Goal: Task Accomplishment & Management: Complete application form

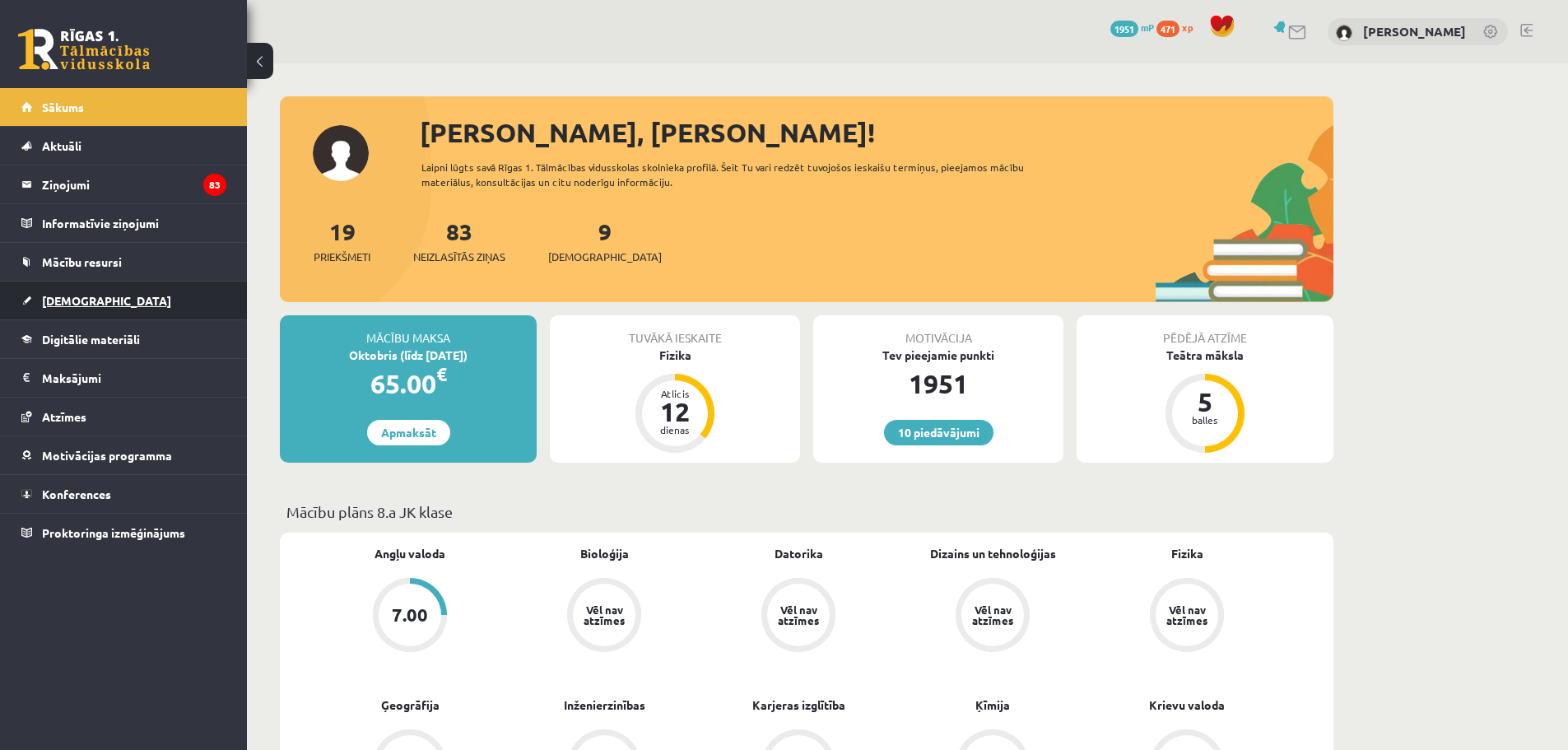
click at [72, 301] on span "[DEMOGRAPHIC_DATA]" at bounding box center [106, 300] width 129 height 15
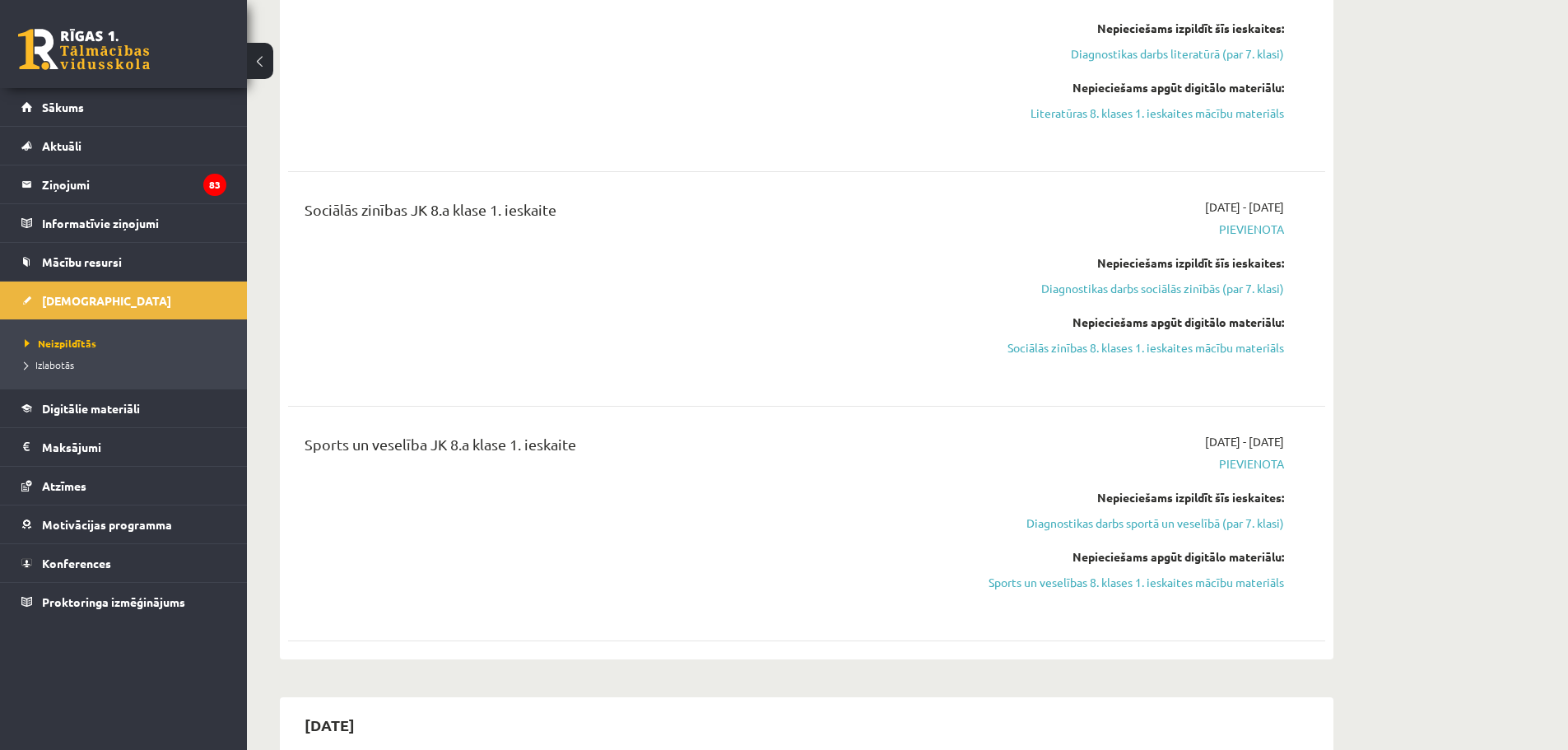
scroll to position [1564, 0]
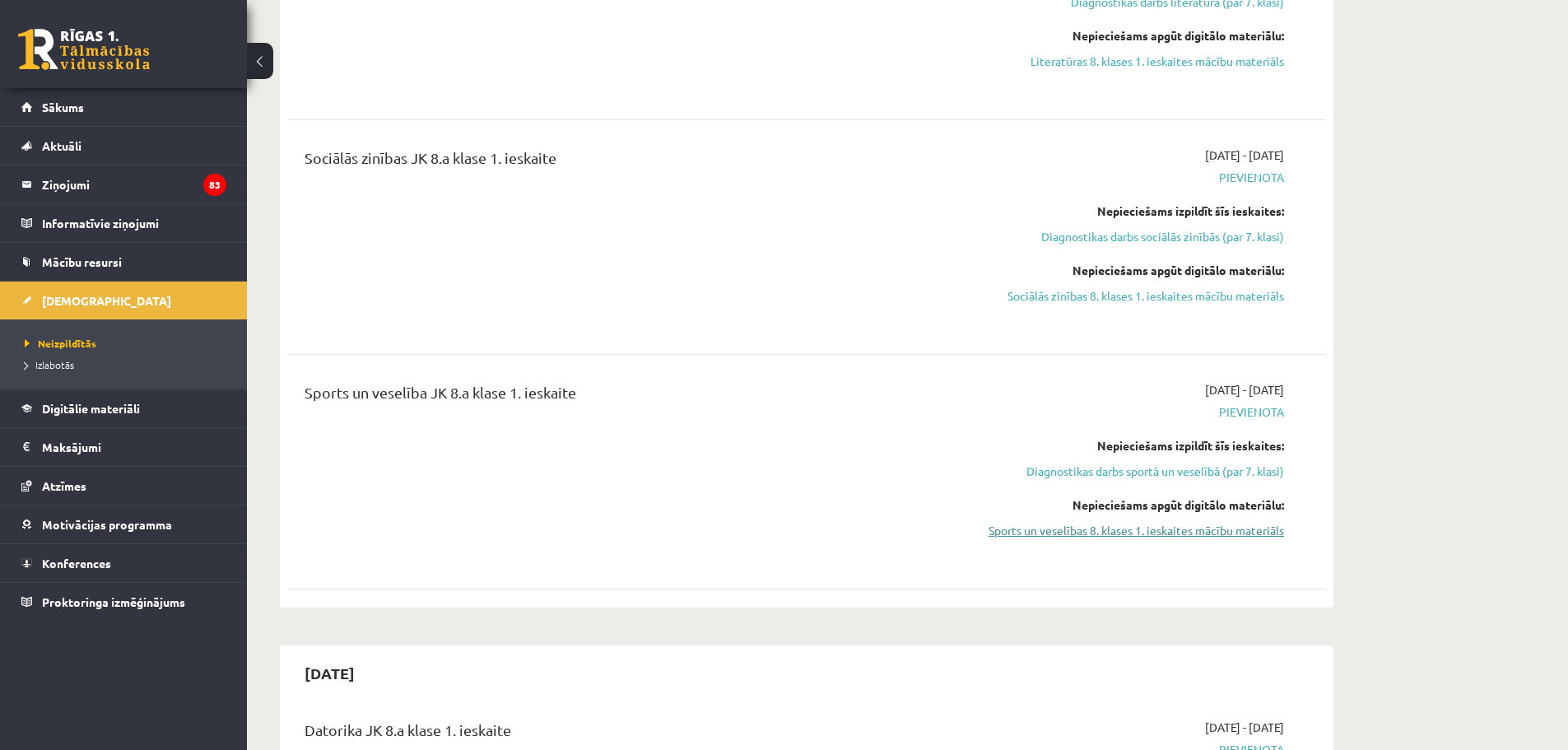
click at [1215, 524] on link "Sports un veselības 8. klases 1. ieskaites mācību materiāls" at bounding box center [1130, 531] width 311 height 18
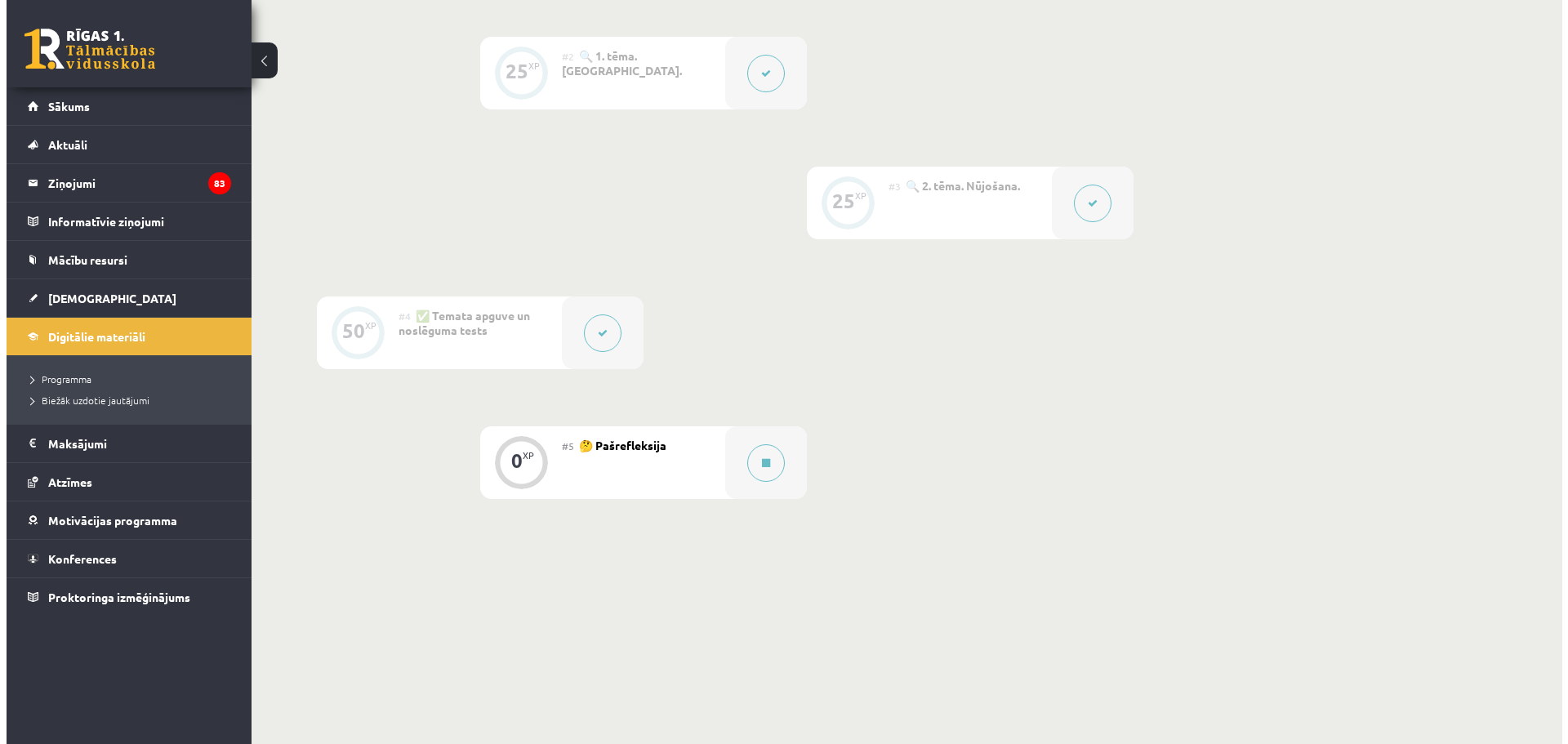
scroll to position [595, 0]
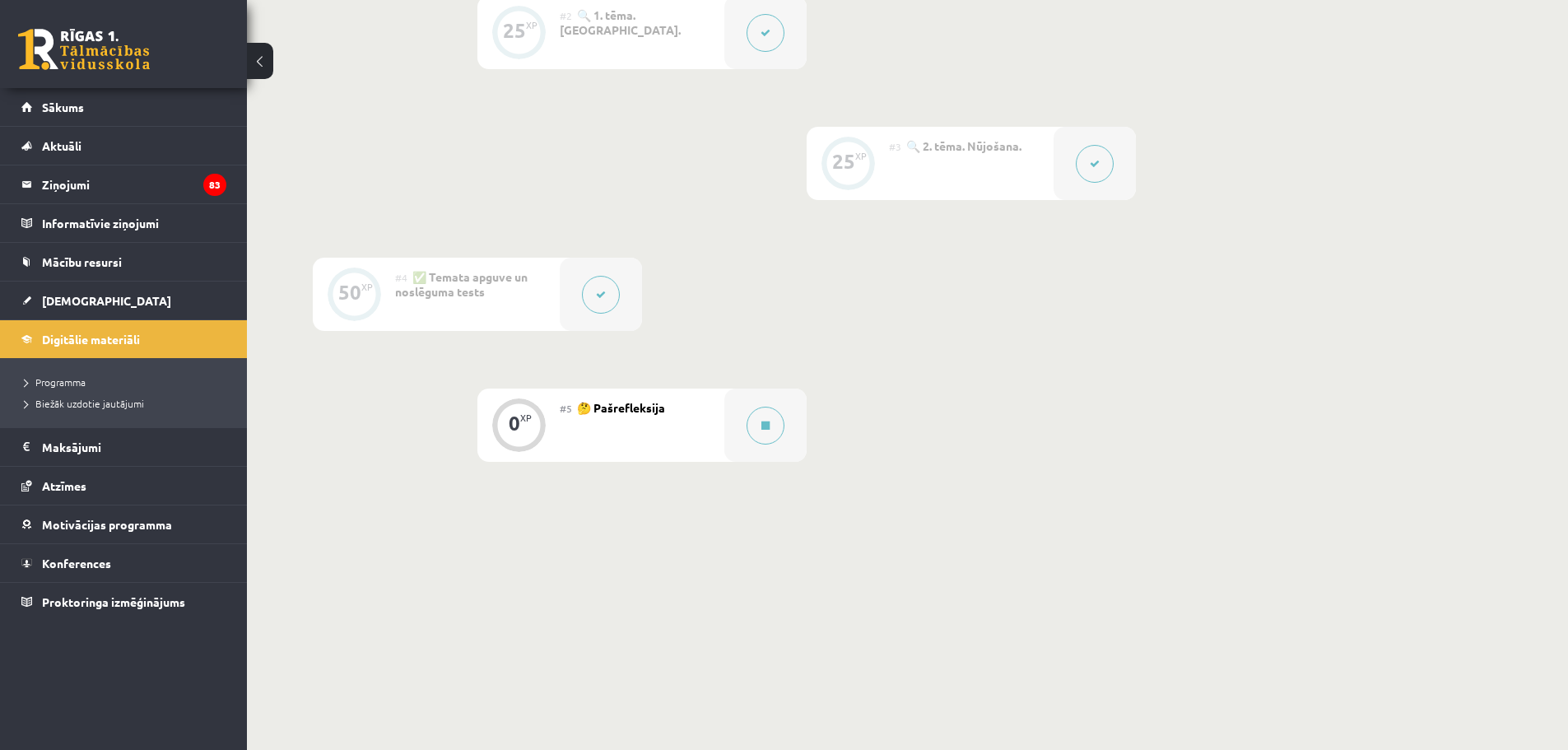
click at [620, 408] on span "🤔 Pašrefleksija" at bounding box center [621, 407] width 88 height 15
click at [757, 421] on button at bounding box center [766, 426] width 38 height 38
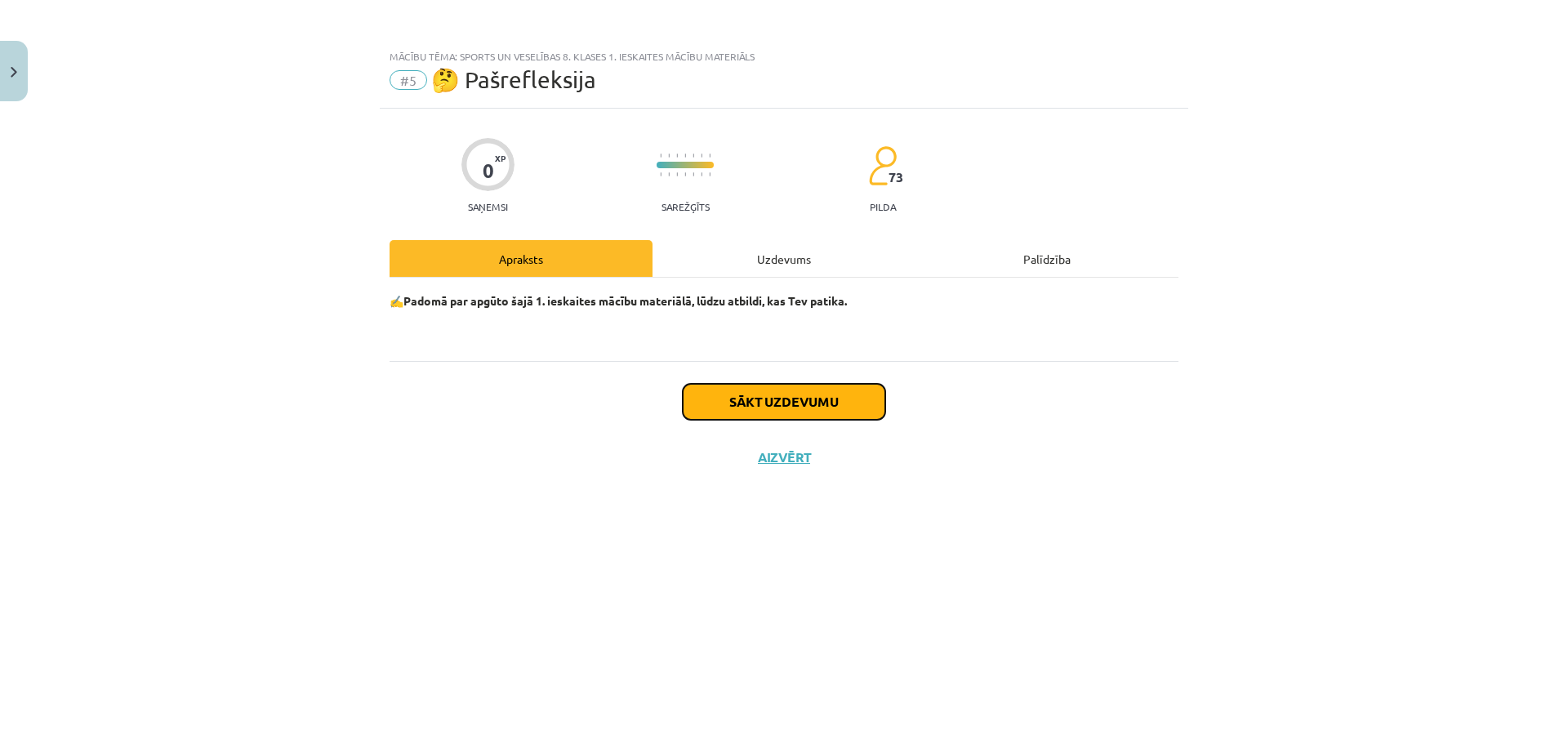
click at [761, 399] on button "Sākt uzdevumu" at bounding box center [784, 402] width 203 height 36
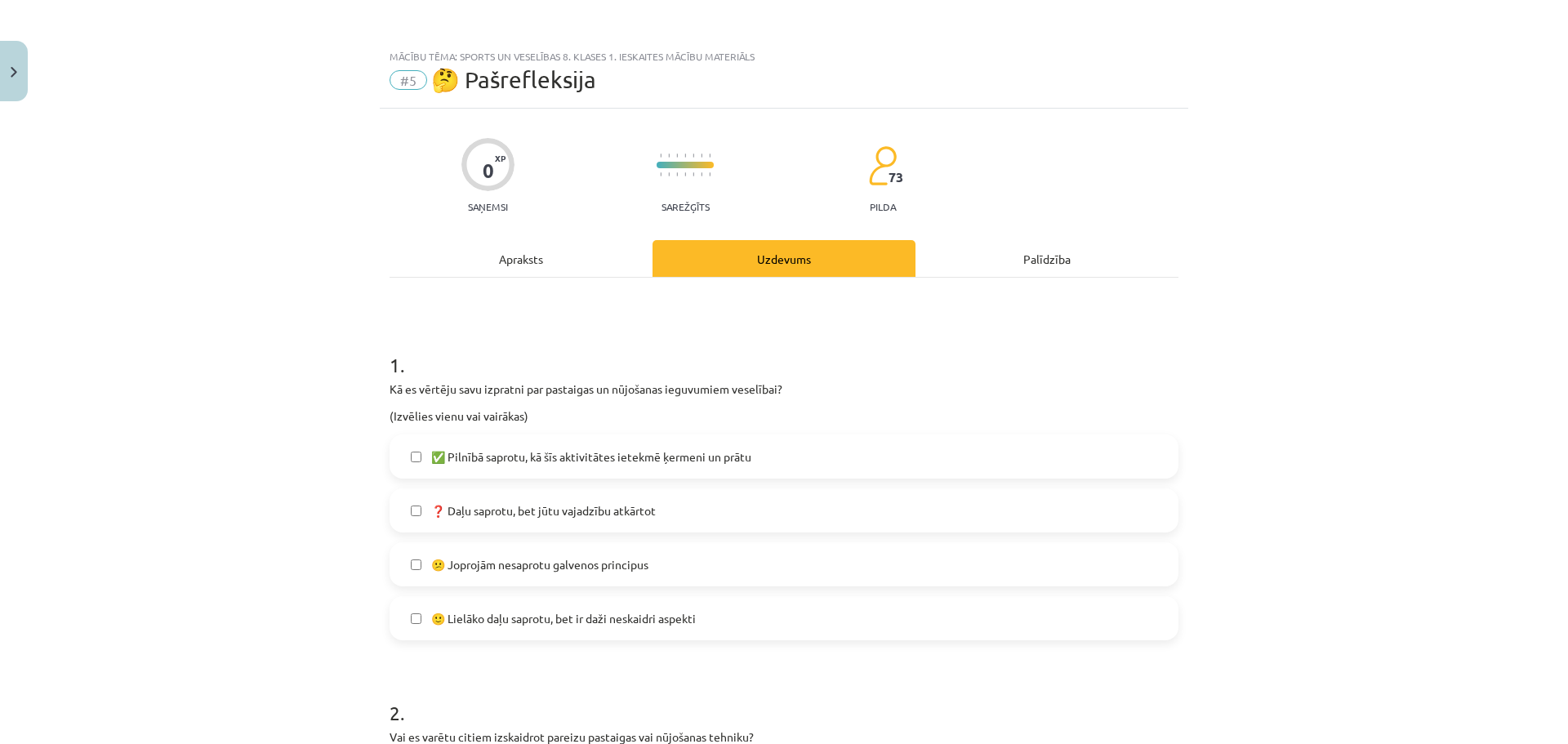
click at [637, 515] on span "❓ Daļu saprotu, bet jūtu vajadzību atkārtot" at bounding box center [543, 511] width 224 height 18
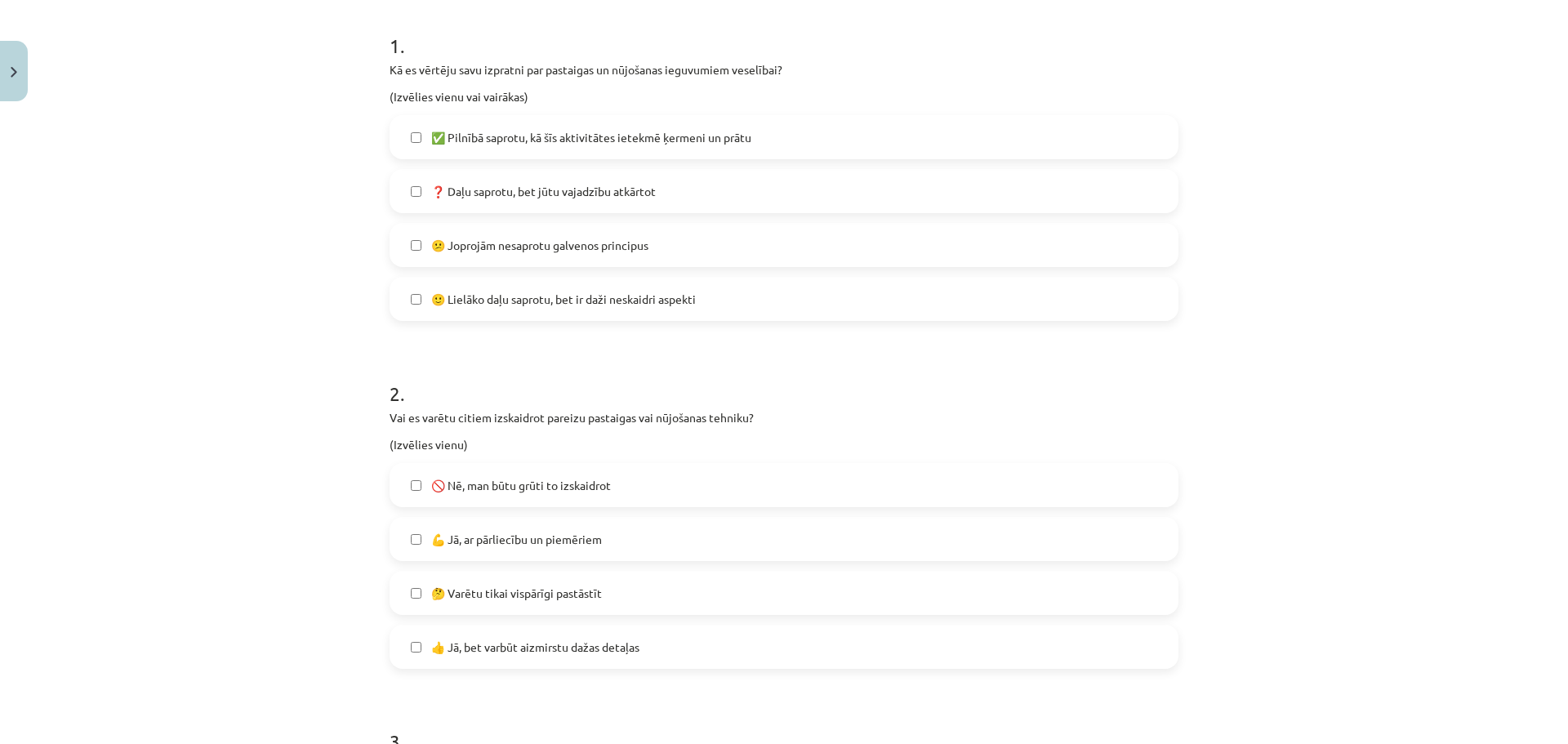
scroll to position [409, 0]
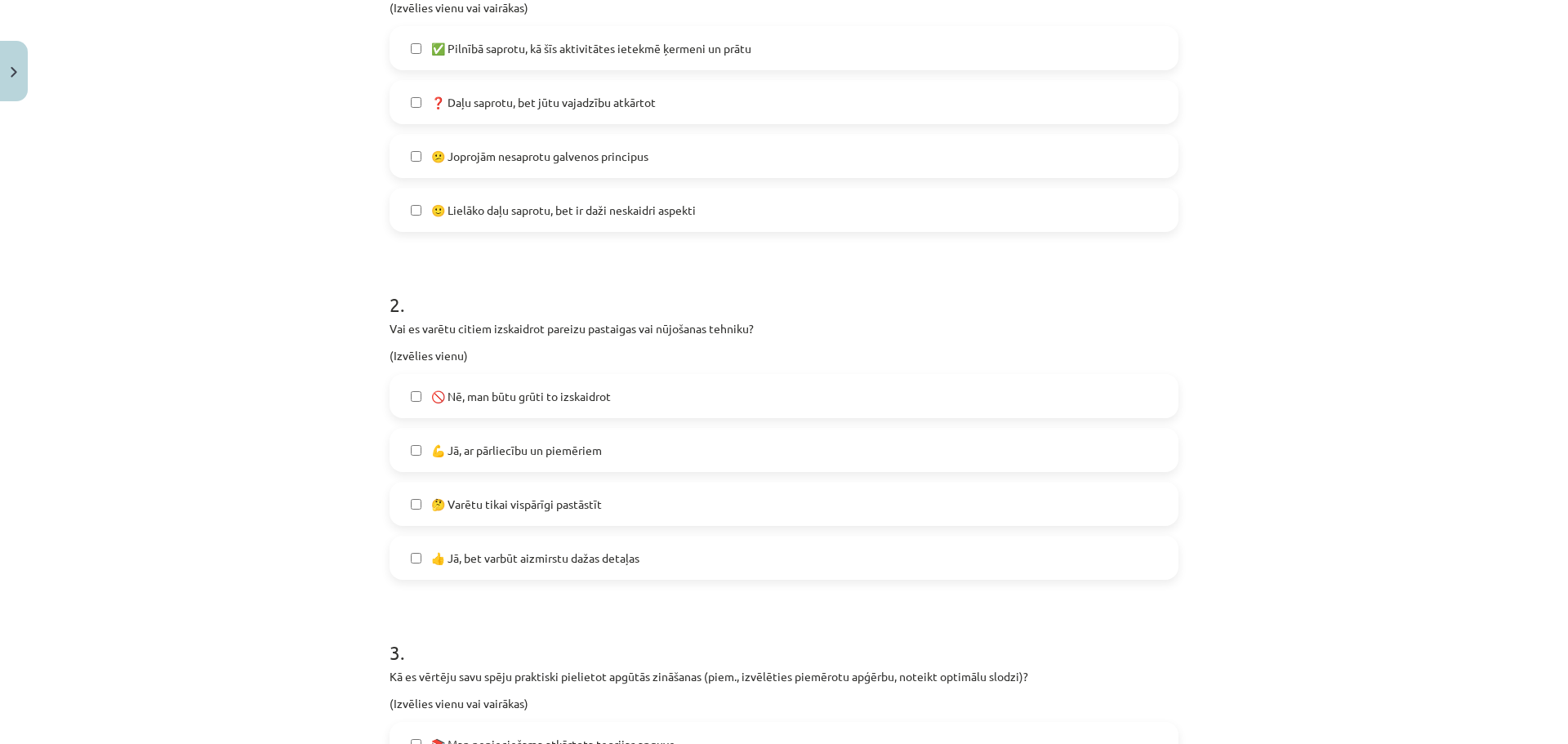
click at [605, 396] on span "🚫 Nē, man būtu grūti to izskaidrot" at bounding box center [521, 397] width 179 height 18
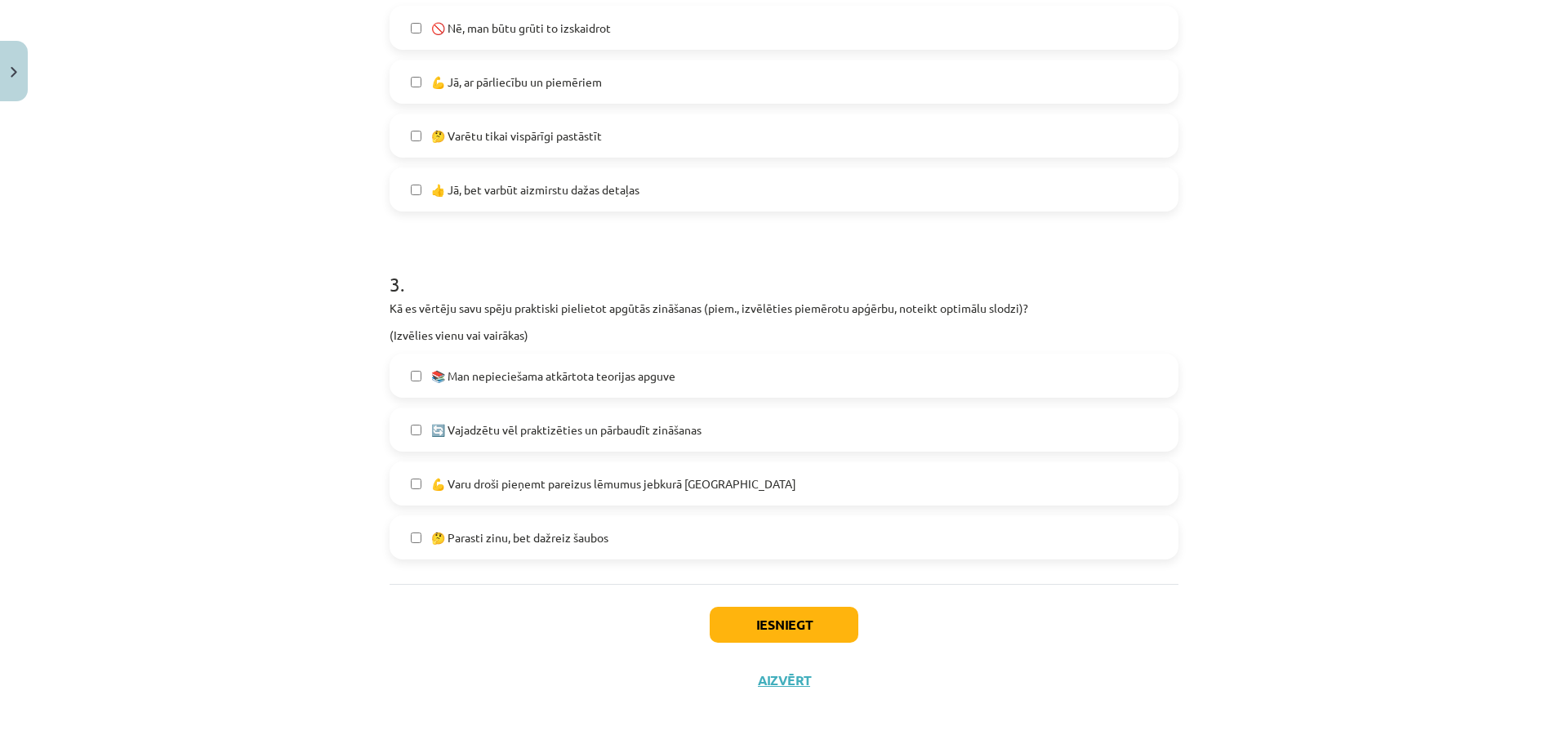
scroll to position [781, 0]
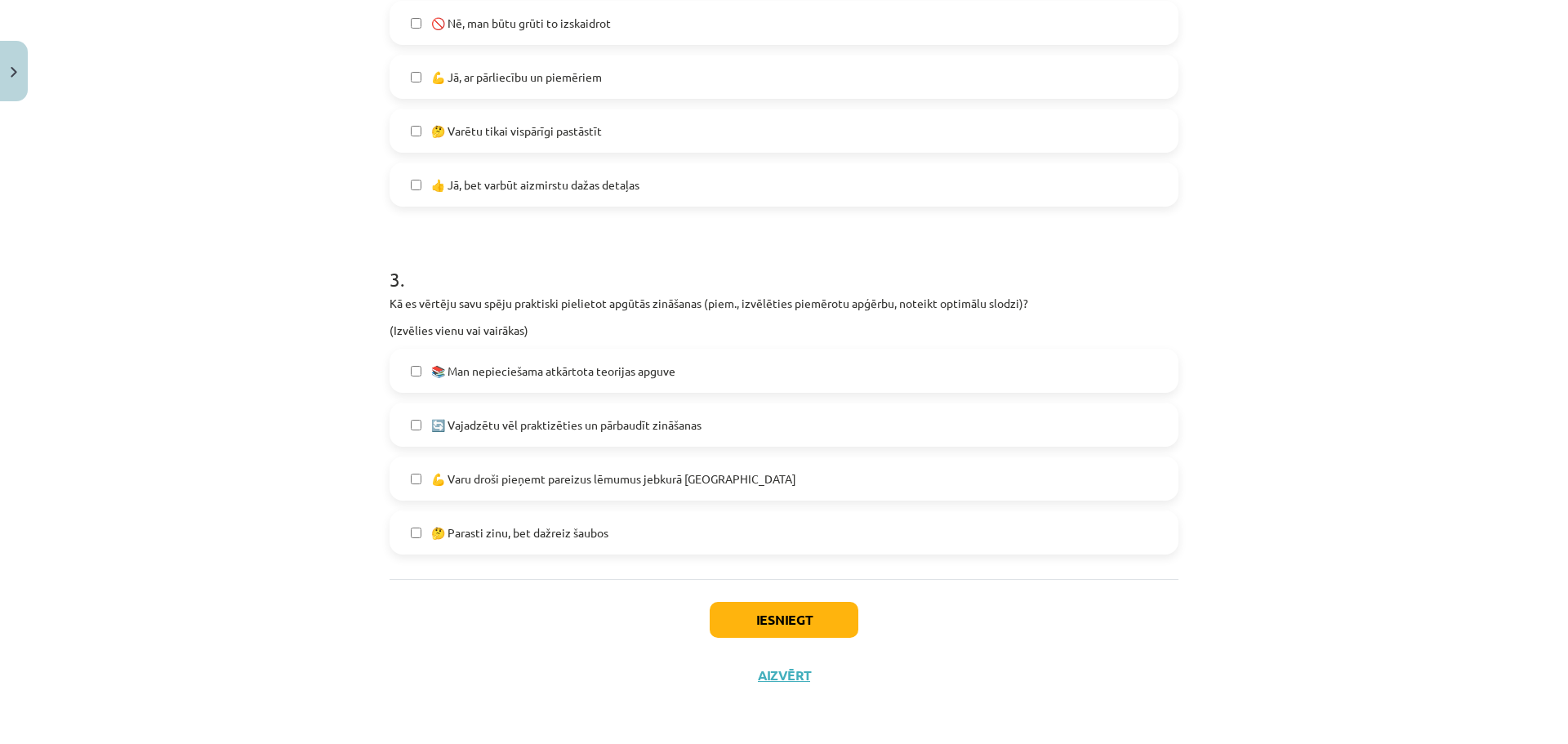
click at [602, 424] on span "🔄 Vajadzētu vēl praktizēties un pārbaudīt zināšanas" at bounding box center [566, 425] width 270 height 18
click at [809, 616] on button "Iesniegt" at bounding box center [784, 619] width 148 height 36
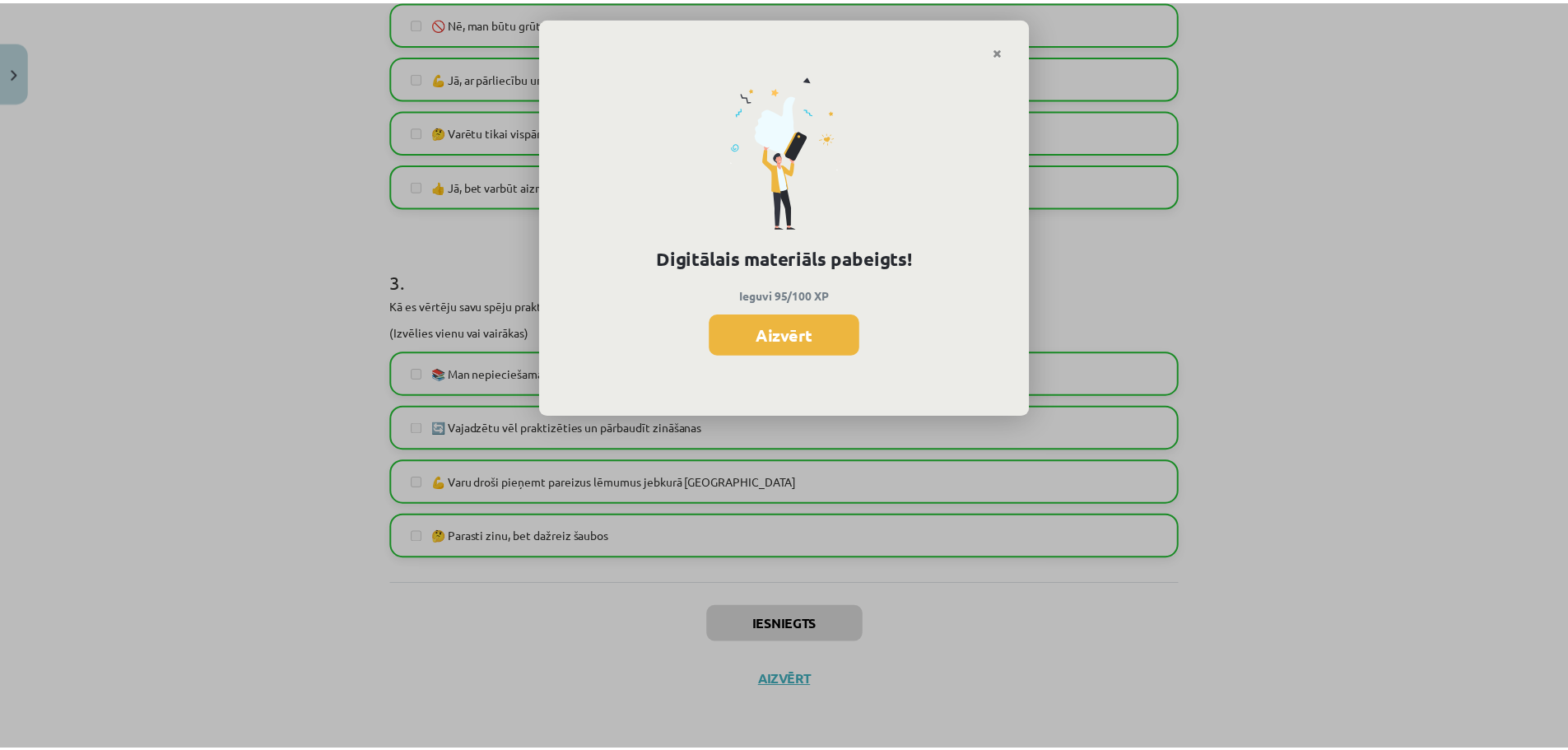
scroll to position [598, 0]
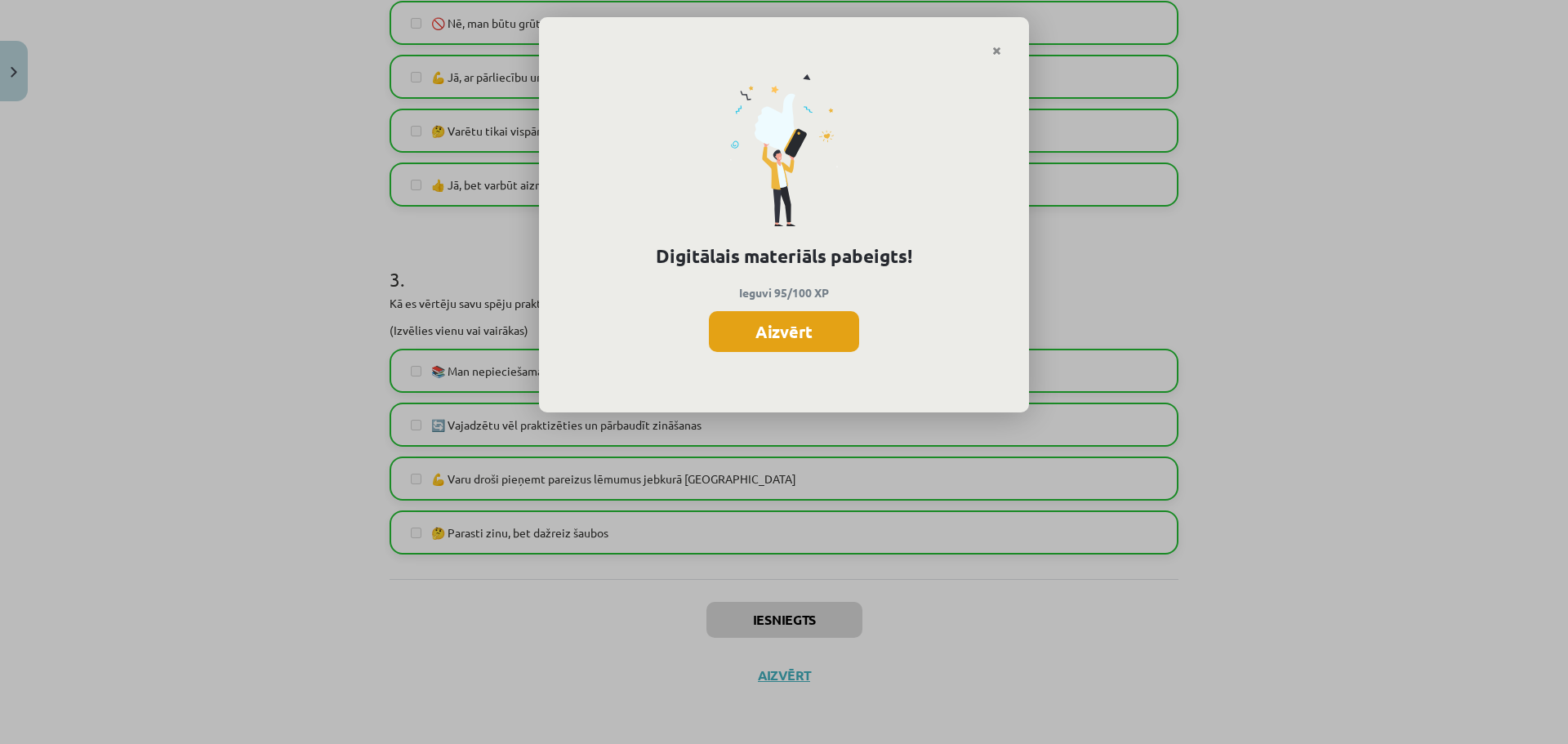
click at [814, 332] on button "Aizvērt" at bounding box center [784, 332] width 150 height 41
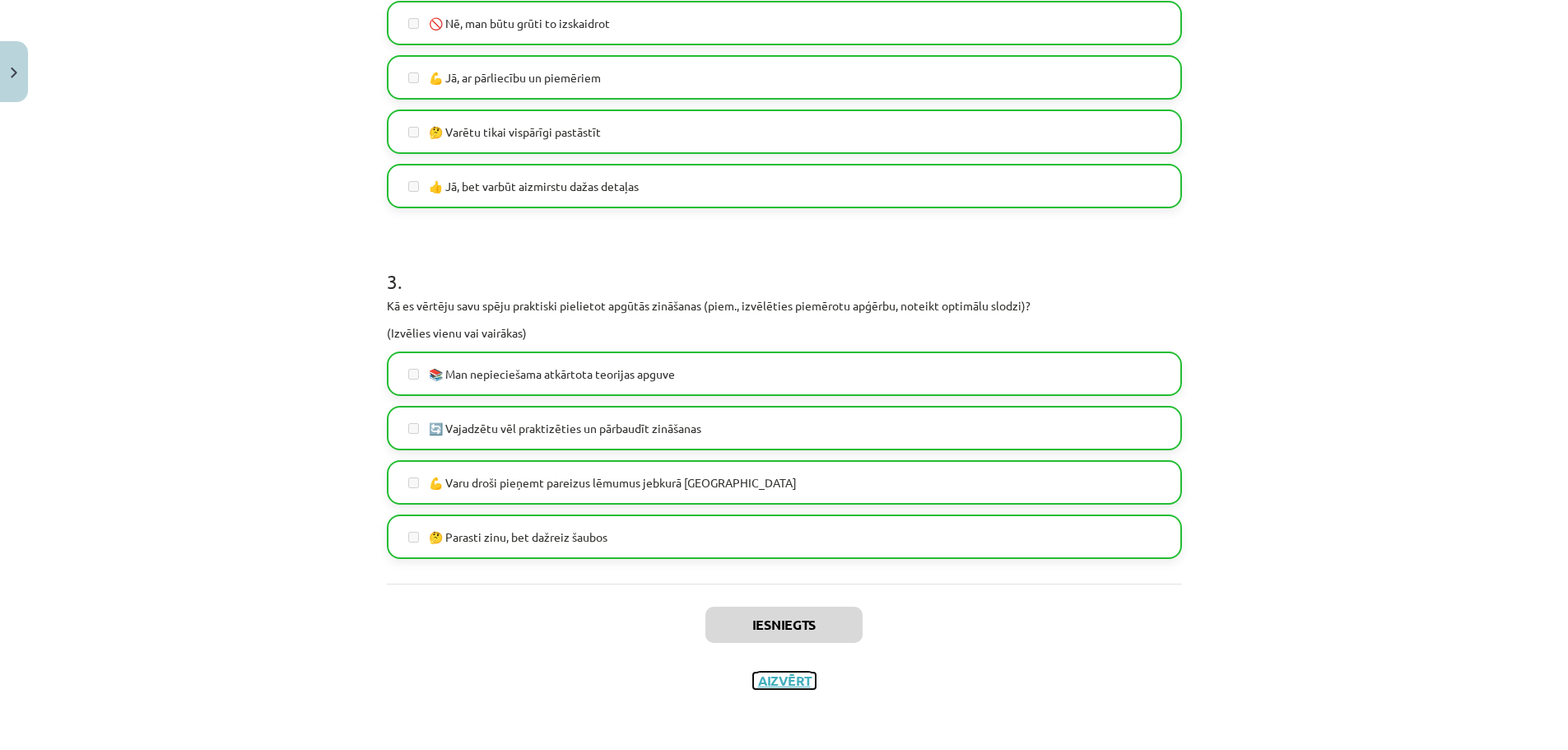
click at [785, 681] on button "Aizvērt" at bounding box center [784, 680] width 63 height 17
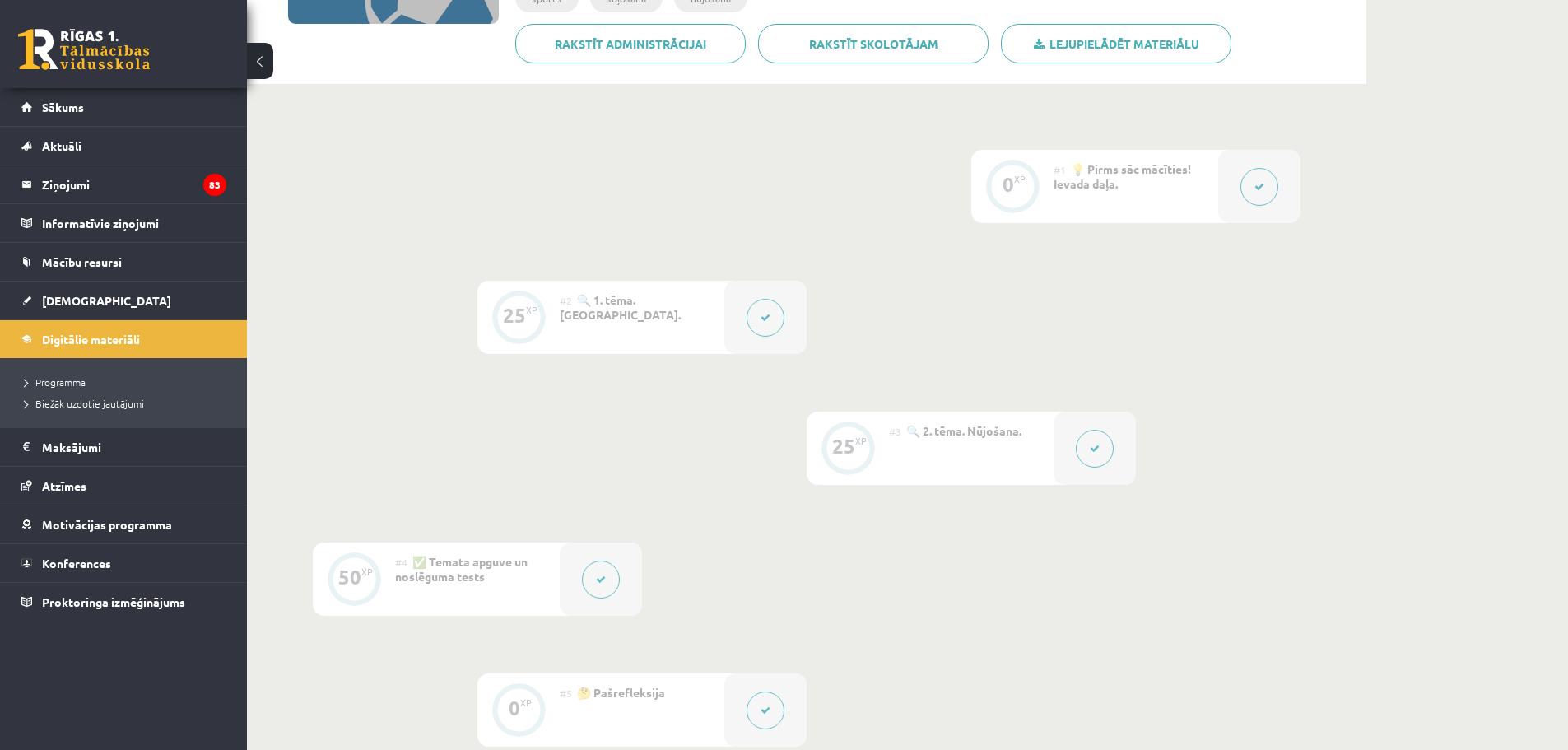
scroll to position [104, 0]
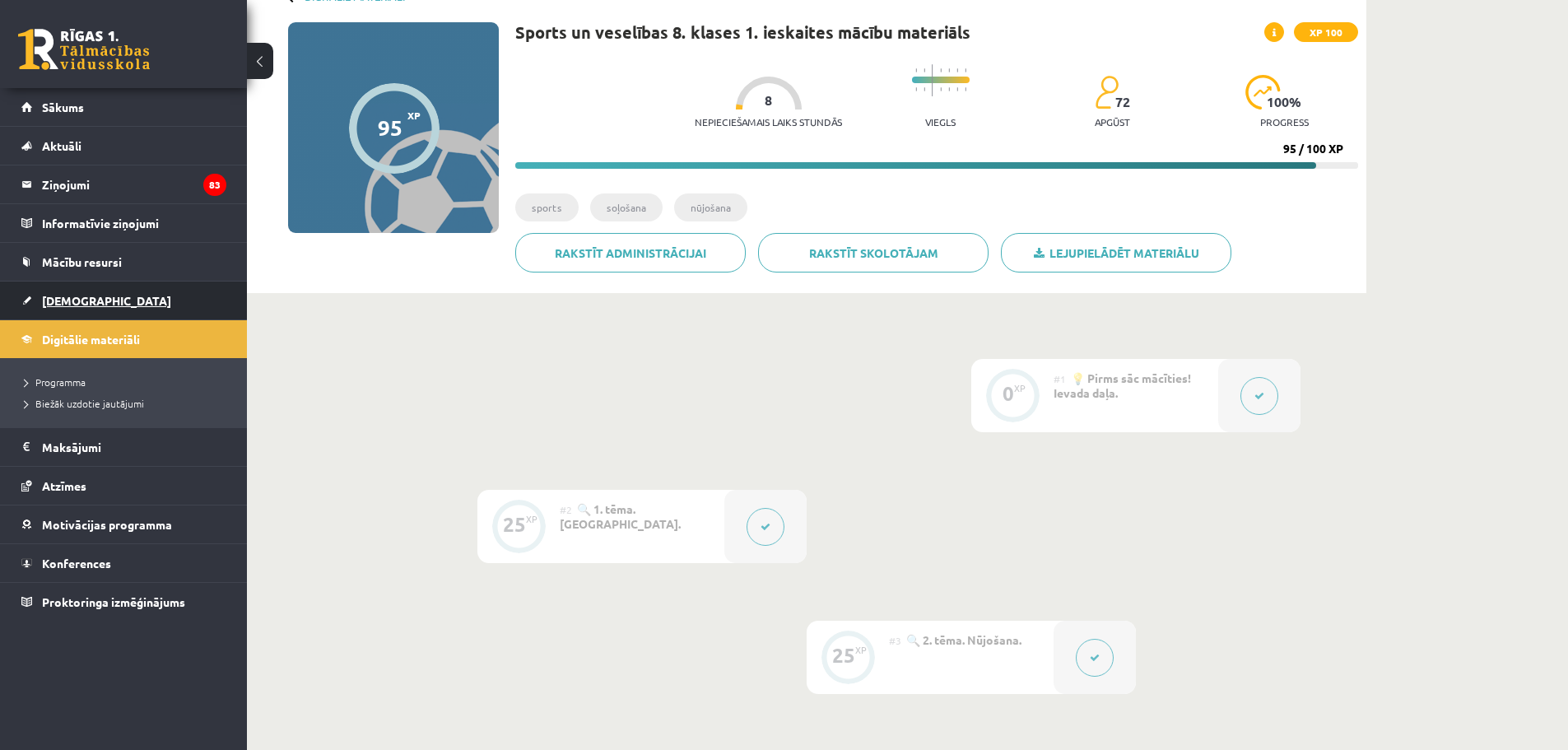
click at [64, 291] on link "[DEMOGRAPHIC_DATA]" at bounding box center [124, 300] width 205 height 38
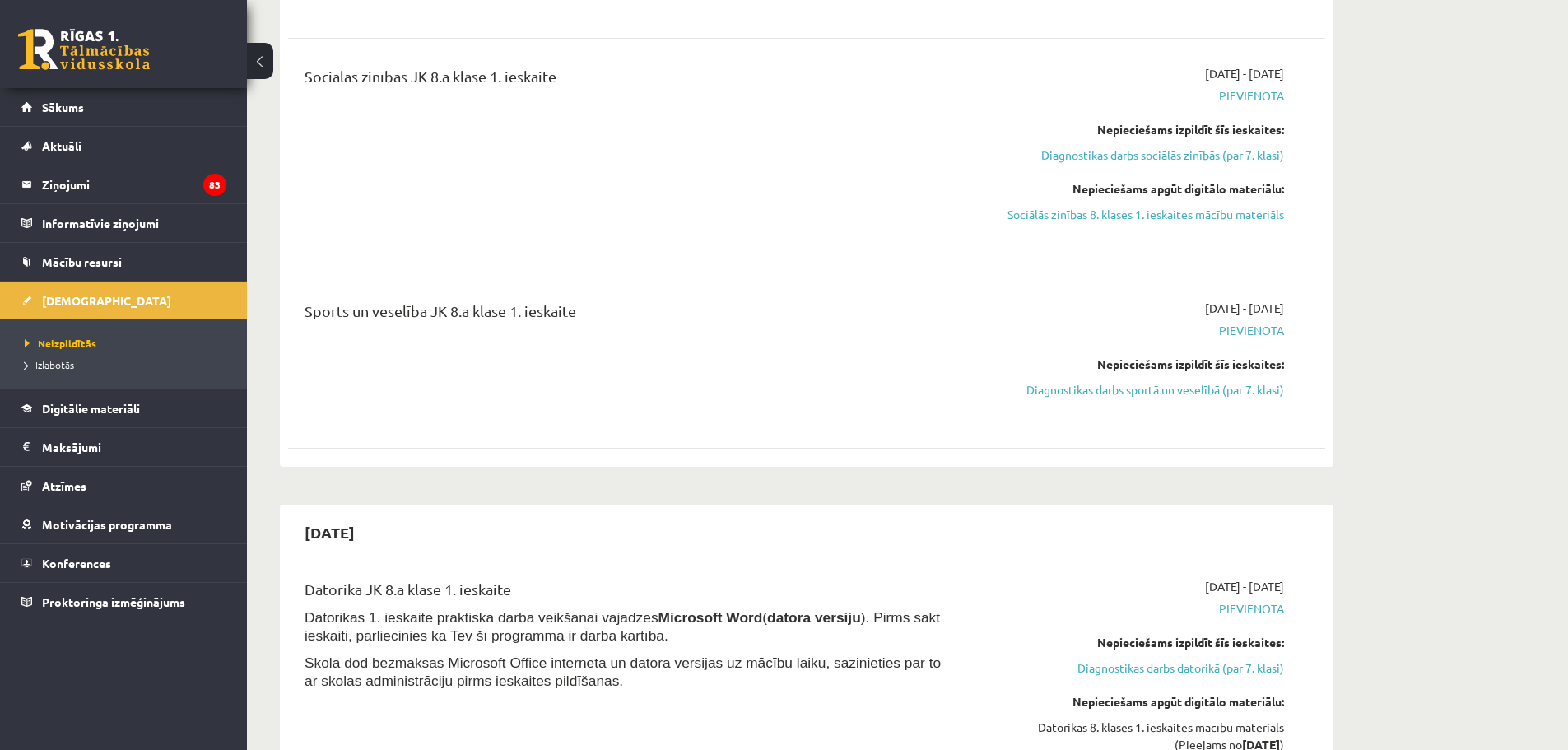
scroll to position [1646, 0]
click at [1152, 210] on link "Sociālās zinības 8. klases 1. ieskaites mācību materiāls" at bounding box center [1130, 214] width 311 height 18
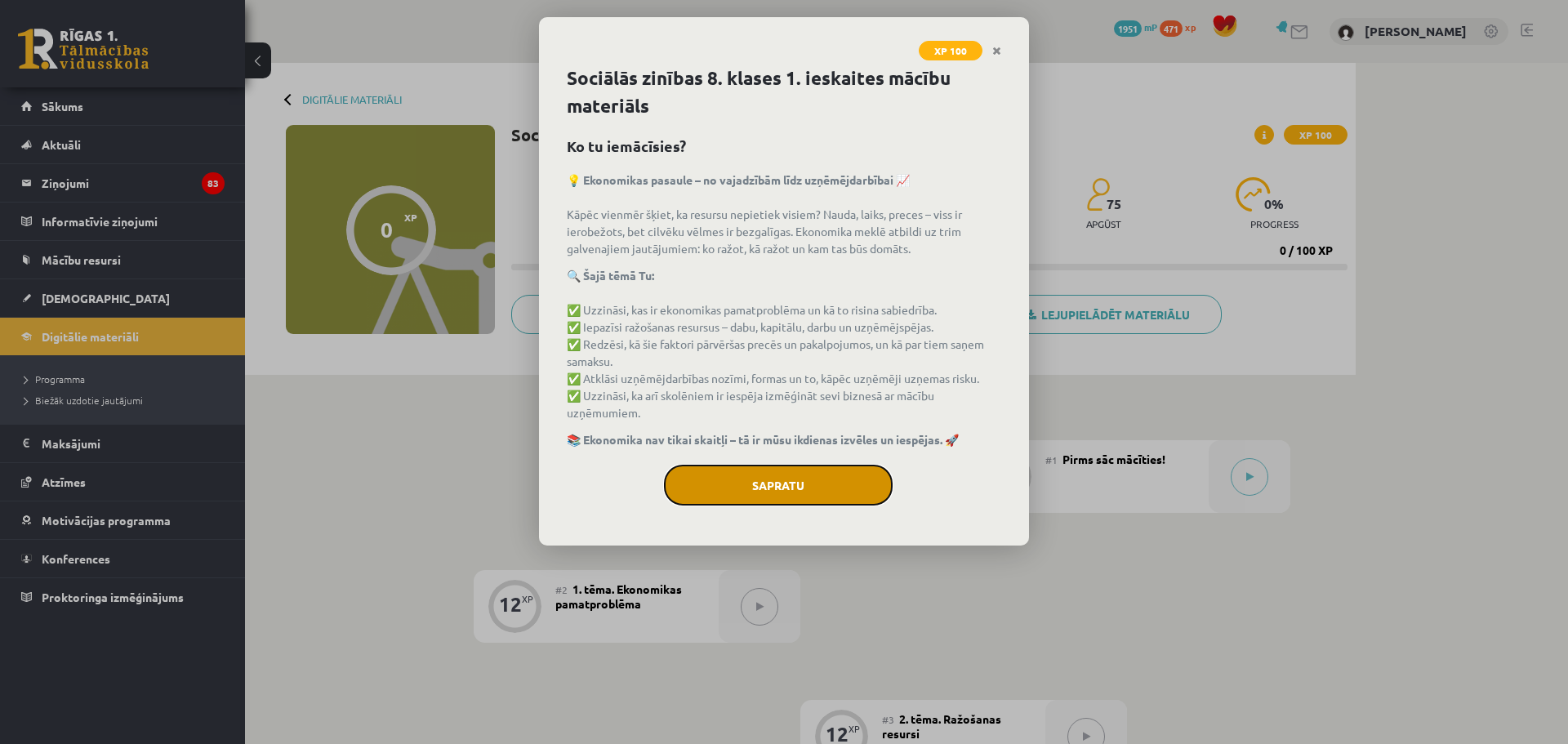
click at [771, 473] on button "Sapratu" at bounding box center [778, 486] width 228 height 41
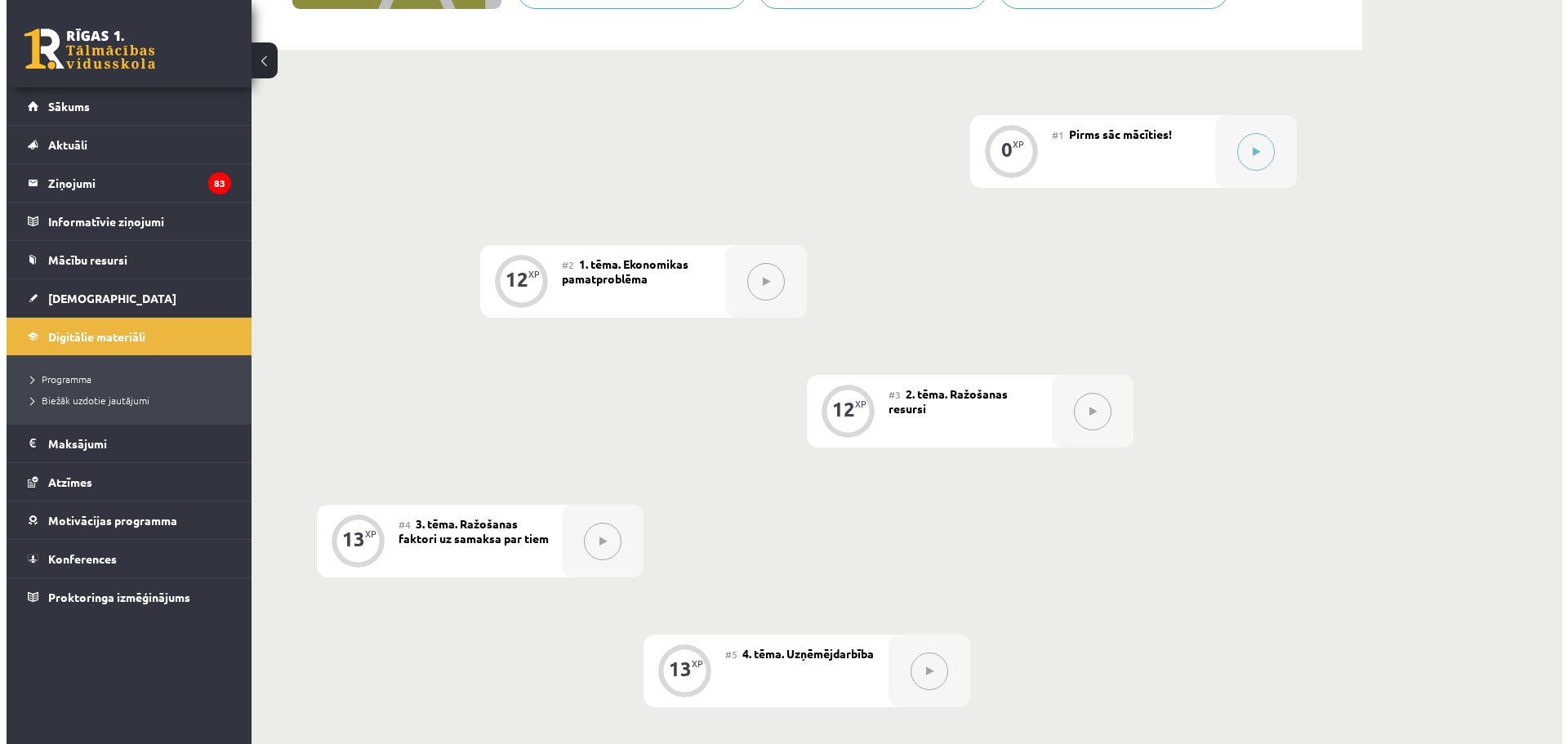
scroll to position [327, 0]
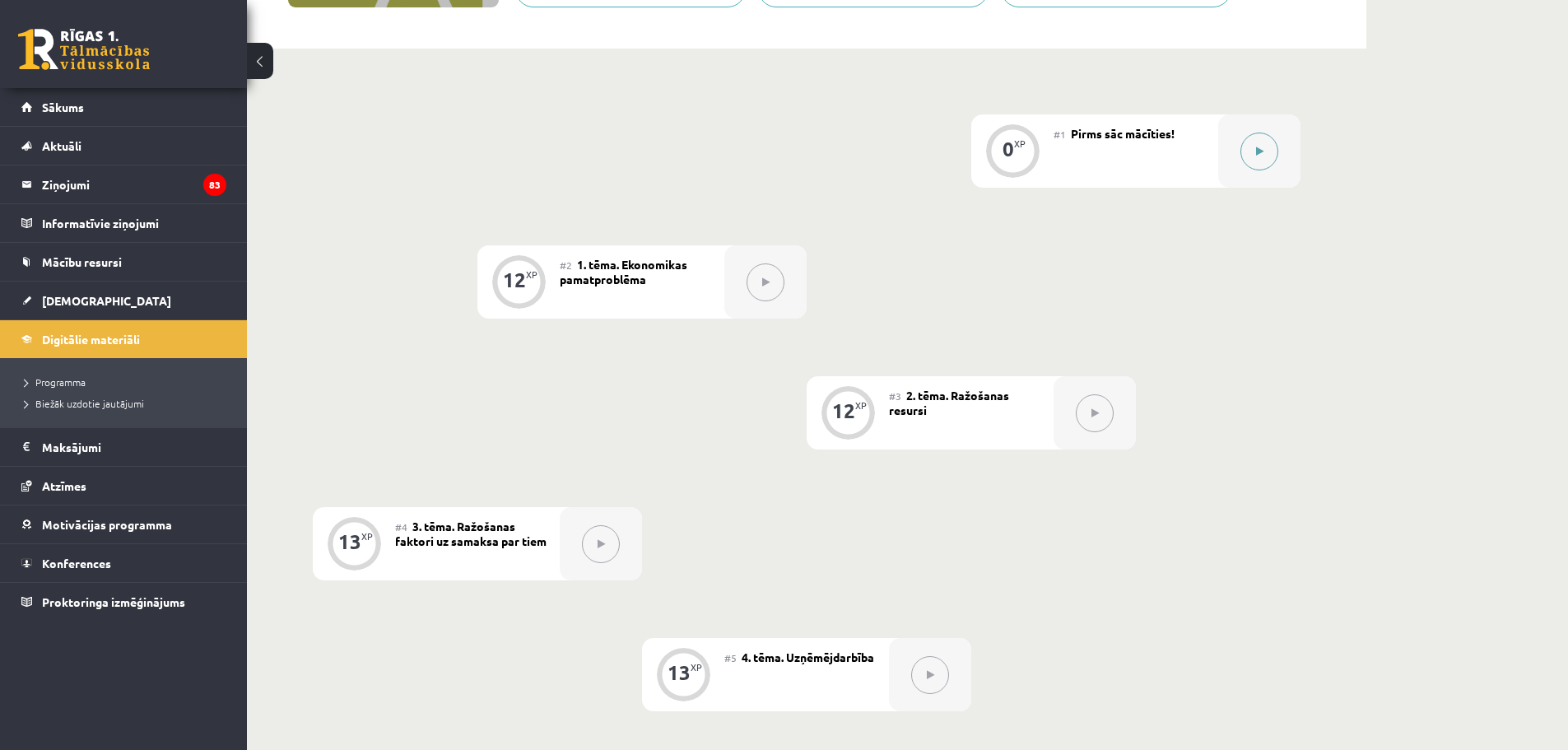
click at [1263, 148] on icon at bounding box center [1260, 151] width 8 height 10
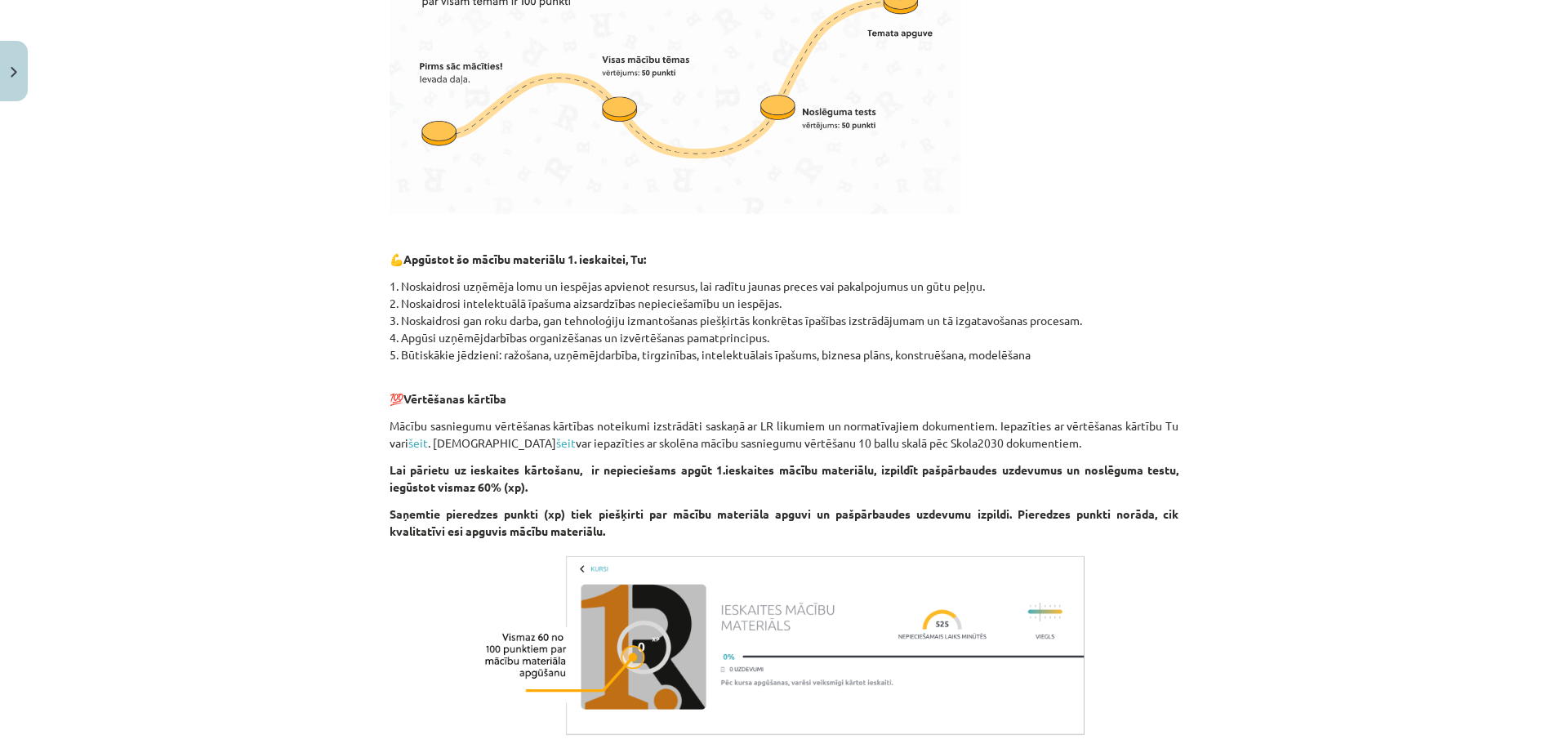
scroll to position [760, 0]
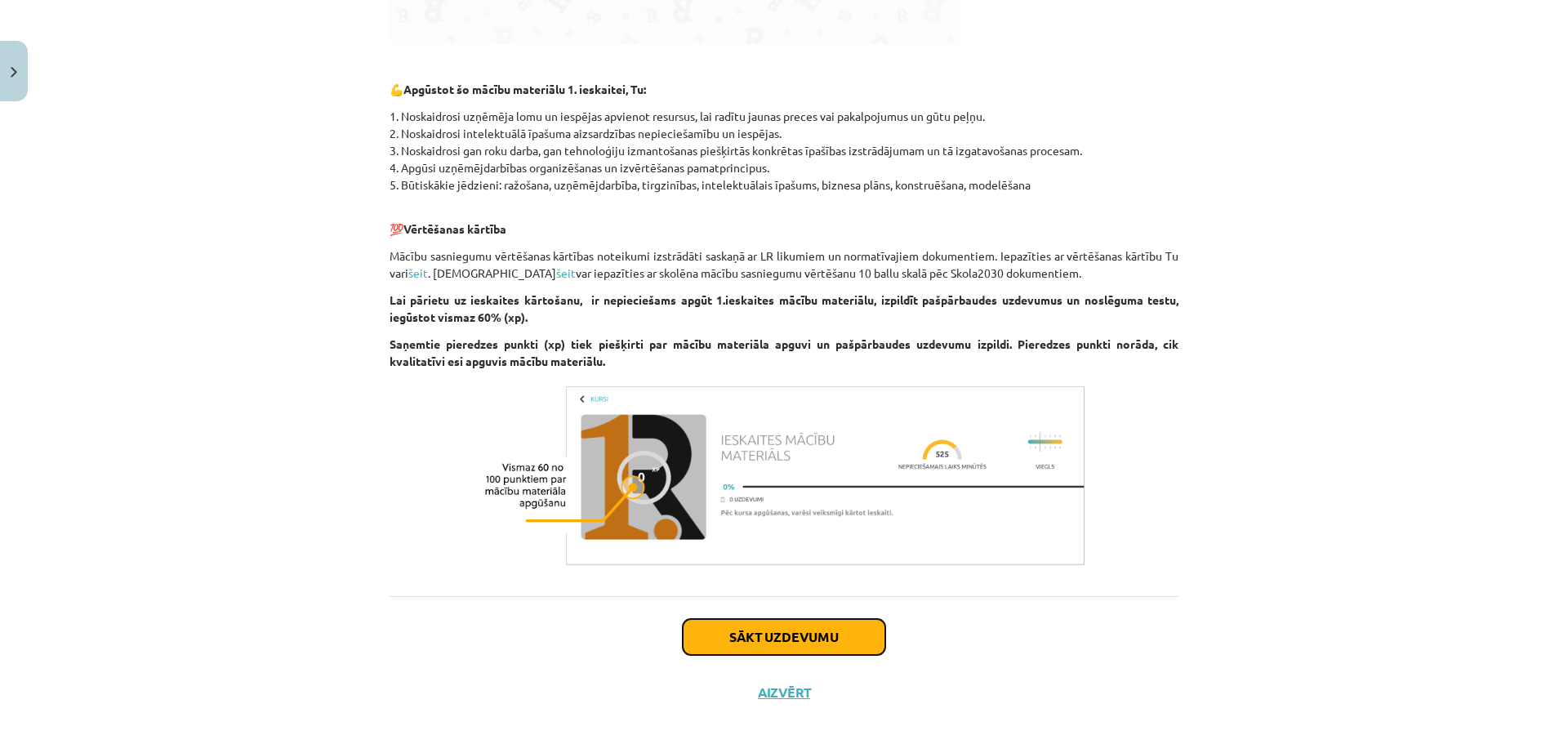
click at [773, 619] on button "Sākt uzdevumu" at bounding box center [784, 637] width 203 height 36
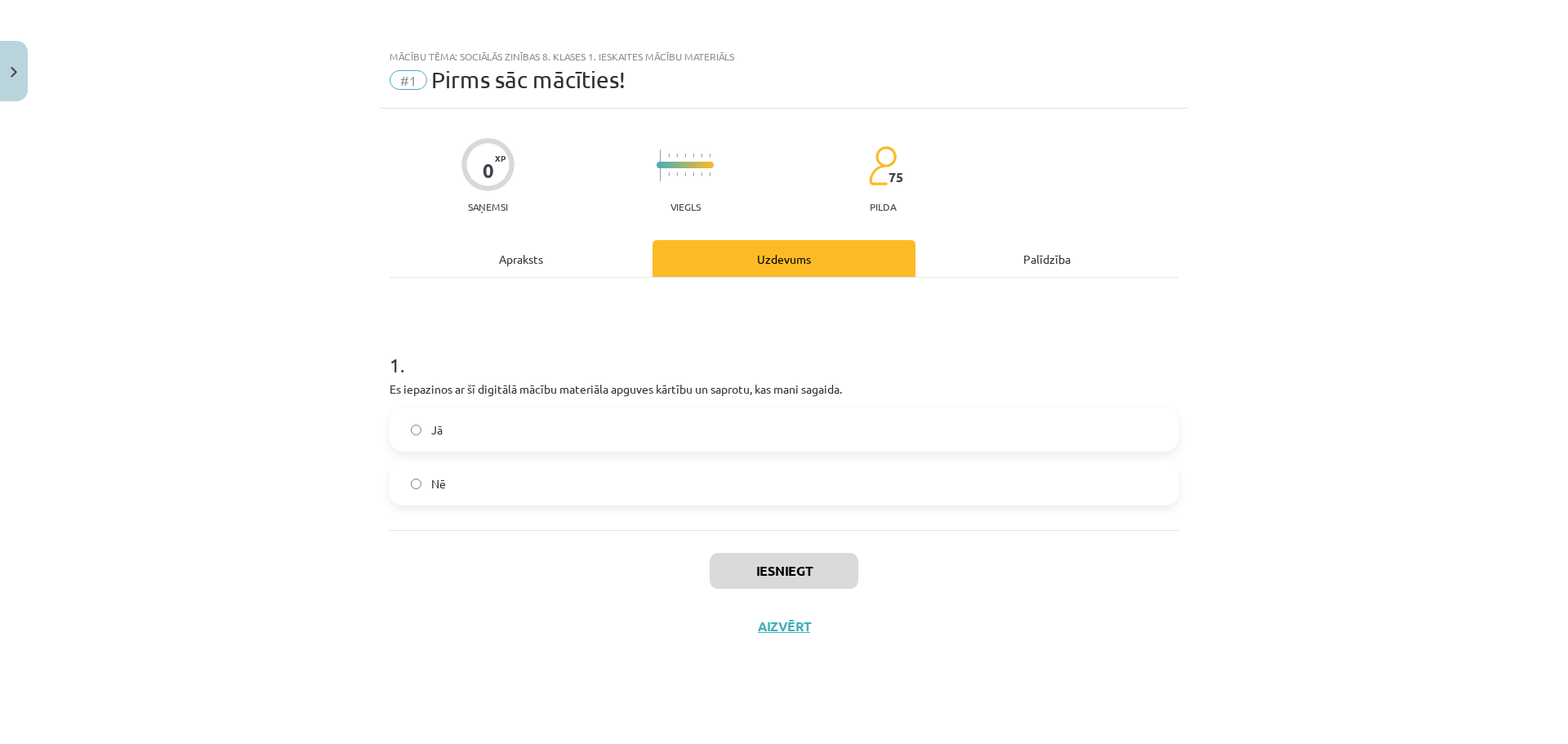
click at [548, 423] on label "Jā" at bounding box center [784, 430] width 786 height 41
click at [791, 575] on button "Iesniegt" at bounding box center [784, 570] width 148 height 36
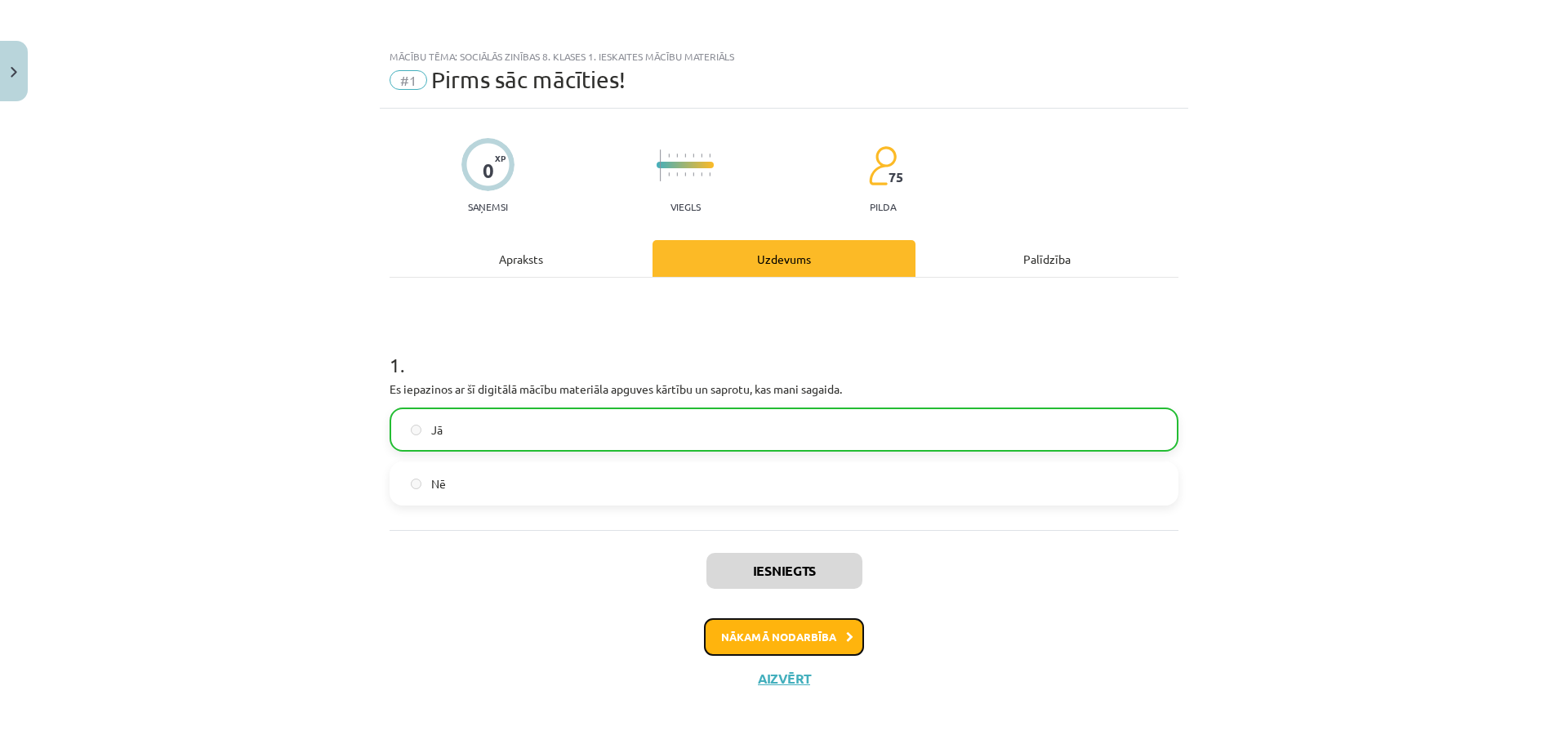
click at [786, 639] on button "Nākamā nodarbība" at bounding box center [784, 637] width 160 height 38
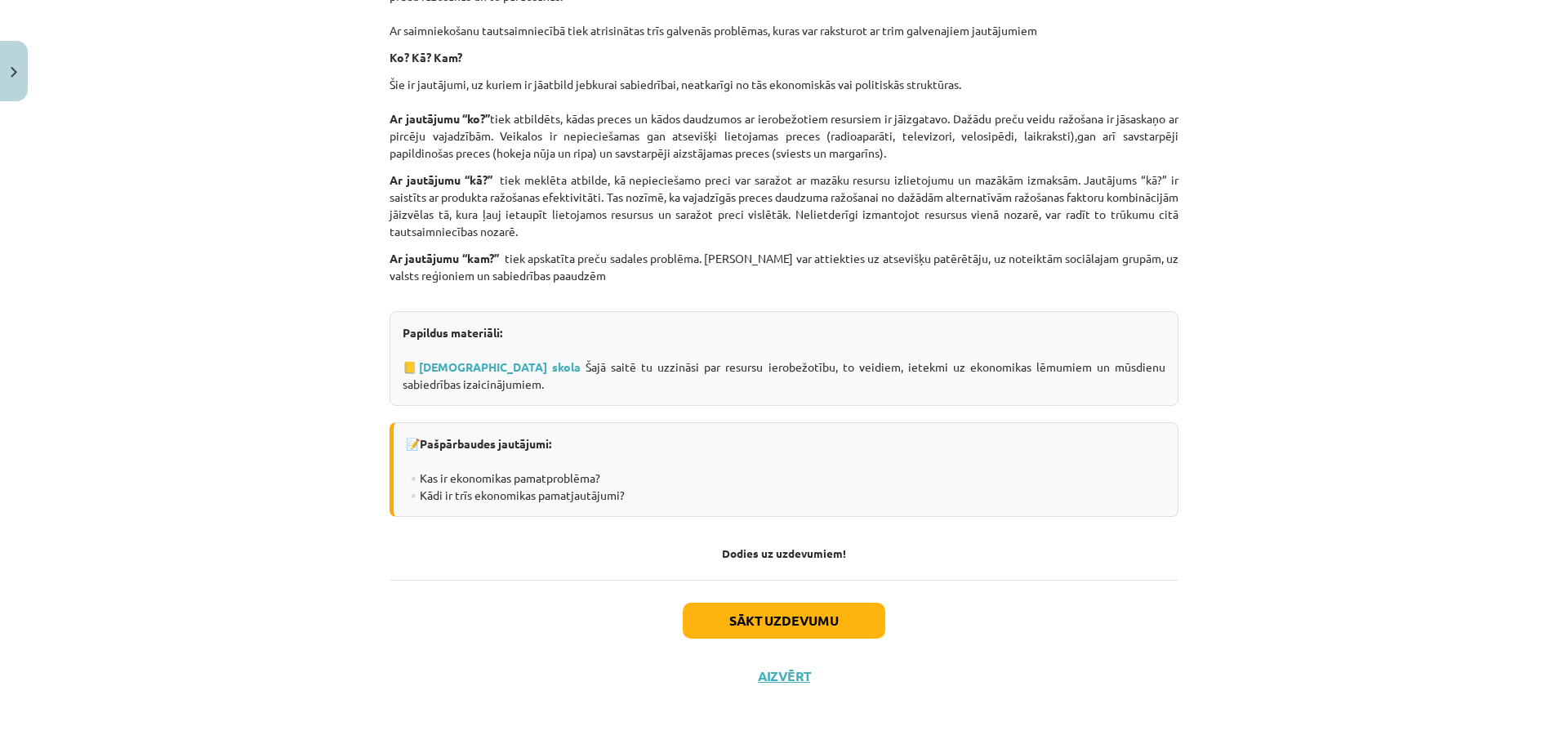
scroll to position [1313, 0]
click at [786, 615] on button "Sākt uzdevumu" at bounding box center [784, 619] width 203 height 36
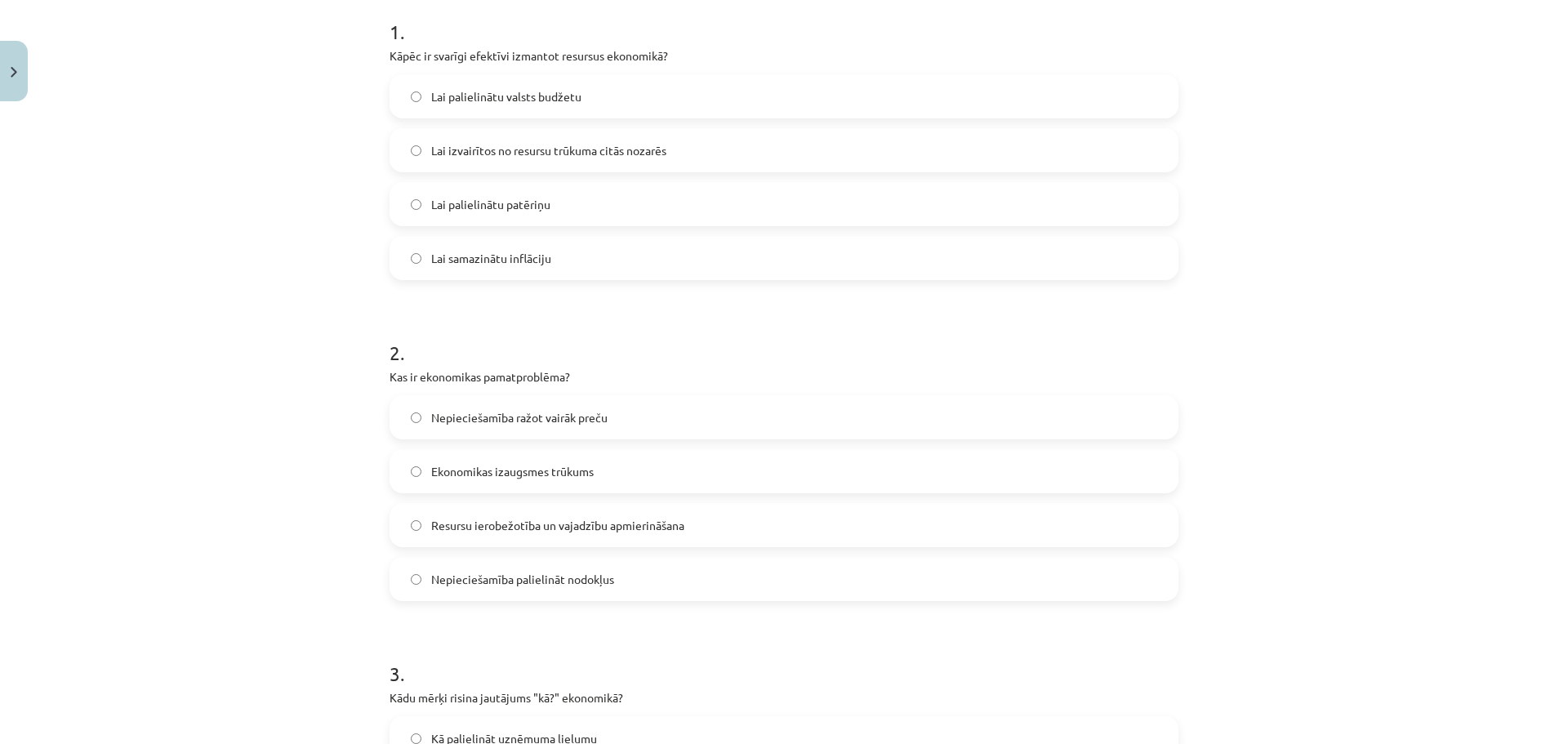
scroll to position [368, 0]
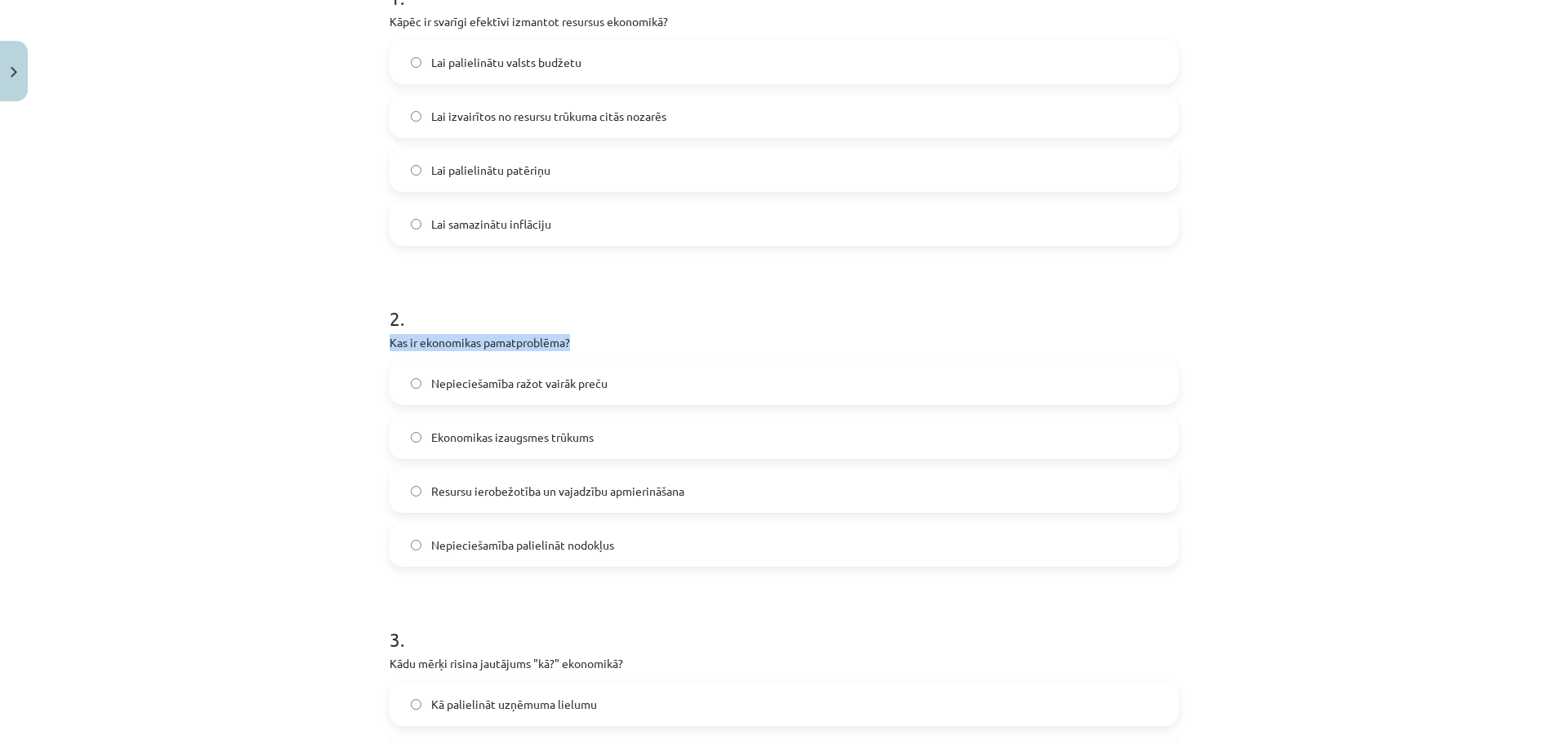
drag, startPoint x: 380, startPoint y: 337, endPoint x: 577, endPoint y: 334, distance: 197.0
click at [577, 334] on div "12 XP Saņemsi Viegls 75 pilda Apraksts Uzdevums Palīdzība 1 . Kāpēc ir svarīgi …" at bounding box center [783, 710] width 808 height 1937
copy p "Kas ir ekonomikas pamatproblēma?"
click at [555, 494] on span "Resursu ierobežotība un vajadzību apmierināšana" at bounding box center [558, 491] width 254 height 18
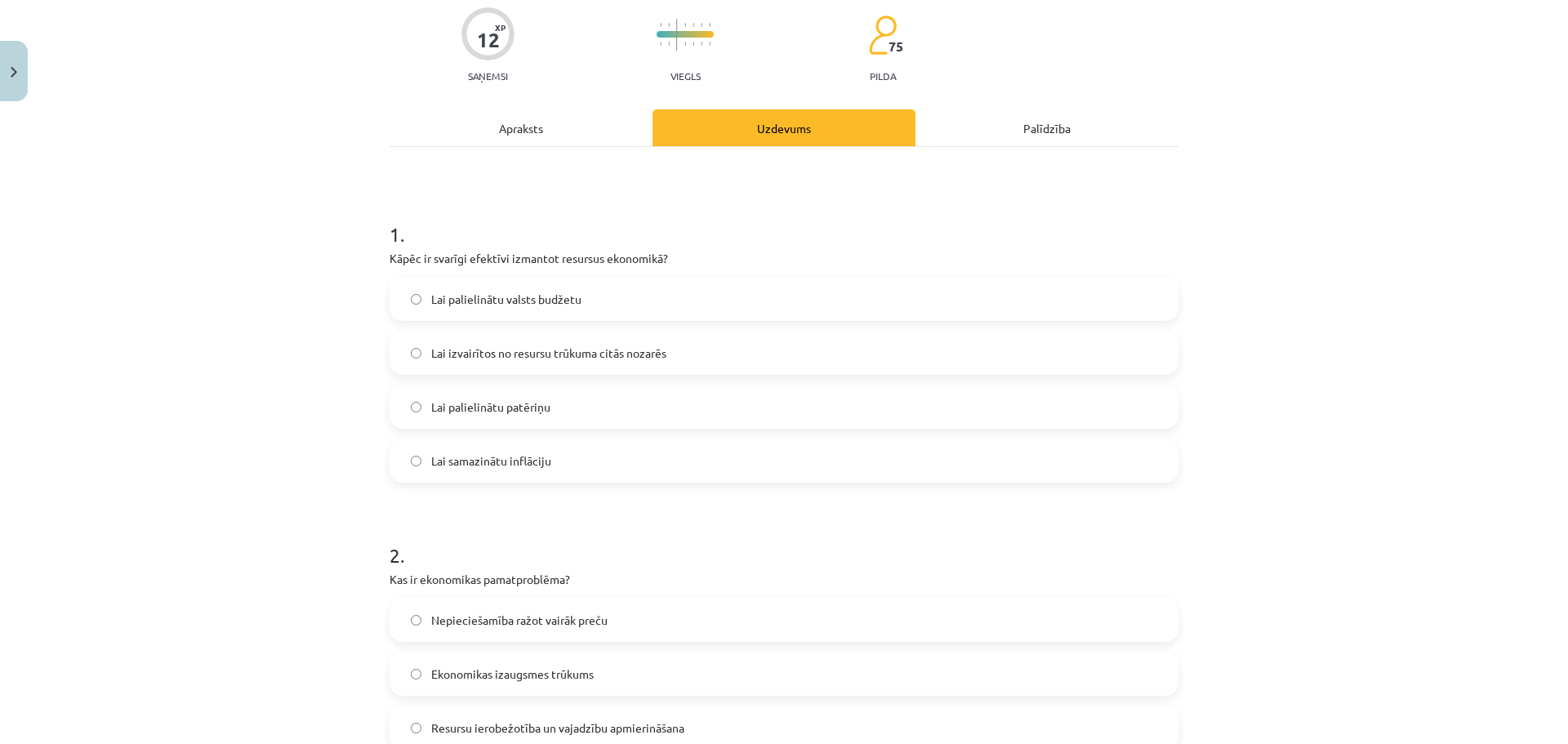
scroll to position [123, 0]
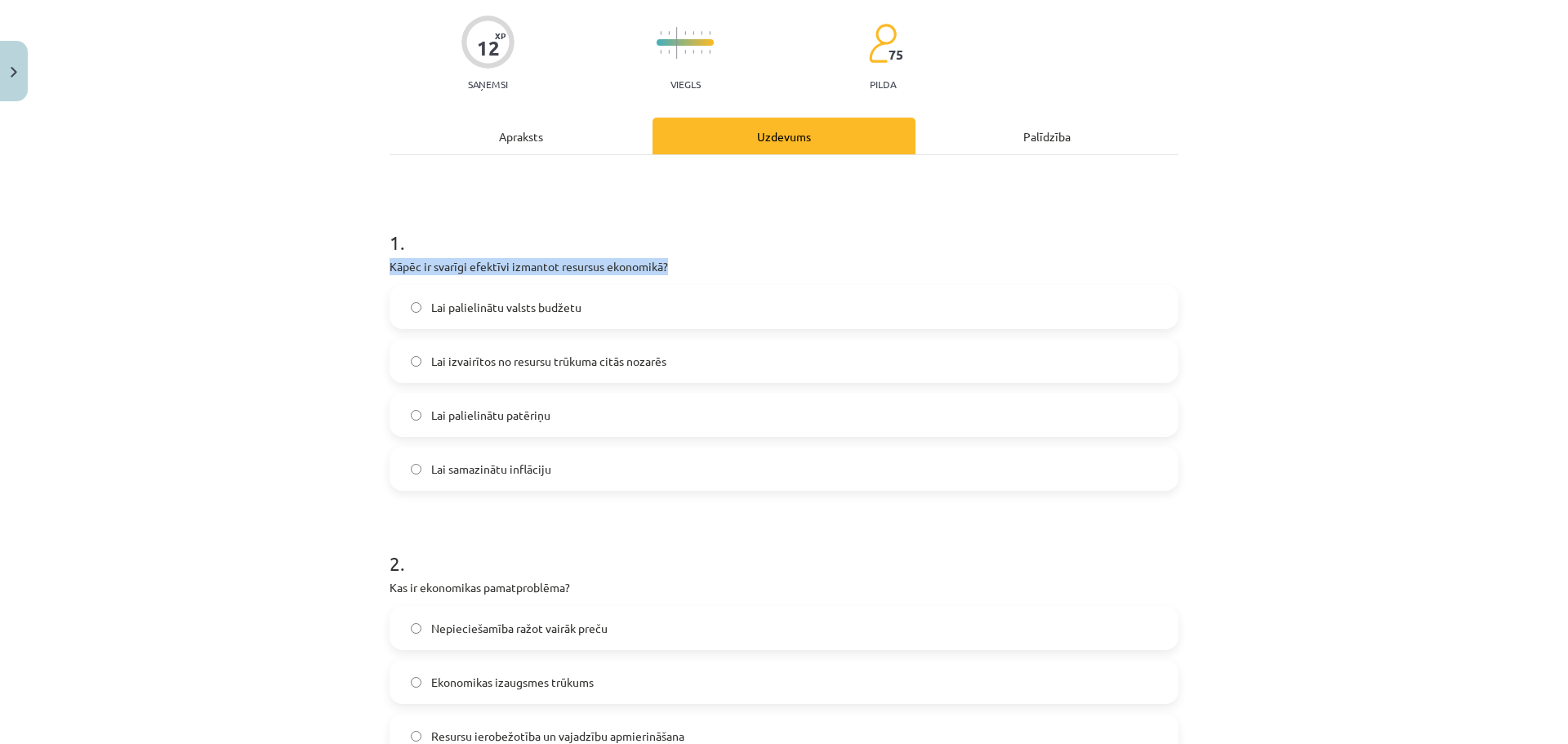
drag, startPoint x: 380, startPoint y: 262, endPoint x: 703, endPoint y: 269, distance: 323.1
copy p "Kāpēc ir svarīgi efektīvi izmantot resursus ekonomikā?"
click at [601, 364] on span "Lai izvairītos no resursu trūkuma citās nozarēs" at bounding box center [548, 362] width 235 height 18
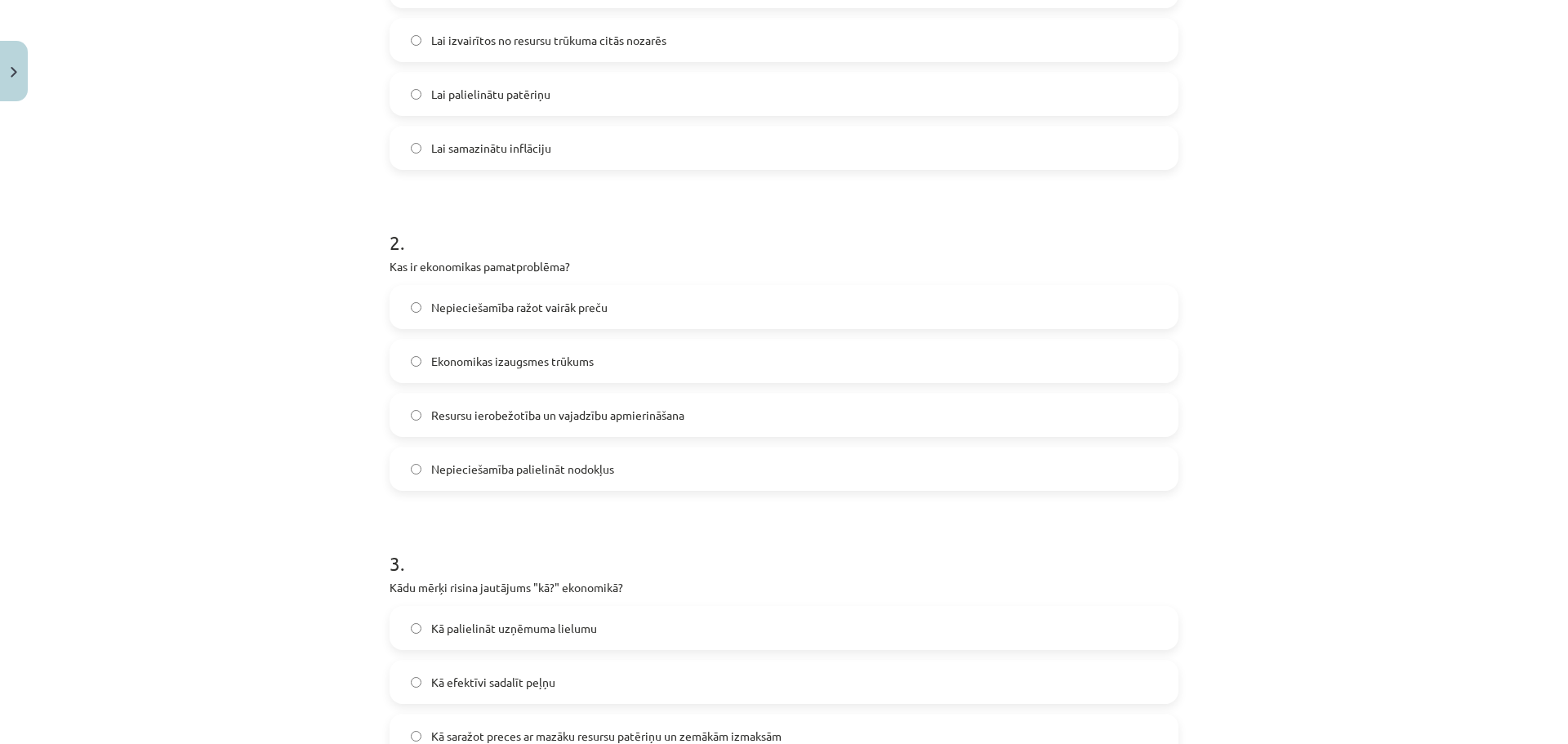
scroll to position [694, 0]
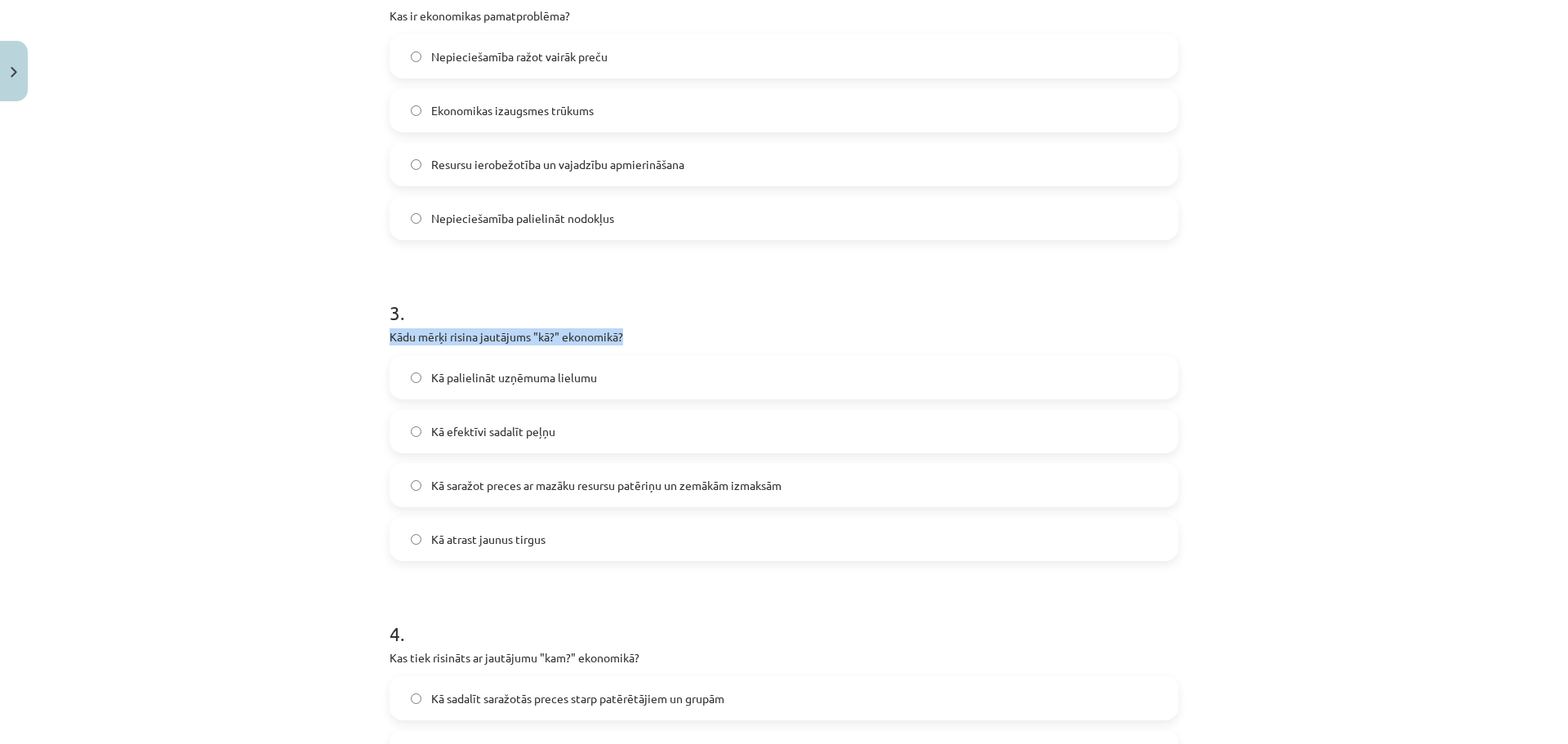
drag, startPoint x: 384, startPoint y: 334, endPoint x: 636, endPoint y: 337, distance: 252.0
click at [636, 337] on p "Kādu mērķi risina jautājums "kā?" ekonomikā?" at bounding box center [783, 337] width 789 height 18
copy p "Kādu mērķi risina jautājums "kā?" ekonomikā?"
click at [623, 489] on span "Kā saražot preces ar mazāku resursu patēriņu un zemākām izmaksām" at bounding box center [606, 486] width 350 height 18
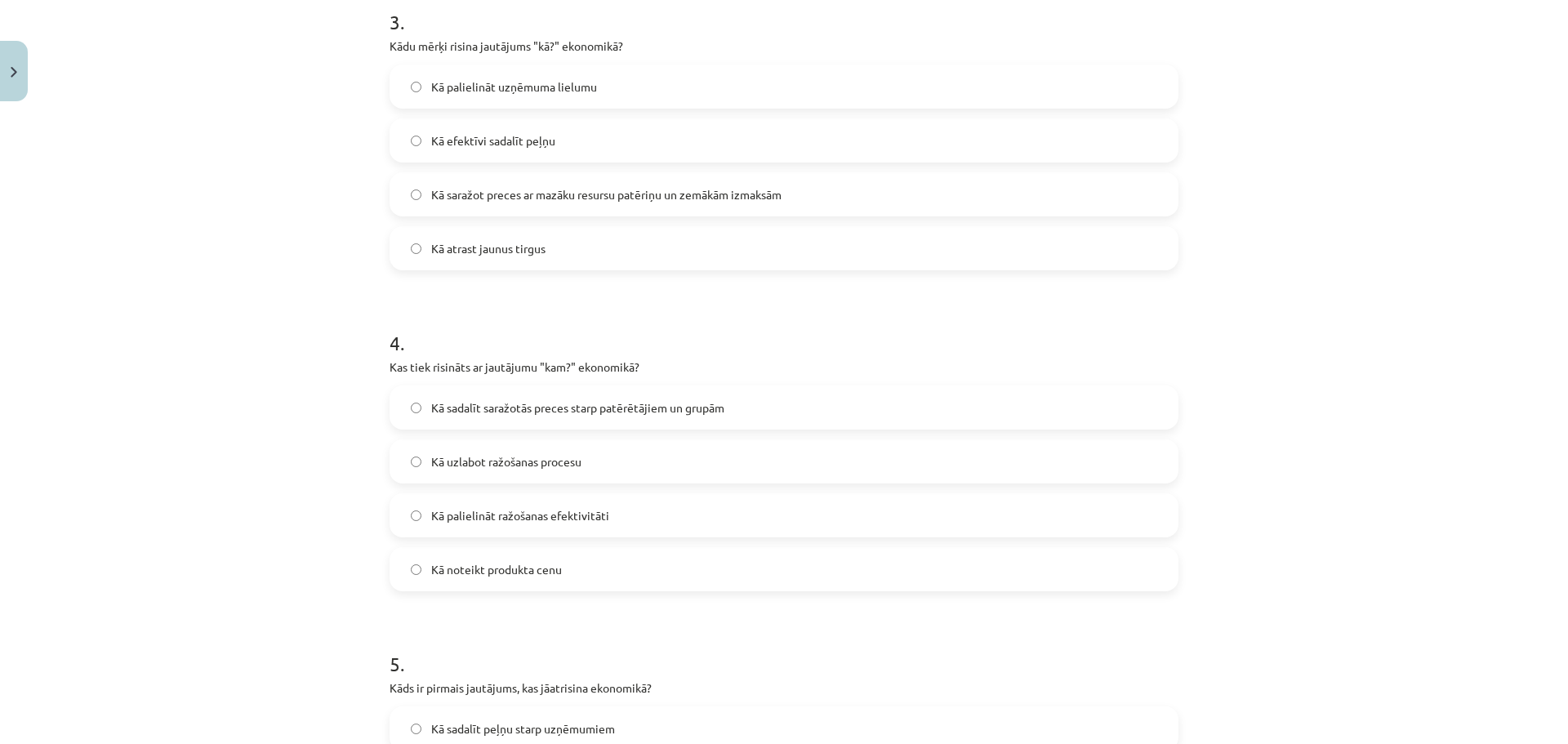
scroll to position [1103, 0]
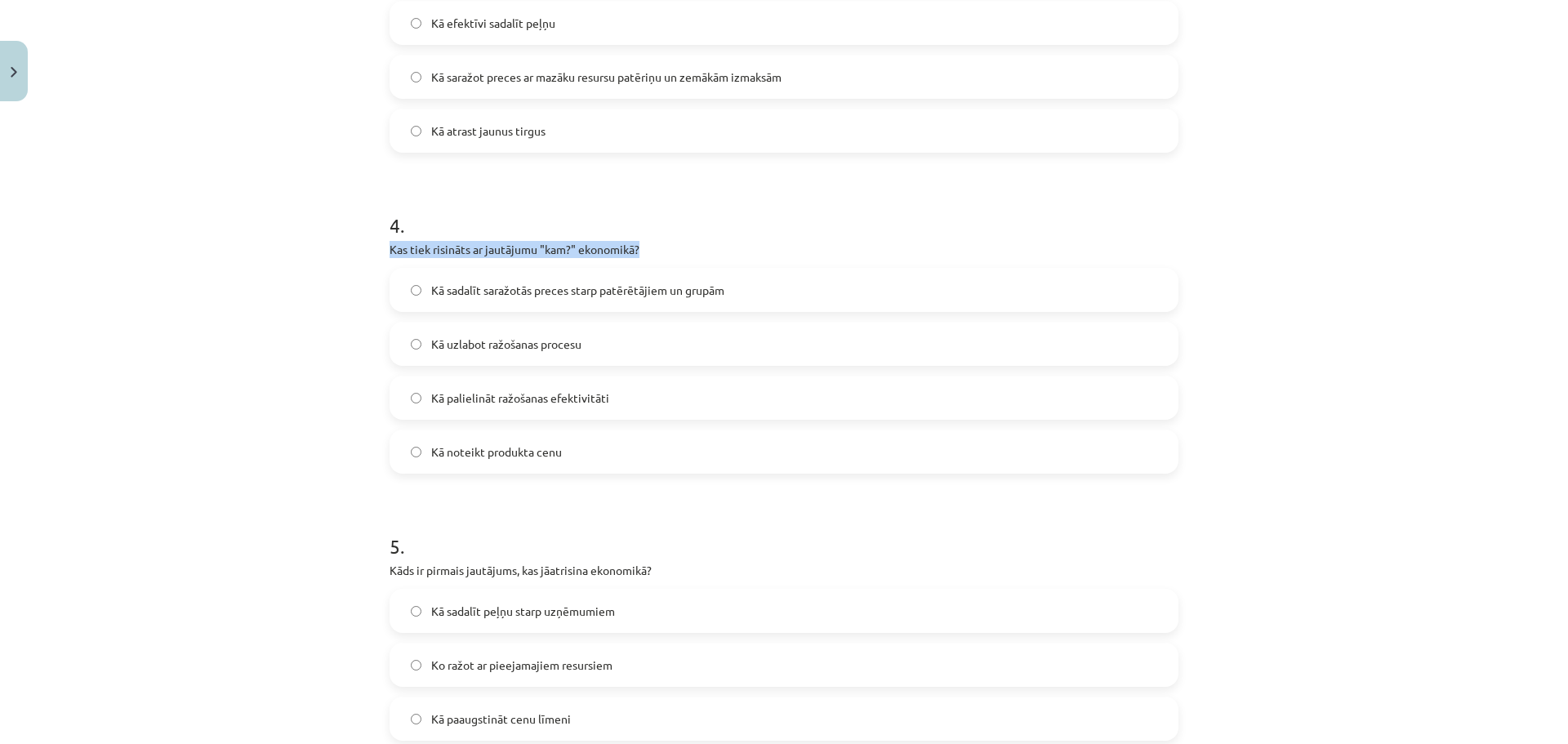
drag, startPoint x: 382, startPoint y: 250, endPoint x: 692, endPoint y: 238, distance: 310.2
copy p "Kas tiek risināts ar jautājumu "kam?" ekonomikā?"
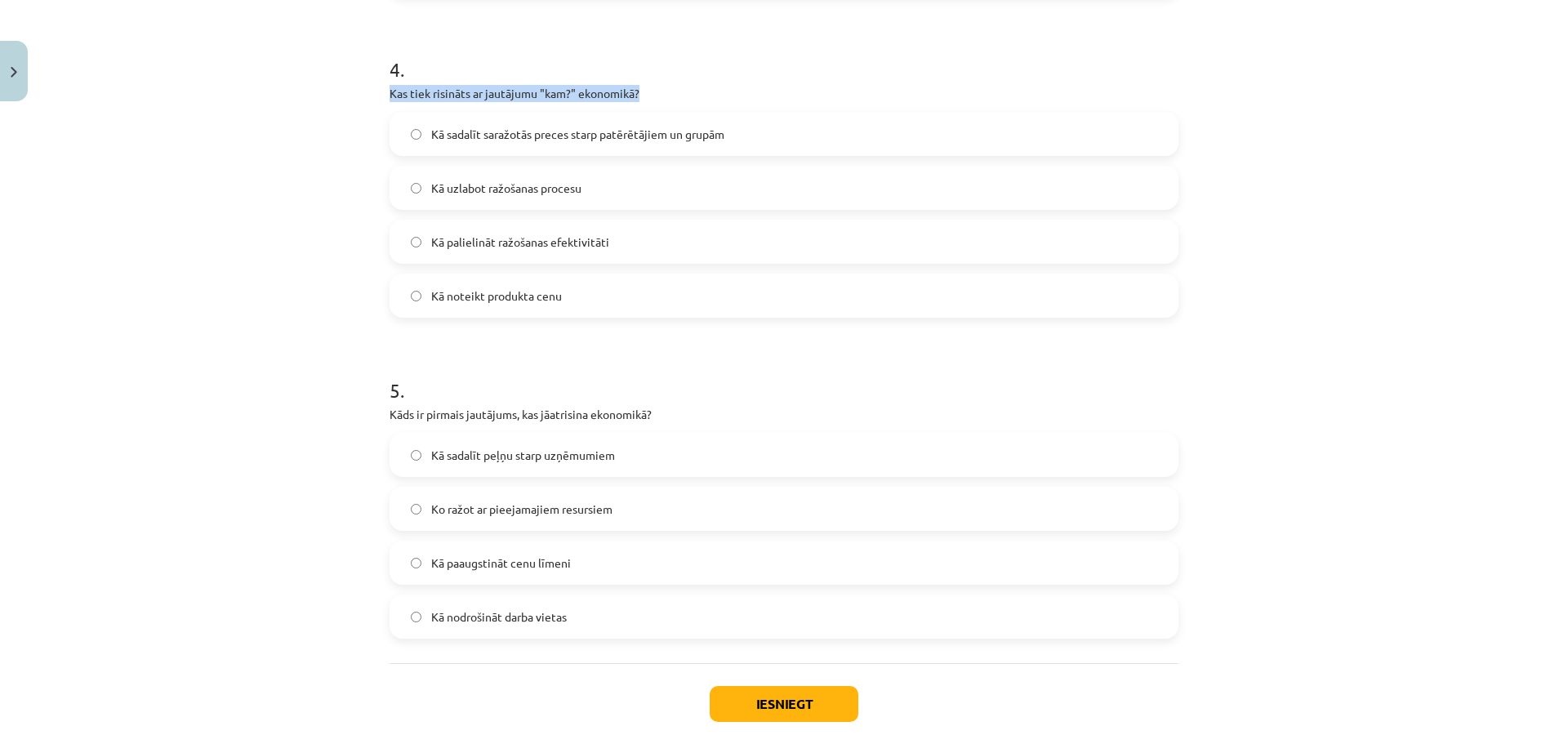
scroll to position [1266, 0]
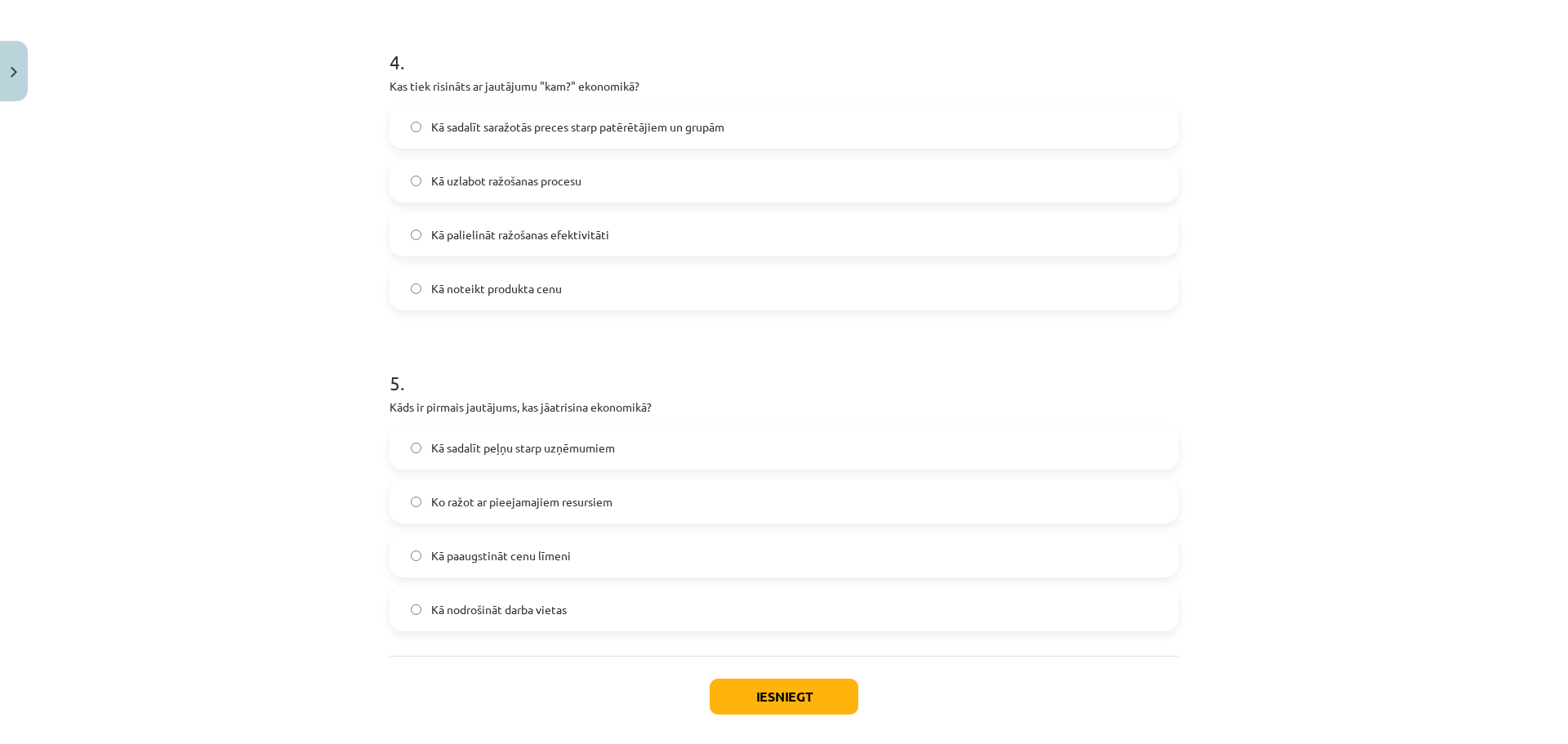
click at [451, 505] on span "Ko ražot ar pieejamajiem resursiem" at bounding box center [522, 502] width 181 height 18
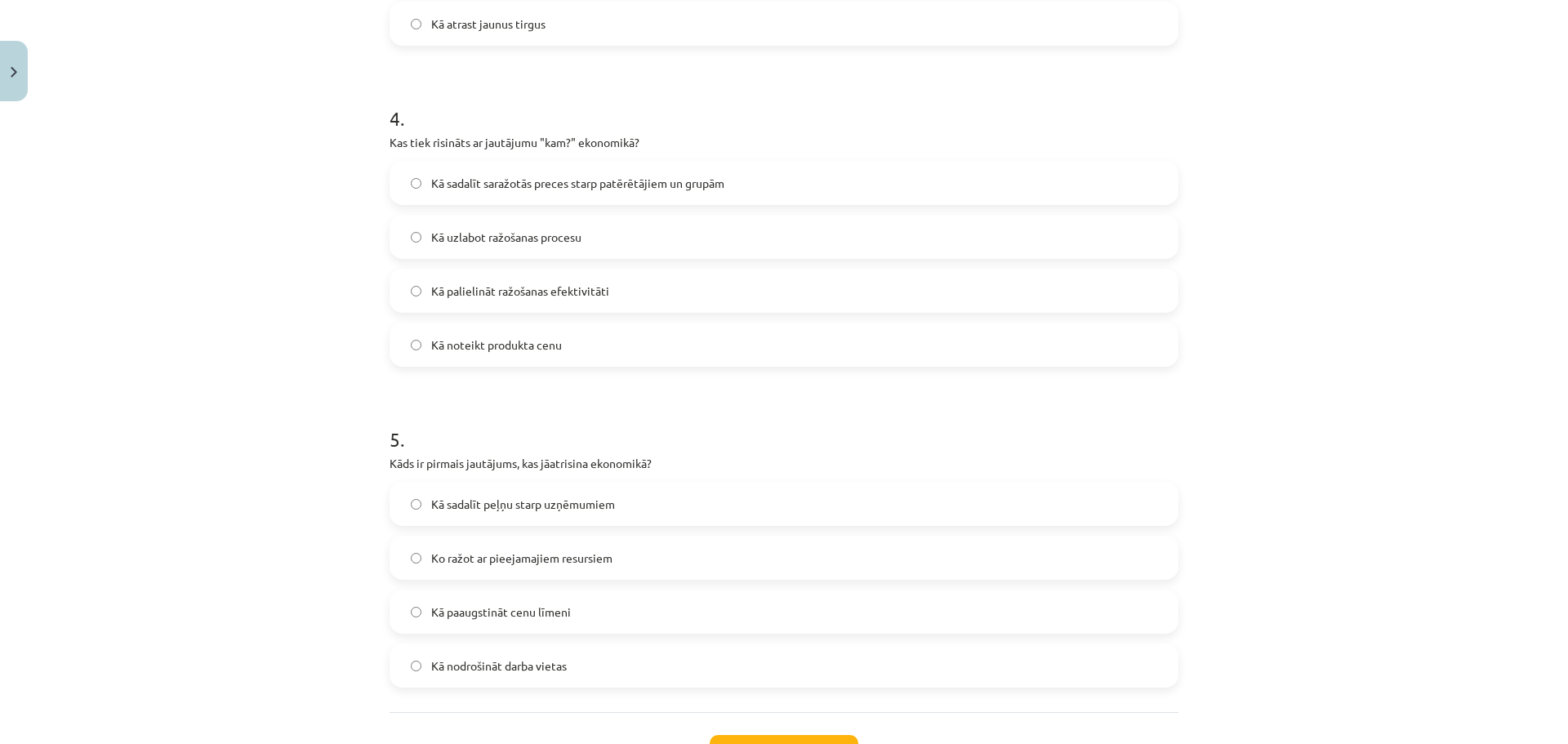
scroll to position [1184, 0]
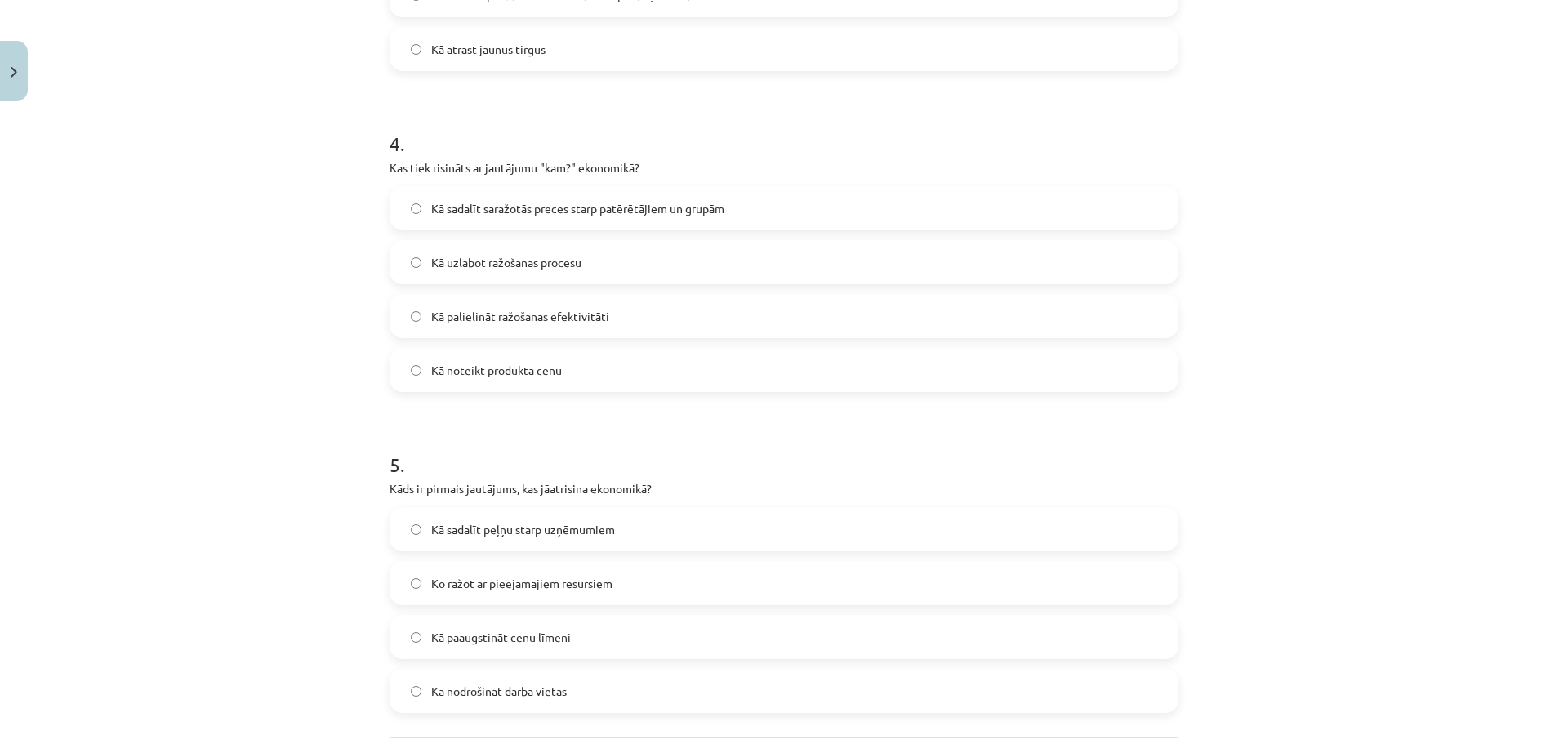
click at [637, 202] on span "Kā sadalīt saražotās preces starp patērētājiem un grupām" at bounding box center [577, 209] width 294 height 18
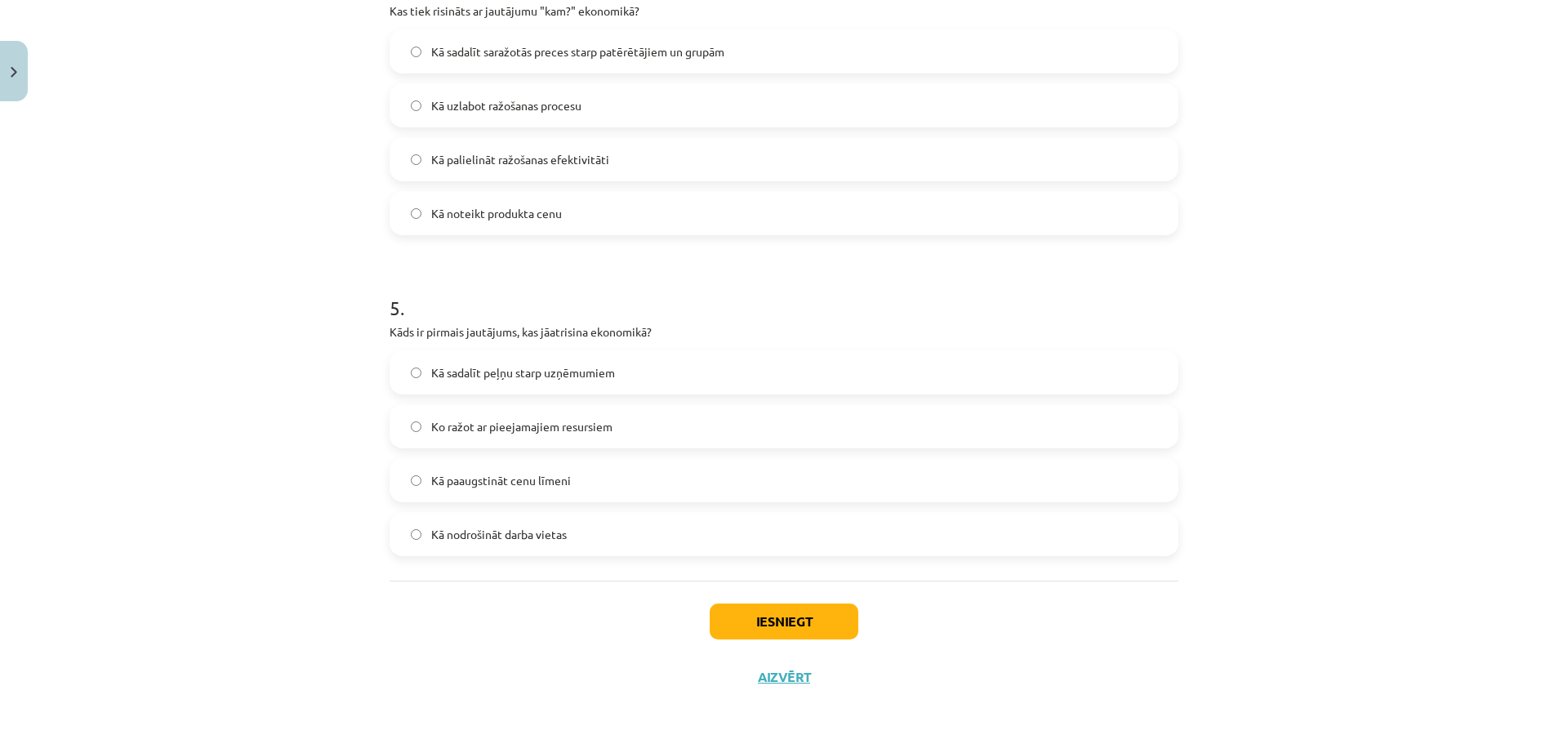
scroll to position [1343, 0]
click at [786, 621] on button "Iesniegt" at bounding box center [784, 619] width 148 height 36
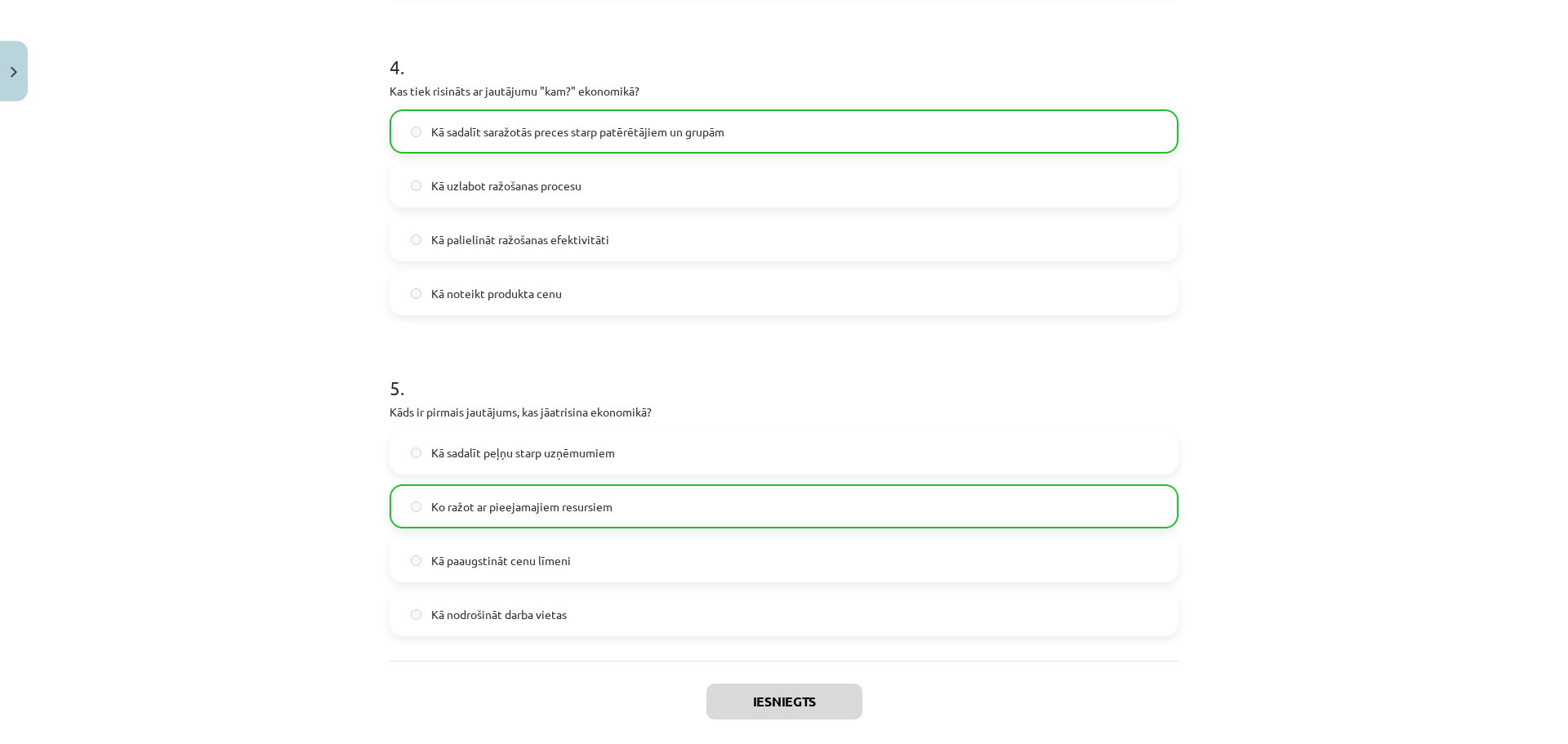
scroll to position [1394, 0]
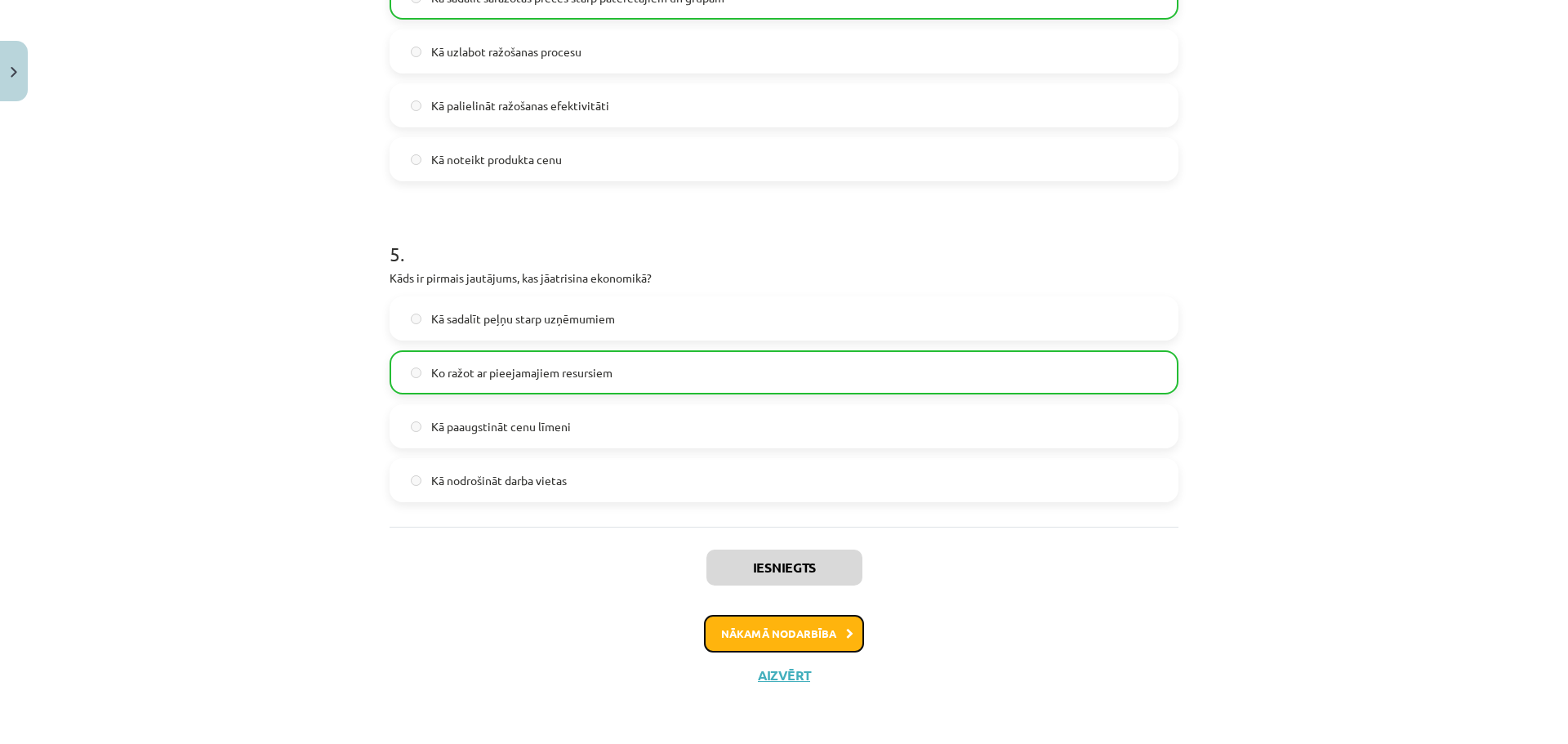
click at [804, 624] on button "Nākamā nodarbība" at bounding box center [784, 634] width 160 height 38
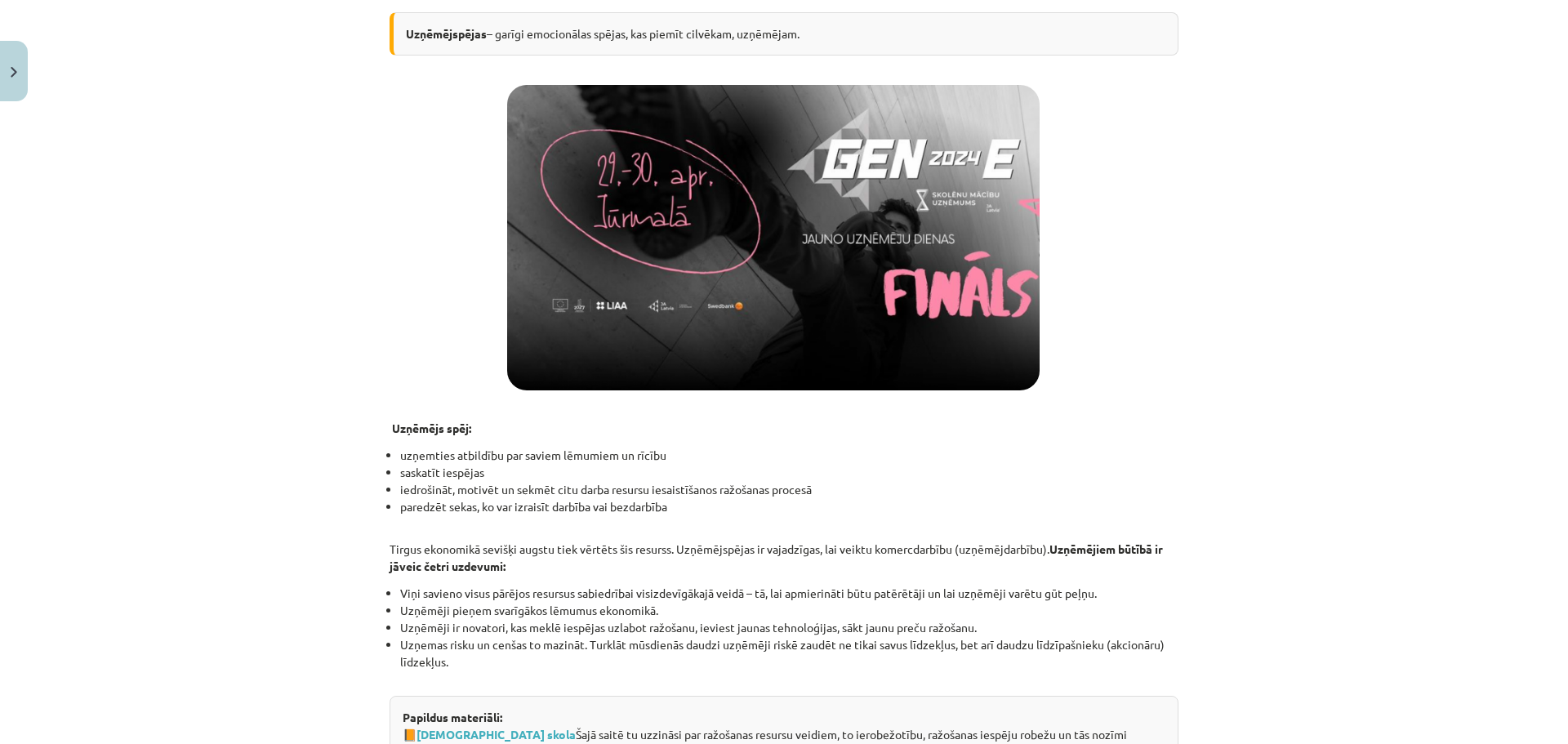
scroll to position [2083, 0]
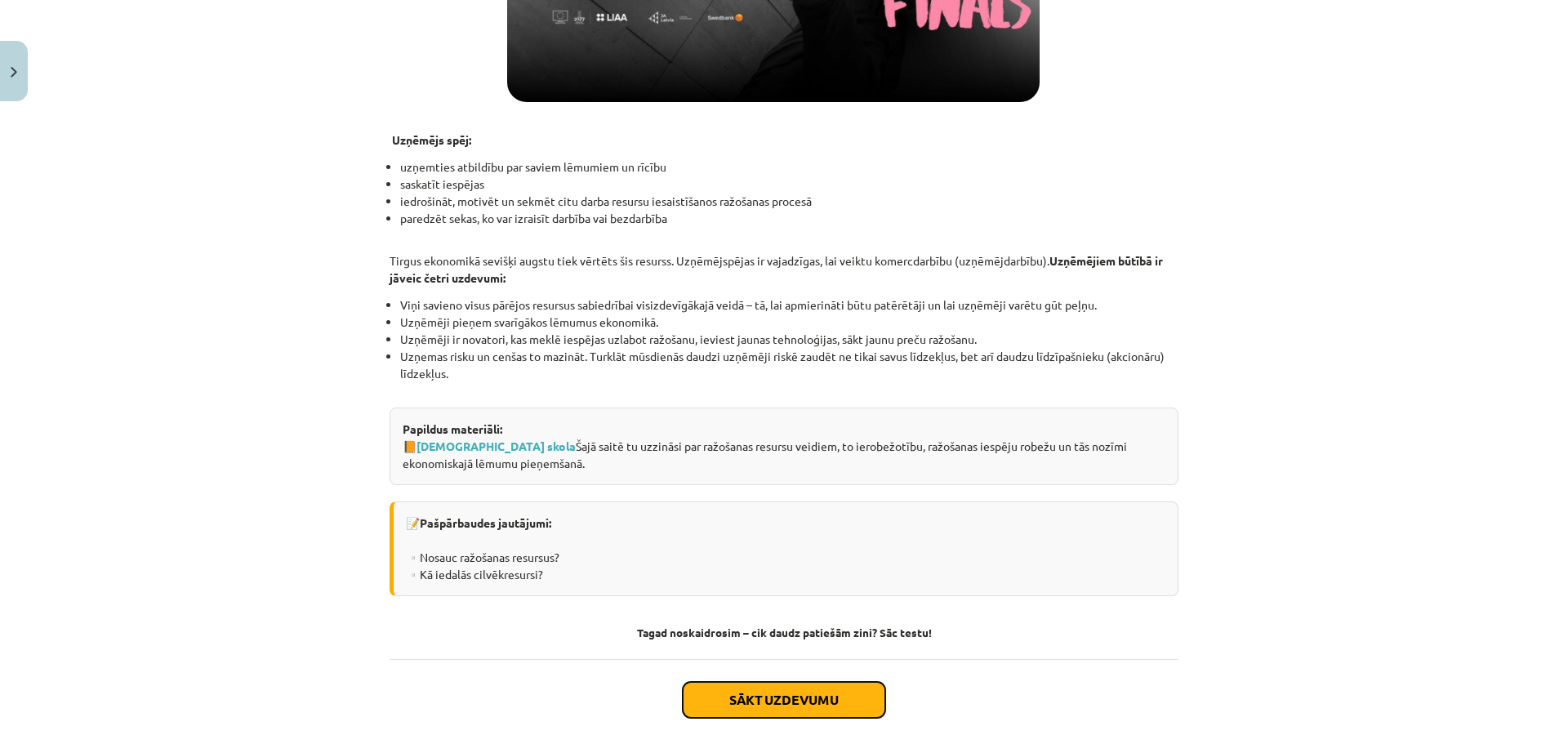
click at [821, 702] on button "Sākt uzdevumu" at bounding box center [784, 699] width 203 height 36
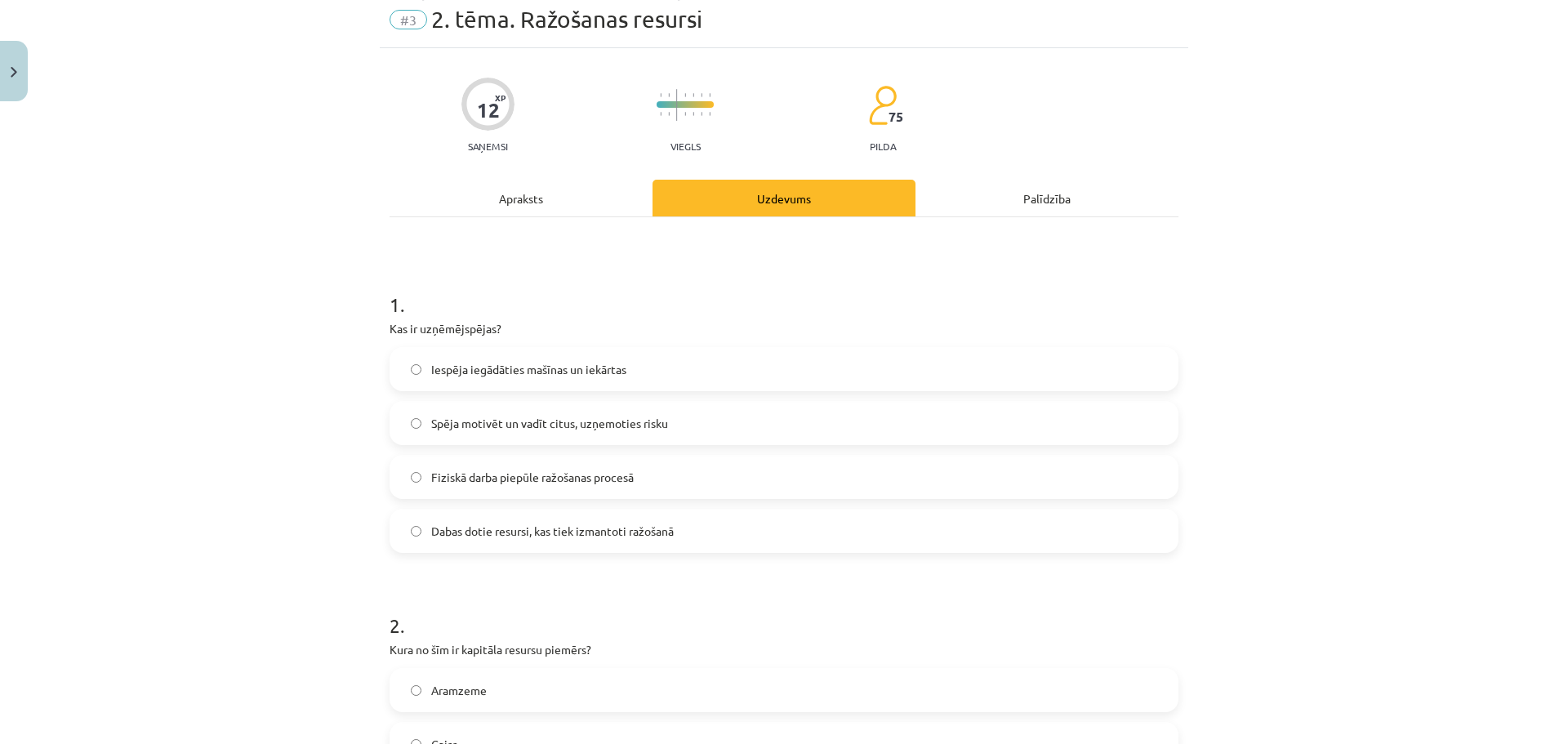
scroll to position [41, 0]
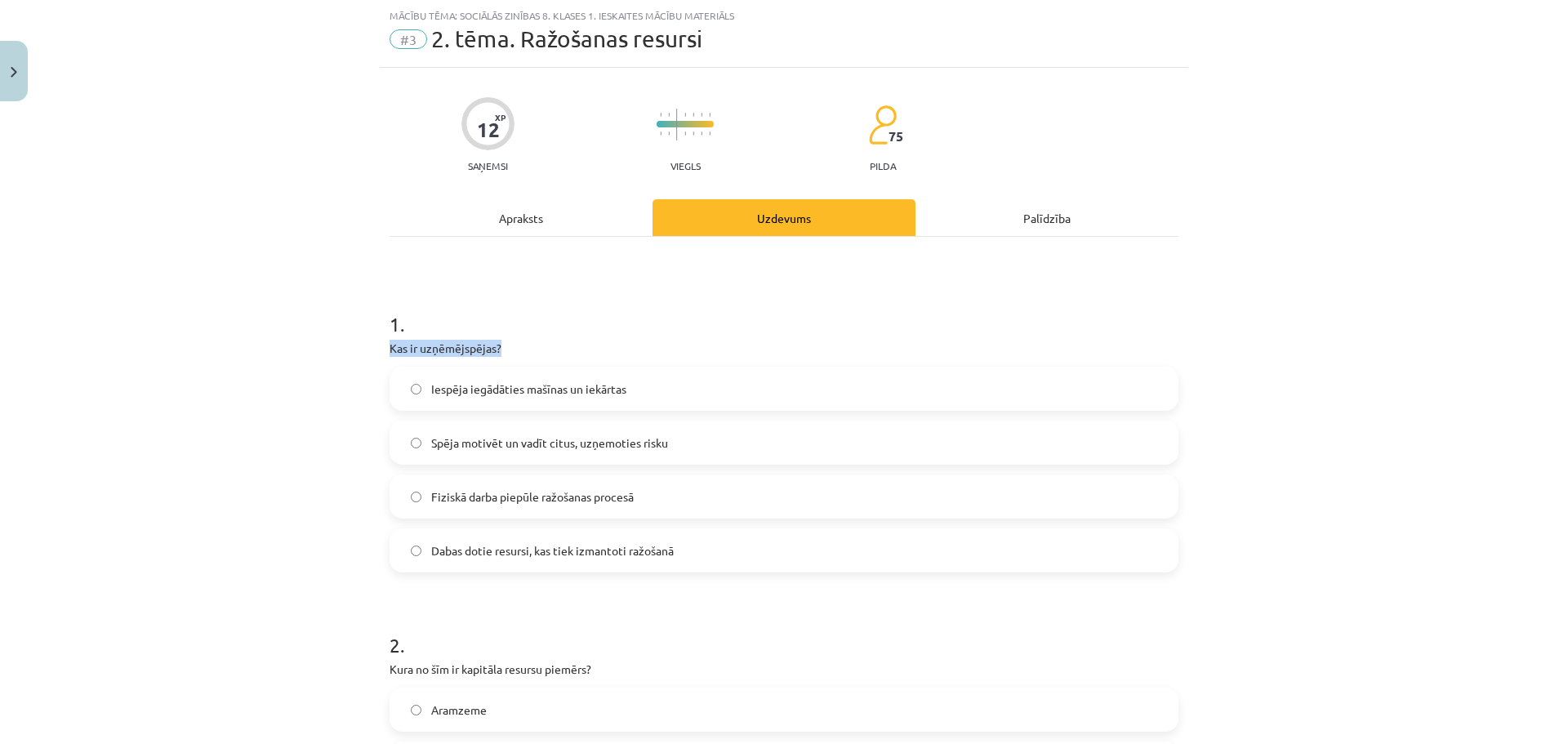
drag, startPoint x: 381, startPoint y: 349, endPoint x: 510, endPoint y: 342, distance: 129.2
copy p "Kas ir uzņēmējspējas?"
click at [512, 553] on span "Dabas dotie resursi, kas tiek izmantoti ražošanā" at bounding box center [552, 551] width 243 height 18
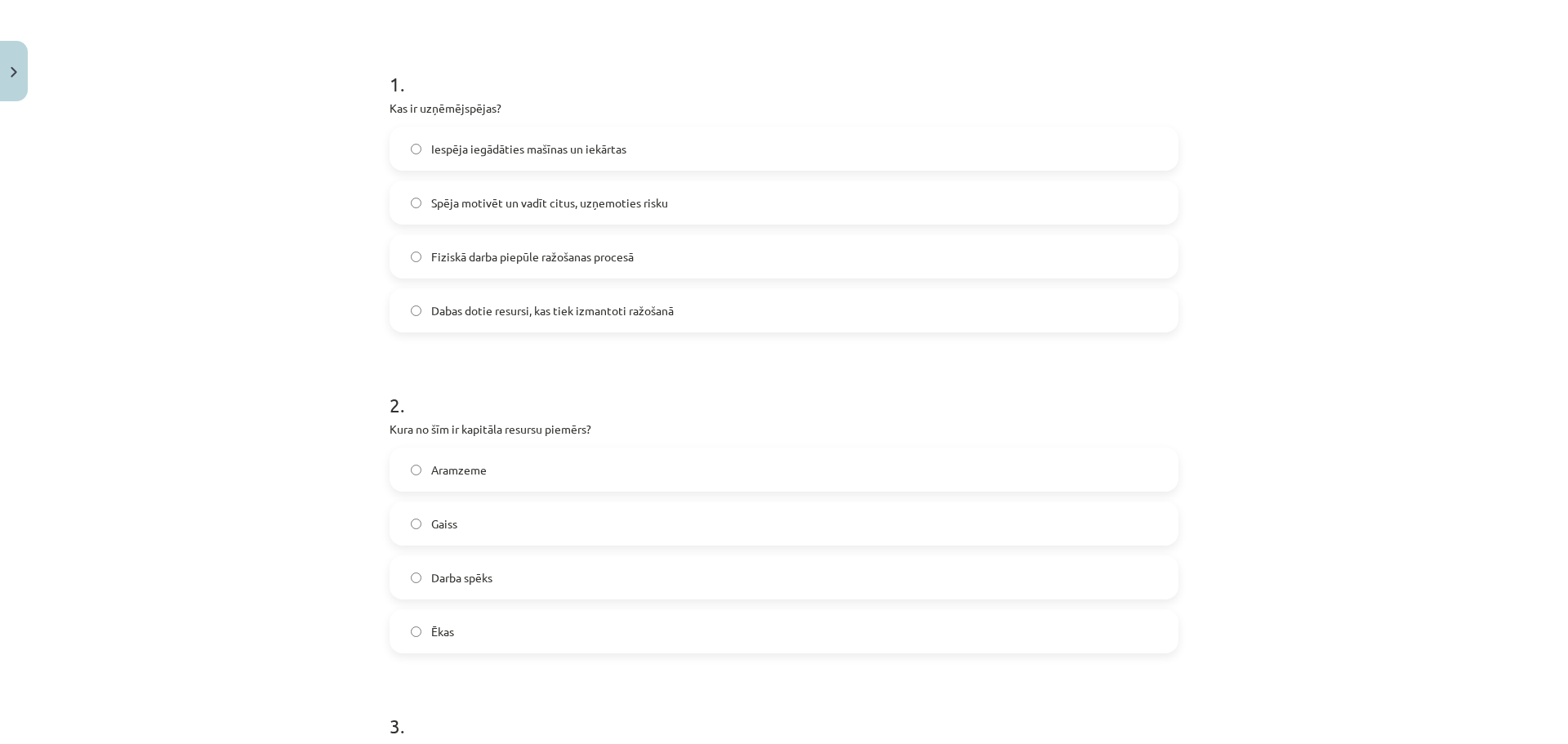
scroll to position [368, 0]
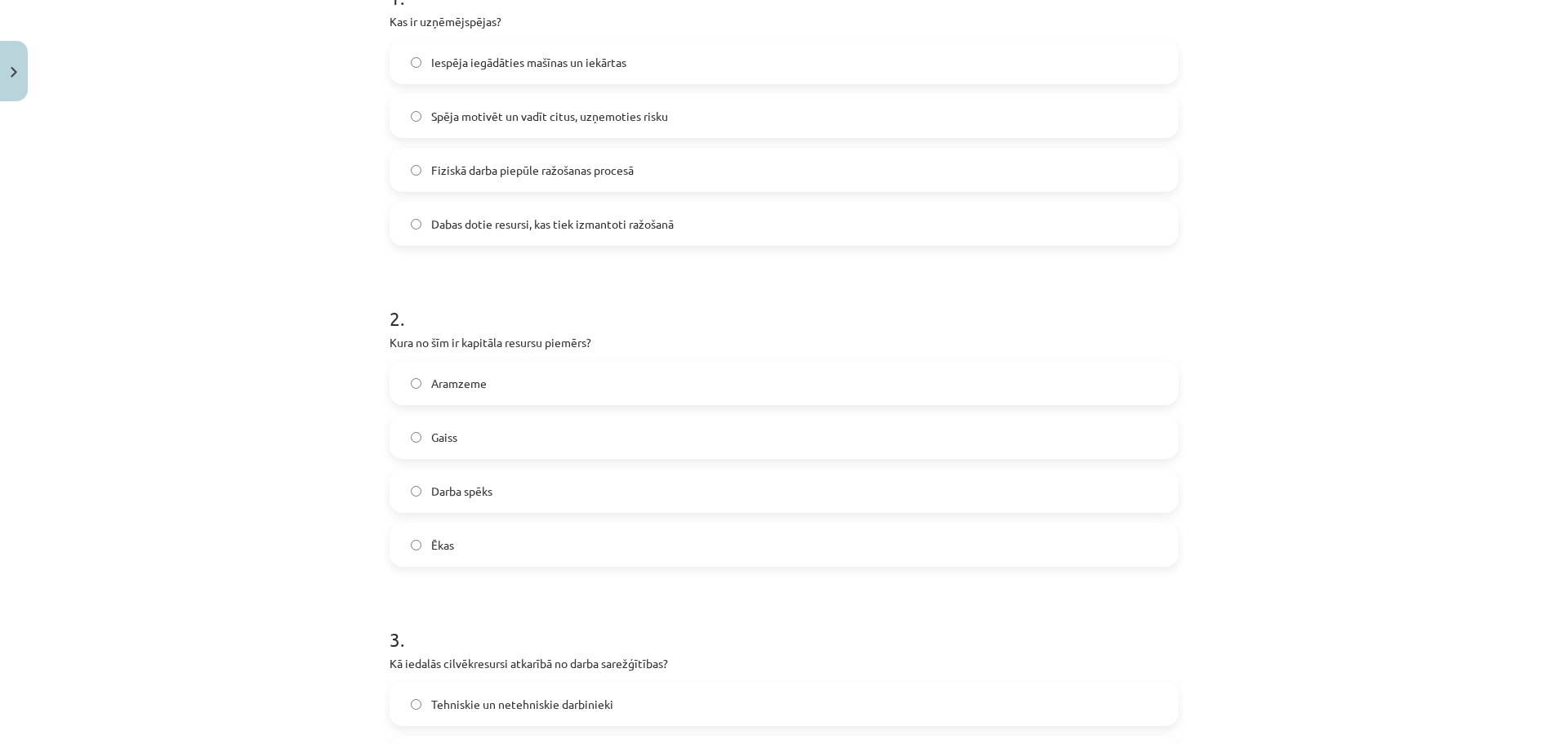
click at [520, 386] on label "Aramzeme" at bounding box center [784, 383] width 786 height 41
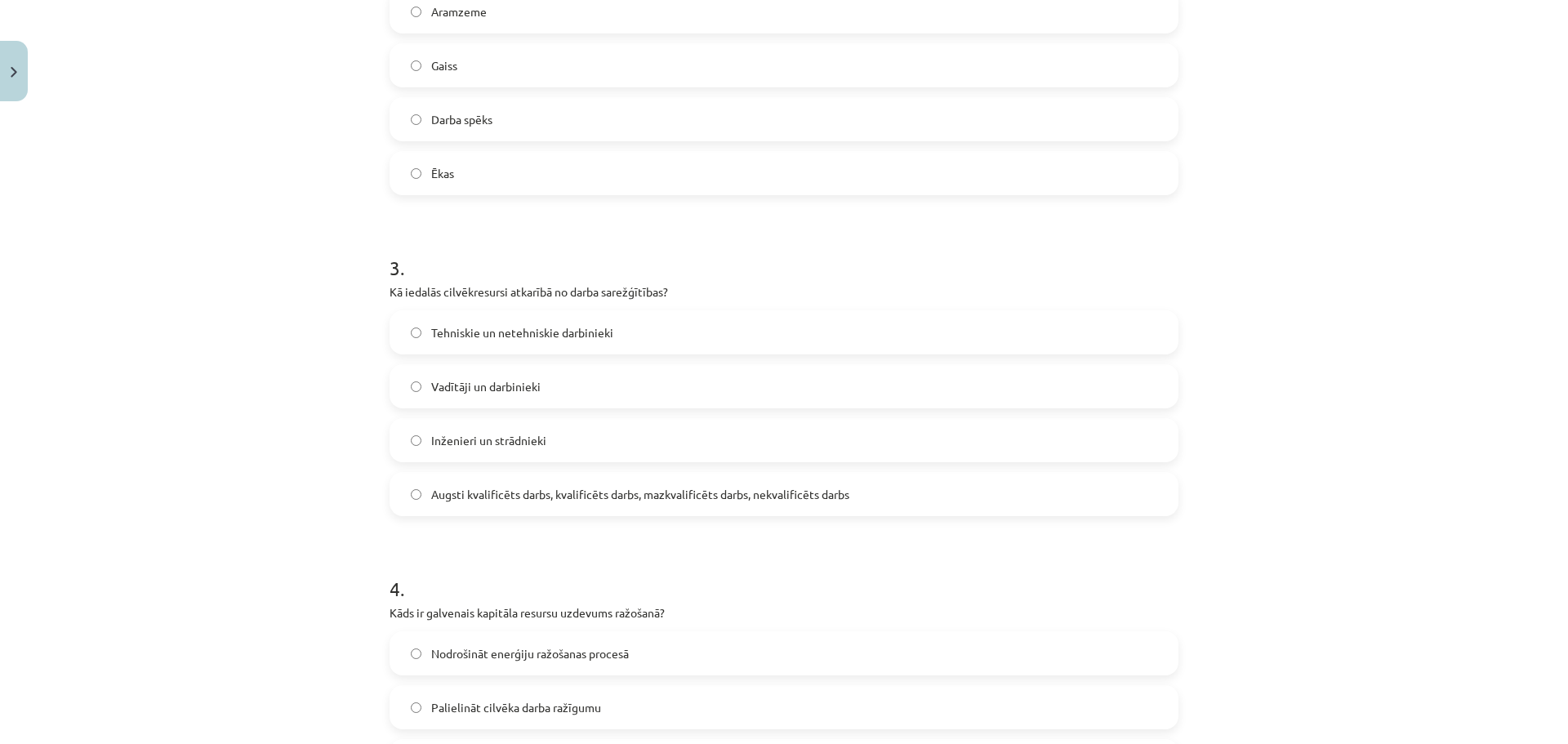
scroll to position [857, 0]
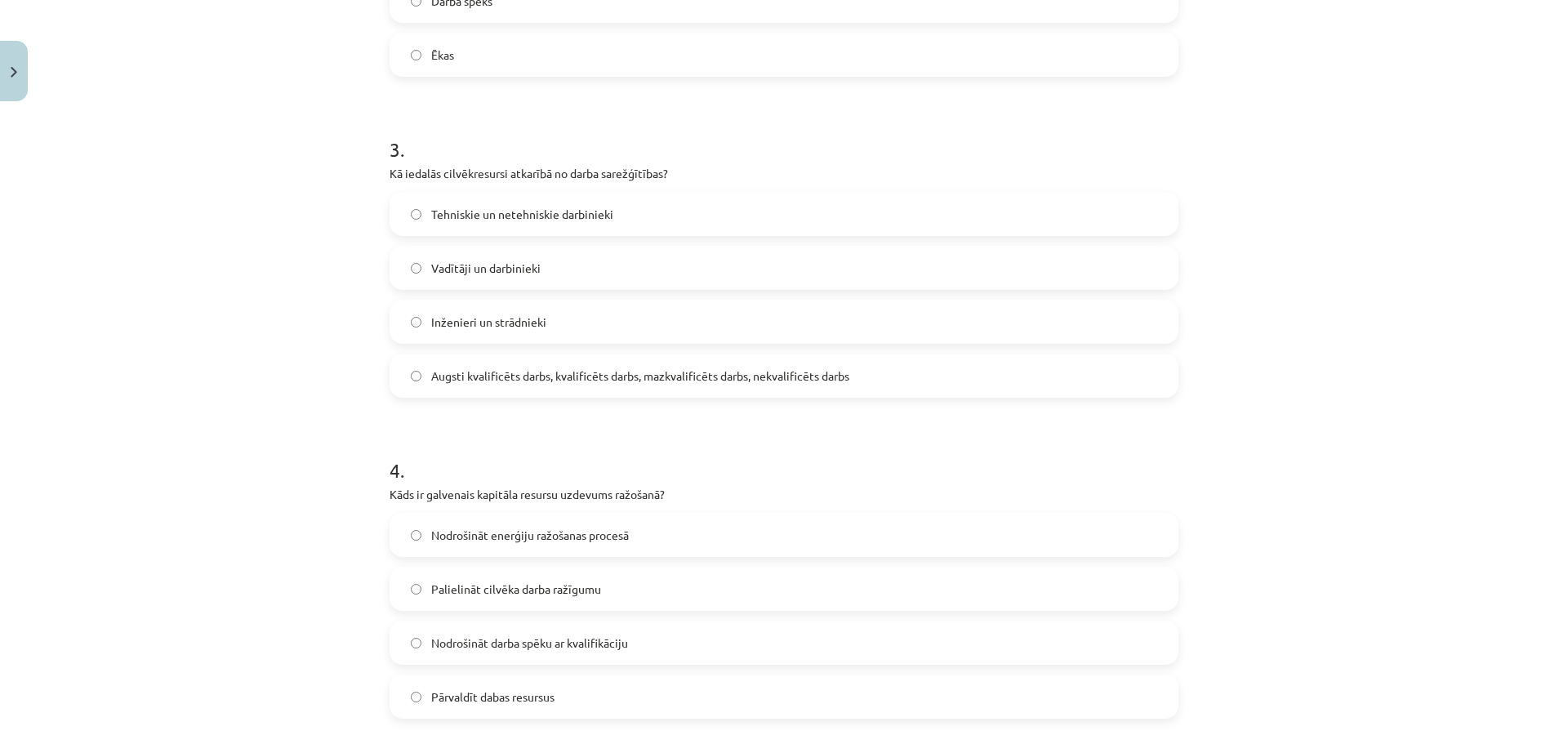
click at [650, 380] on span "Augsti kvalificēts darbs, kvalificēts darbs, mazkvalificēts darbs, nekvalificēt…" at bounding box center [640, 376] width 418 height 18
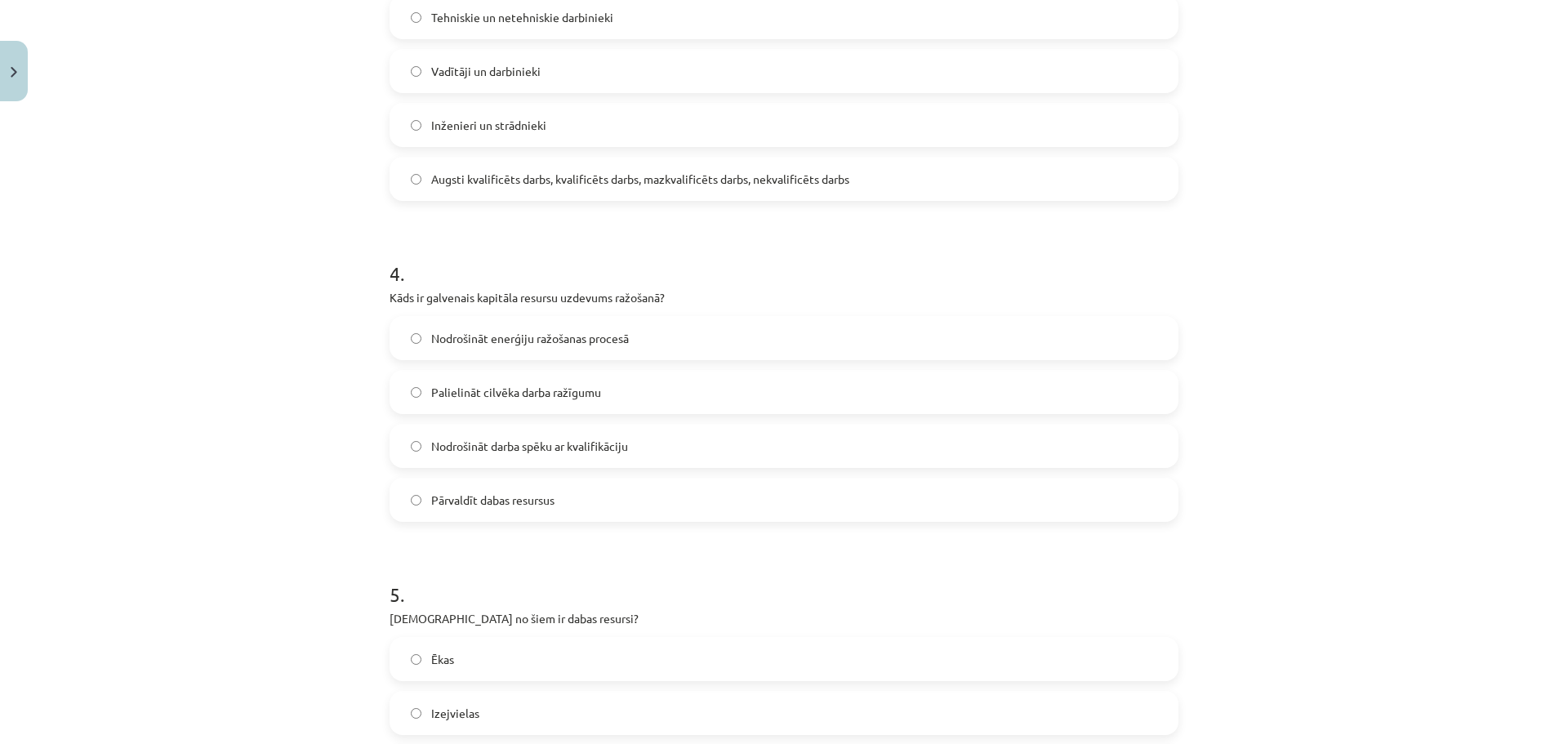
scroll to position [1103, 0]
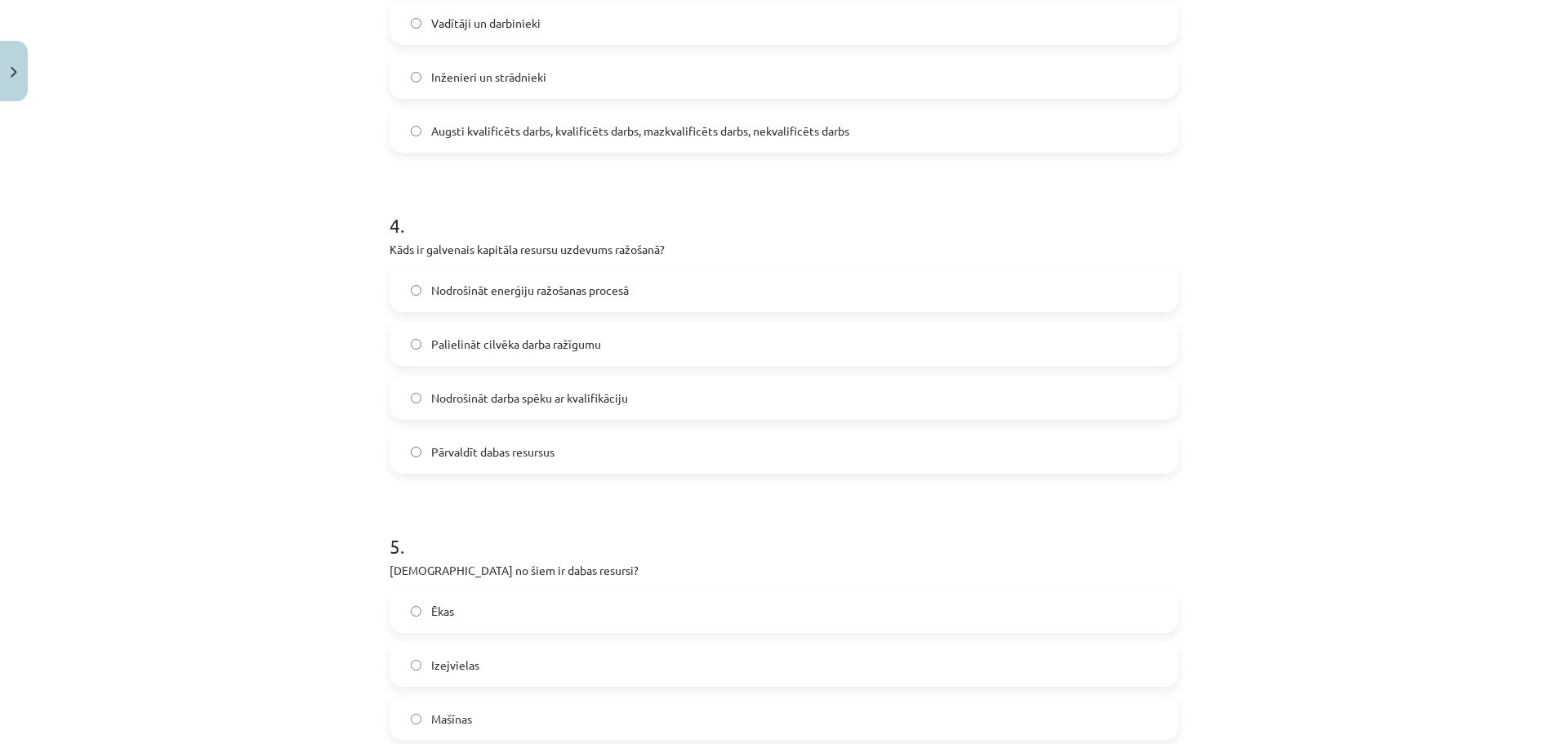
click at [623, 454] on label "Pārvaldīt dabas resursus" at bounding box center [784, 451] width 786 height 41
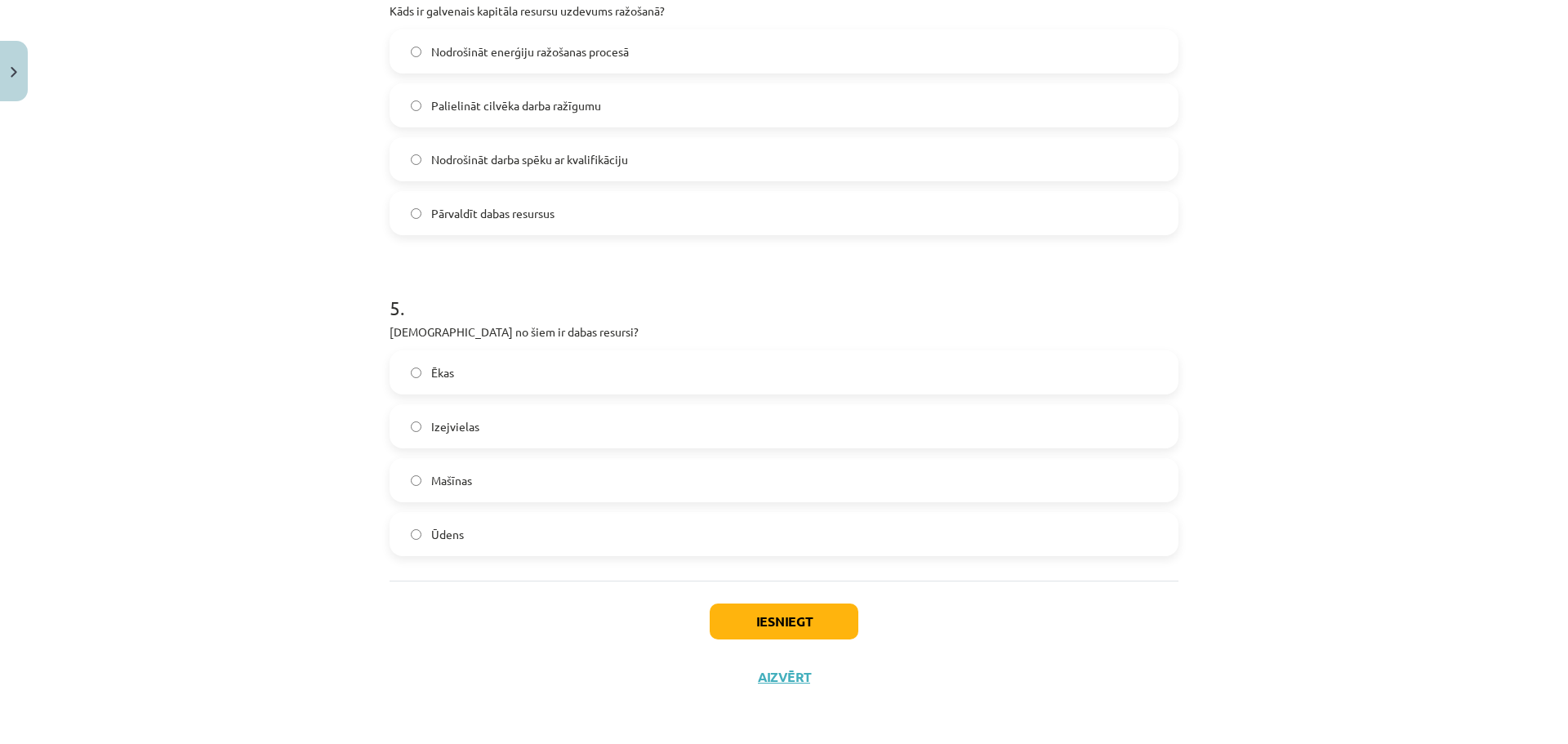
scroll to position [1343, 0]
click at [498, 539] on label "Ūdens" at bounding box center [784, 532] width 786 height 41
click at [776, 620] on button "Iesniegt" at bounding box center [784, 619] width 148 height 36
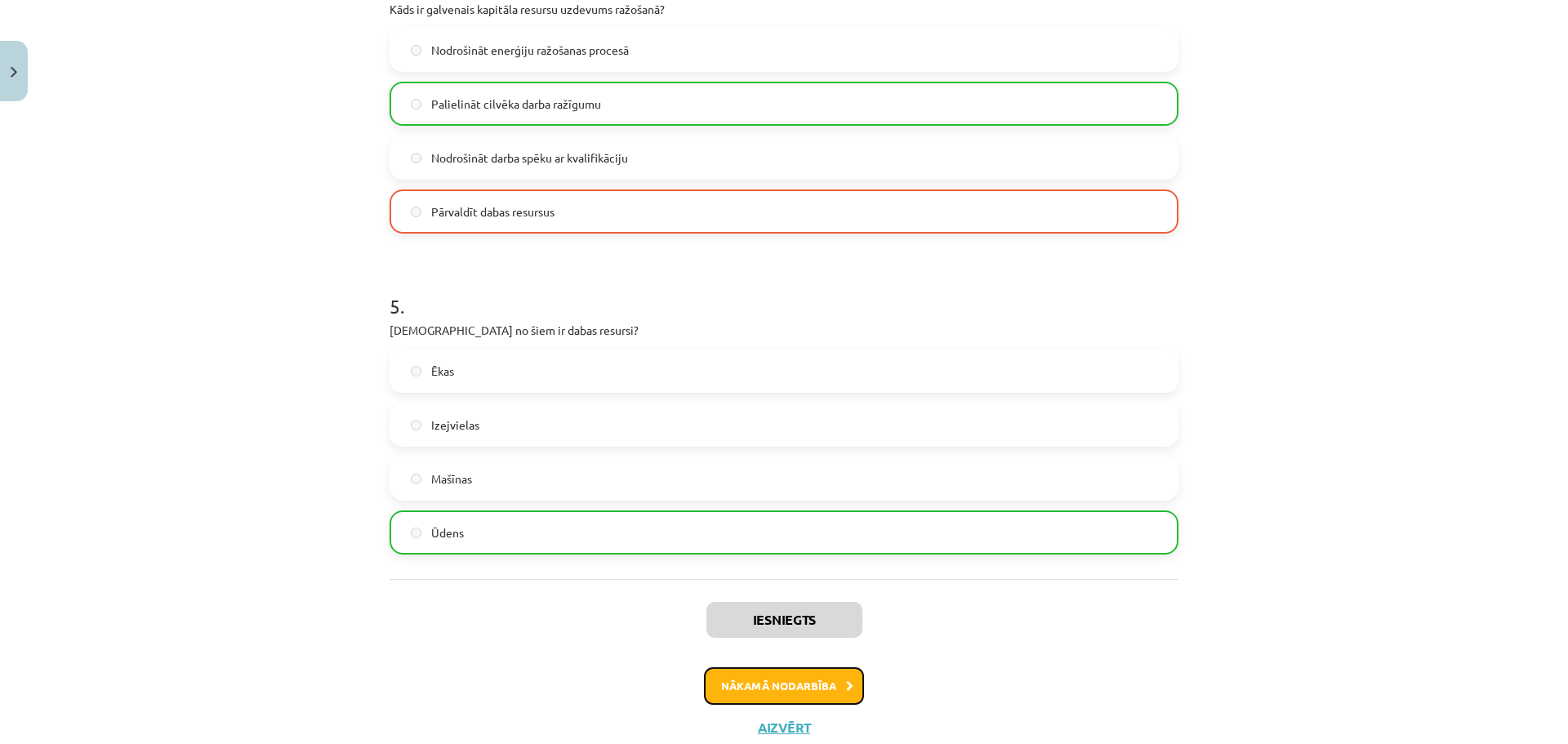
click at [802, 685] on button "Nākamā nodarbība" at bounding box center [784, 685] width 160 height 38
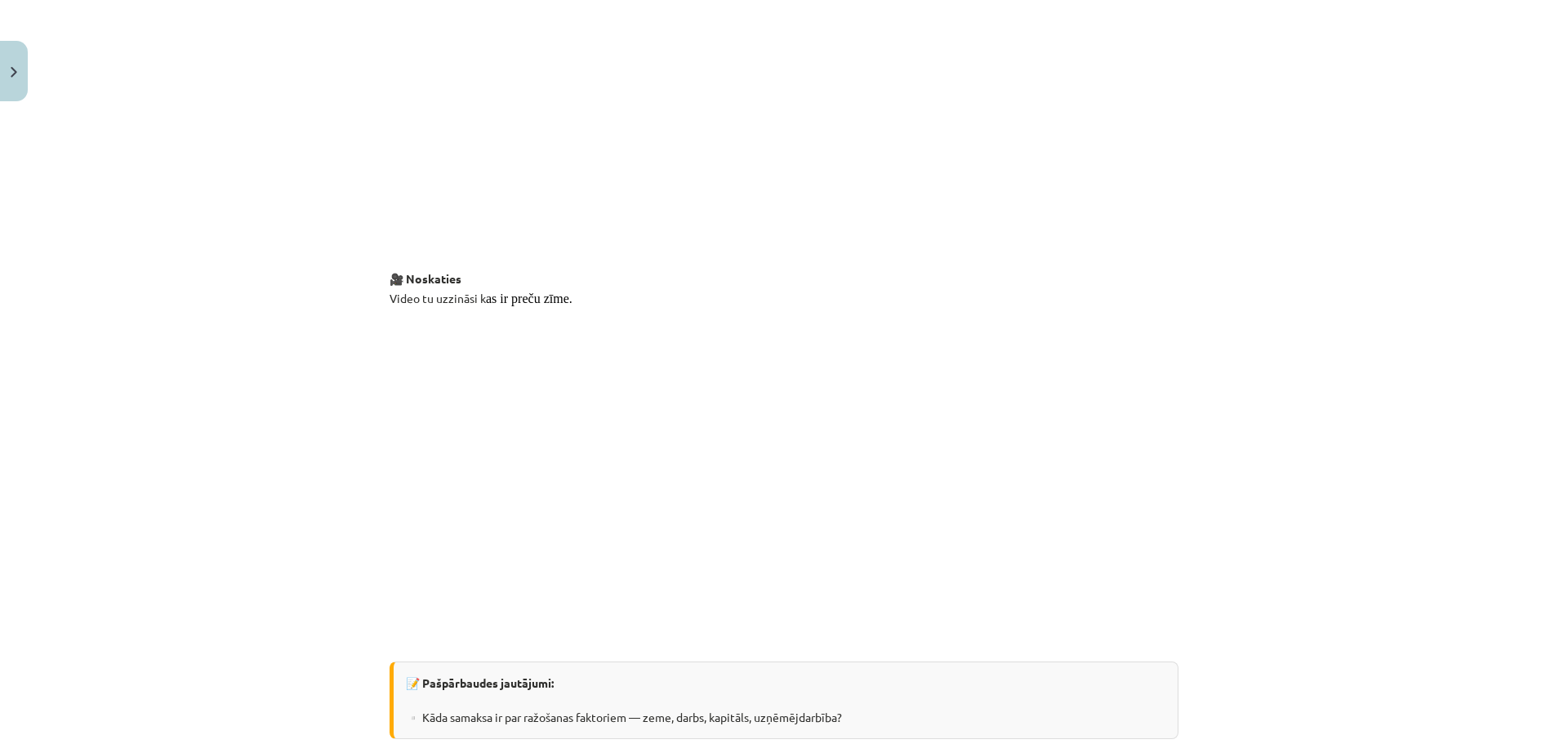
scroll to position [2856, 0]
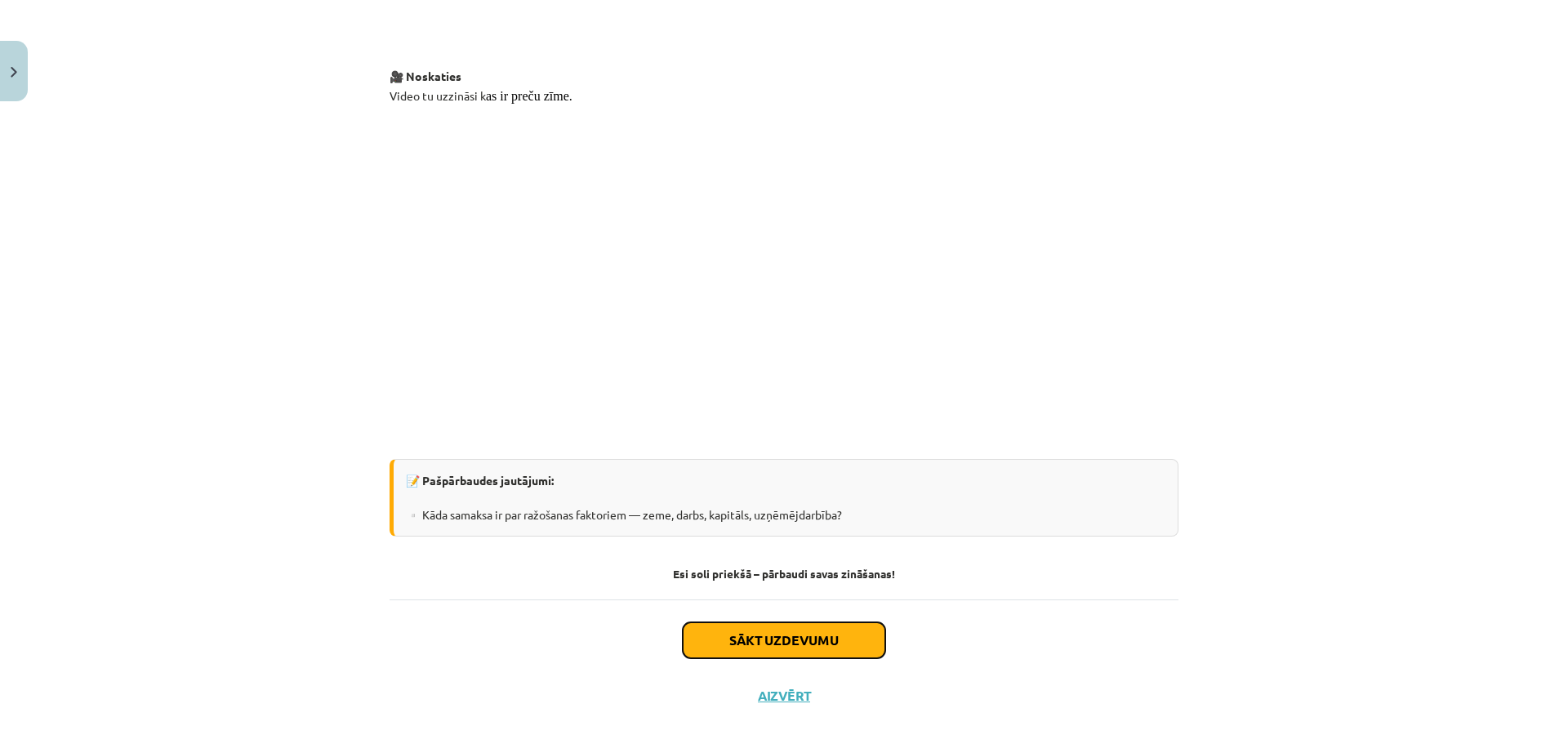
click at [749, 631] on button "Sākt uzdevumu" at bounding box center [784, 640] width 203 height 36
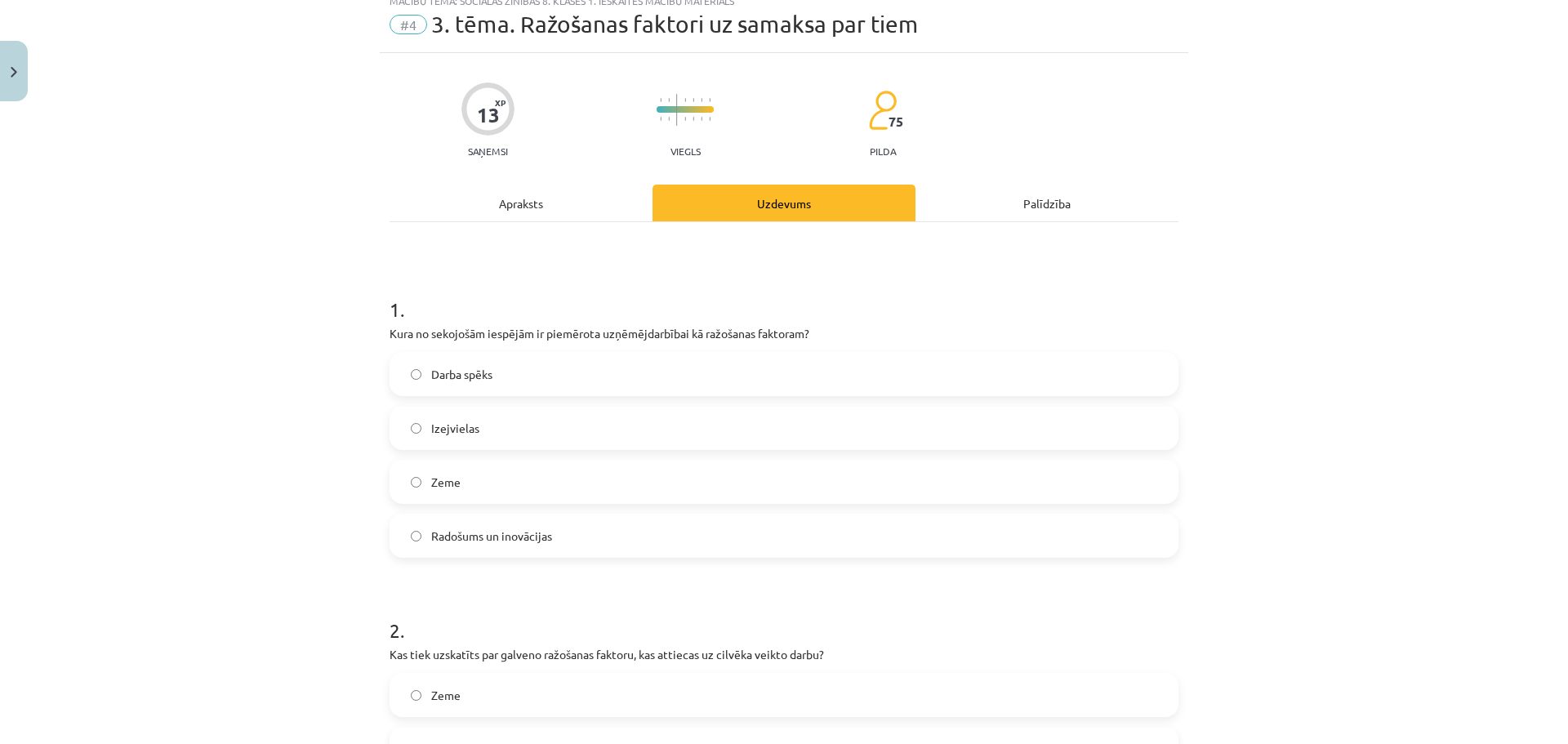
scroll to position [41, 0]
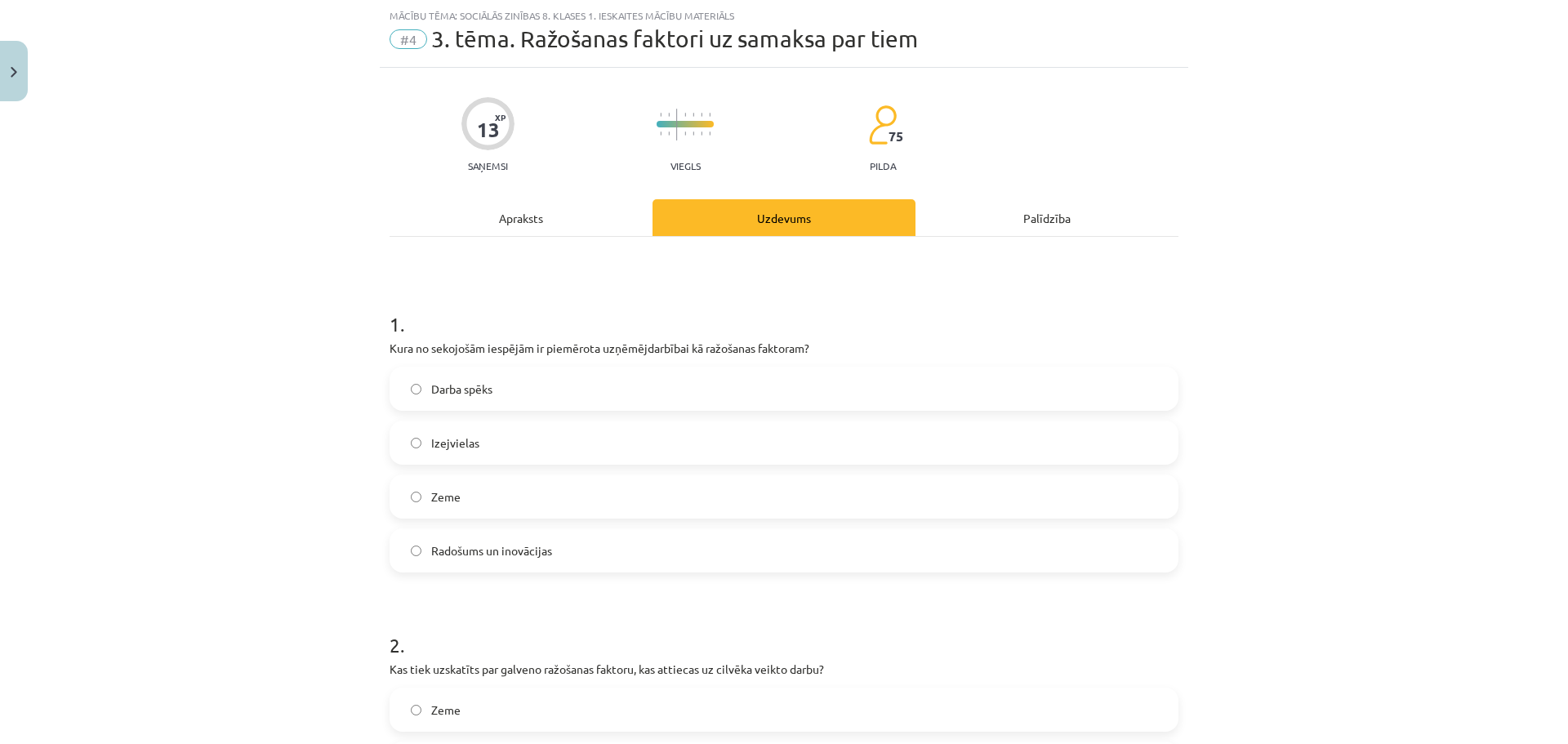
click at [506, 446] on label "Izejvielas" at bounding box center [784, 443] width 786 height 41
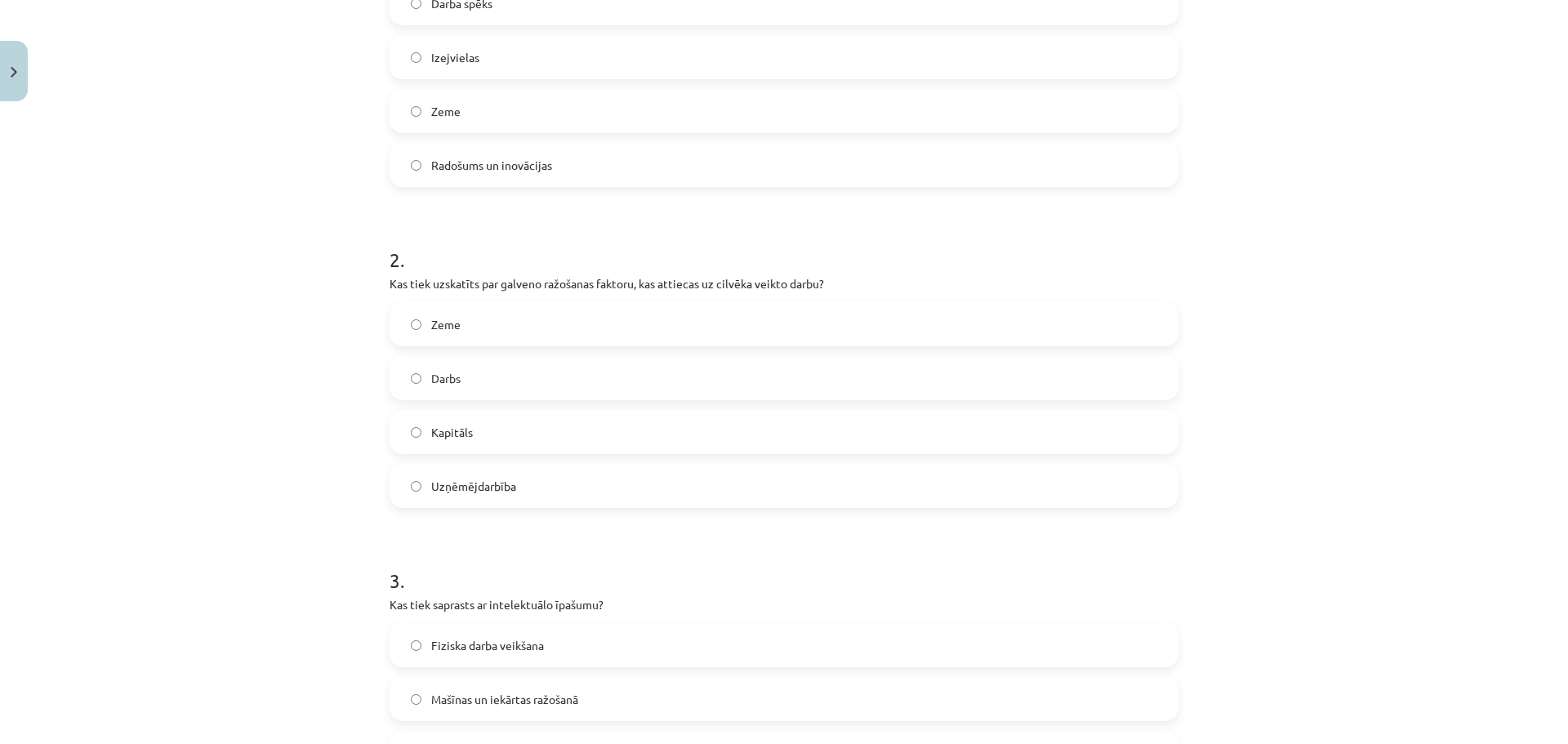
scroll to position [450, 0]
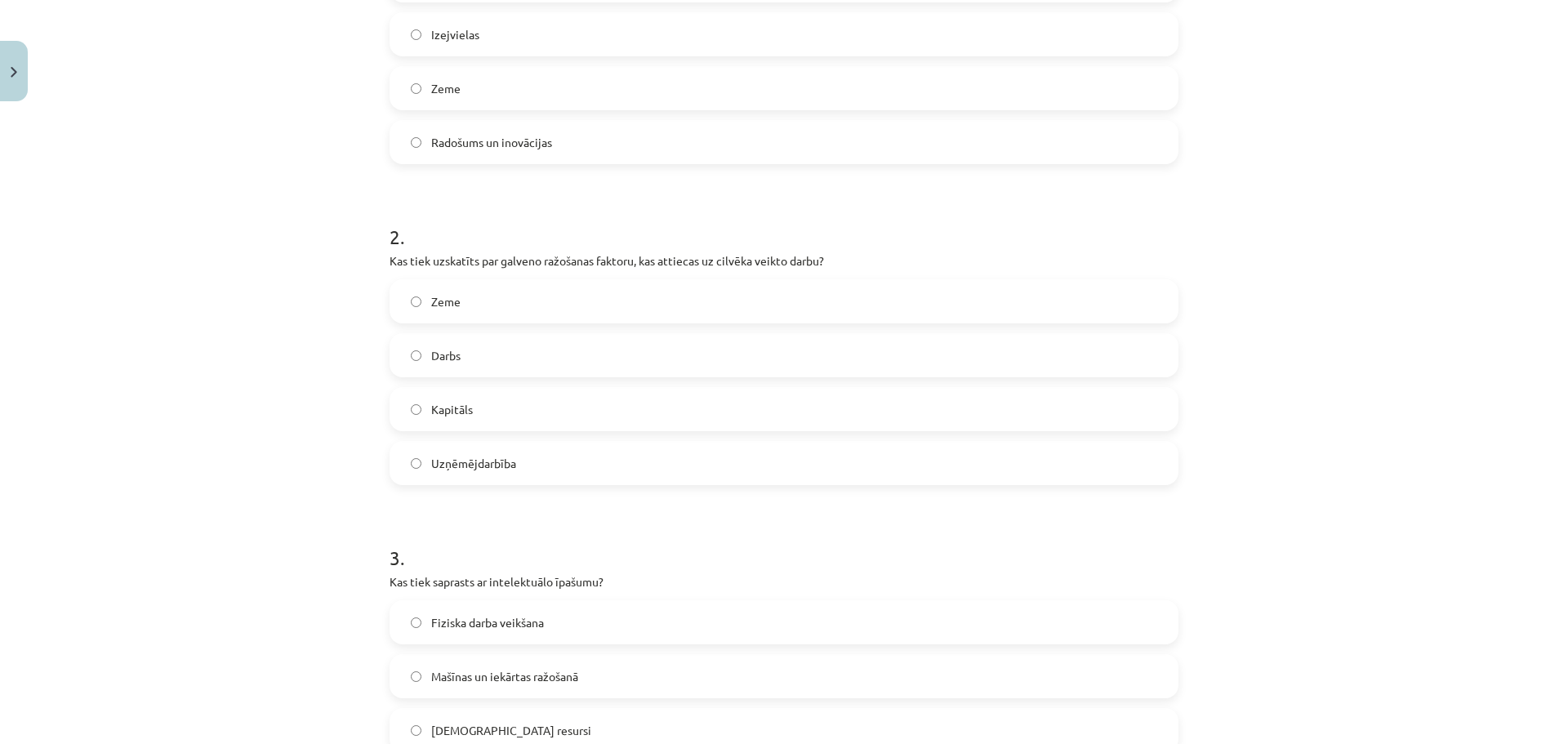
click at [473, 347] on label "Darbs" at bounding box center [784, 355] width 786 height 41
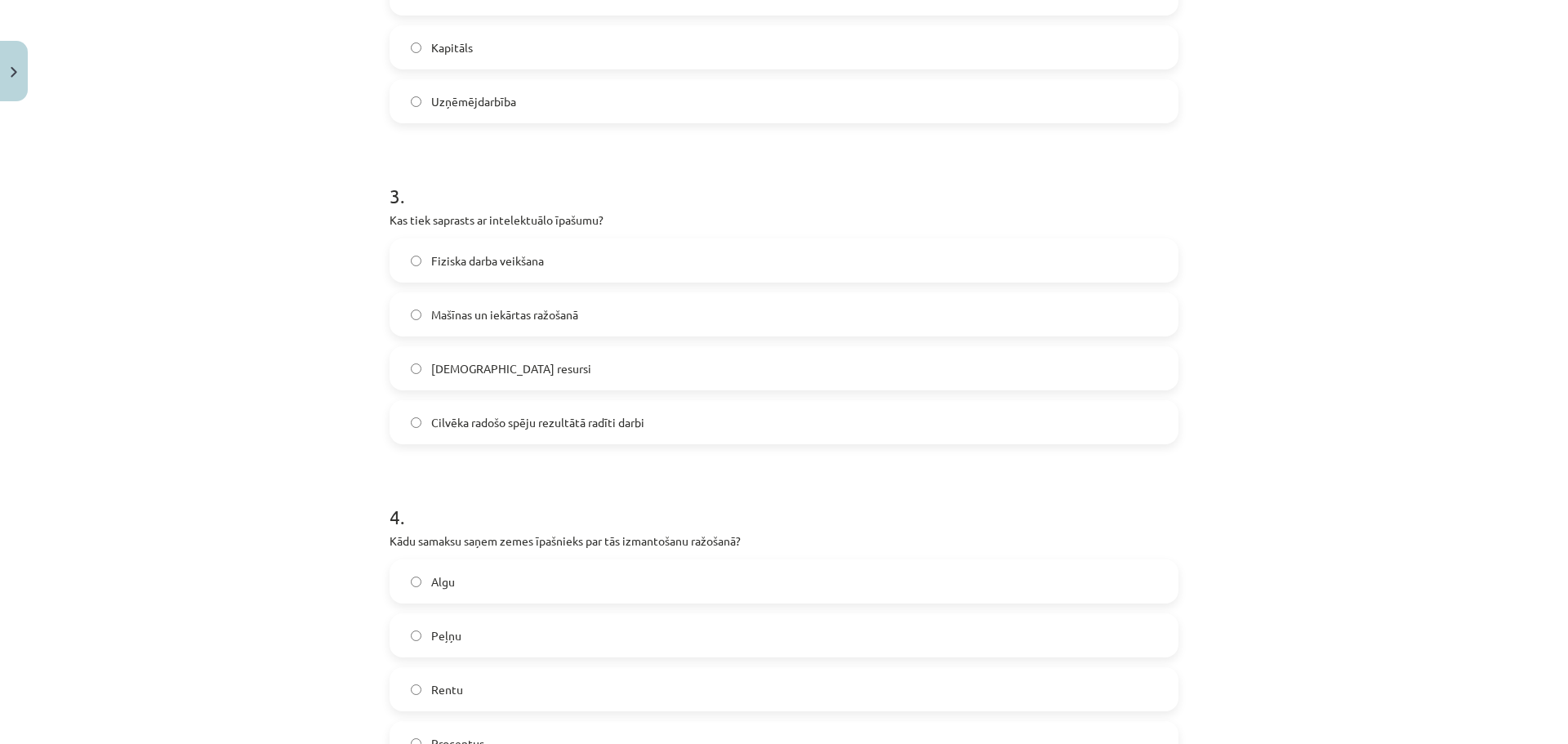
scroll to position [857, 0]
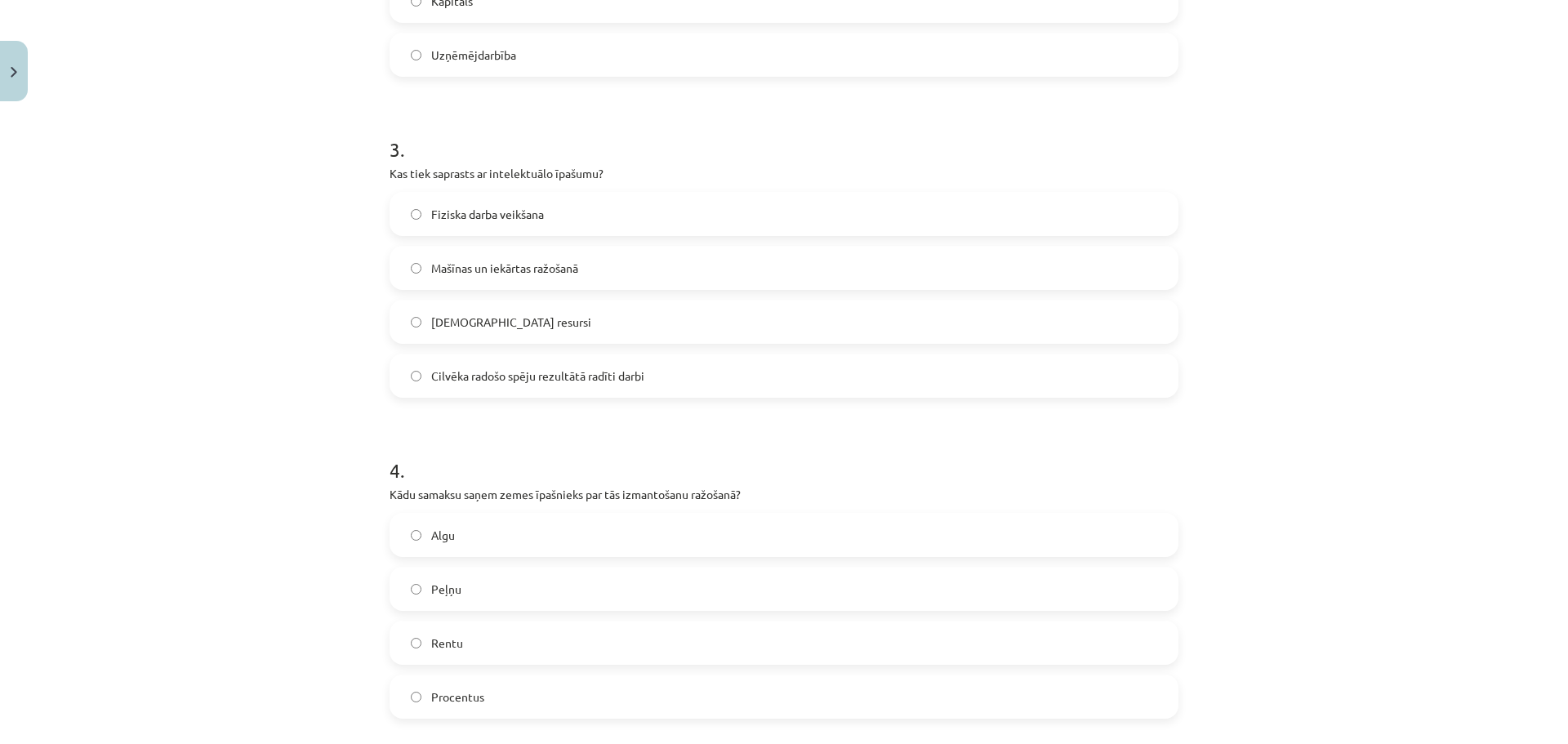
click at [576, 376] on span "Cilvēka radošo spēju rezultātā radīti darbi" at bounding box center [537, 376] width 214 height 18
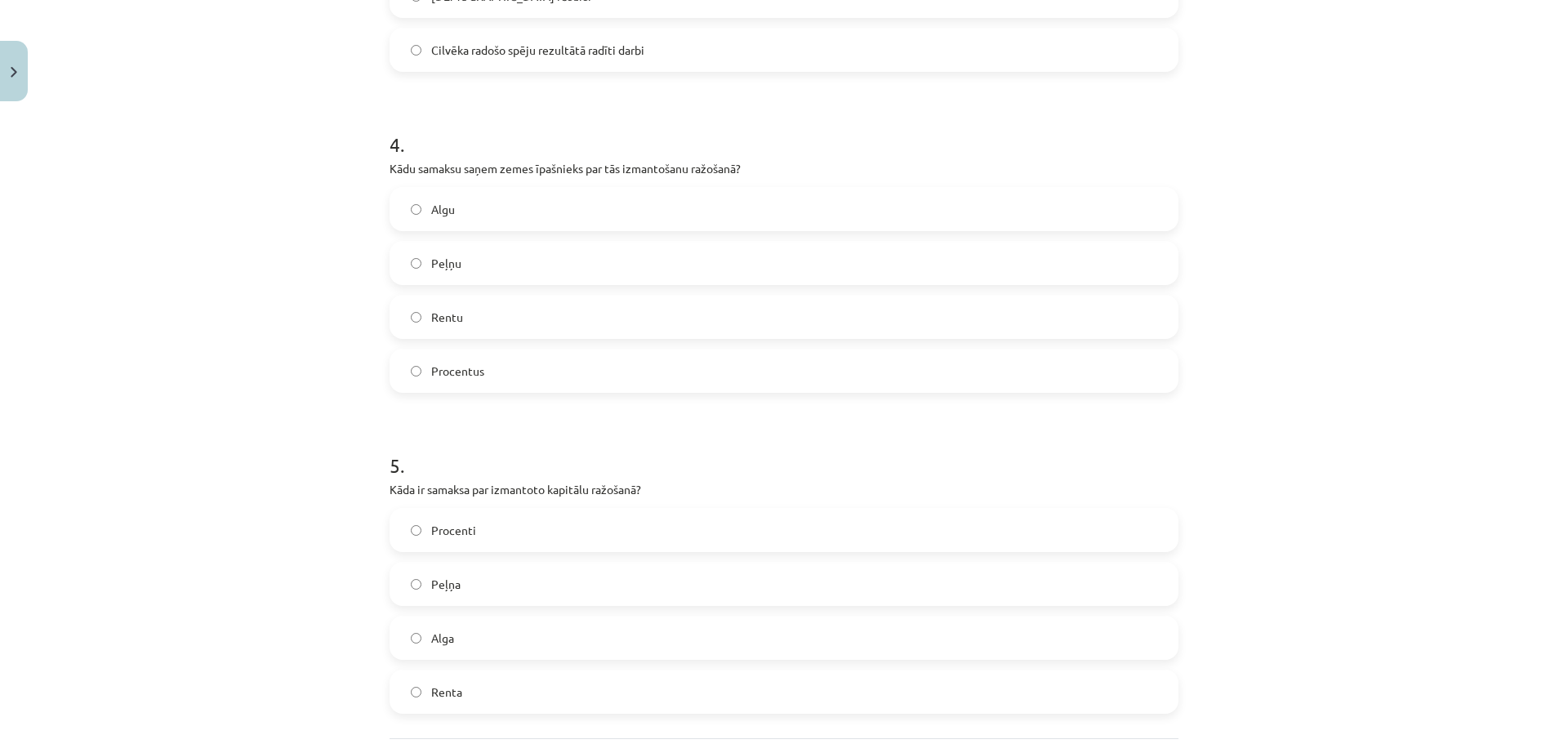
scroll to position [1184, 0]
drag, startPoint x: 385, startPoint y: 168, endPoint x: 779, endPoint y: 171, distance: 394.0
click at [779, 171] on p "Kādu samaksu saņem zemes īpašnieks par tās izmantošanu ražošanā?" at bounding box center [783, 168] width 789 height 18
click at [567, 314] on label "Rentu" at bounding box center [784, 316] width 786 height 41
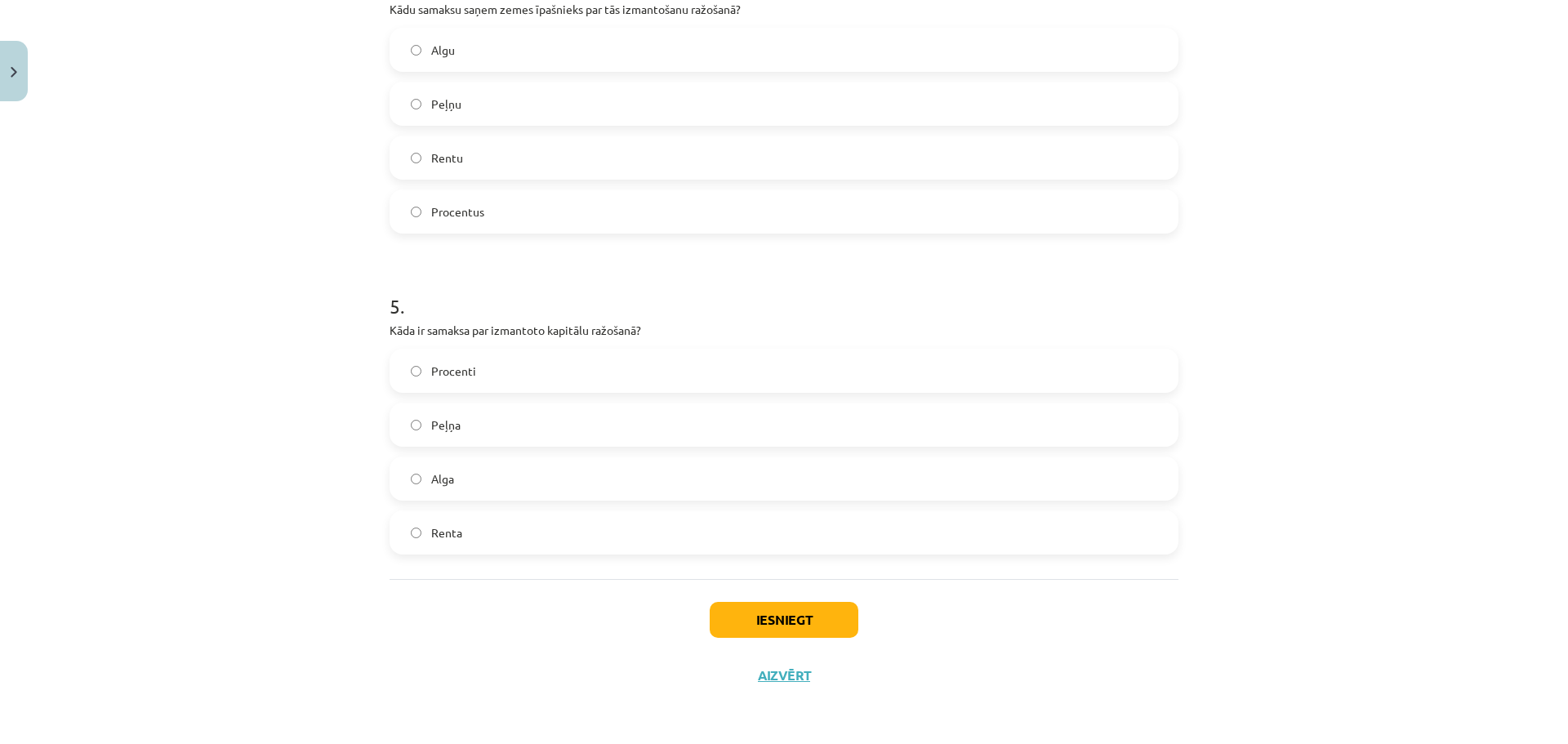
click at [488, 425] on label "Peļņa" at bounding box center [784, 425] width 786 height 41
click at [776, 614] on button "Iesniegt" at bounding box center [784, 619] width 148 height 36
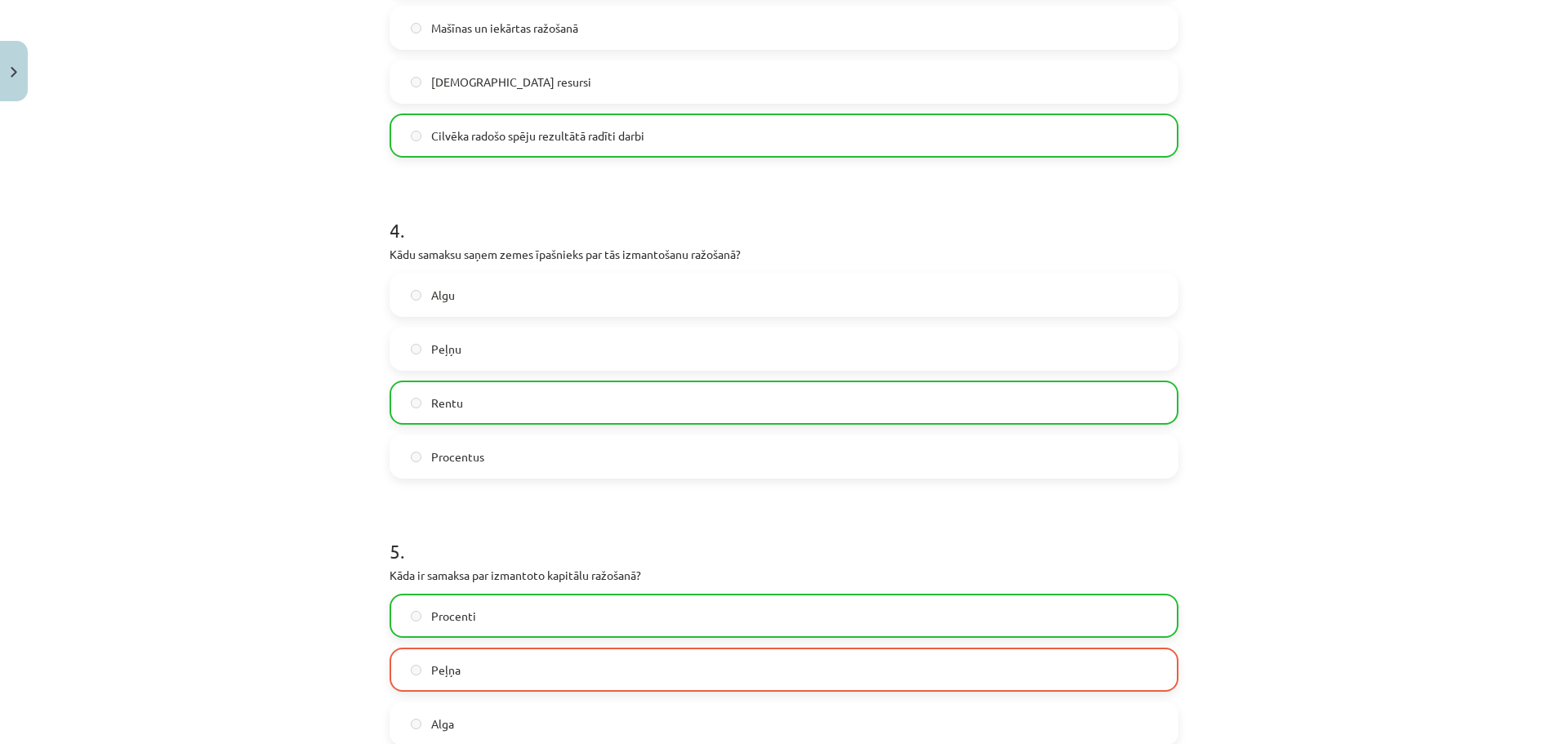
scroll to position [1394, 0]
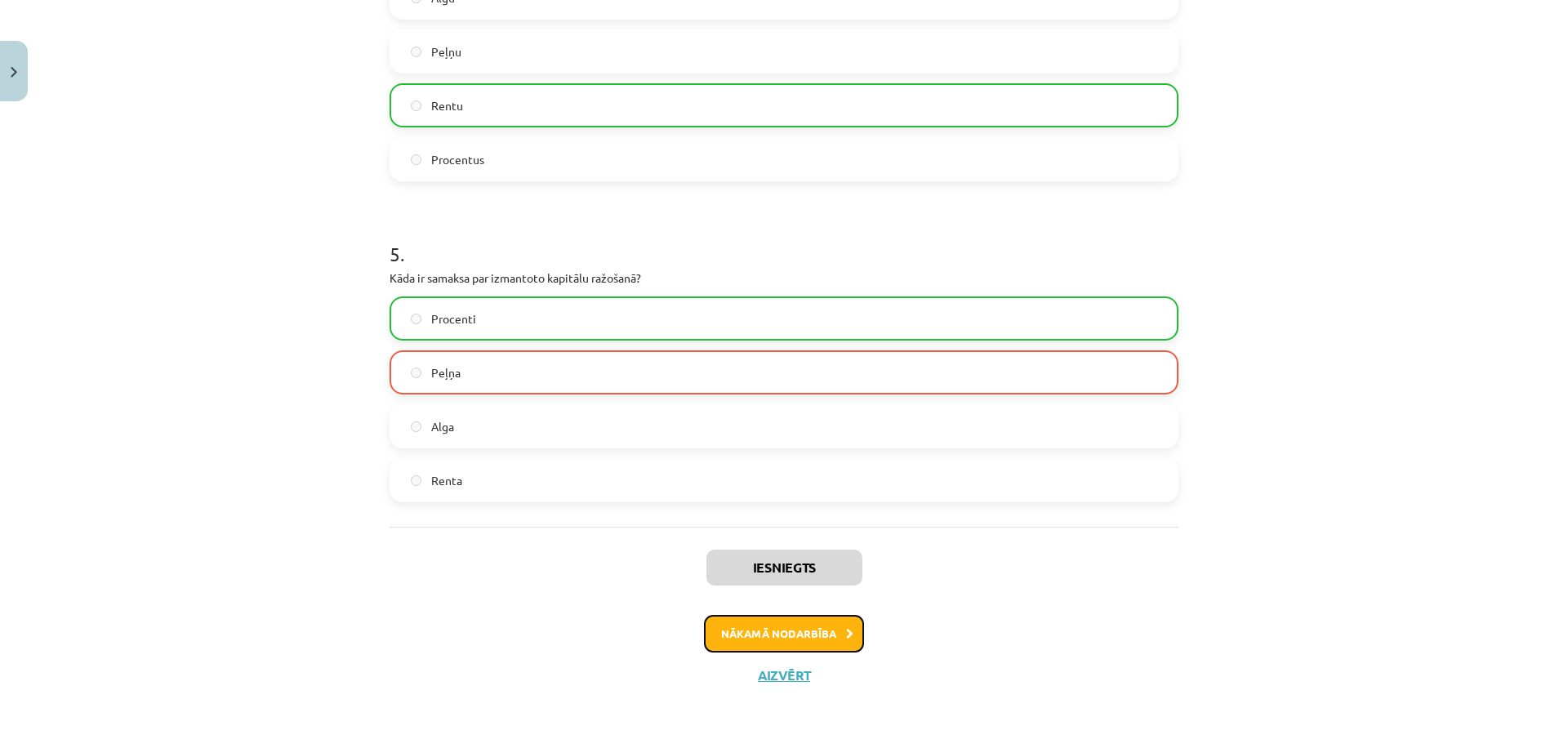
click at [797, 629] on button "Nākamā nodarbība" at bounding box center [784, 634] width 160 height 38
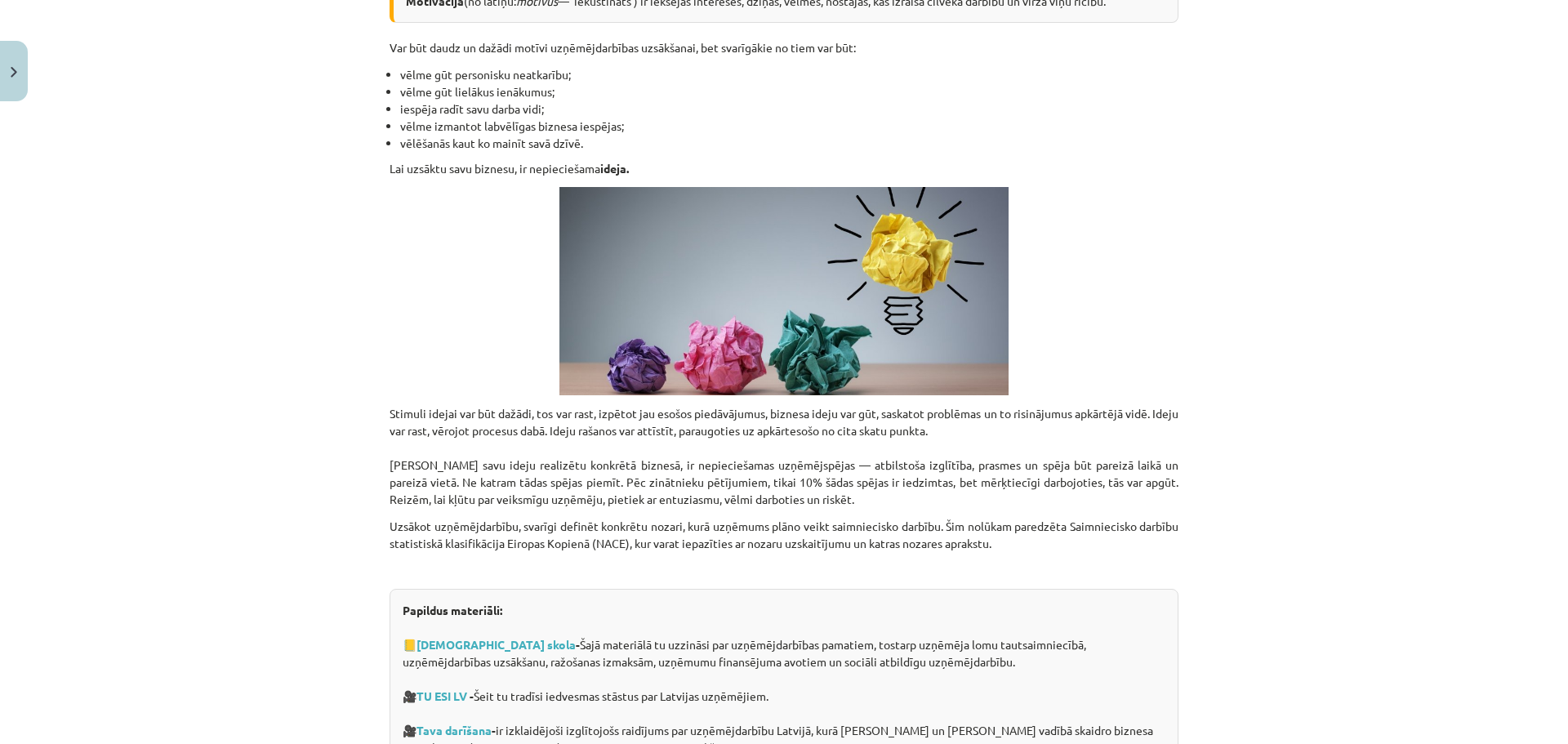
scroll to position [1742, 0]
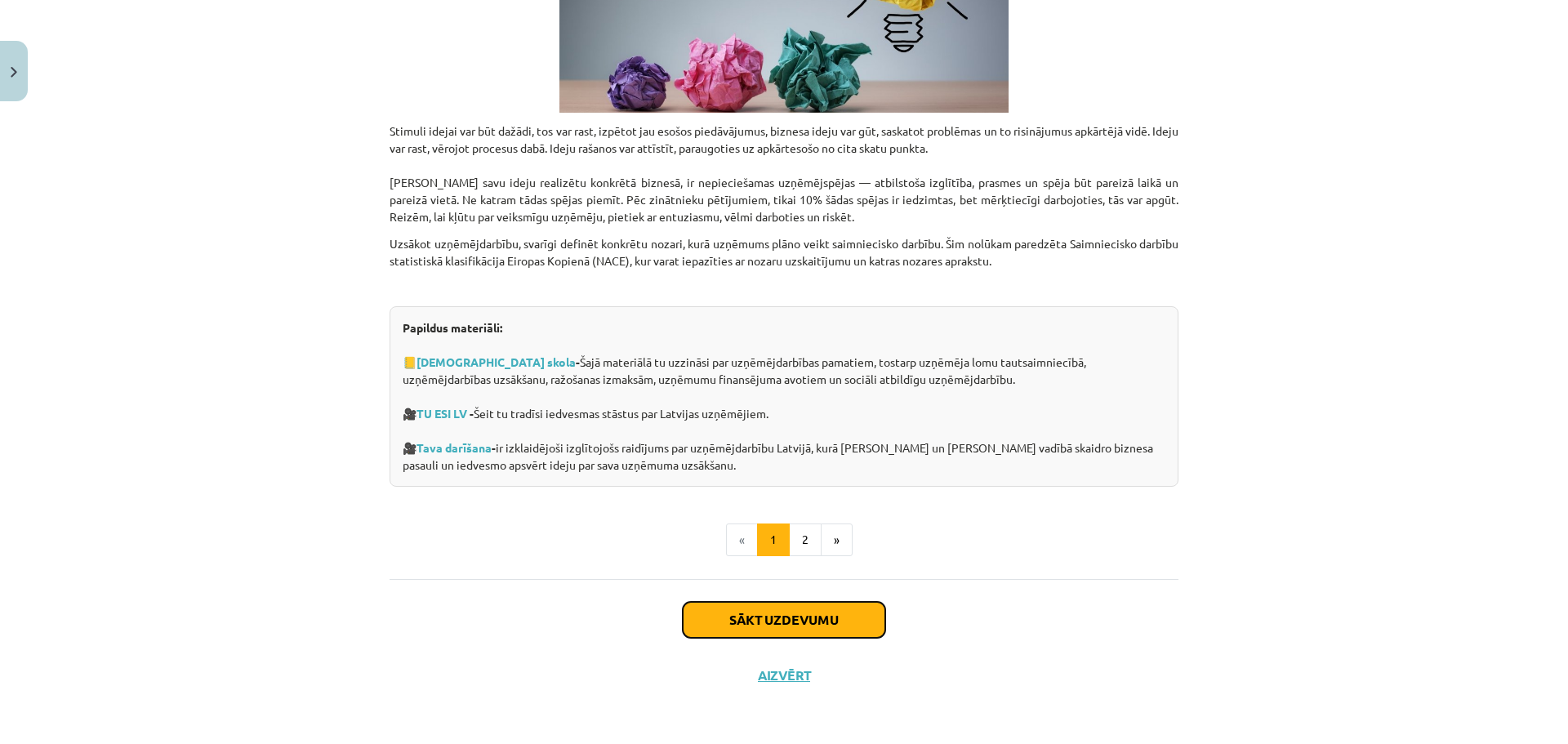
click at [815, 614] on button "Sākt uzdevumu" at bounding box center [784, 619] width 203 height 36
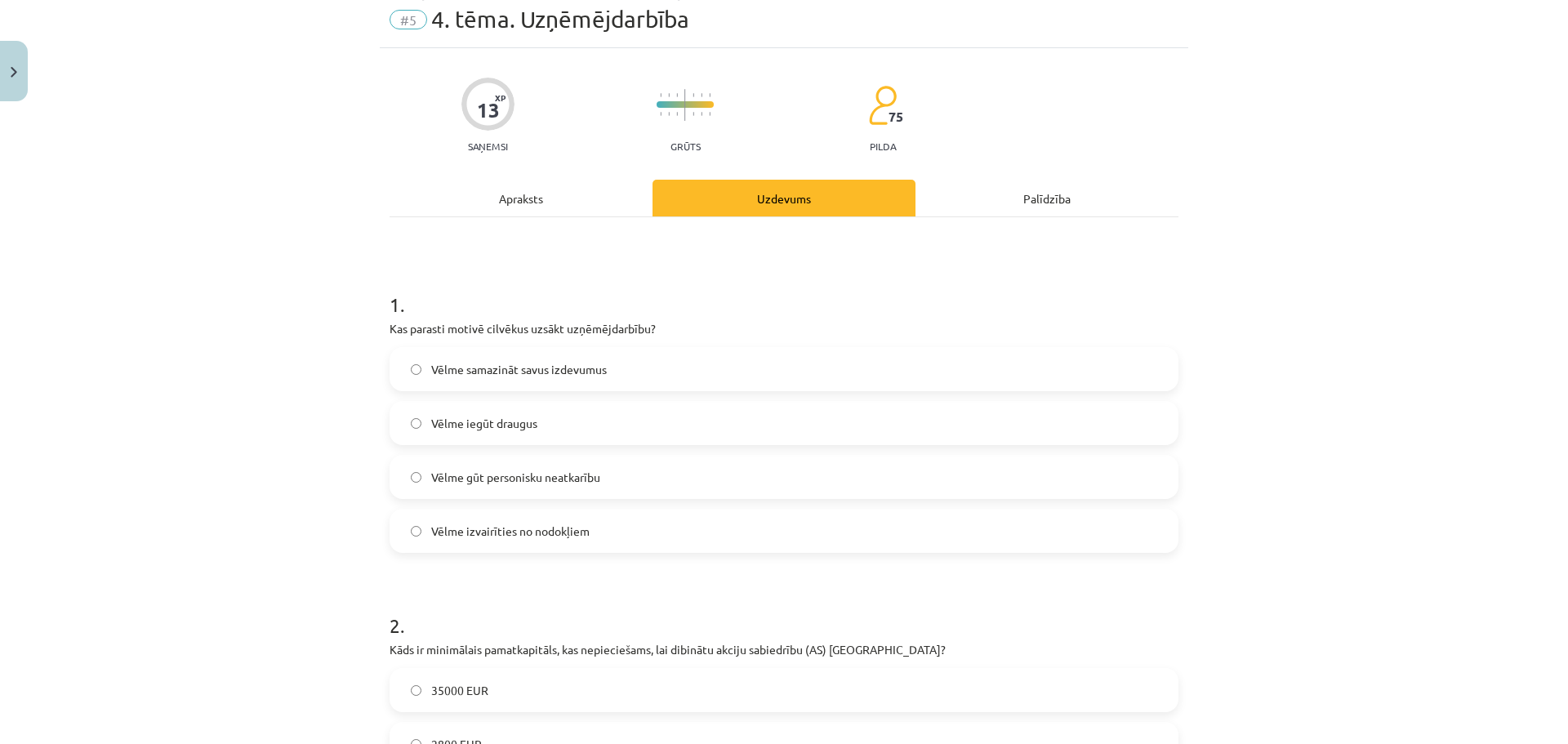
scroll to position [41, 0]
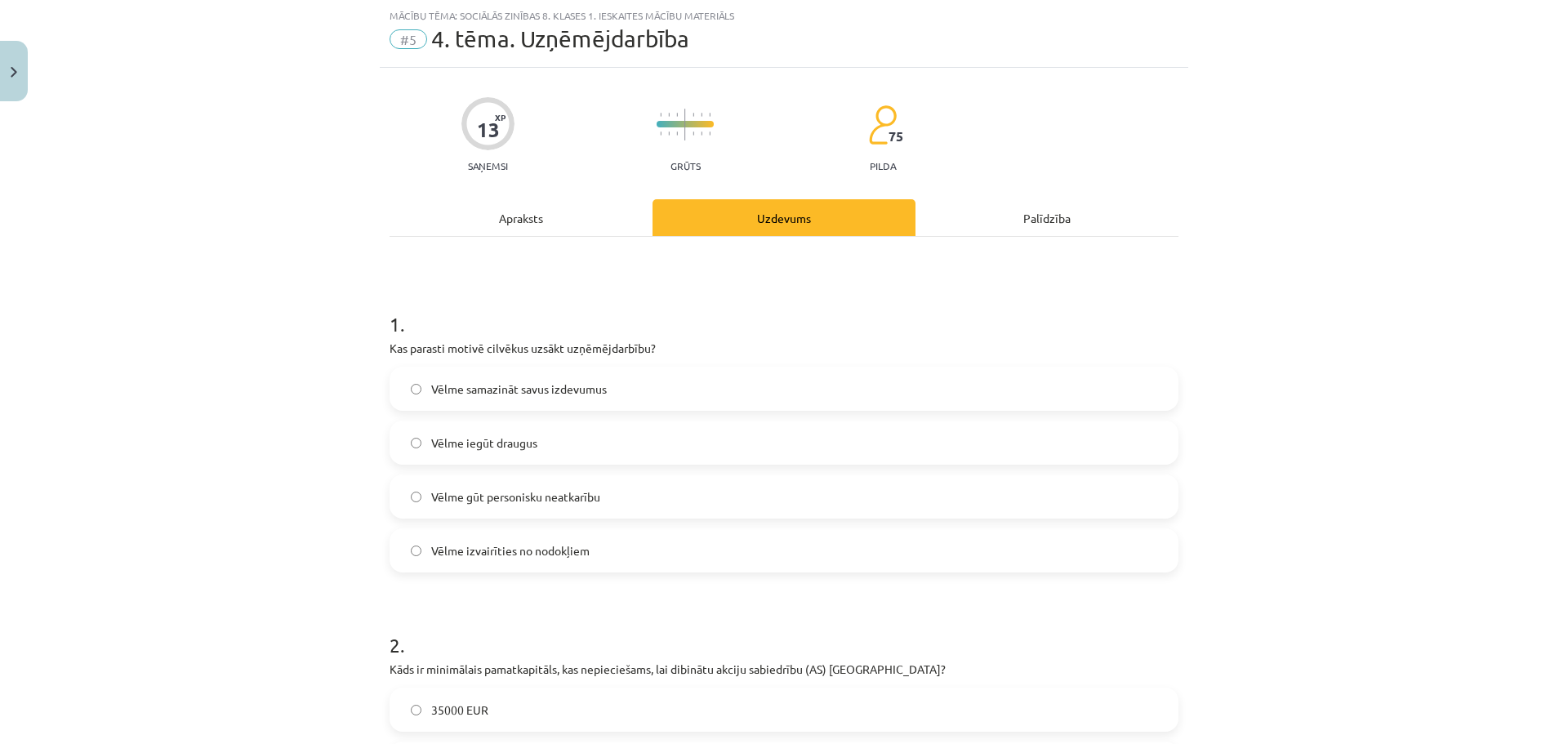
click at [625, 490] on label "Vēlme gūt personisku neatkarību" at bounding box center [784, 496] width 786 height 41
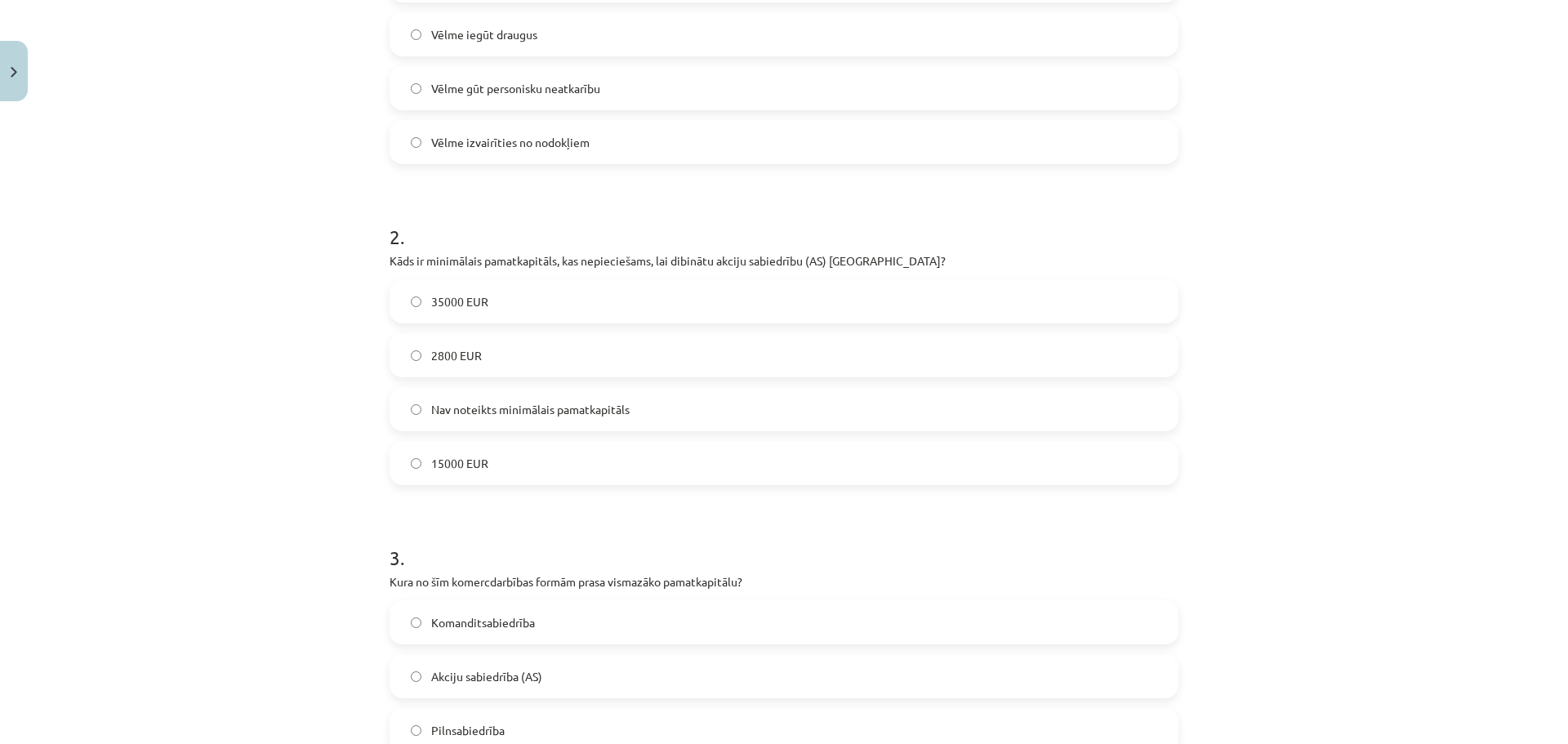
scroll to position [530, 0]
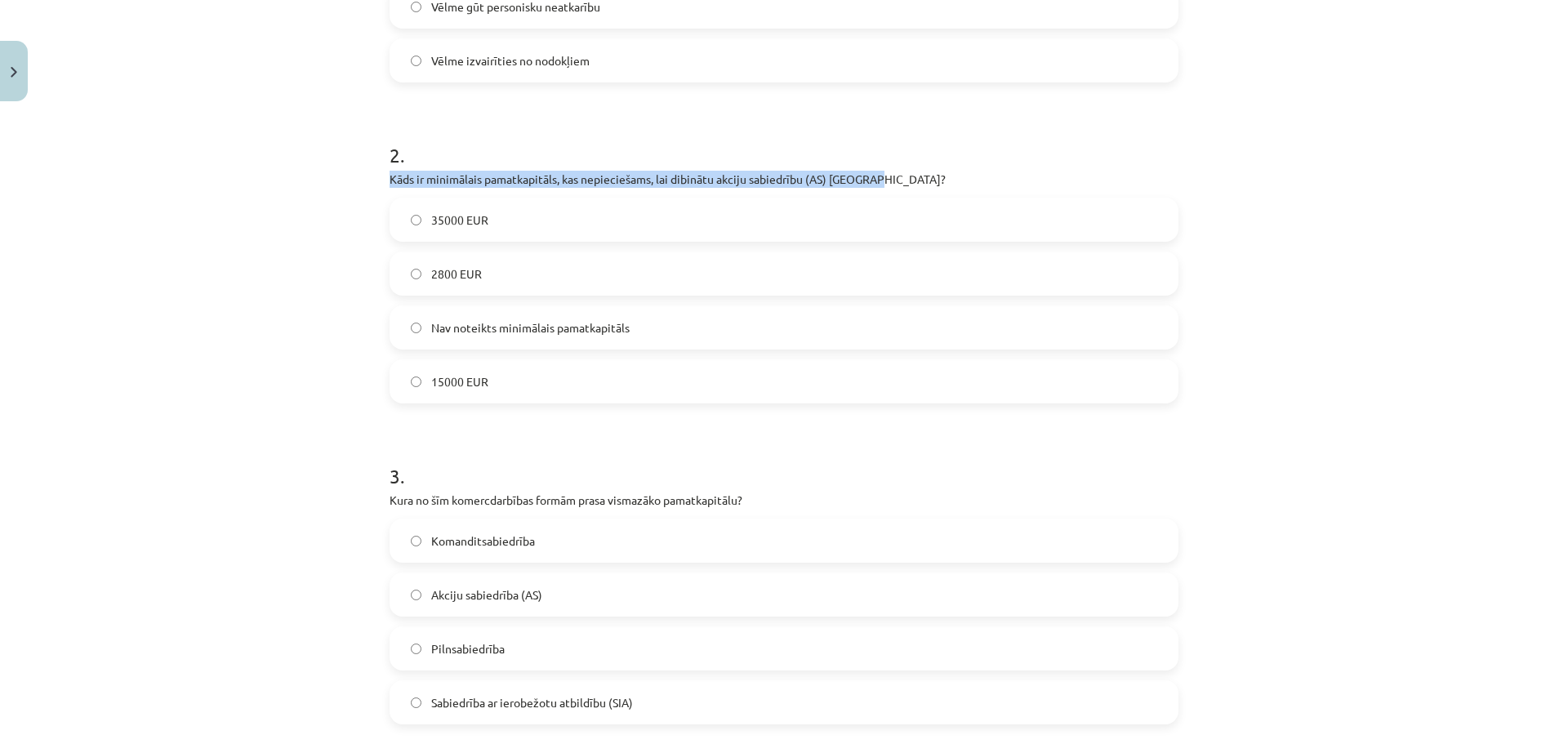
drag, startPoint x: 384, startPoint y: 174, endPoint x: 881, endPoint y: 179, distance: 497.0
click at [881, 179] on p "Kāds ir minimālais pamatkapitāls, kas nepieciešams, lai dibinātu akciju sabiedr…" at bounding box center [783, 179] width 789 height 18
copy p "Kāds ir minimālais pamatkapitāls, kas nepieciešams, lai dibinātu akciju sabiedr…"
click at [476, 277] on label "2800 EUR" at bounding box center [784, 274] width 786 height 41
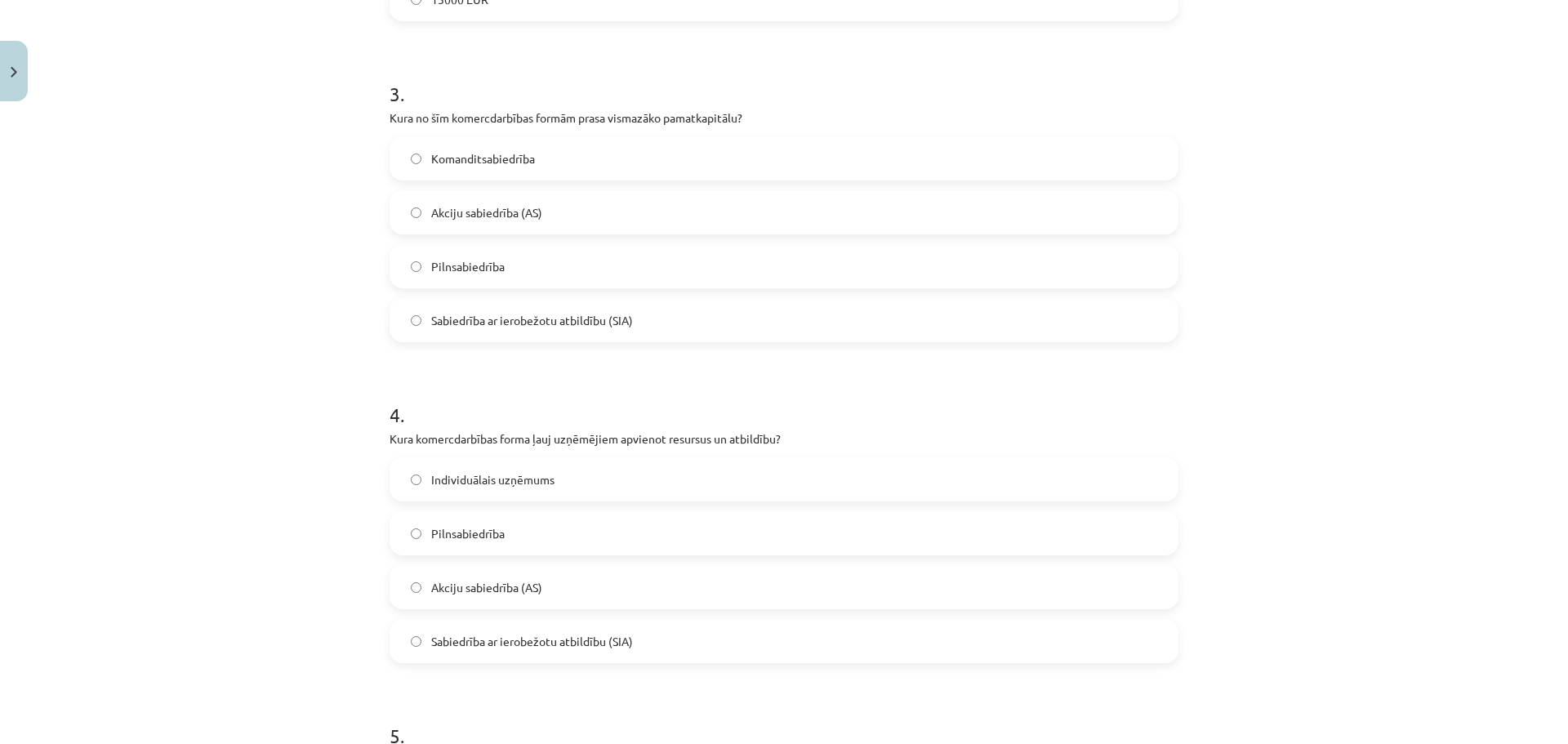
scroll to position [939, 0]
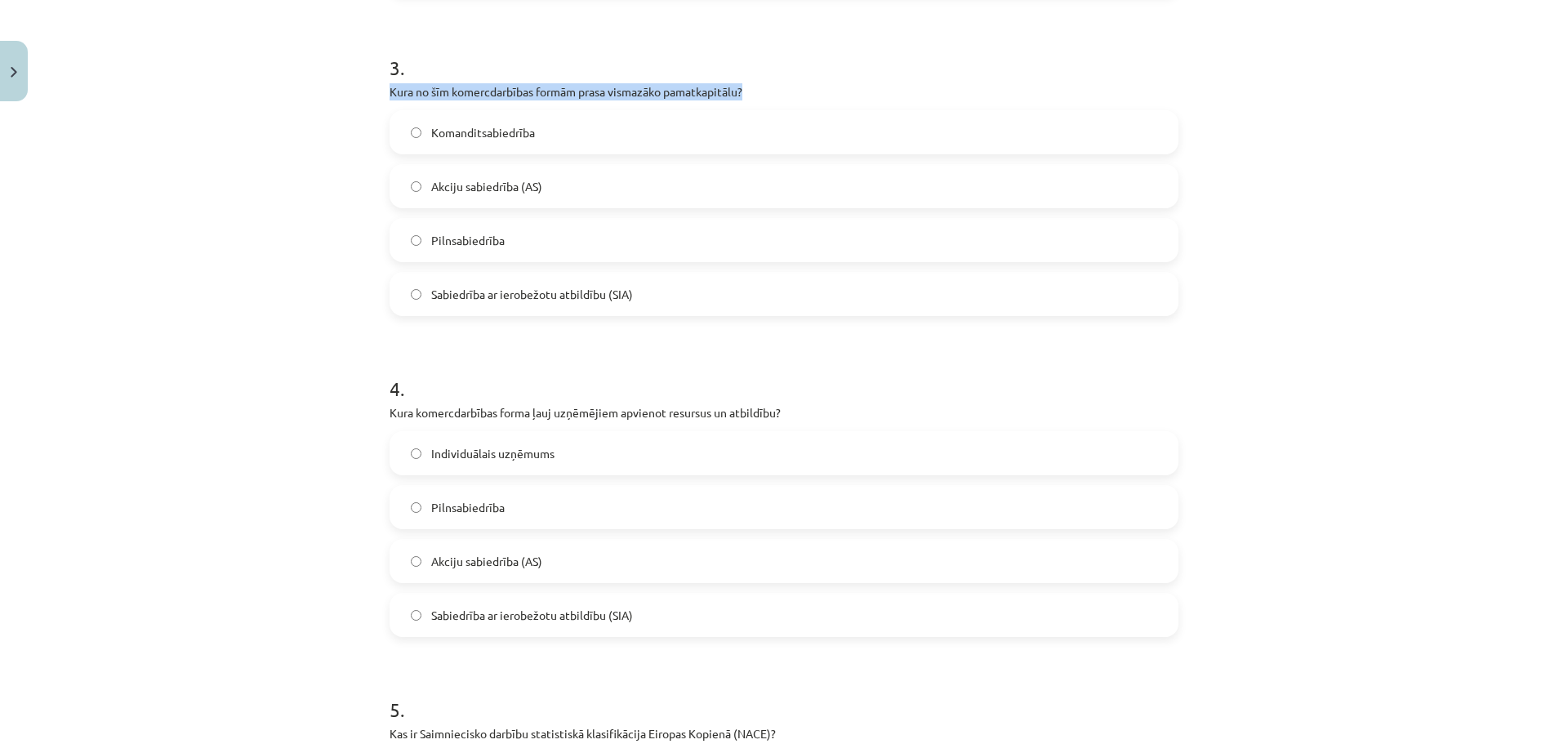
drag, startPoint x: 379, startPoint y: 92, endPoint x: 763, endPoint y: 96, distance: 384.0
click at [763, 96] on div "13 XP Saņemsi Grūts 75 pilda Apraksts Uzdevums Palīdzība 1 . Kas parasti motivē…" at bounding box center [783, 137] width 808 height 1937
copy p "Kura no šīm komercdarbības formām prasa vismazāko pamatkapitālu?"
click at [481, 454] on span "Individuālais uzņēmums" at bounding box center [492, 453] width 123 height 18
click at [508, 296] on span "Sabiedrība ar ierobežotu atbildību (SIA)" at bounding box center [531, 294] width 202 height 18
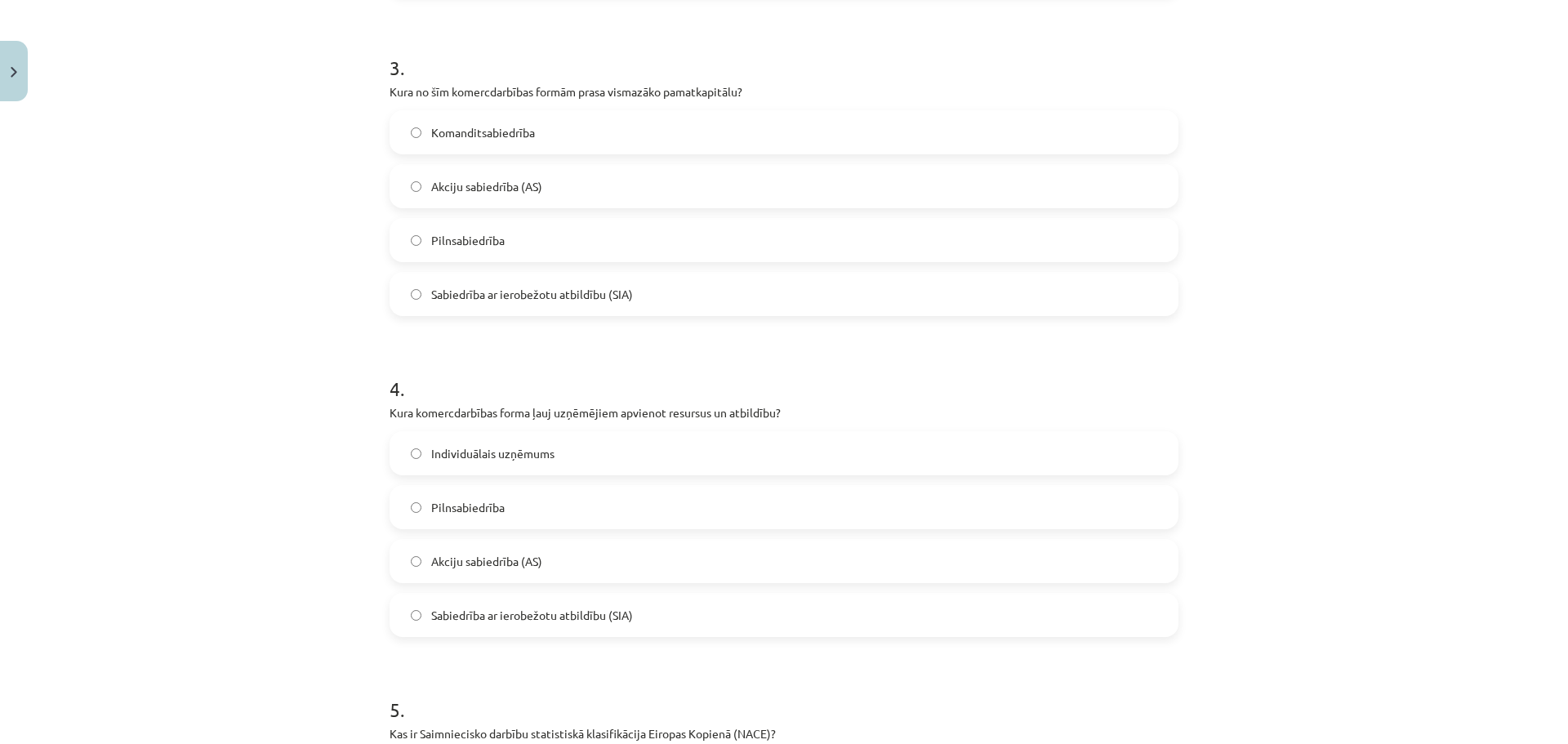
scroll to position [1343, 0]
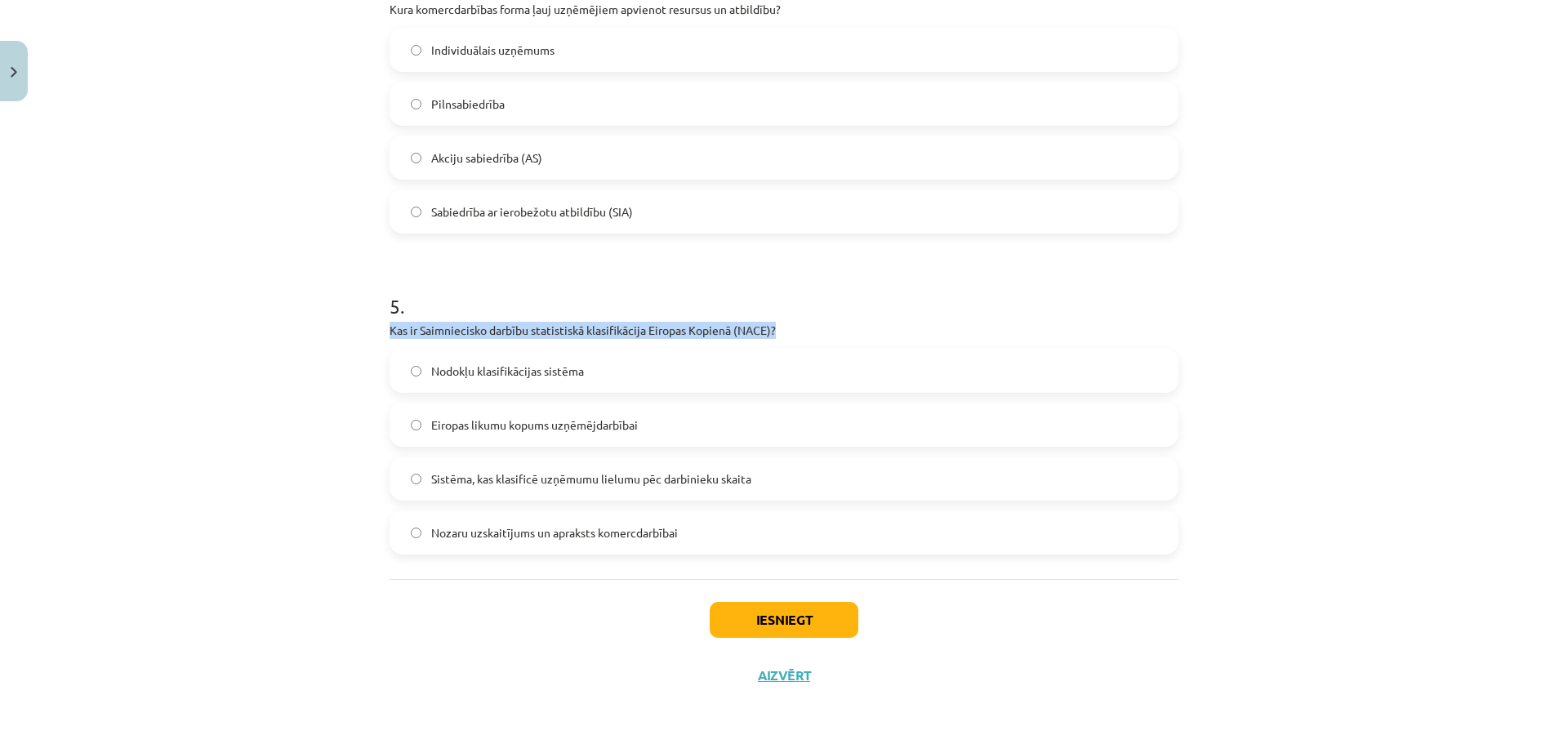
drag, startPoint x: 384, startPoint y: 324, endPoint x: 798, endPoint y: 327, distance: 414.0
click at [798, 327] on p "Kas ir Saimniecisko darbību statistiskā klasifikācija Eiropas Kopienā (NACE)?" at bounding box center [783, 331] width 789 height 18
copy p "Kas ir Saimniecisko darbību statistiskā klasifikācija Eiropas Kopienā (NACE)?"
click at [589, 532] on span "Nozaru uzskaitījums un apraksts komercdarbībai" at bounding box center [554, 533] width 247 height 18
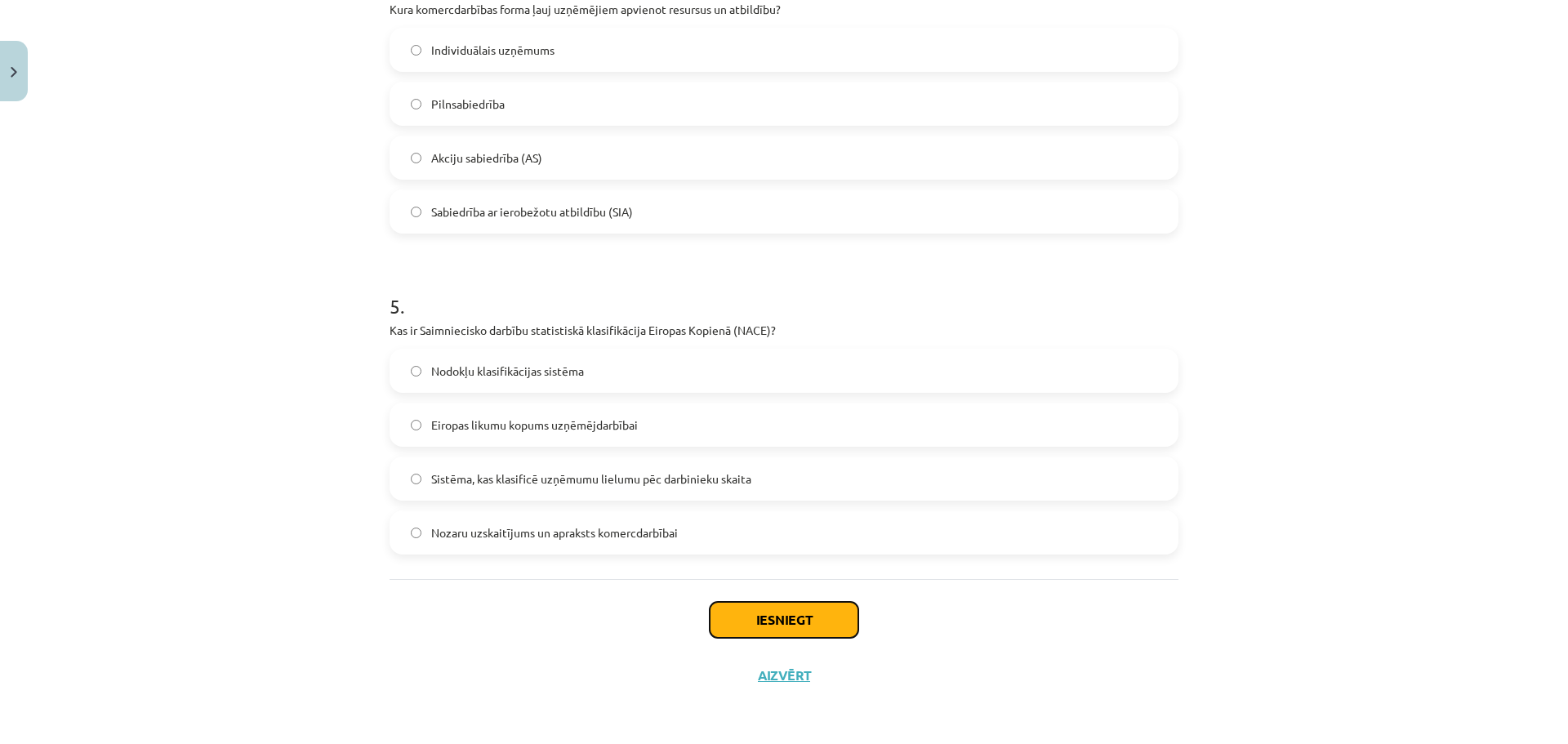
click at [794, 615] on button "Iesniegt" at bounding box center [784, 619] width 148 height 36
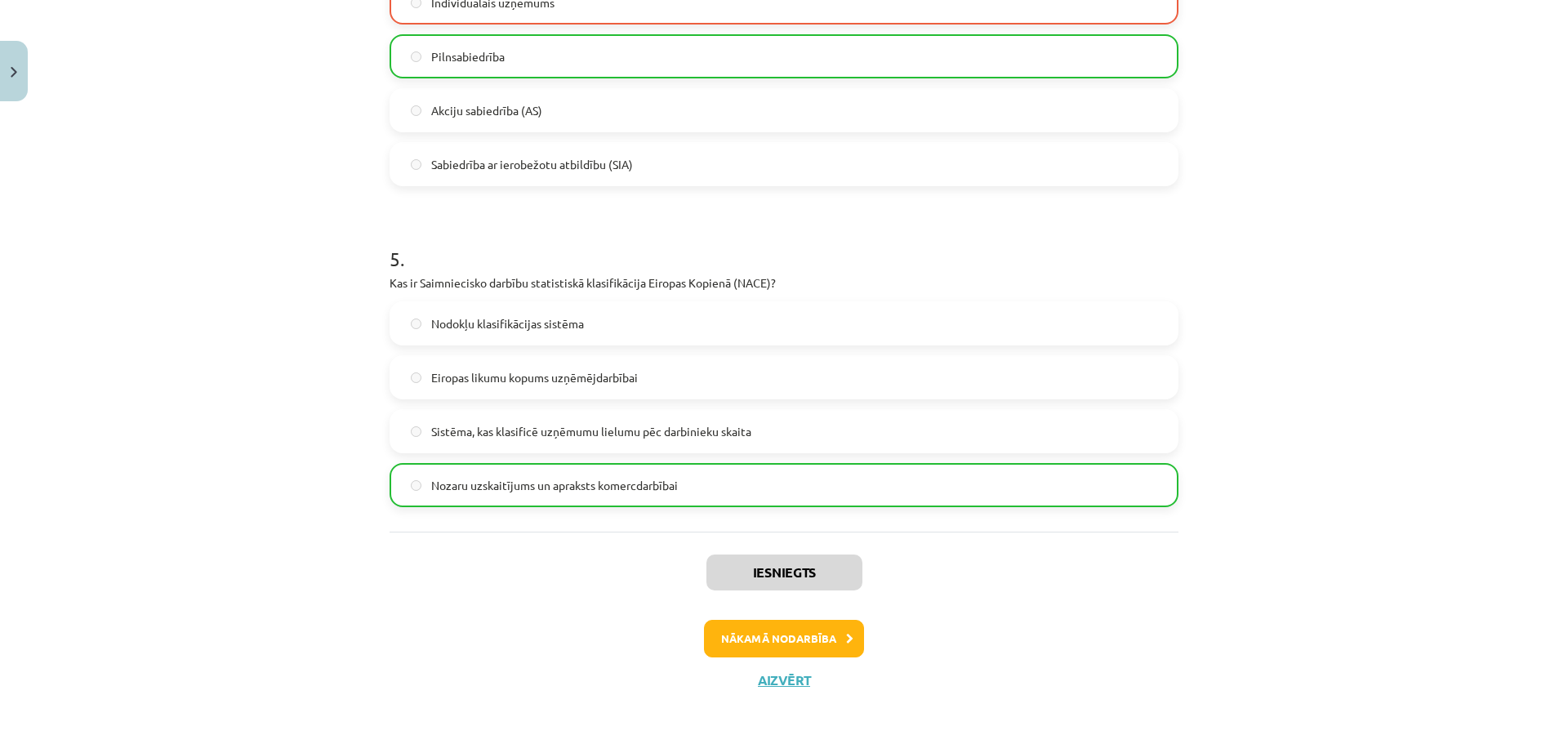
scroll to position [1394, 0]
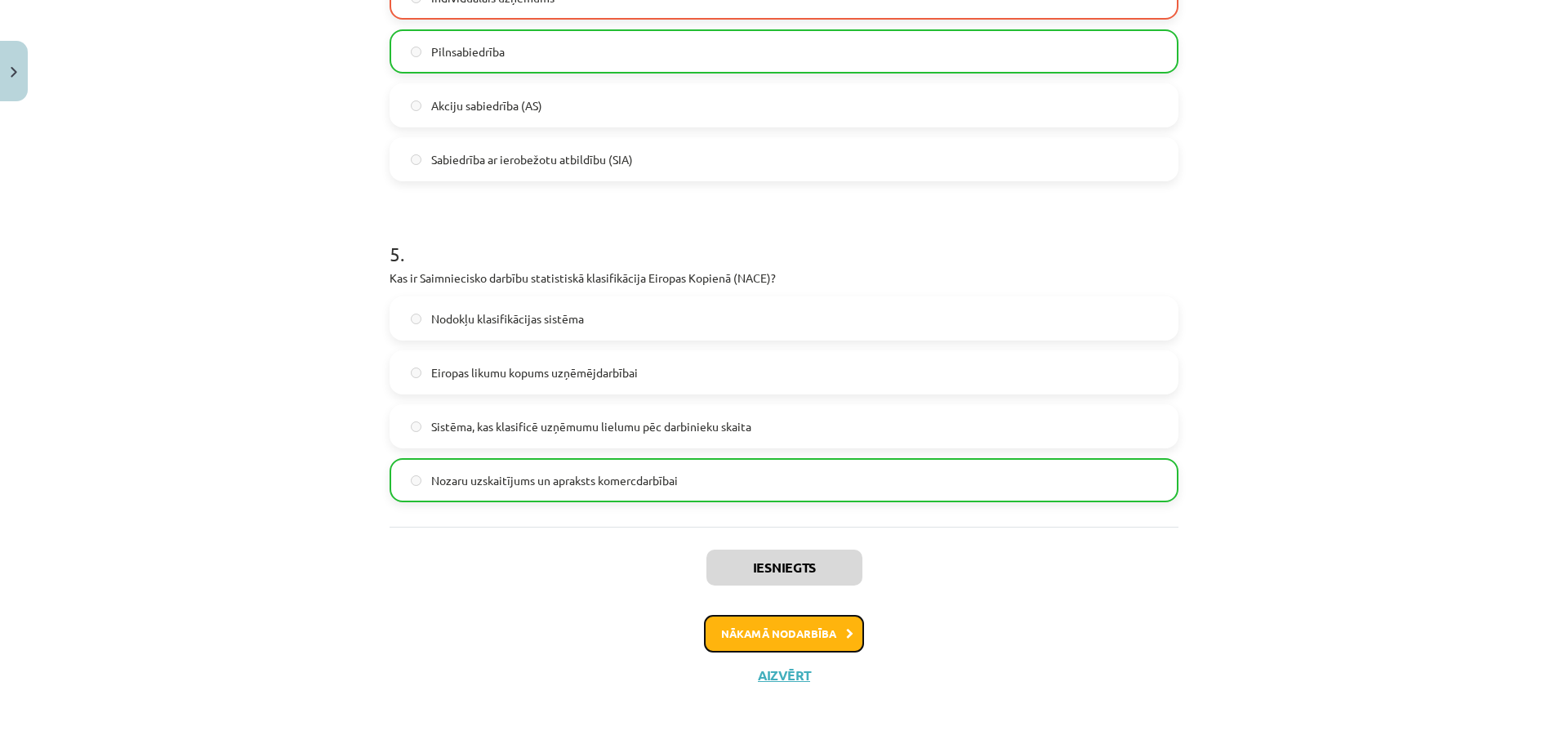
click at [820, 641] on button "Nākamā nodarbība" at bounding box center [784, 634] width 160 height 38
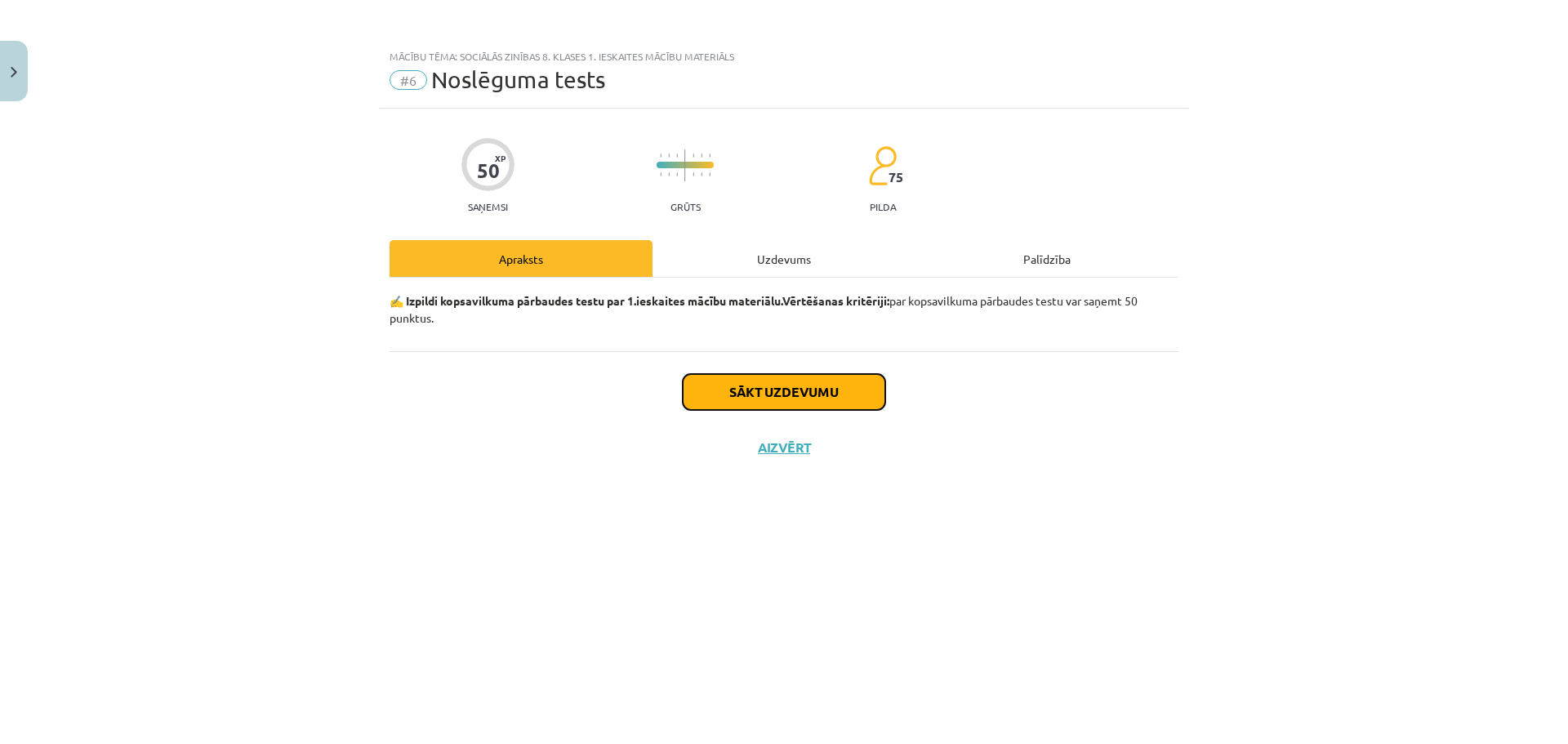
click at [814, 396] on button "Sākt uzdevumu" at bounding box center [784, 392] width 203 height 36
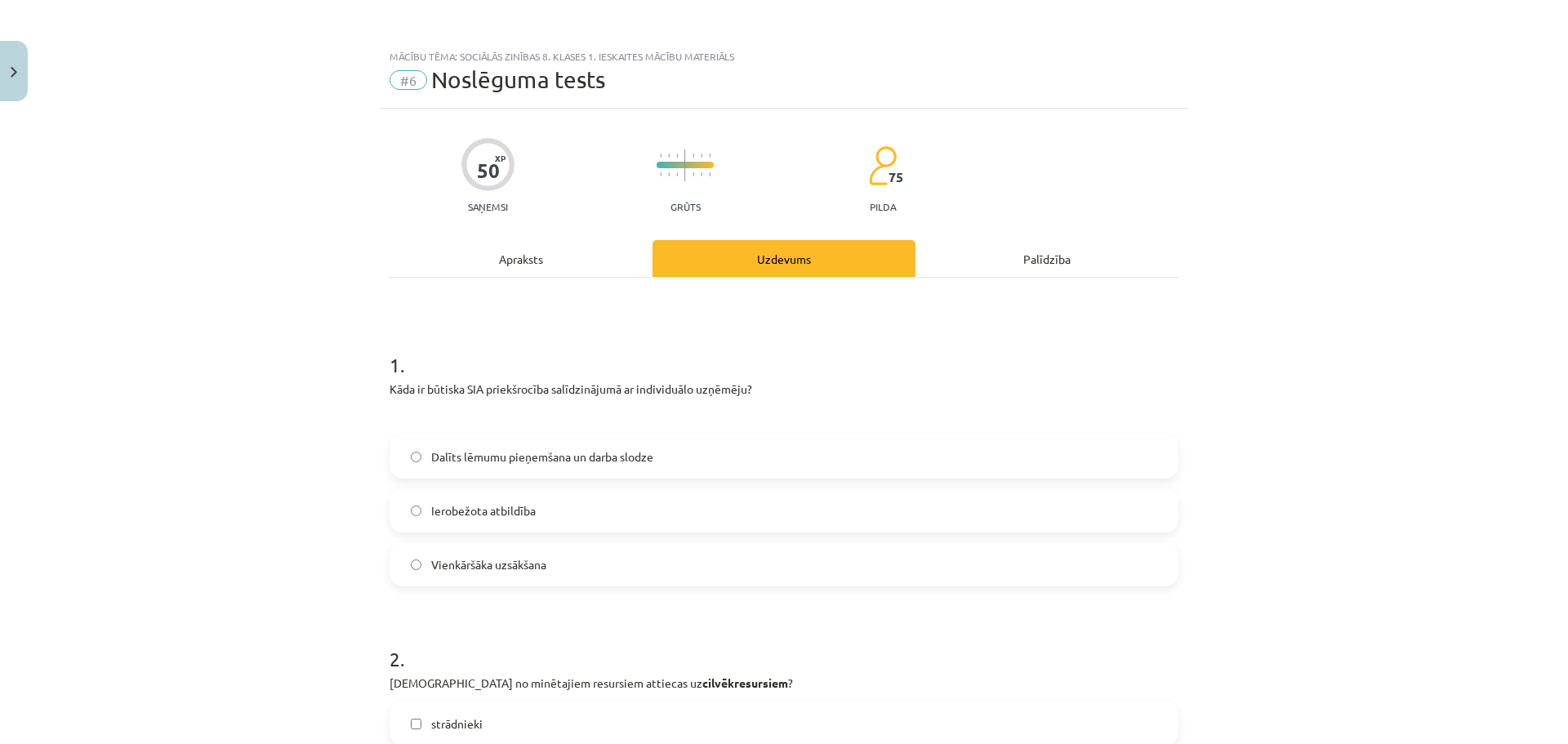
click at [496, 512] on span "Ierobežota atbildība" at bounding box center [483, 511] width 104 height 18
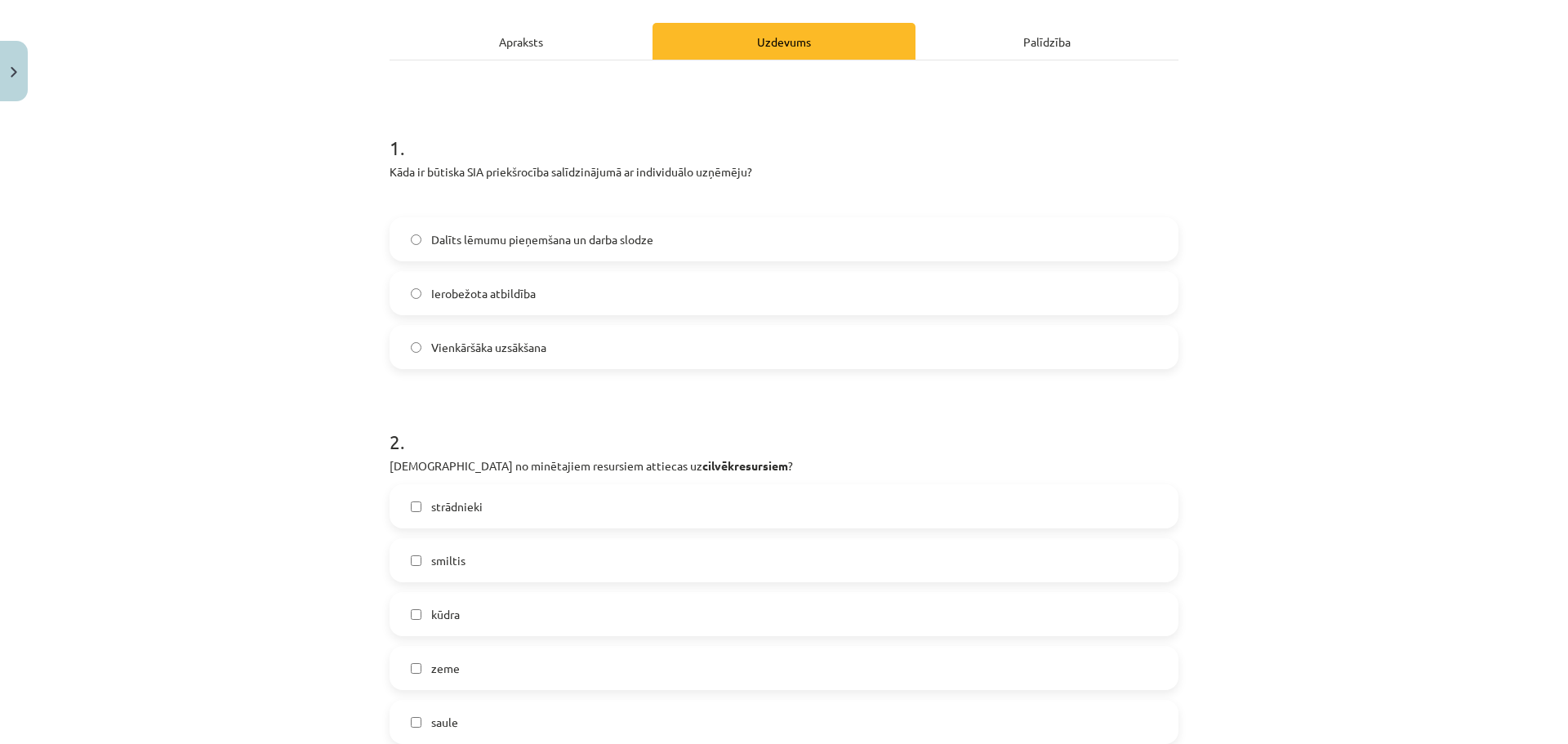
scroll to position [327, 0]
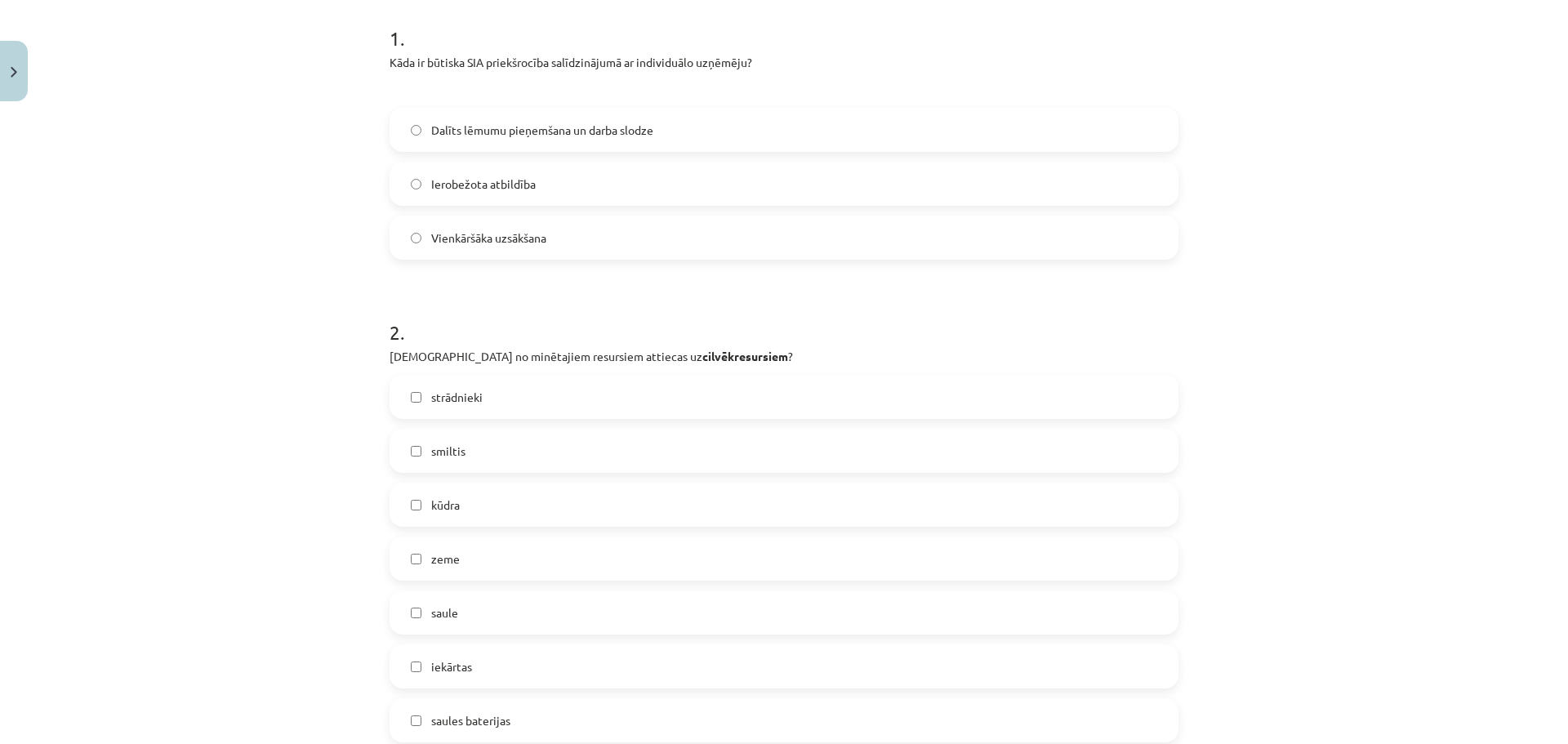
click at [461, 399] on span "strādnieki" at bounding box center [456, 398] width 52 height 18
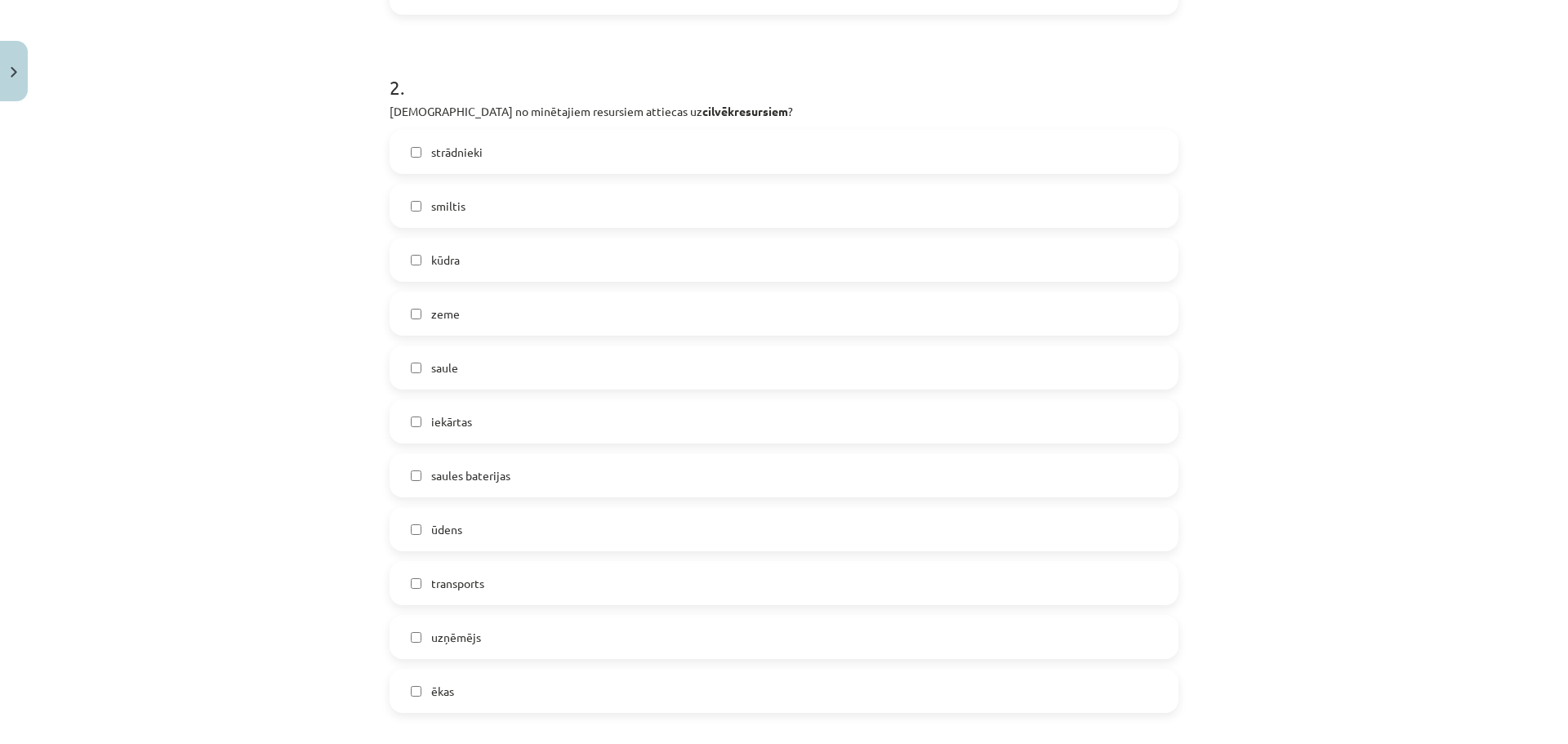
scroll to position [653, 0]
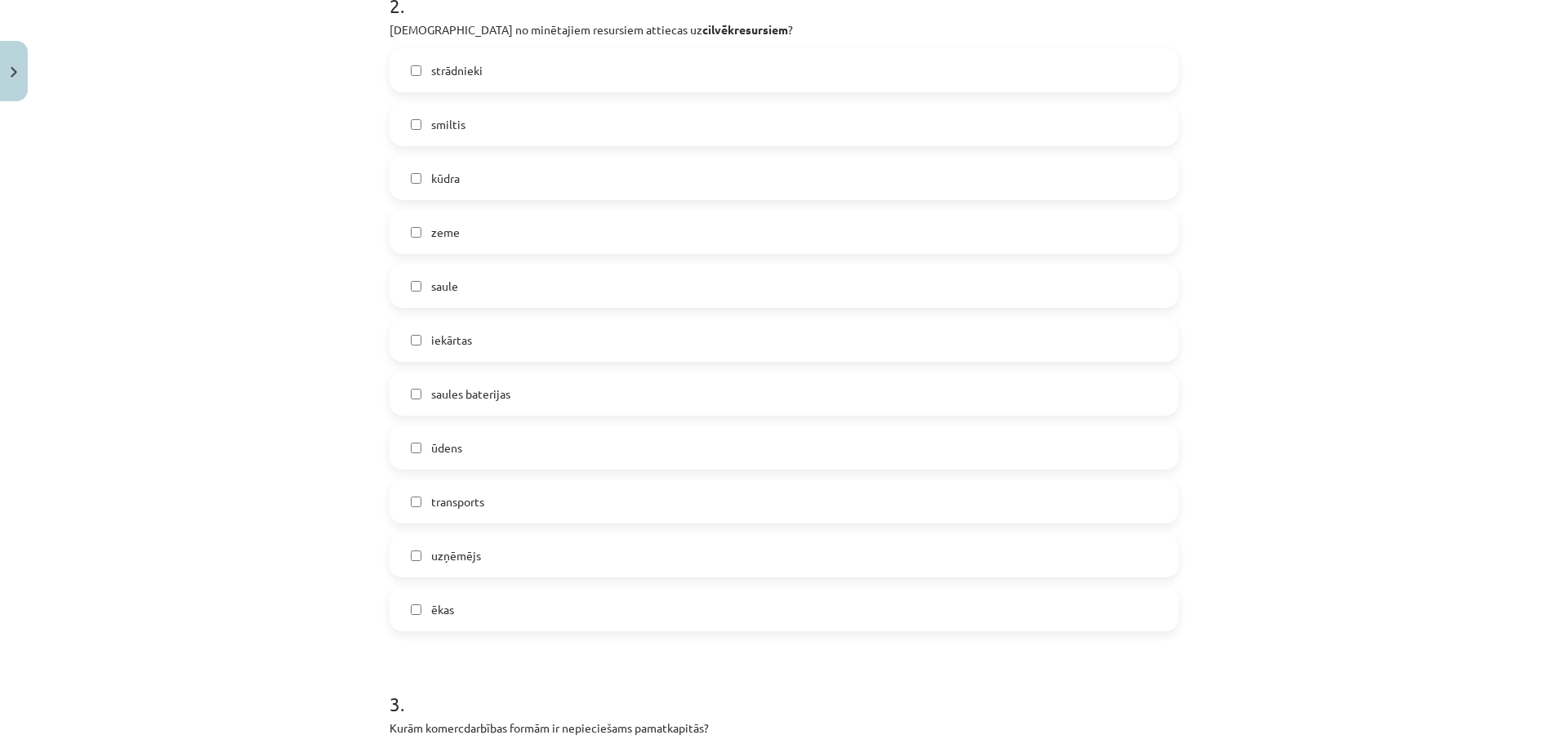
click at [462, 557] on span "uzņēmējs" at bounding box center [455, 556] width 50 height 18
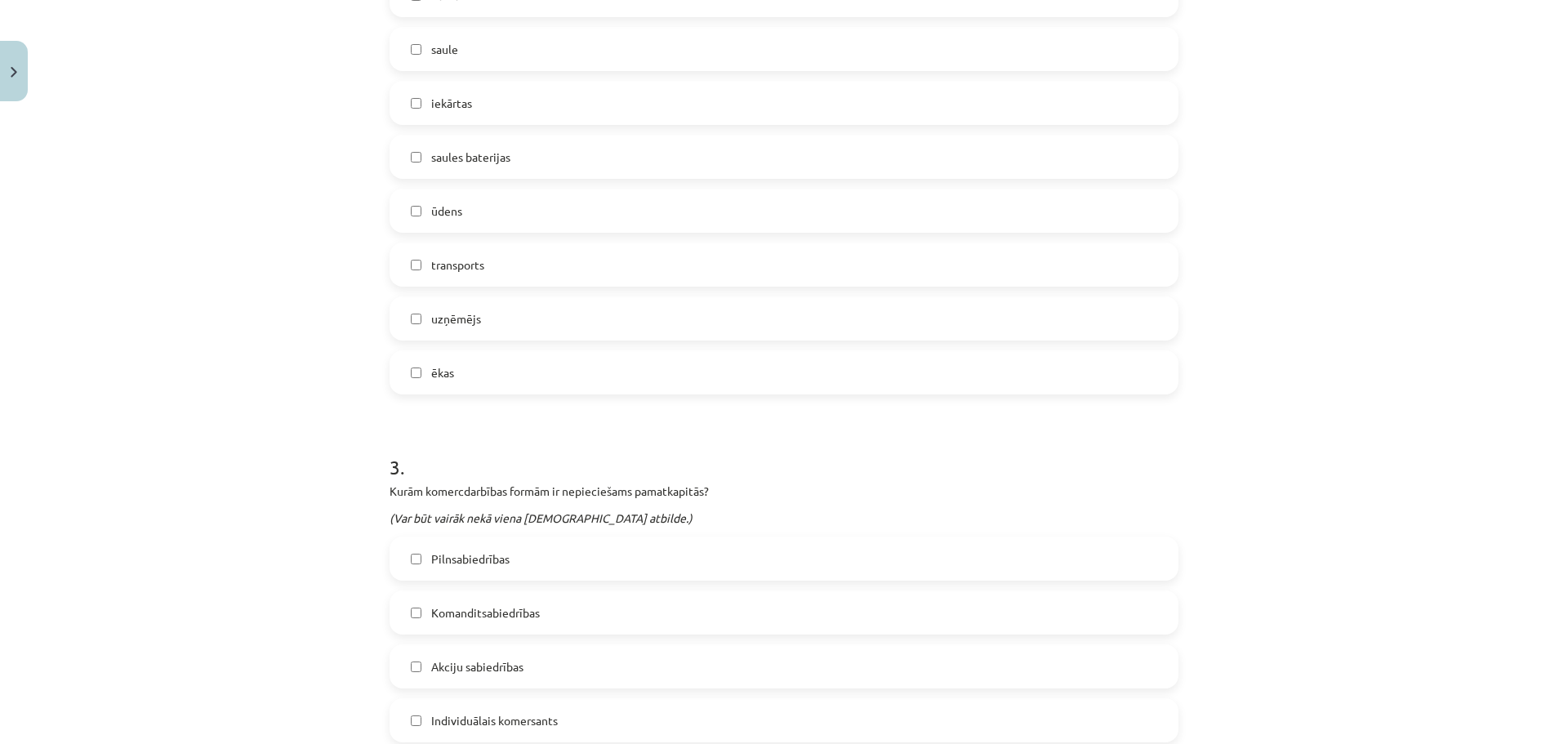
scroll to position [980, 0]
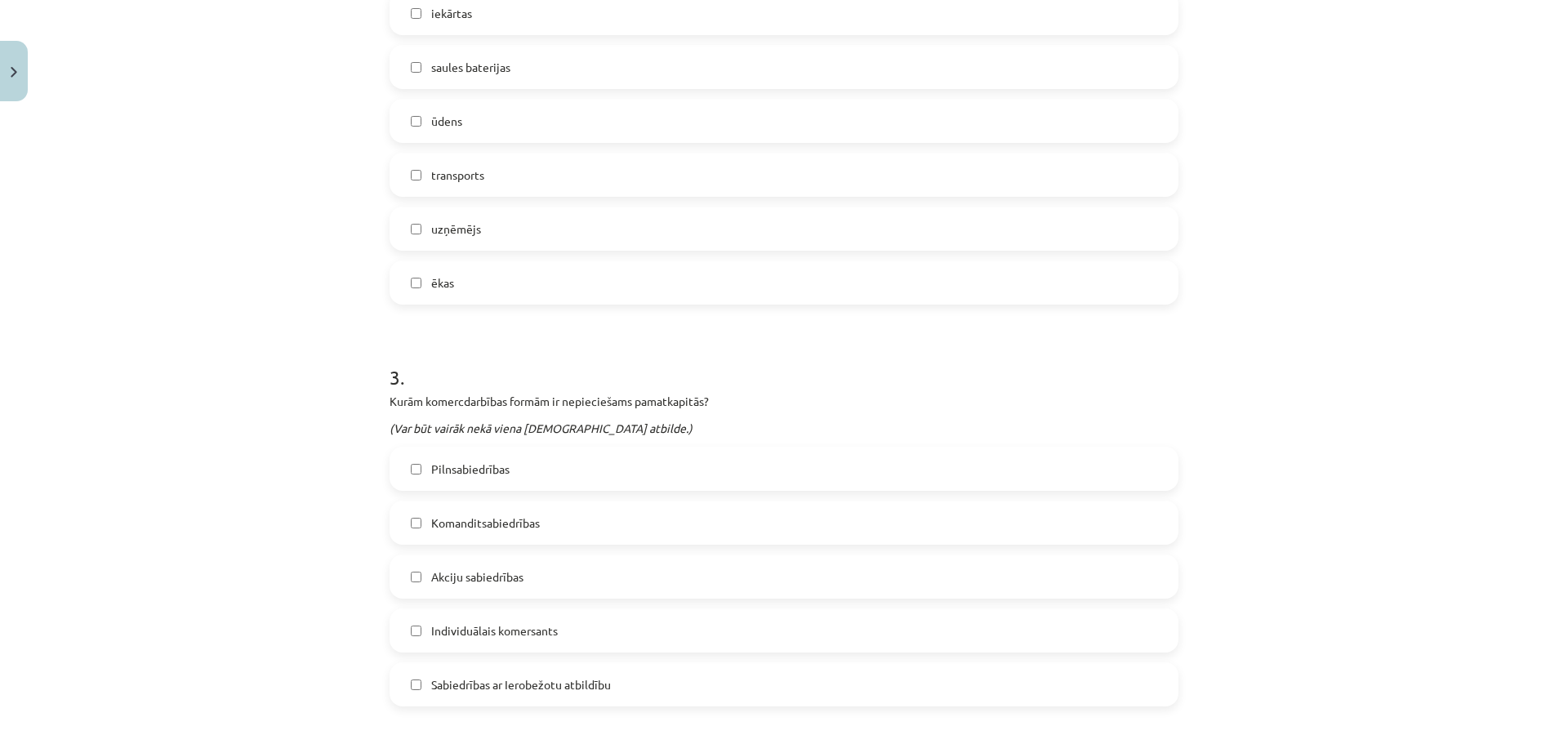
click at [419, 575] on label "Akciju sabiedrības" at bounding box center [784, 576] width 786 height 41
click at [500, 685] on span "Sabiedrības ar Ierobežotu atbildību" at bounding box center [521, 685] width 179 height 18
drag, startPoint x: 385, startPoint y: 397, endPoint x: 740, endPoint y: 404, distance: 355.1
click at [740, 404] on p "Kurām komercdarbības formām ir nepieciešams pamatkapitās?" at bounding box center [783, 402] width 789 height 18
copy p "Kurām komercdarbības formām ir nepieciešams pamatkapitās?"
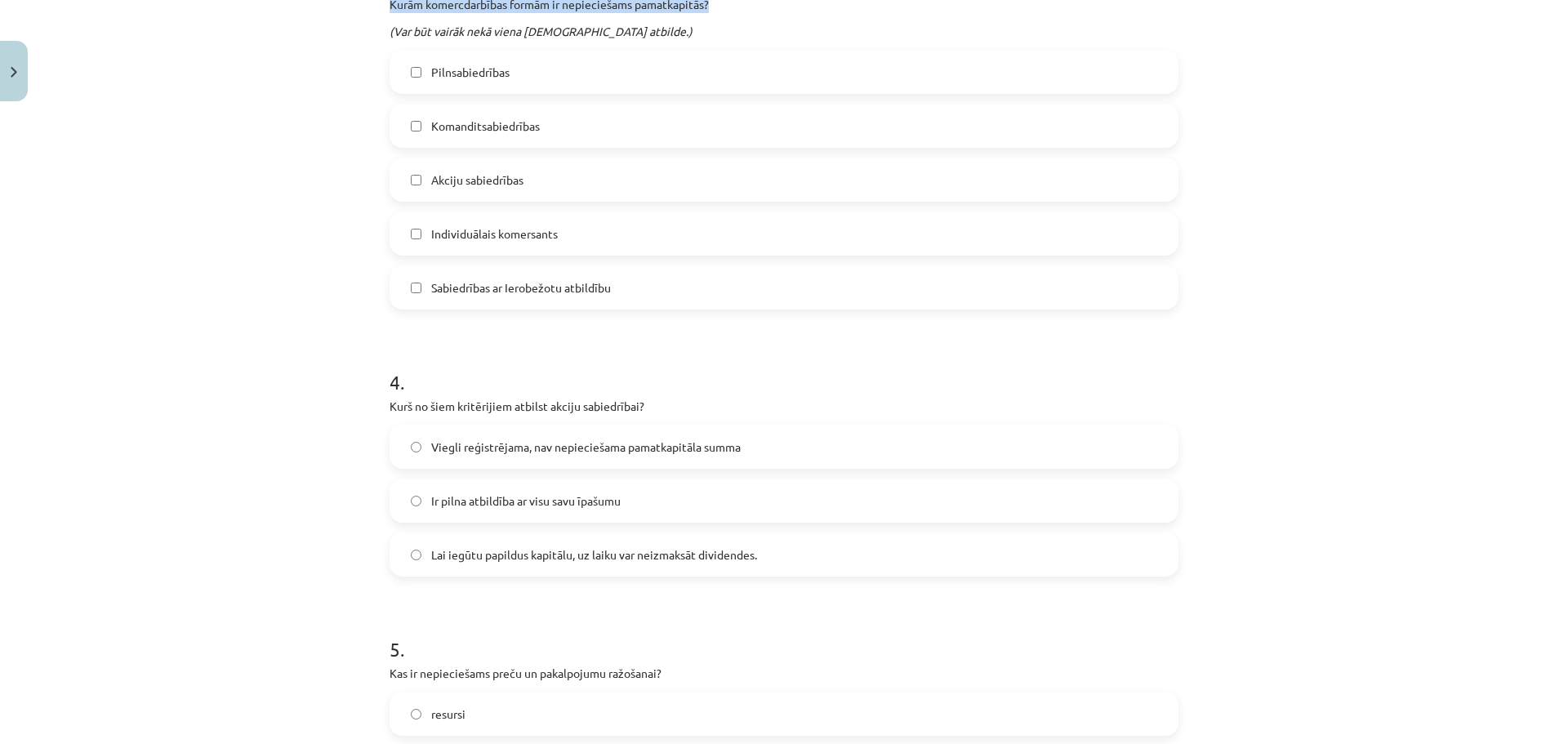
scroll to position [1389, 0]
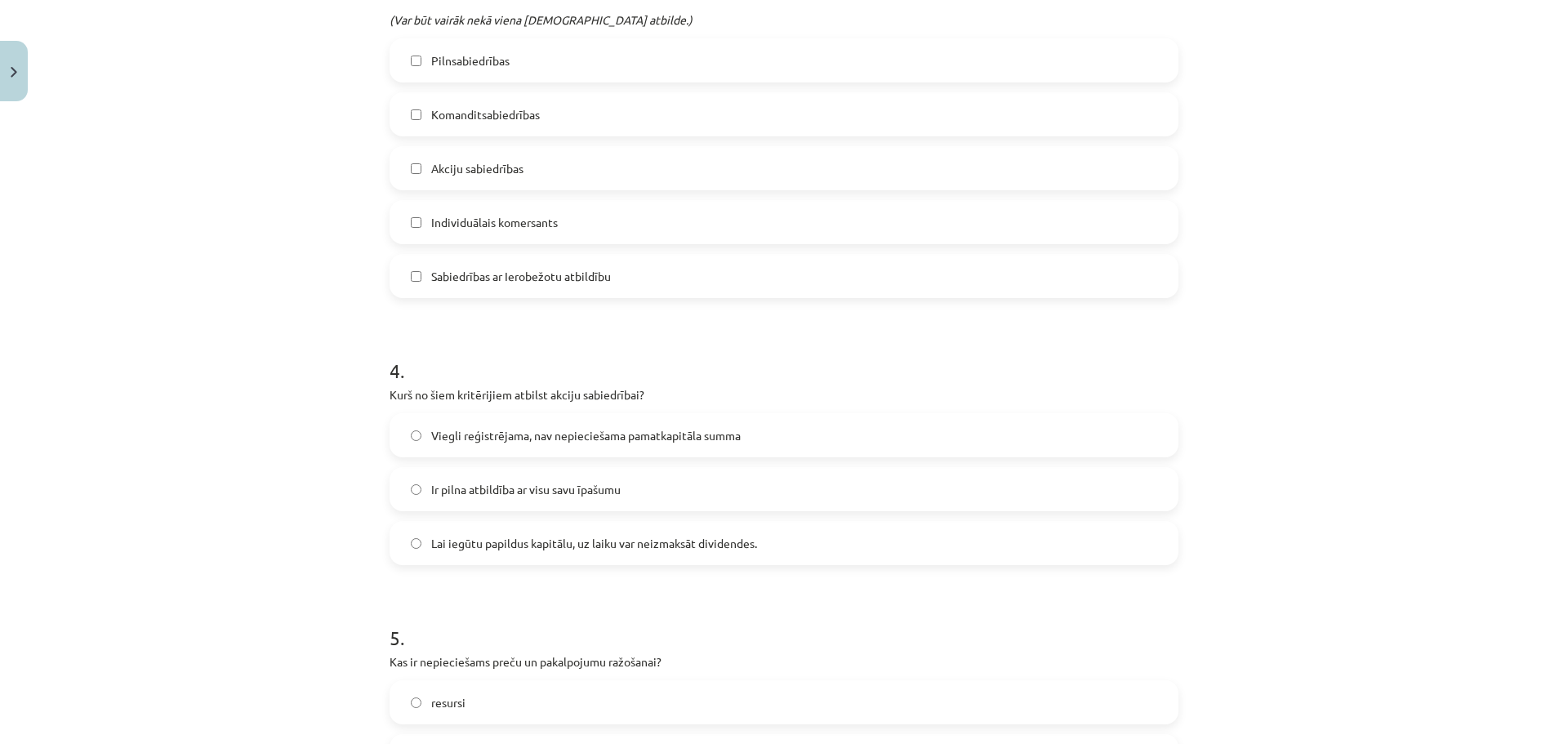
click at [669, 491] on label "Ir pilna atbildība ar visu savu īpašumu" at bounding box center [784, 489] width 786 height 41
drag, startPoint x: 546, startPoint y: 391, endPoint x: 650, endPoint y: 387, distance: 104.1
click at [650, 387] on p "Kurš no šiem kritērijiem atbilst akciju sabiedrībai?" at bounding box center [783, 395] width 789 height 18
copy p "akciju sabiedrībai?"
click at [686, 546] on span "Lai iegūtu papildus kapitālu, uz laiku var neizmaksāt dividendes." at bounding box center [594, 544] width 326 height 18
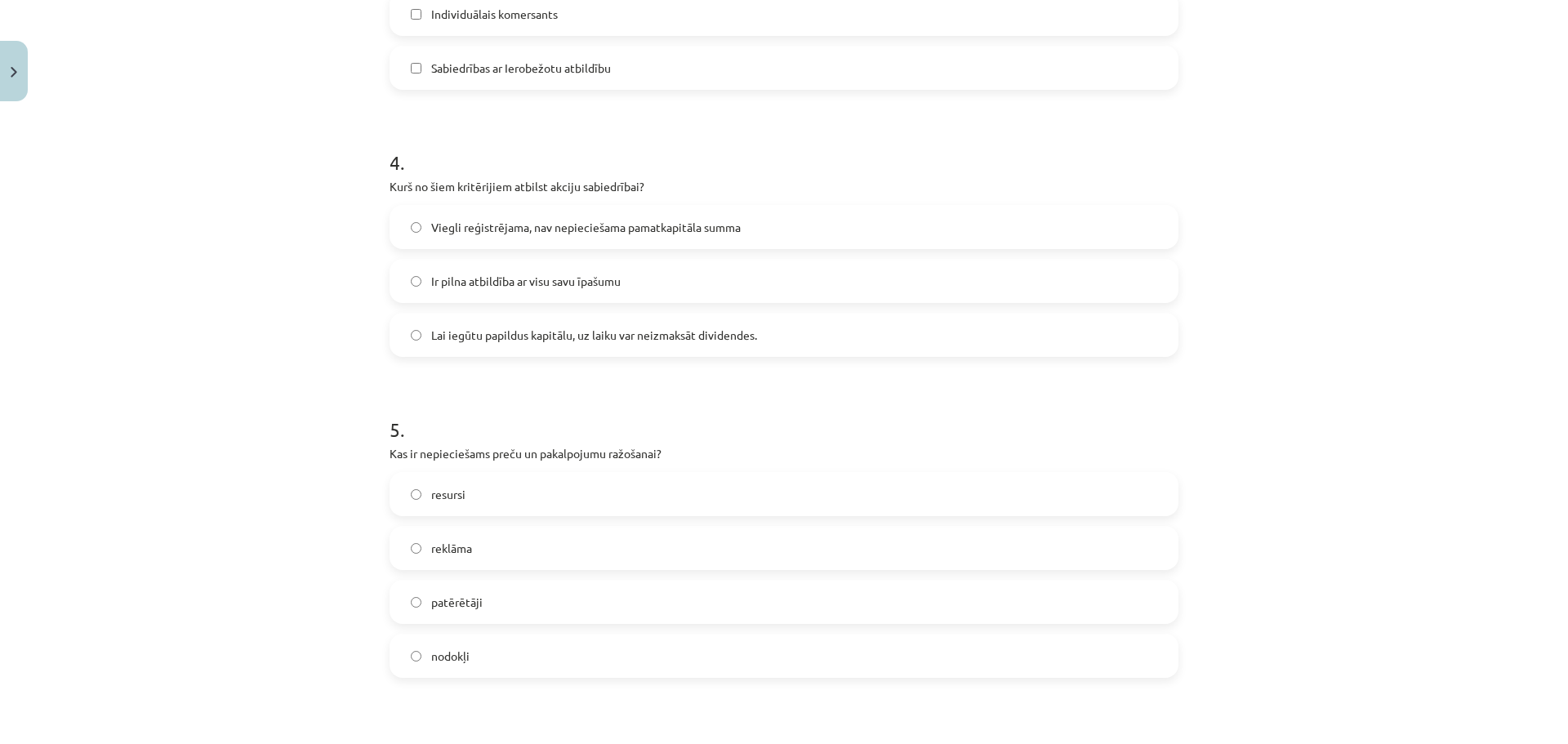
scroll to position [1715, 0]
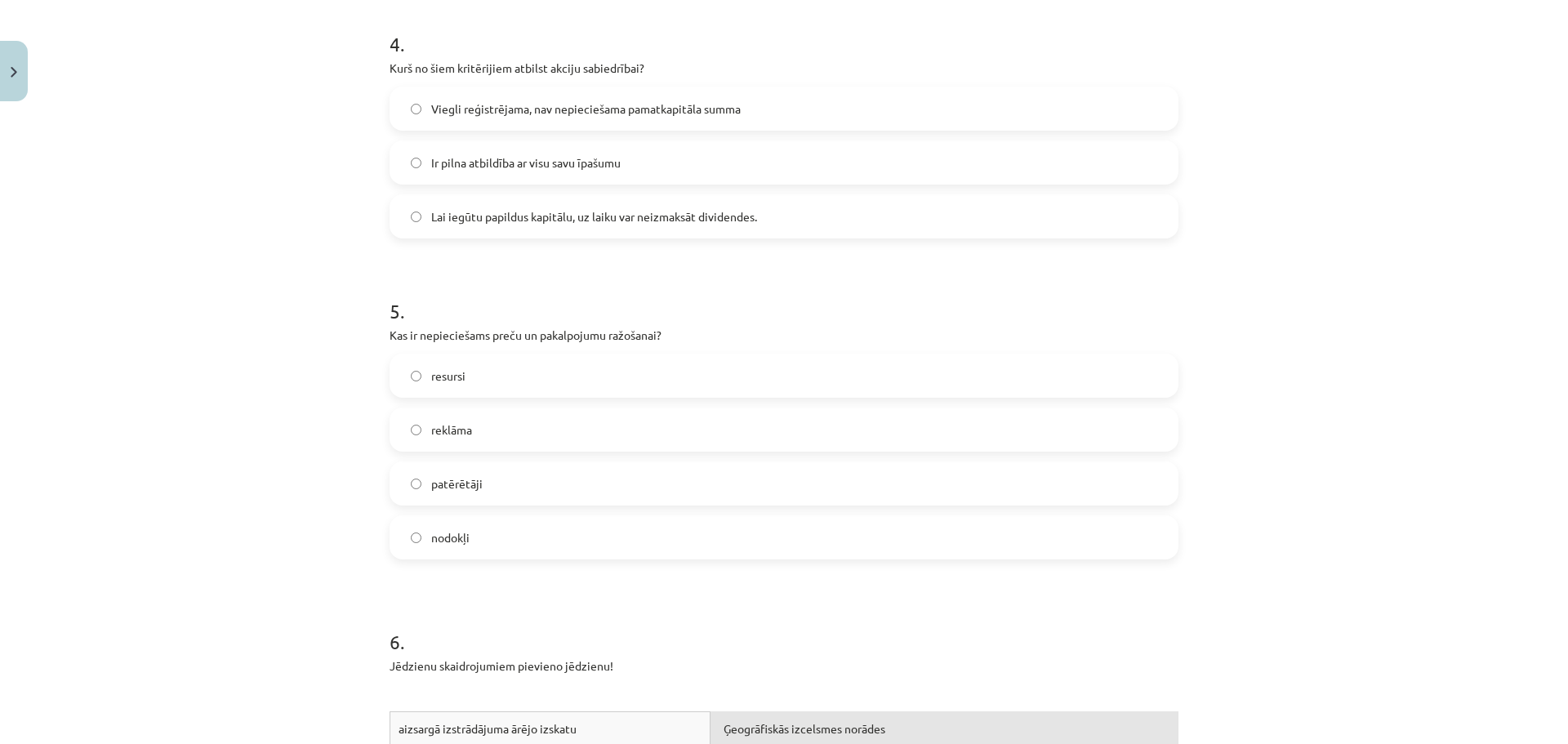
click at [526, 377] on label "resursi" at bounding box center [784, 375] width 786 height 41
click at [527, 424] on label "reklāma" at bounding box center [784, 430] width 786 height 41
click at [534, 485] on label "patērētāji" at bounding box center [784, 484] width 786 height 41
click at [524, 374] on label "resursi" at bounding box center [784, 375] width 786 height 41
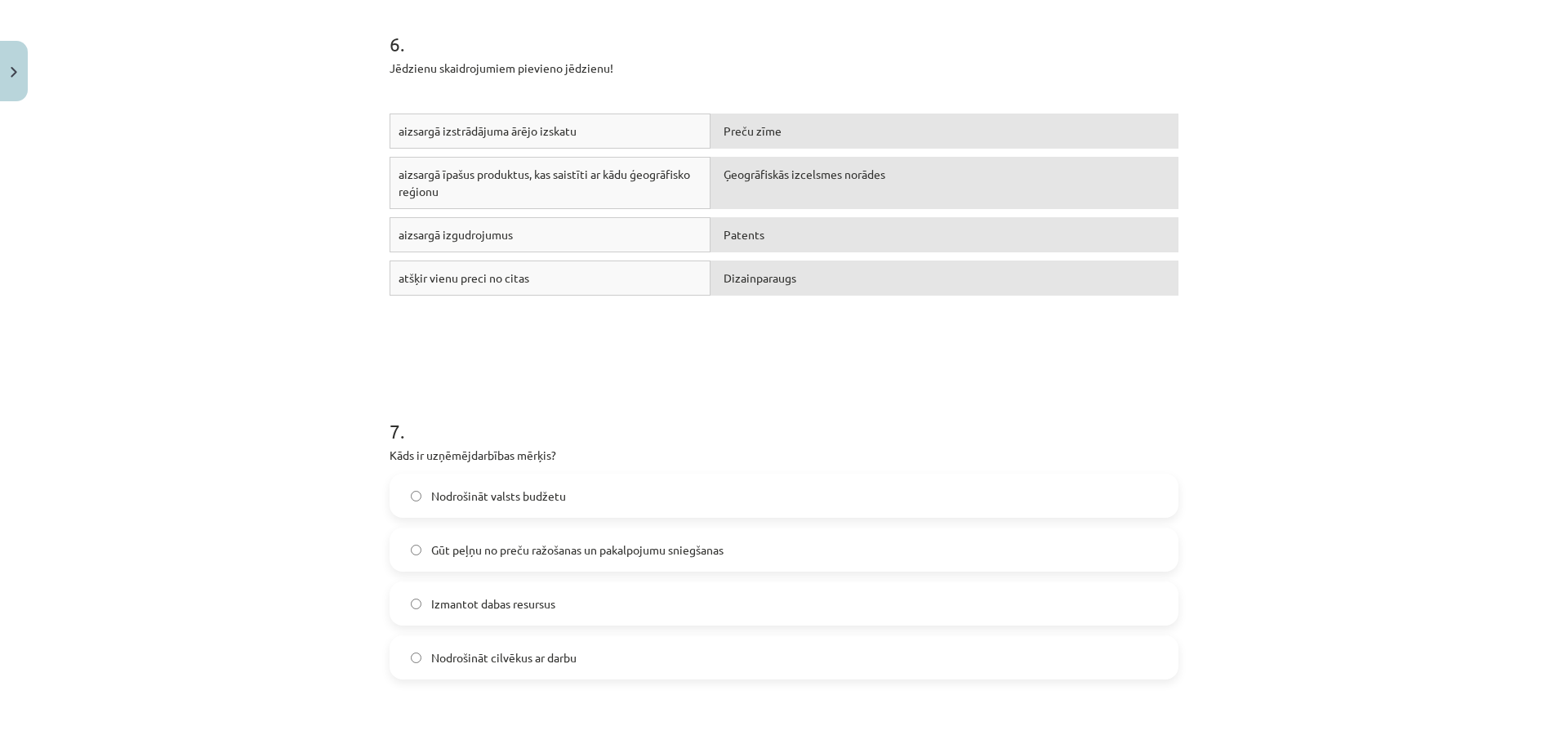
scroll to position [2531, 0]
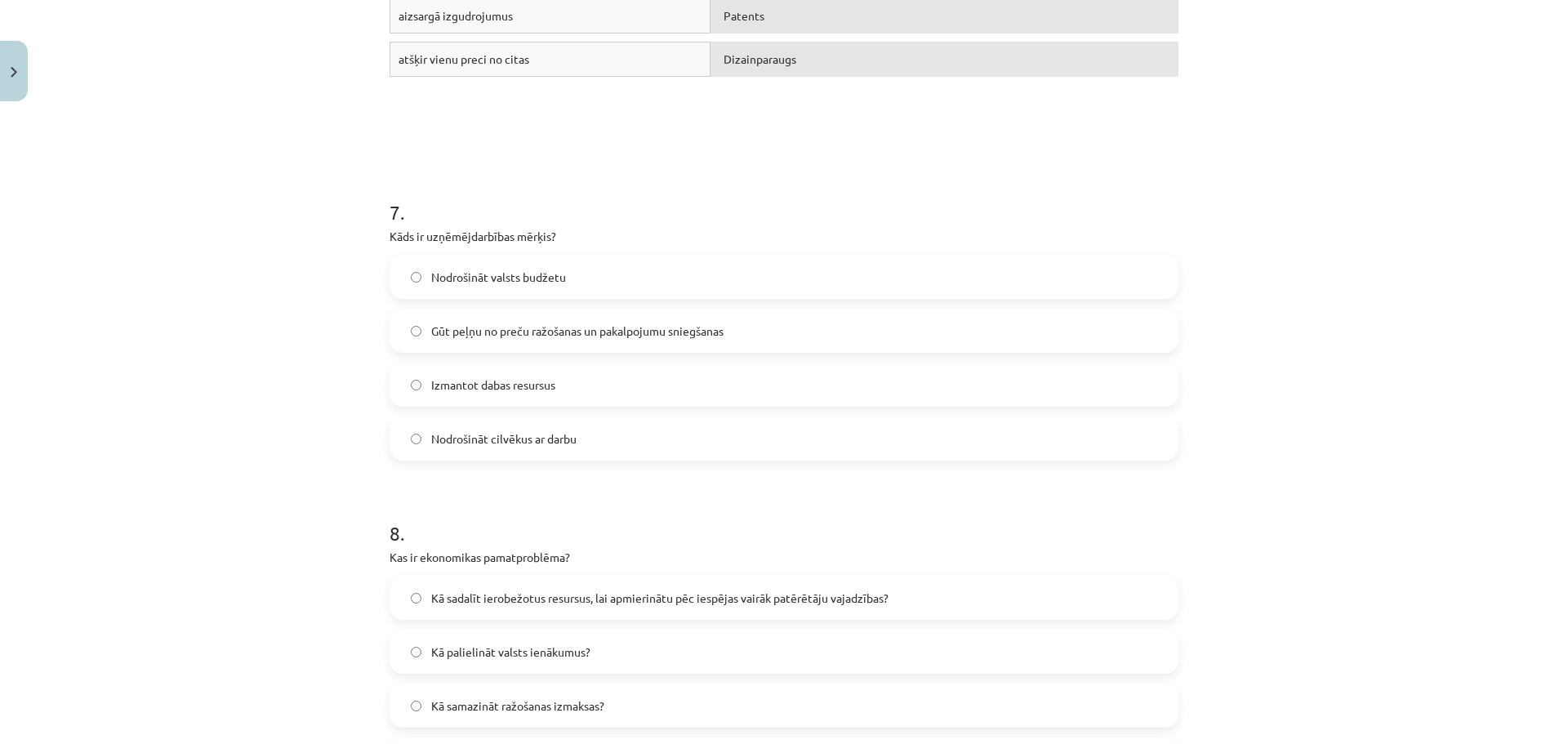
click at [619, 330] on span "Gūt peļņu no preču ražošanas un pakalpojumu sniegšanas" at bounding box center [577, 332] width 293 height 18
click at [624, 435] on label "Nodrošināt cilvēkus ar darbu" at bounding box center [784, 439] width 786 height 41
click at [636, 332] on span "Gūt peļņu no preču ražošanas un pakalpojumu sniegšanas" at bounding box center [577, 332] width 293 height 18
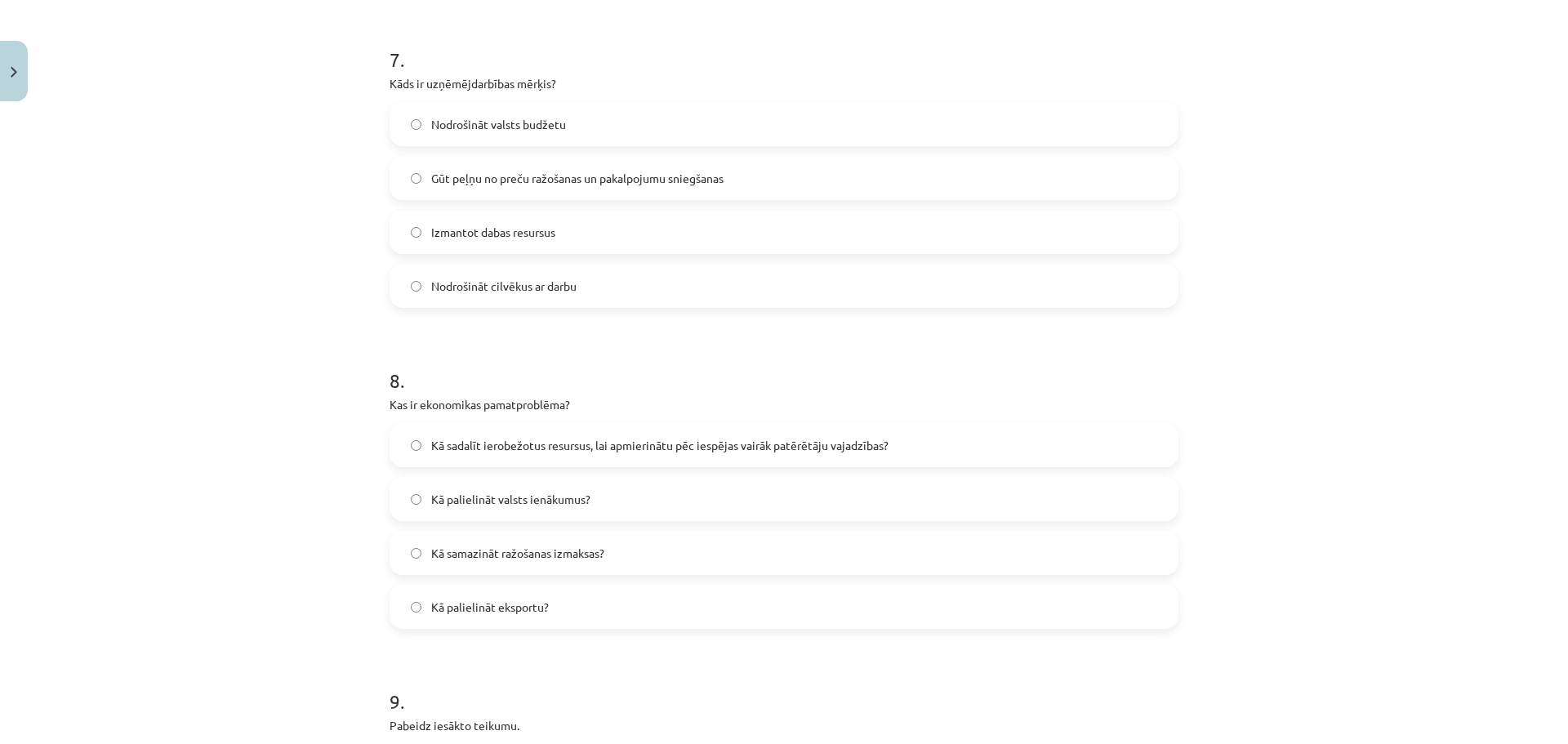
scroll to position [2776, 0]
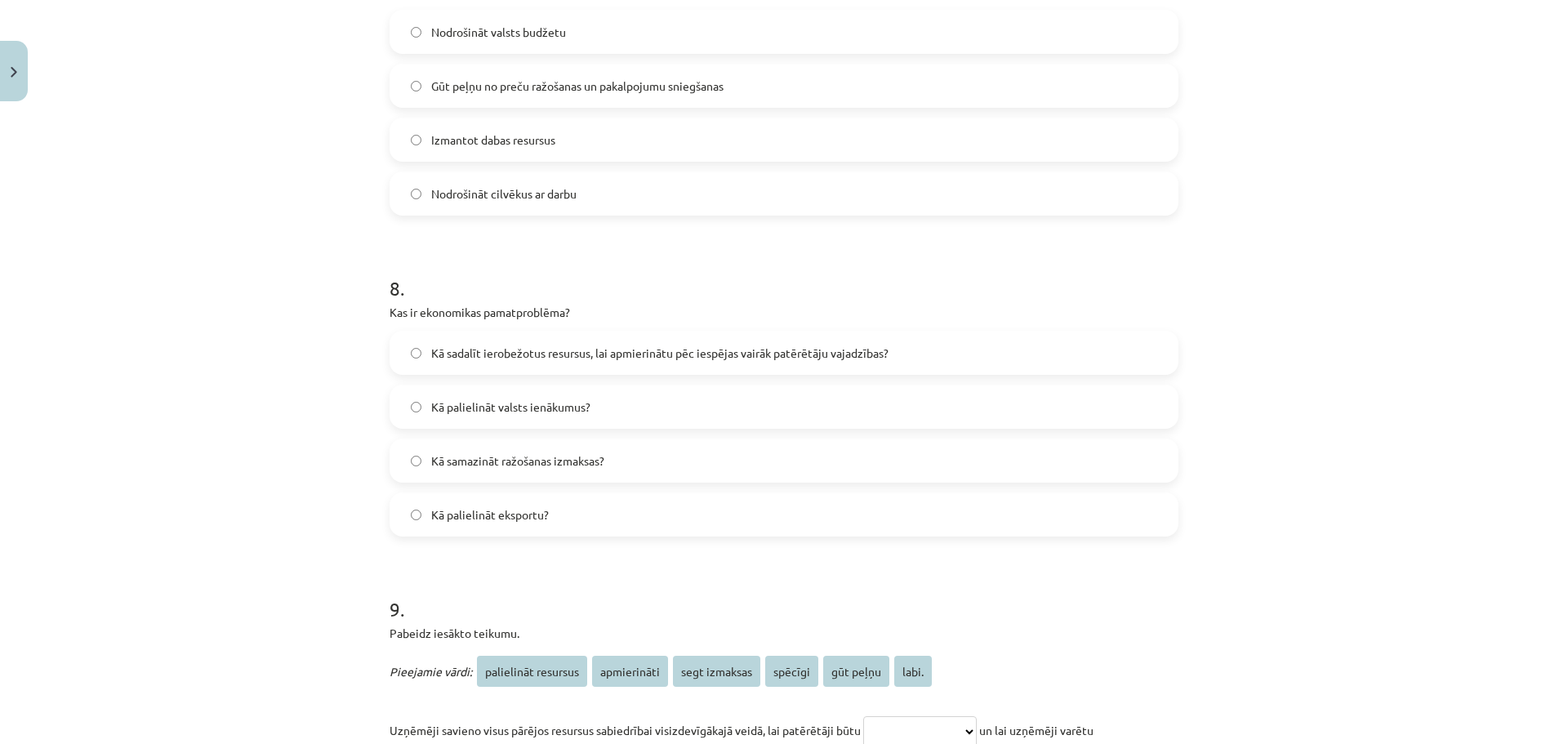
click at [752, 354] on span "Kā sadalīt ierobežotus resursus, lai apmierinātu pēc iespējas vairāk patērētāju…" at bounding box center [659, 353] width 457 height 18
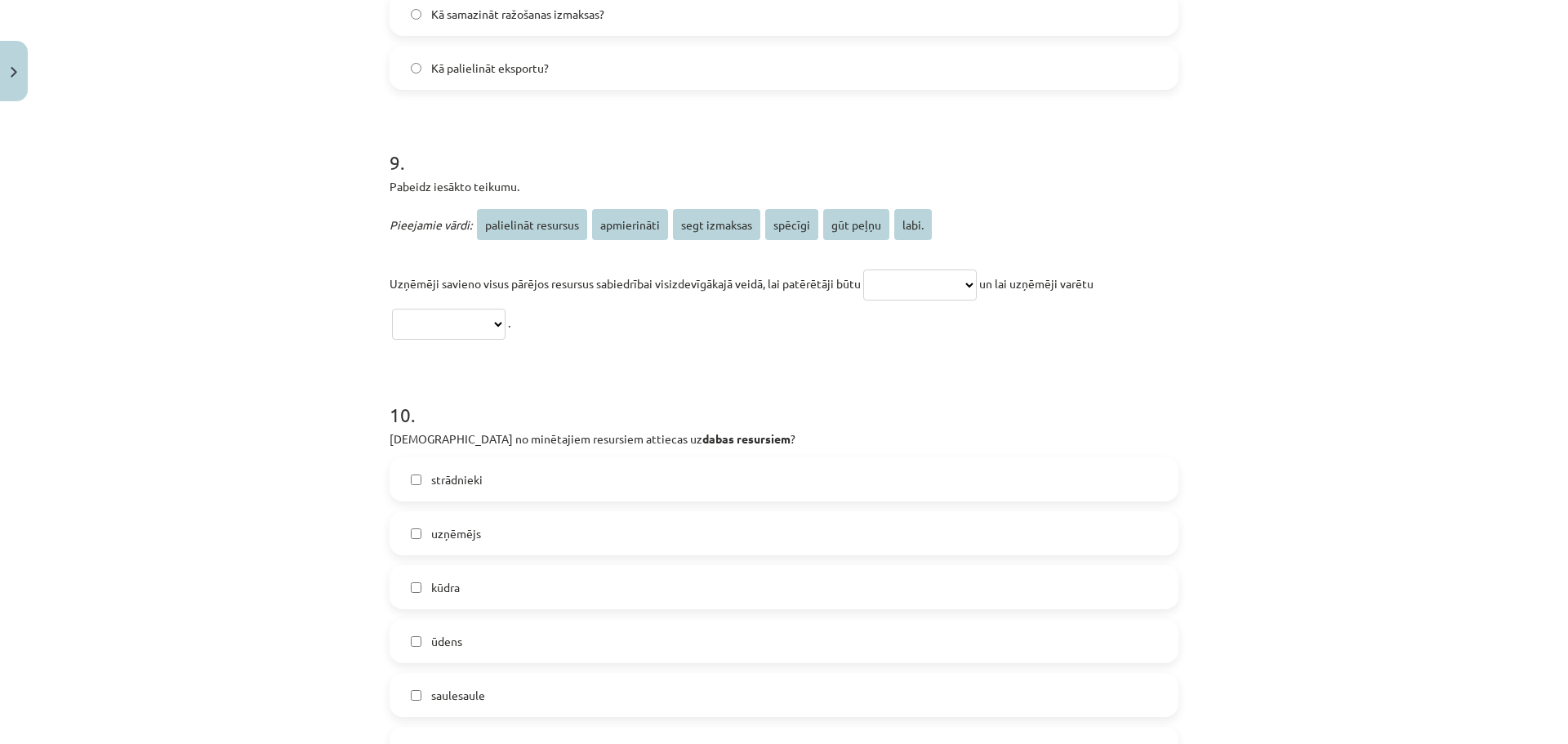
scroll to position [3267, 0]
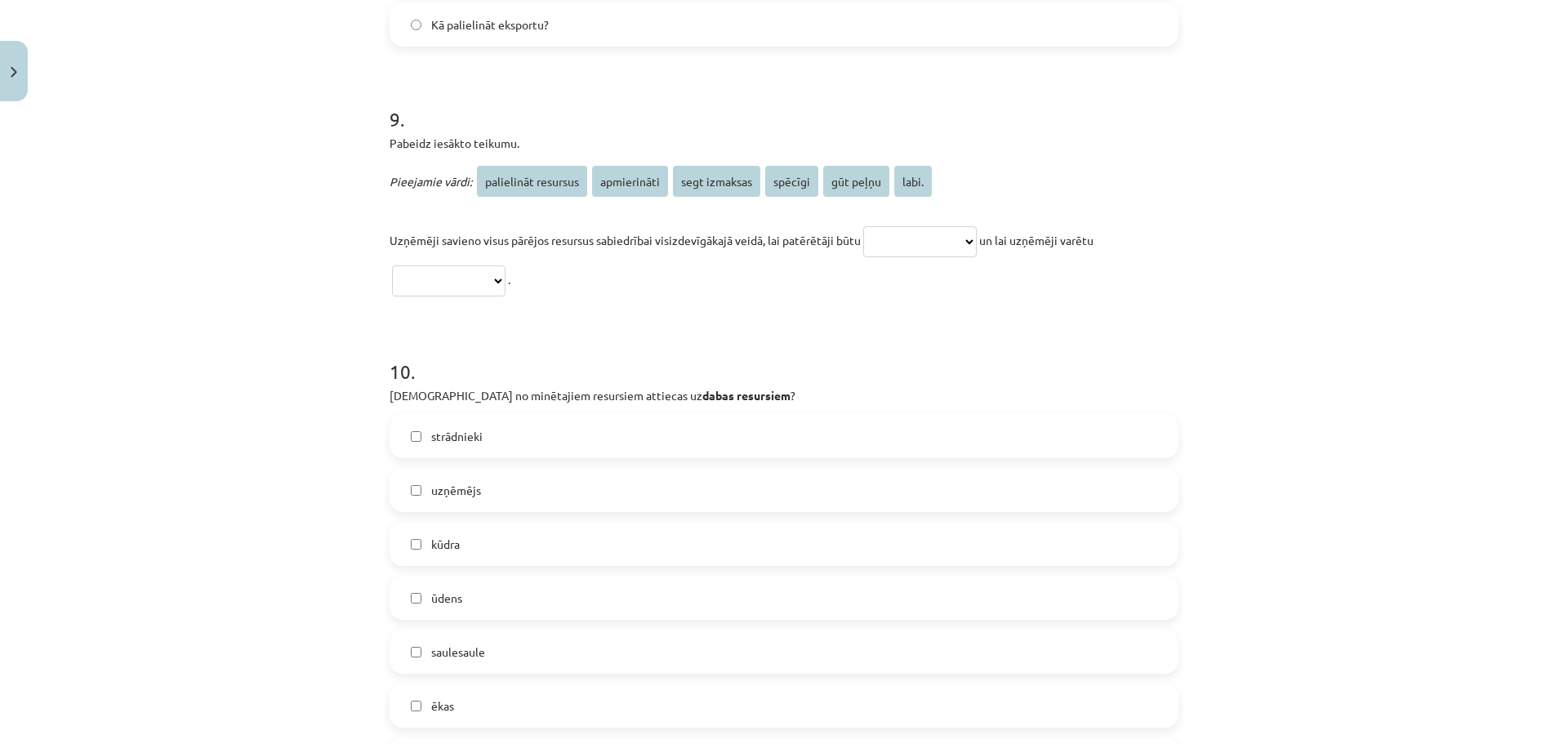
click at [882, 232] on select "**********" at bounding box center [920, 242] width 113 height 31
select select "**********"
click at [863, 226] on select "**********" at bounding box center [920, 242] width 113 height 31
click at [505, 274] on select "**********" at bounding box center [449, 281] width 113 height 31
select select "*********"
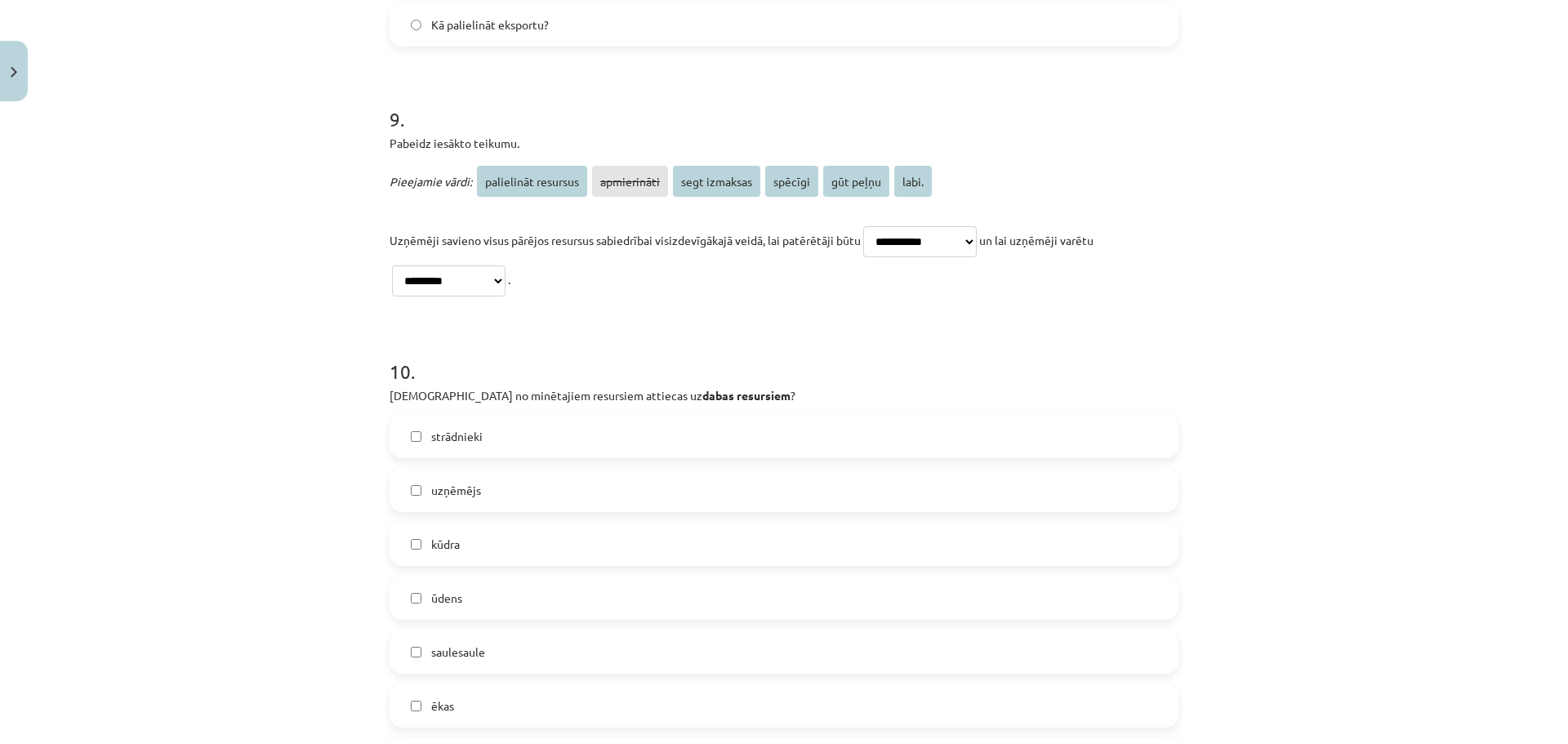
click at [392, 265] on select "**********" at bounding box center [449, 281] width 113 height 31
click at [481, 546] on label "kūdra" at bounding box center [784, 544] width 786 height 41
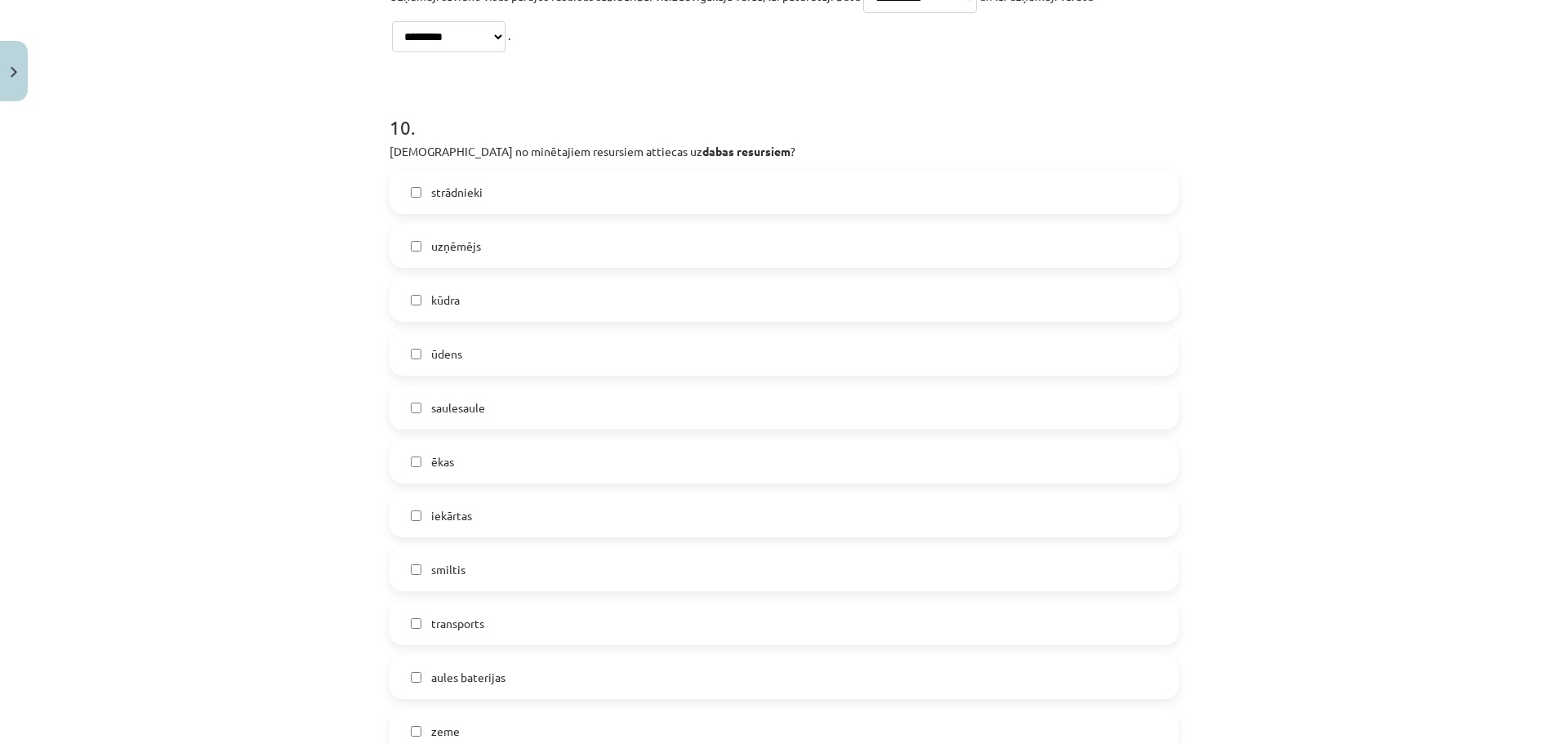
scroll to position [3511, 0]
click at [485, 354] on label "ūdens" at bounding box center [784, 353] width 786 height 41
click at [498, 405] on label "saulesaule" at bounding box center [784, 407] width 786 height 41
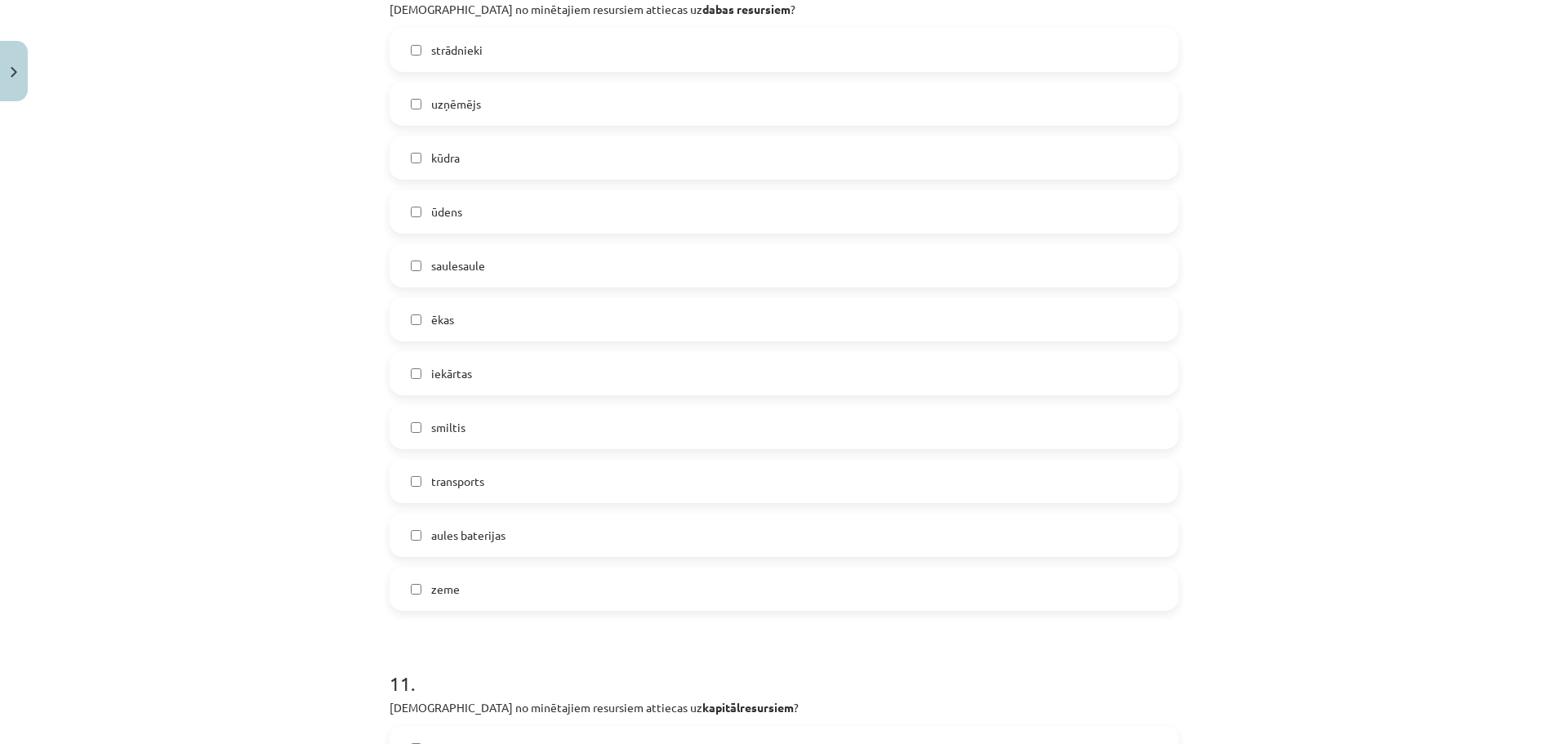
scroll to position [3675, 0]
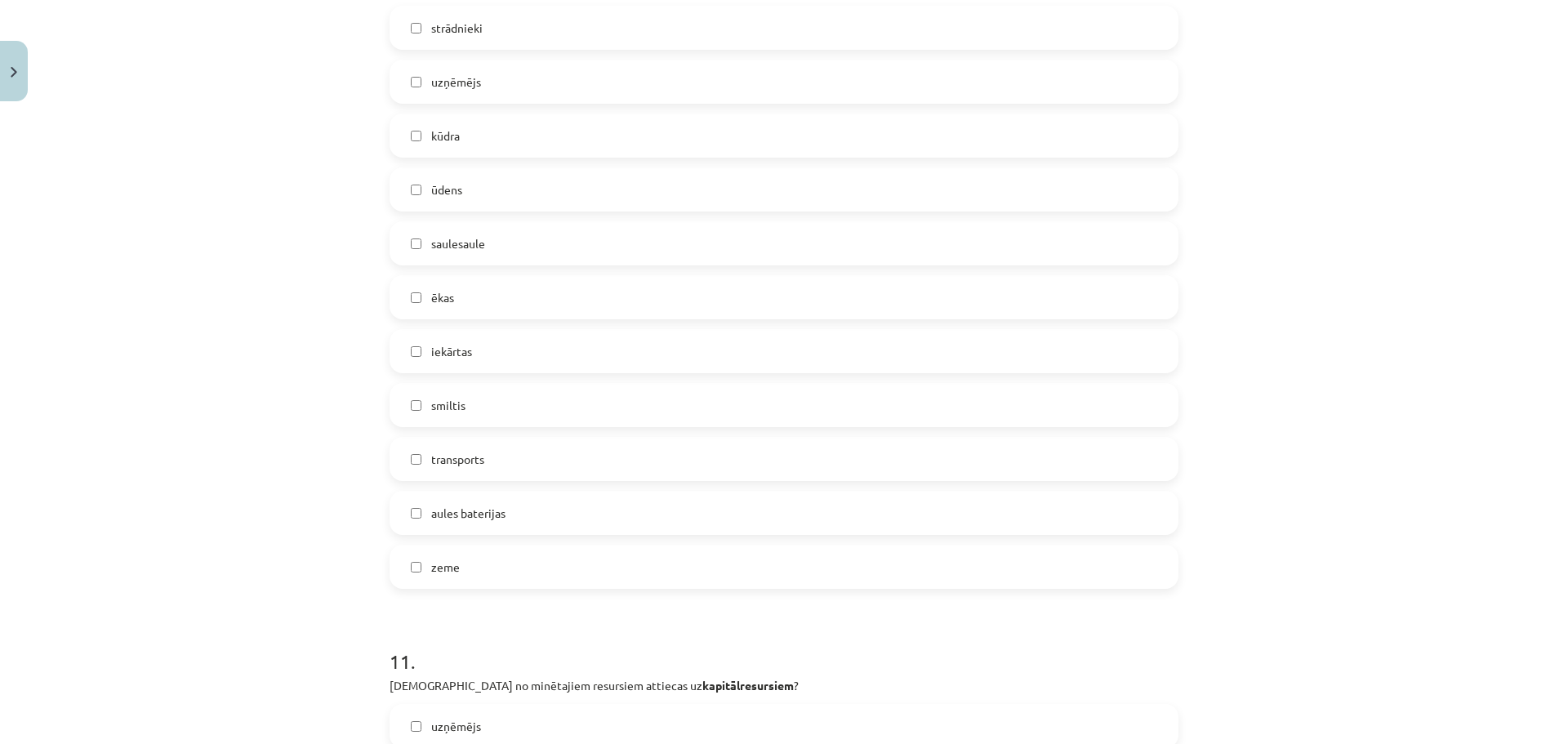
click at [473, 398] on label "smiltis" at bounding box center [784, 405] width 786 height 41
click at [500, 570] on label "zeme" at bounding box center [784, 567] width 786 height 41
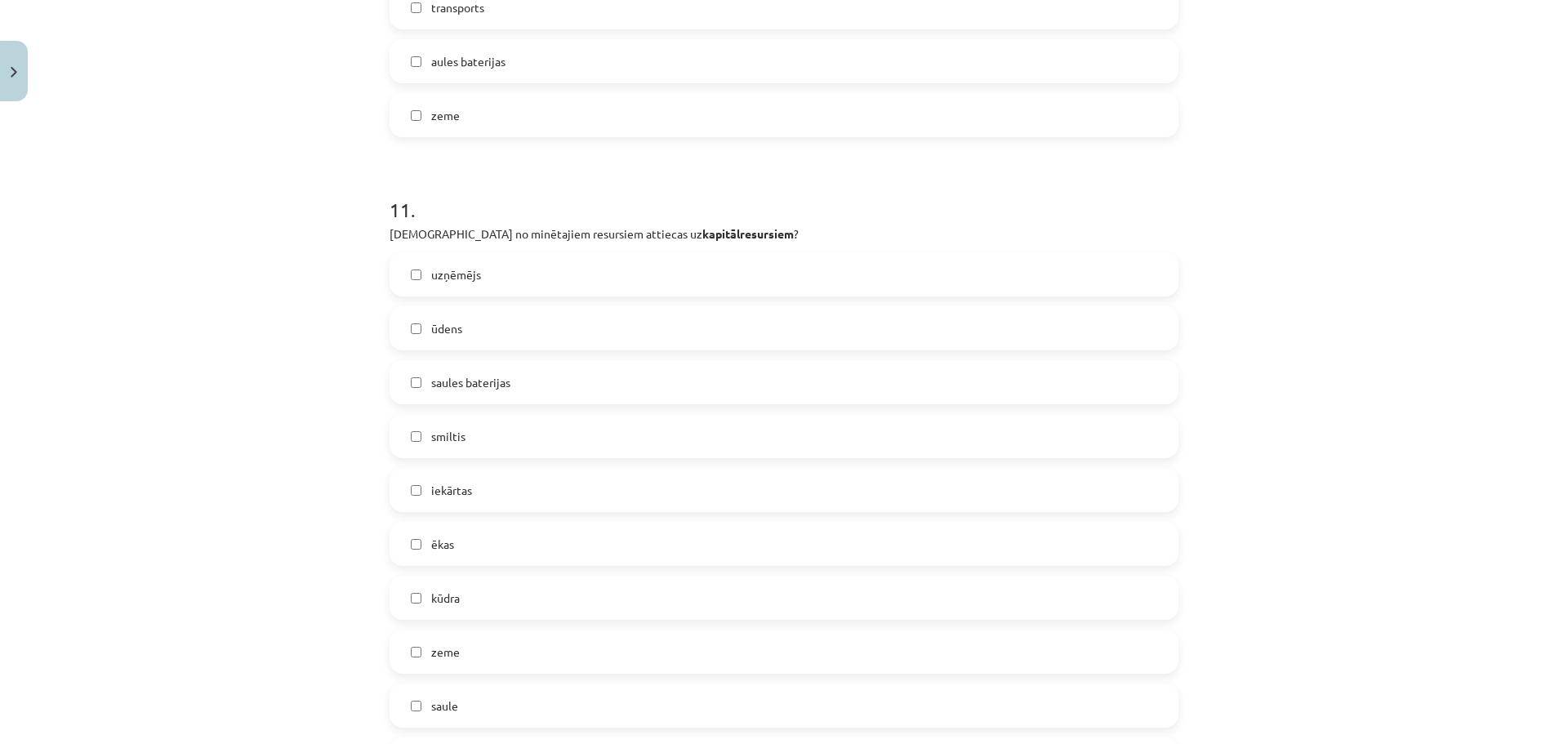
scroll to position [4165, 0]
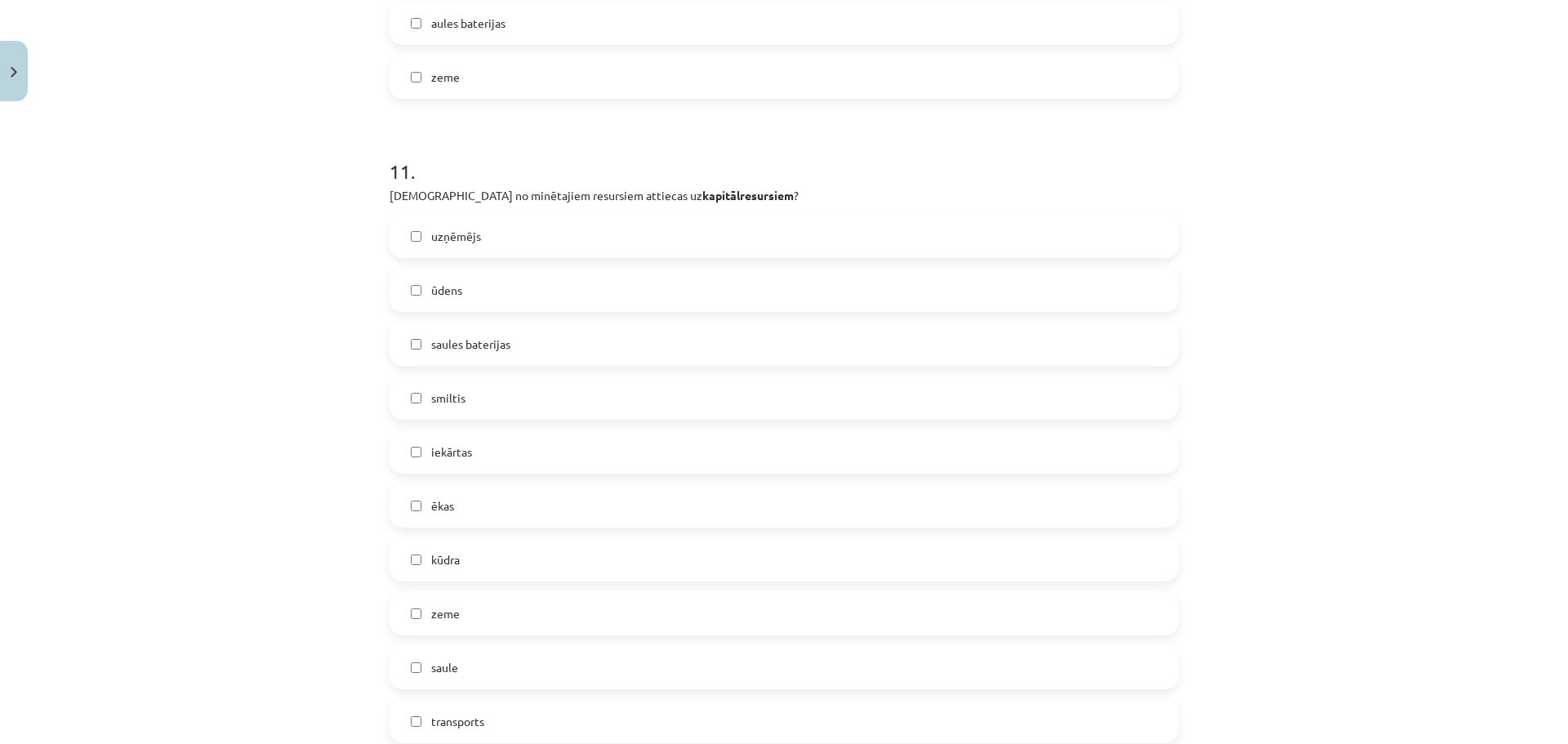
click at [499, 447] on label "iekārtas" at bounding box center [784, 451] width 786 height 41
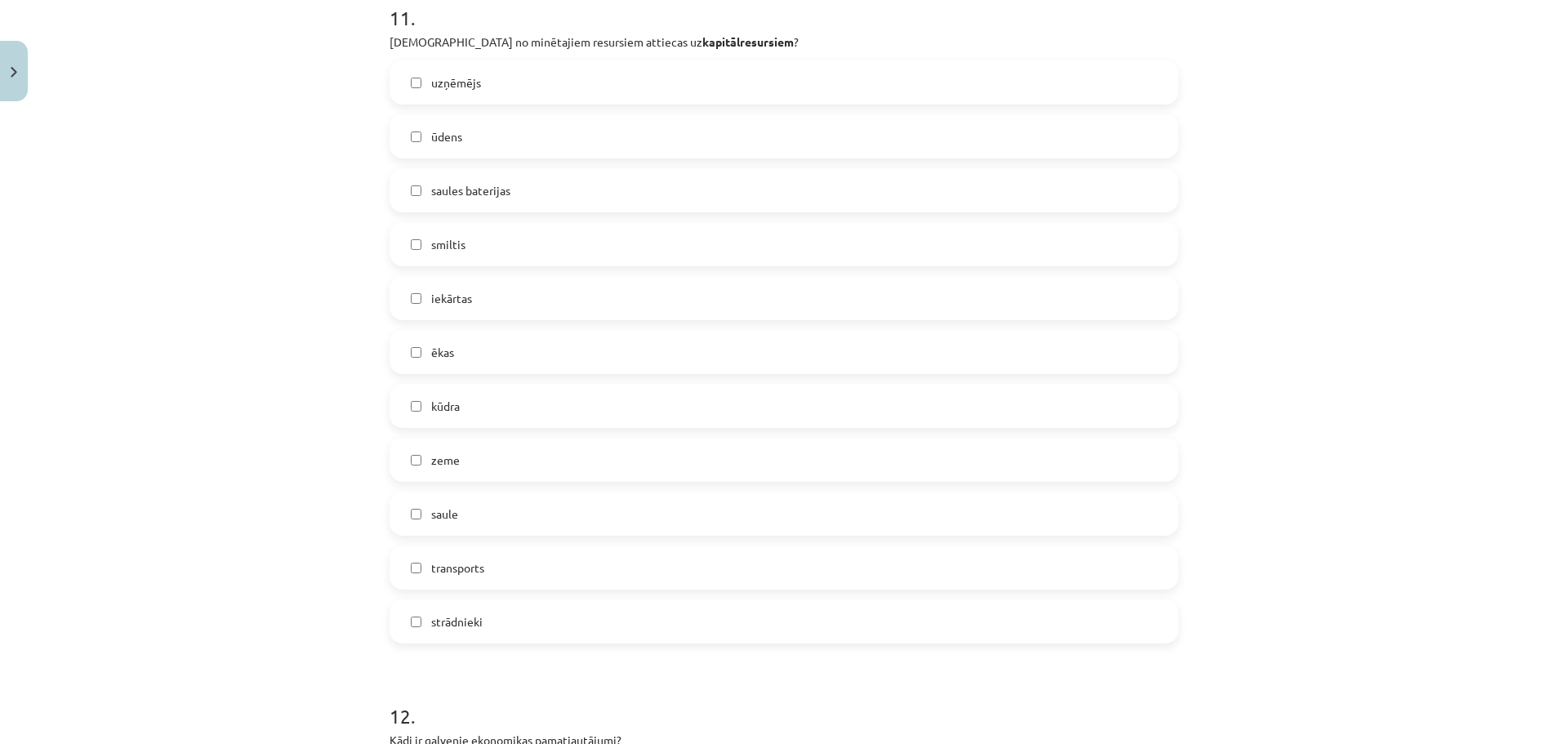
scroll to position [4328, 0]
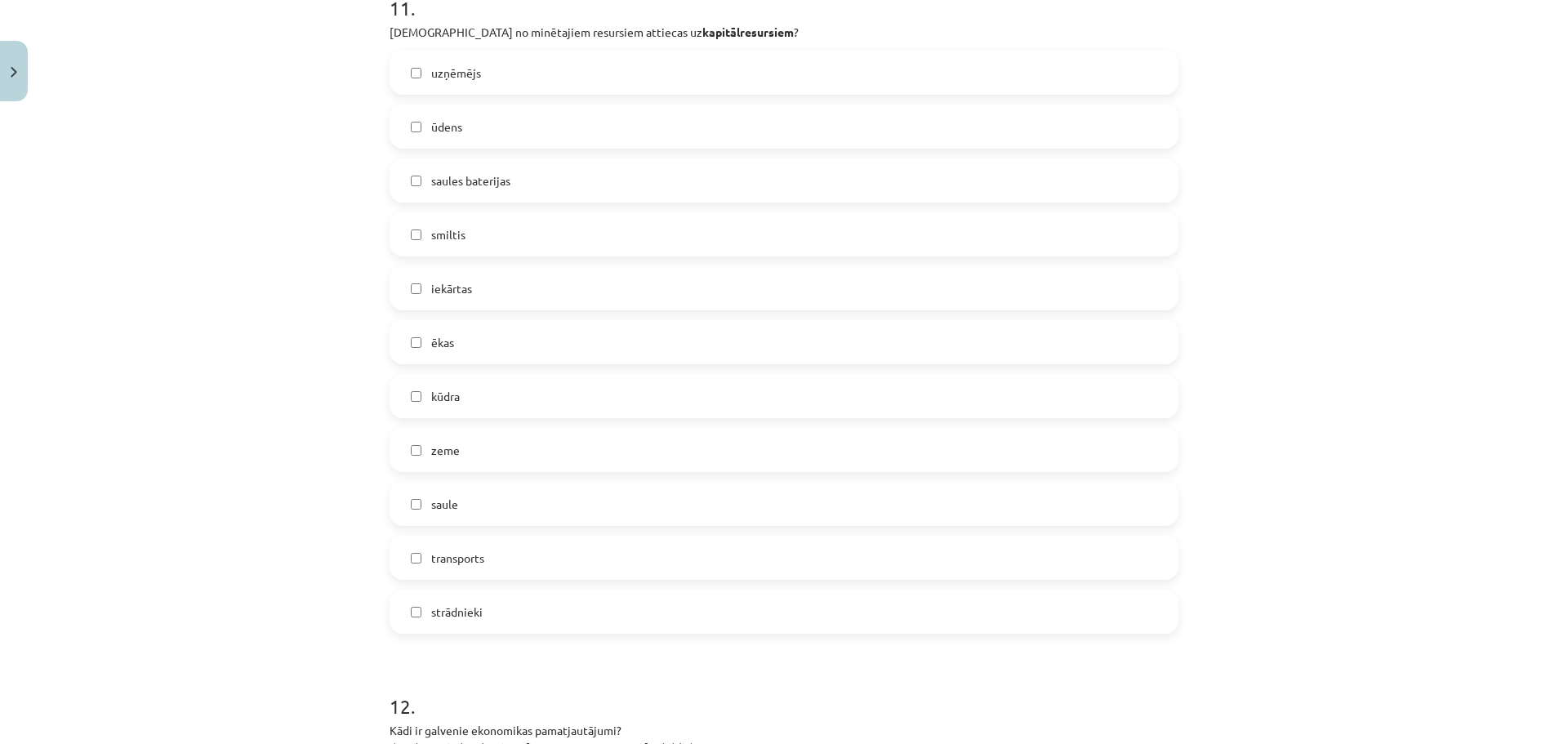
click at [495, 564] on label "transports" at bounding box center [784, 558] width 786 height 41
click at [447, 342] on span "ēkas" at bounding box center [442, 343] width 22 height 18
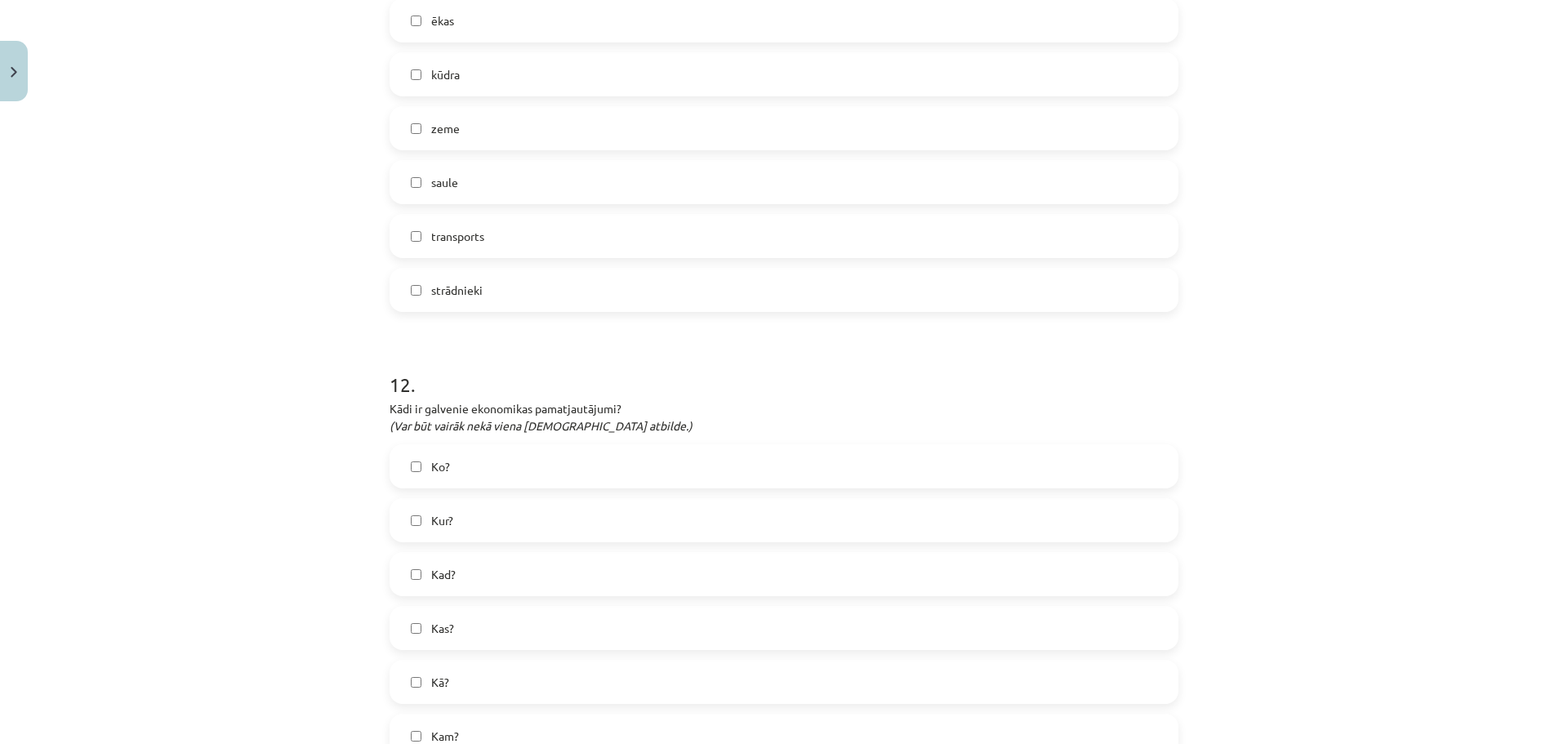
scroll to position [4654, 0]
click at [450, 574] on span "Kad?" at bounding box center [443, 569] width 24 height 18
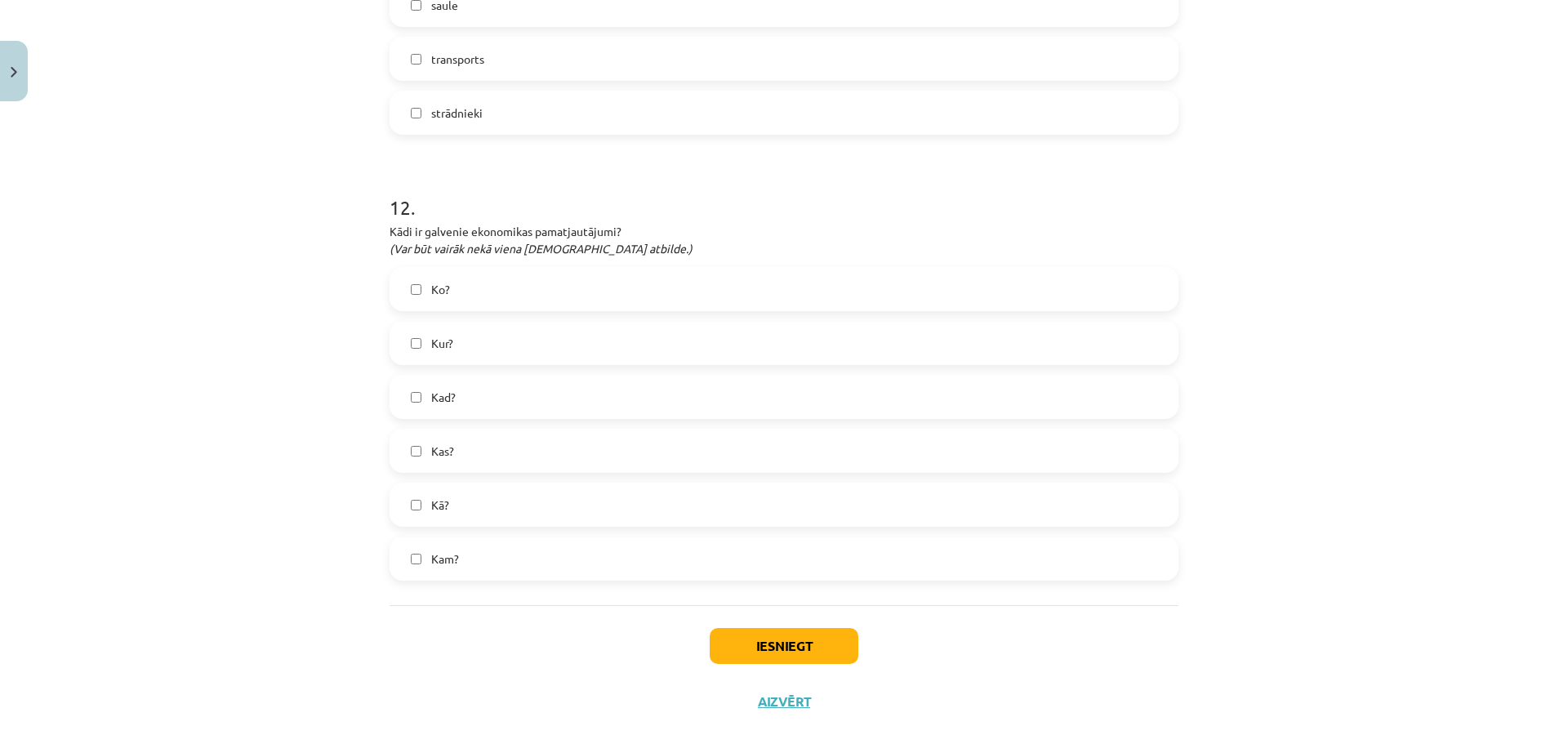
scroll to position [4853, 0]
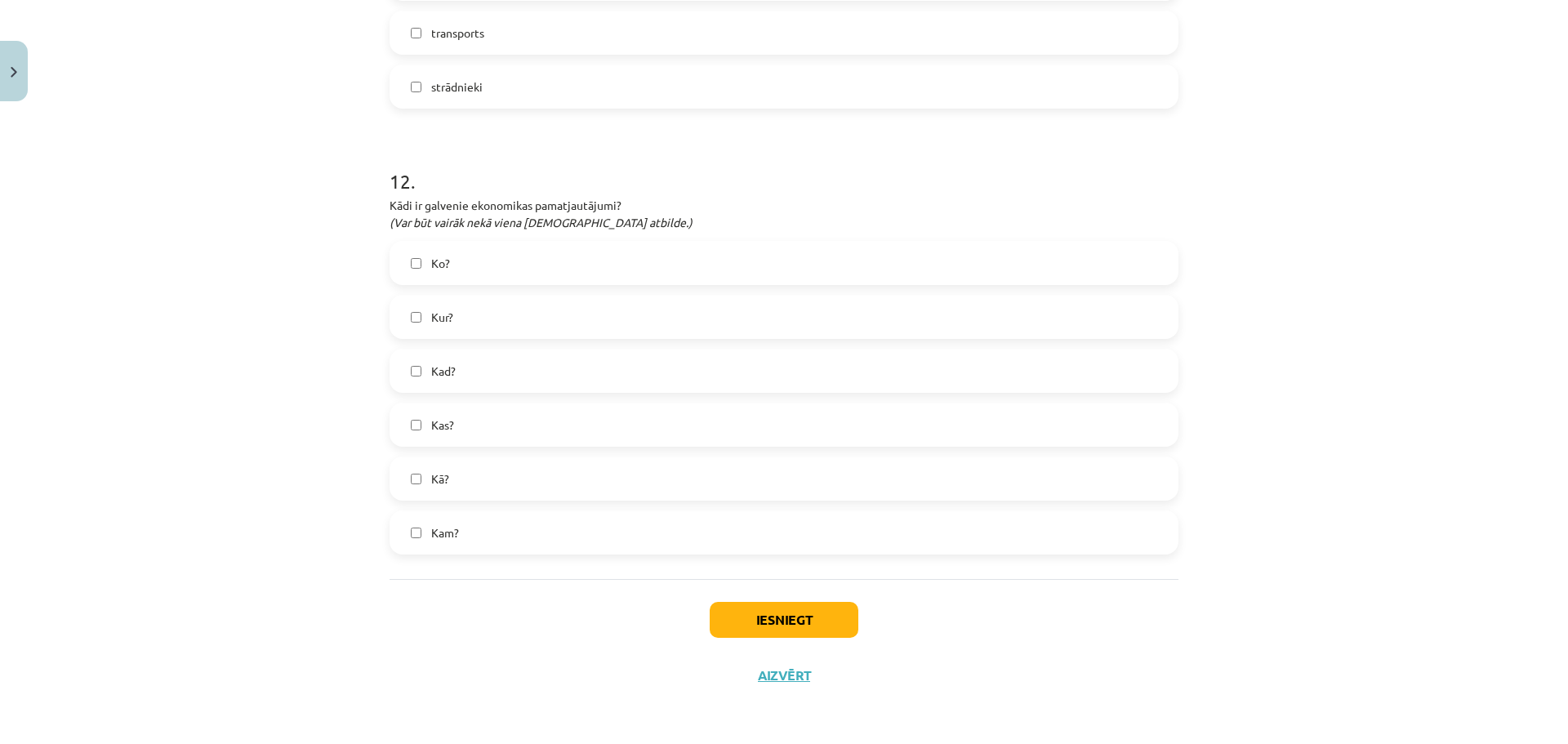
click at [459, 536] on label "Kam?" at bounding box center [784, 532] width 786 height 41
drag, startPoint x: 380, startPoint y: 193, endPoint x: 635, endPoint y: 205, distance: 255.3
click at [410, 256] on label "Ko?" at bounding box center [784, 263] width 786 height 41
click at [431, 482] on span "Kā?" at bounding box center [440, 479] width 18 height 18
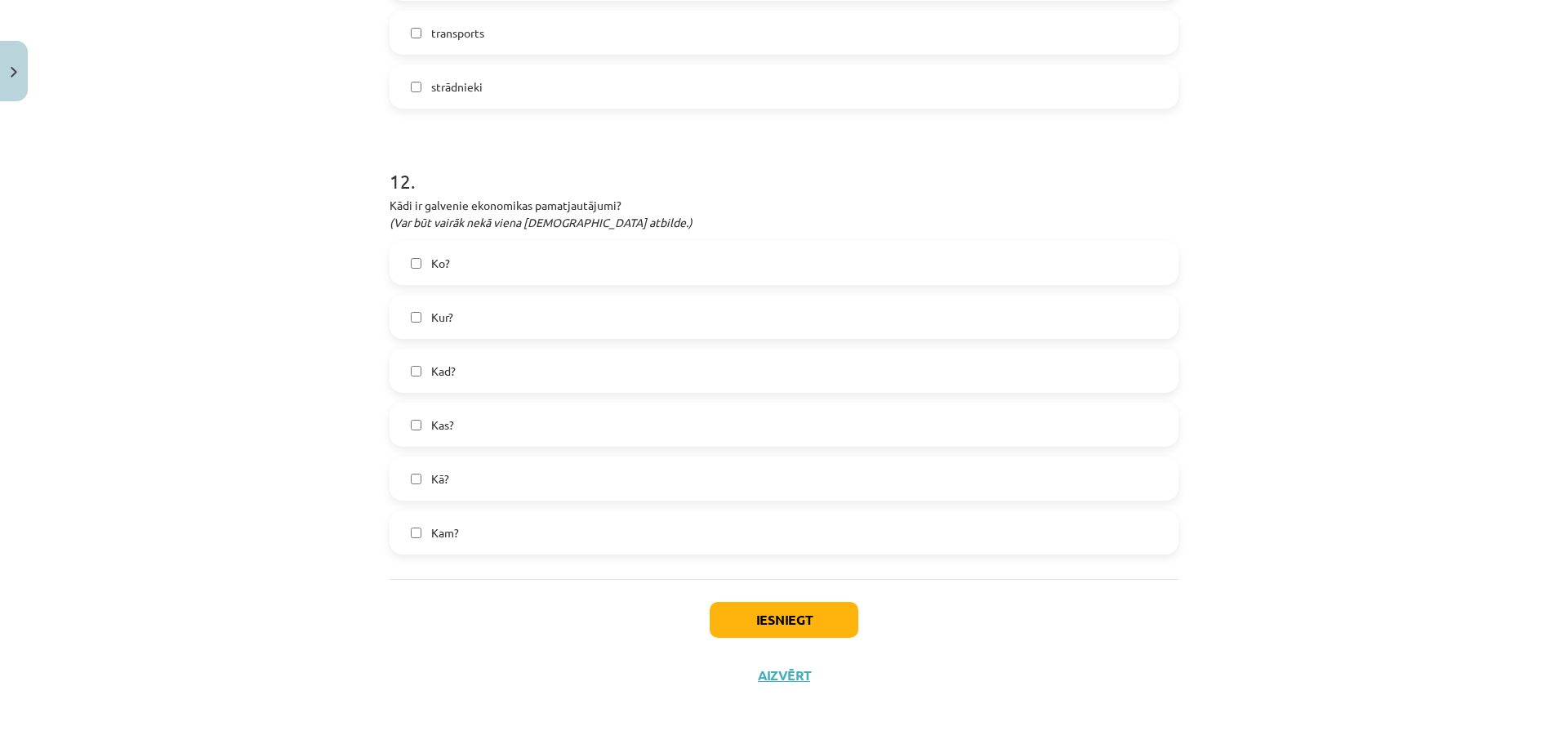
click at [416, 430] on label "Kas?" at bounding box center [784, 425] width 786 height 41
click at [433, 372] on span "Kad?" at bounding box center [443, 372] width 24 height 18
click at [789, 625] on button "Iesniegt" at bounding box center [784, 619] width 148 height 36
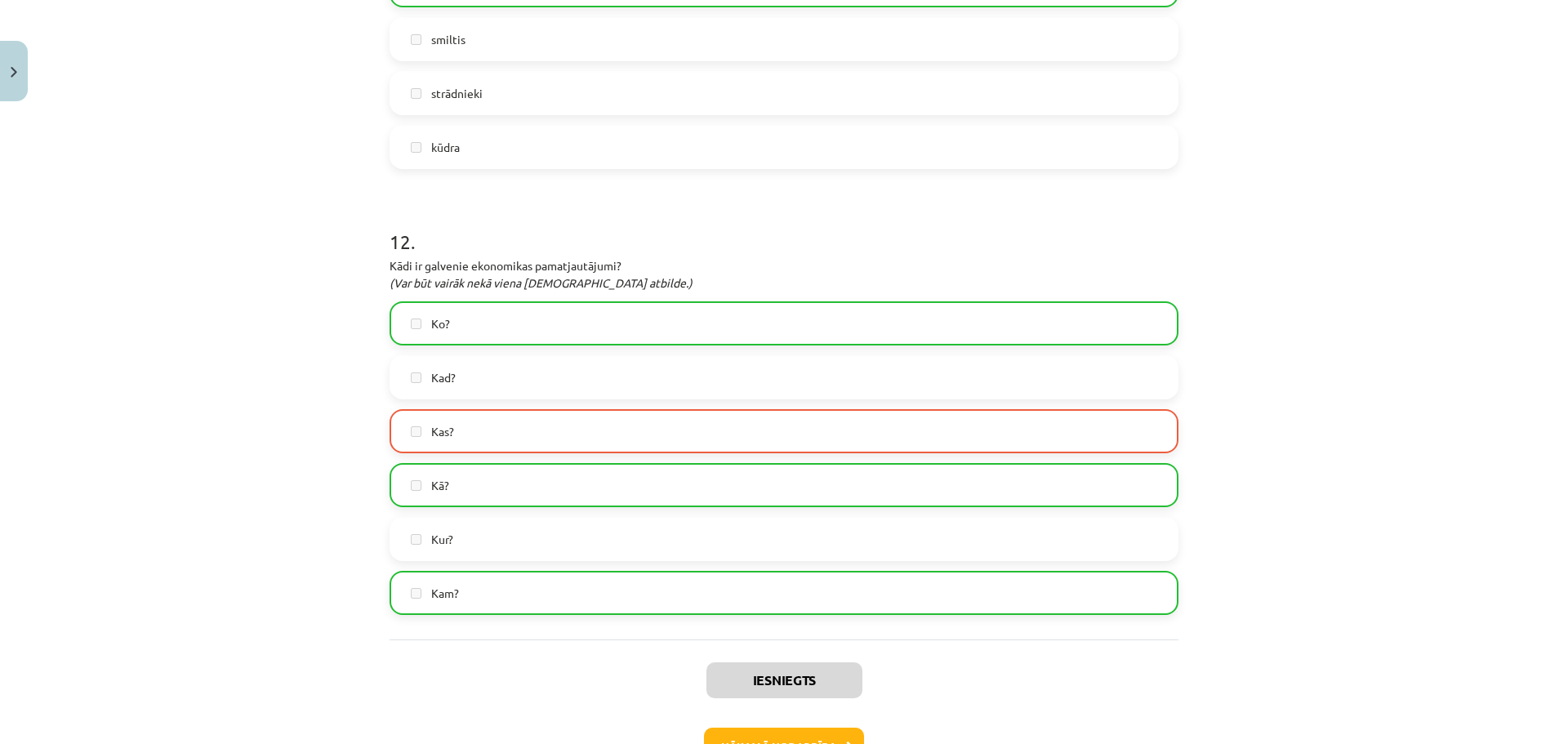
scroll to position [4906, 0]
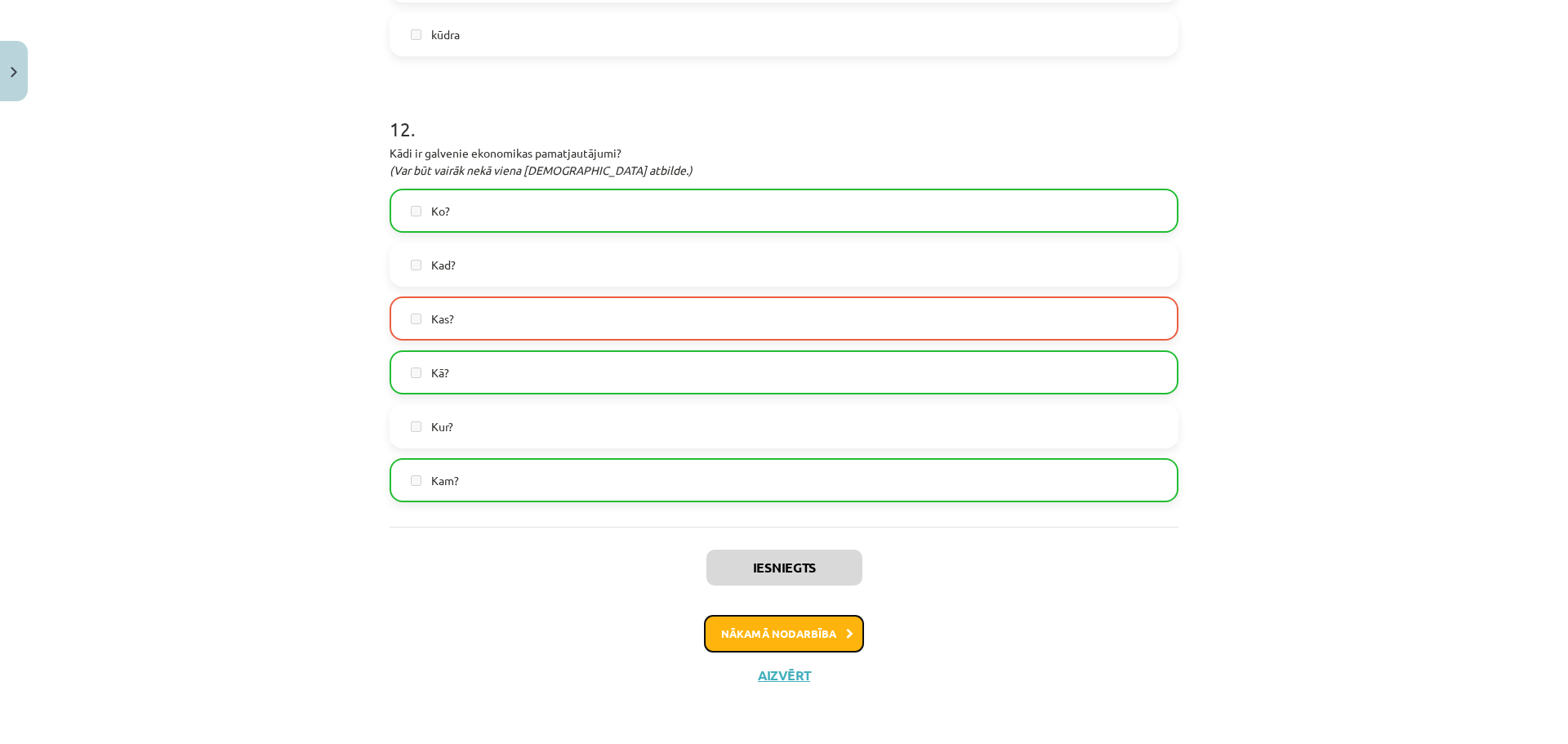
click at [791, 637] on button "Nākamā nodarbība" at bounding box center [784, 634] width 160 height 38
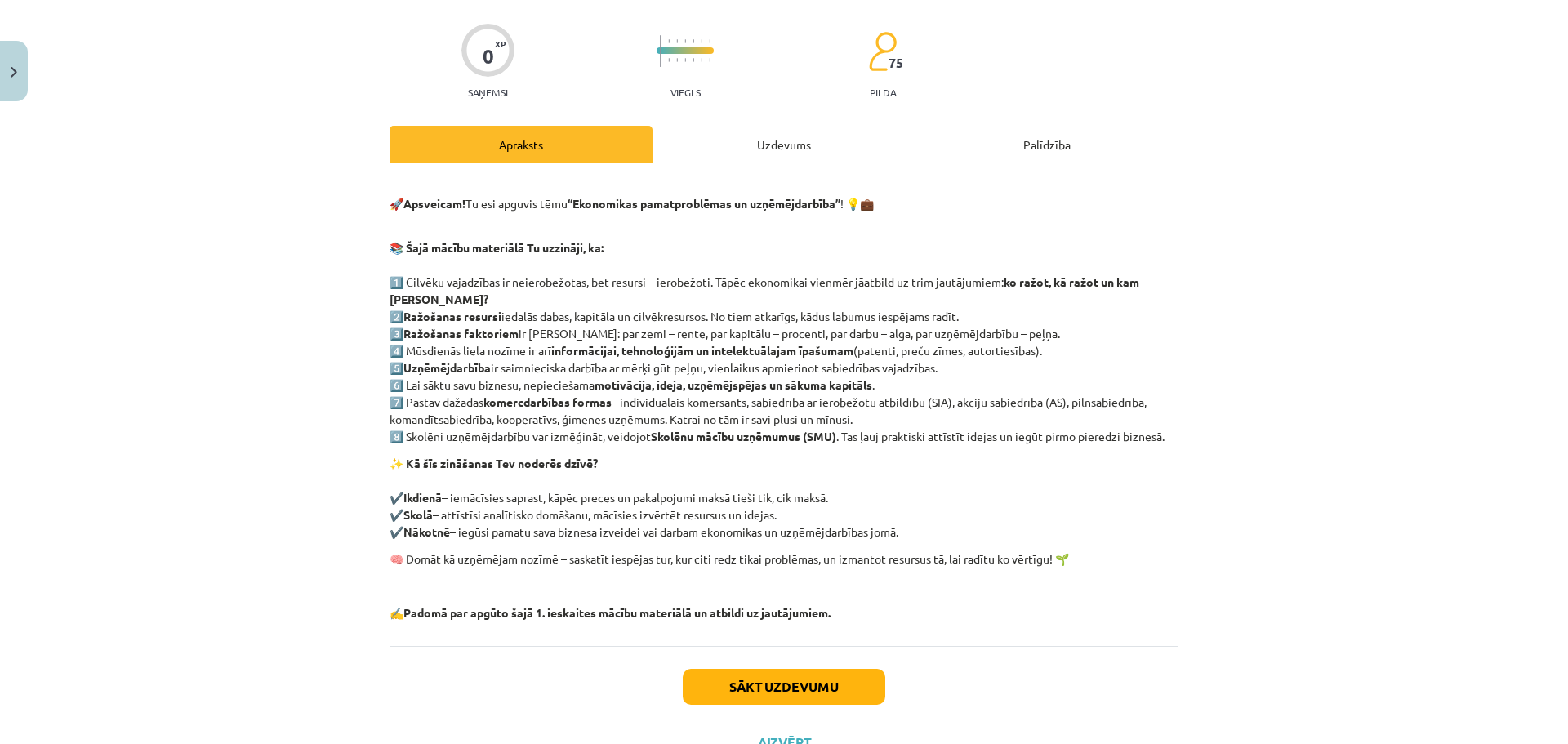
scroll to position [181, 0]
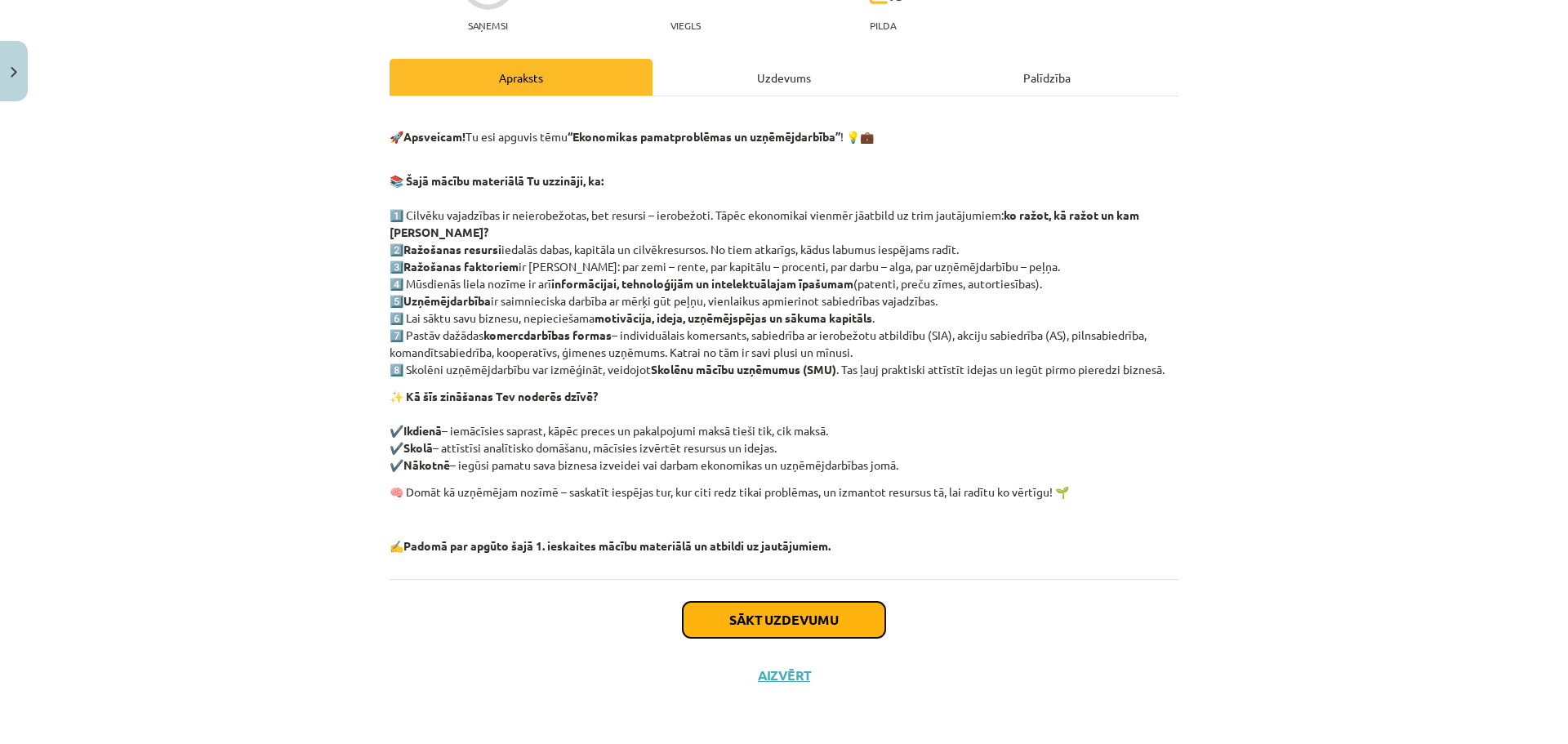
click at [800, 615] on button "Sākt uzdevumu" at bounding box center [784, 619] width 203 height 36
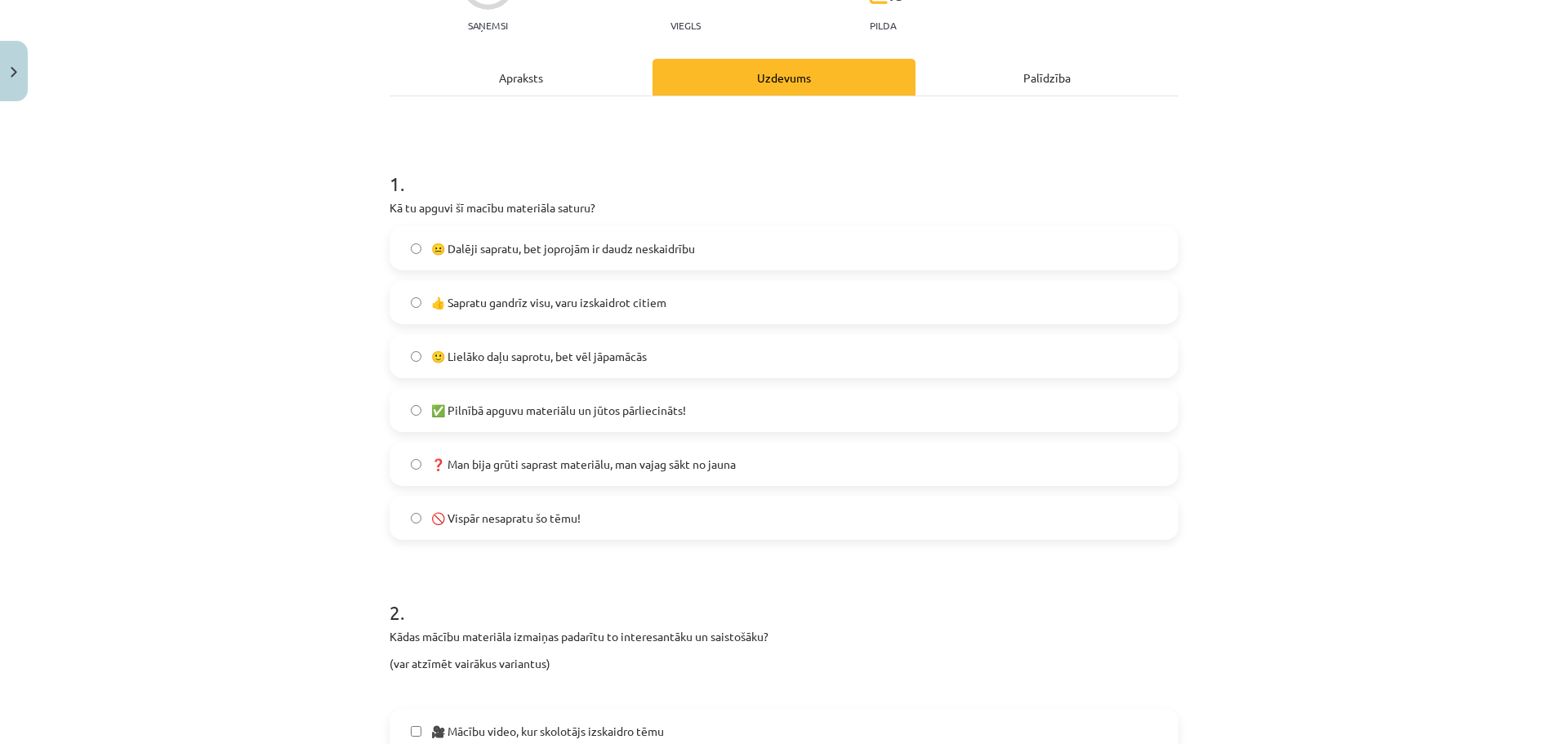
scroll to position [41, 0]
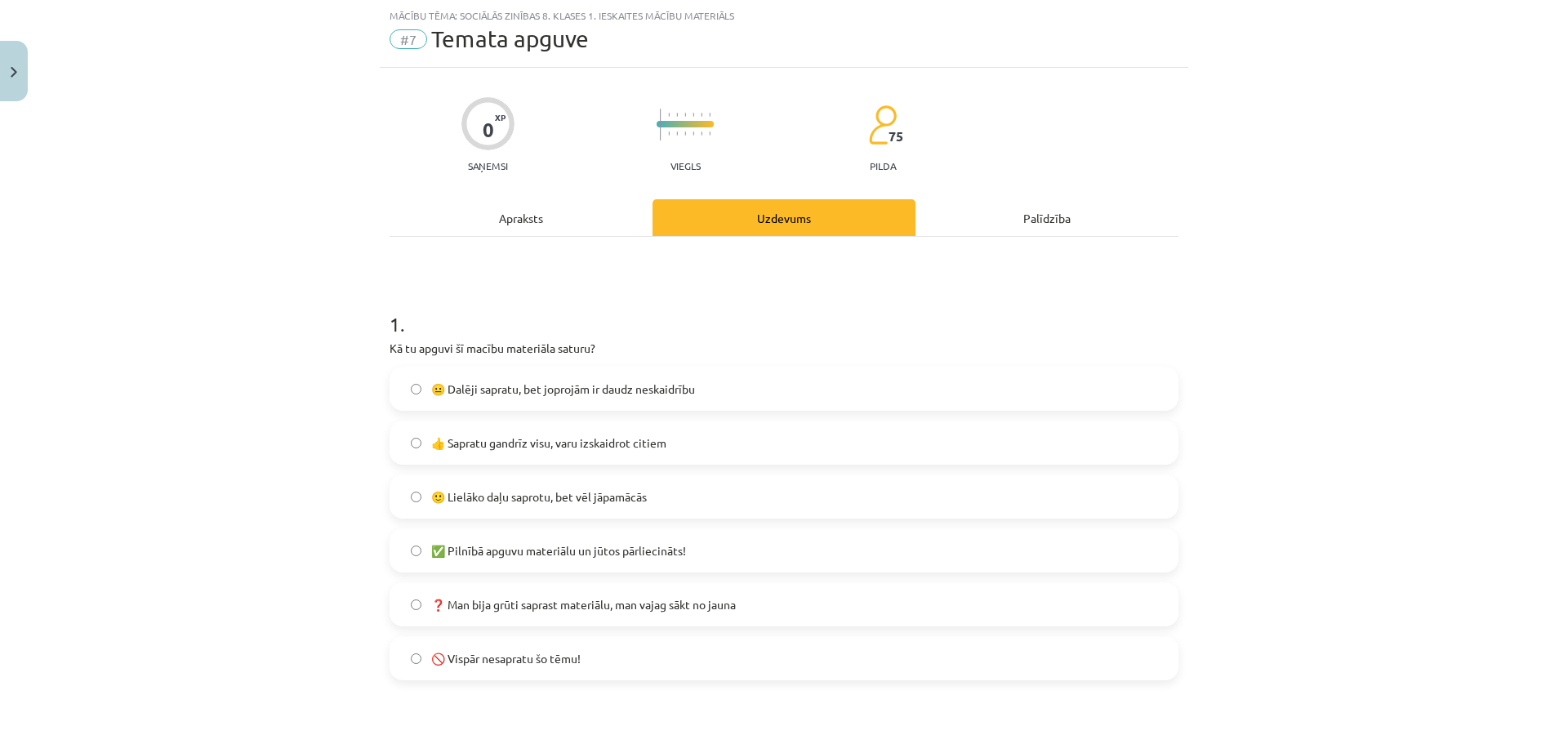
click at [587, 395] on span "😐 Dalēji sapratu, bet joprojām ir daudz neskaidrību" at bounding box center [563, 389] width 263 height 18
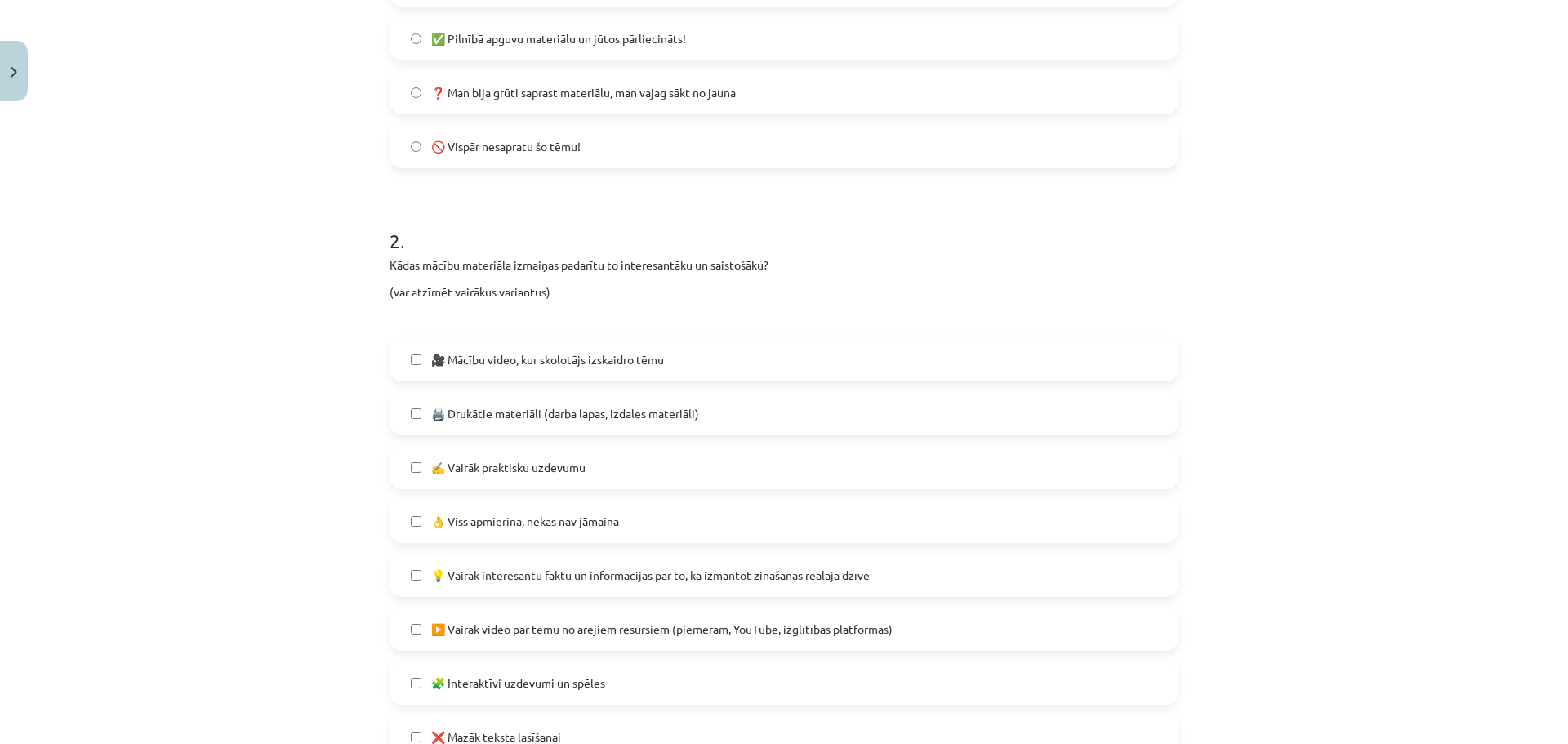
scroll to position [612, 0]
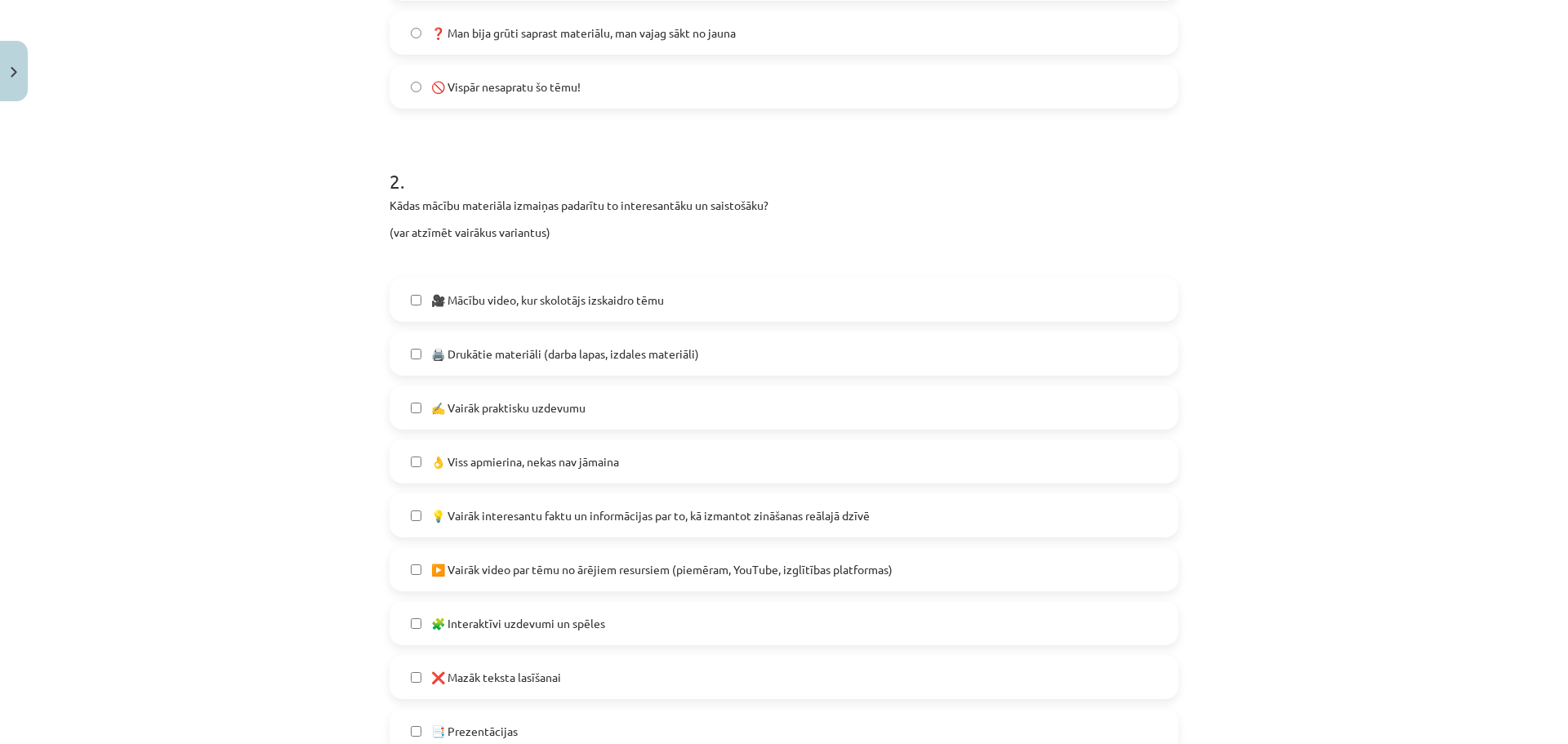
click at [618, 305] on span "🎥 Mācību video, kur skolotājs izskaidro tēmu" at bounding box center [547, 300] width 233 height 18
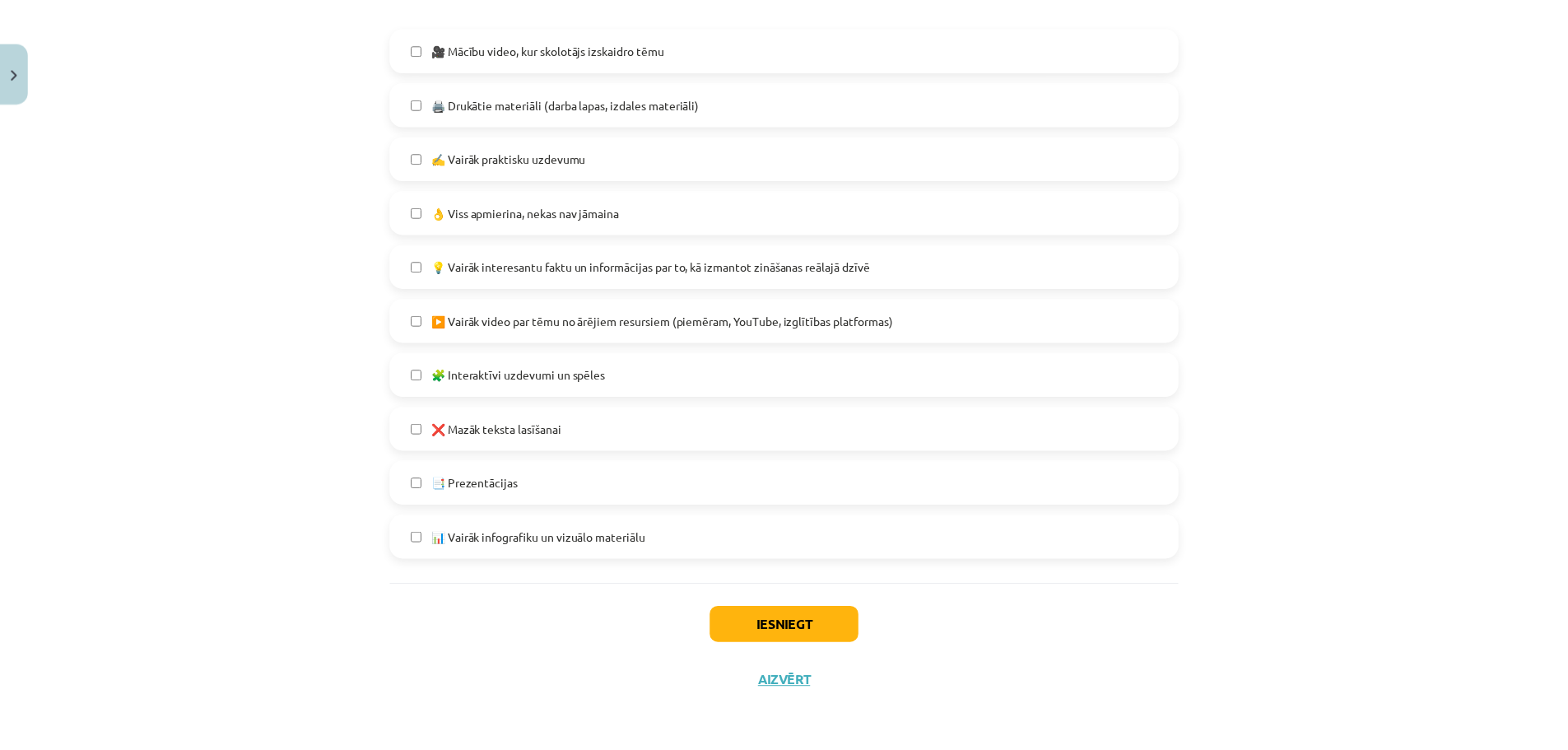
scroll to position [872, 0]
click at [800, 625] on button "Iesniegt" at bounding box center [790, 624] width 149 height 36
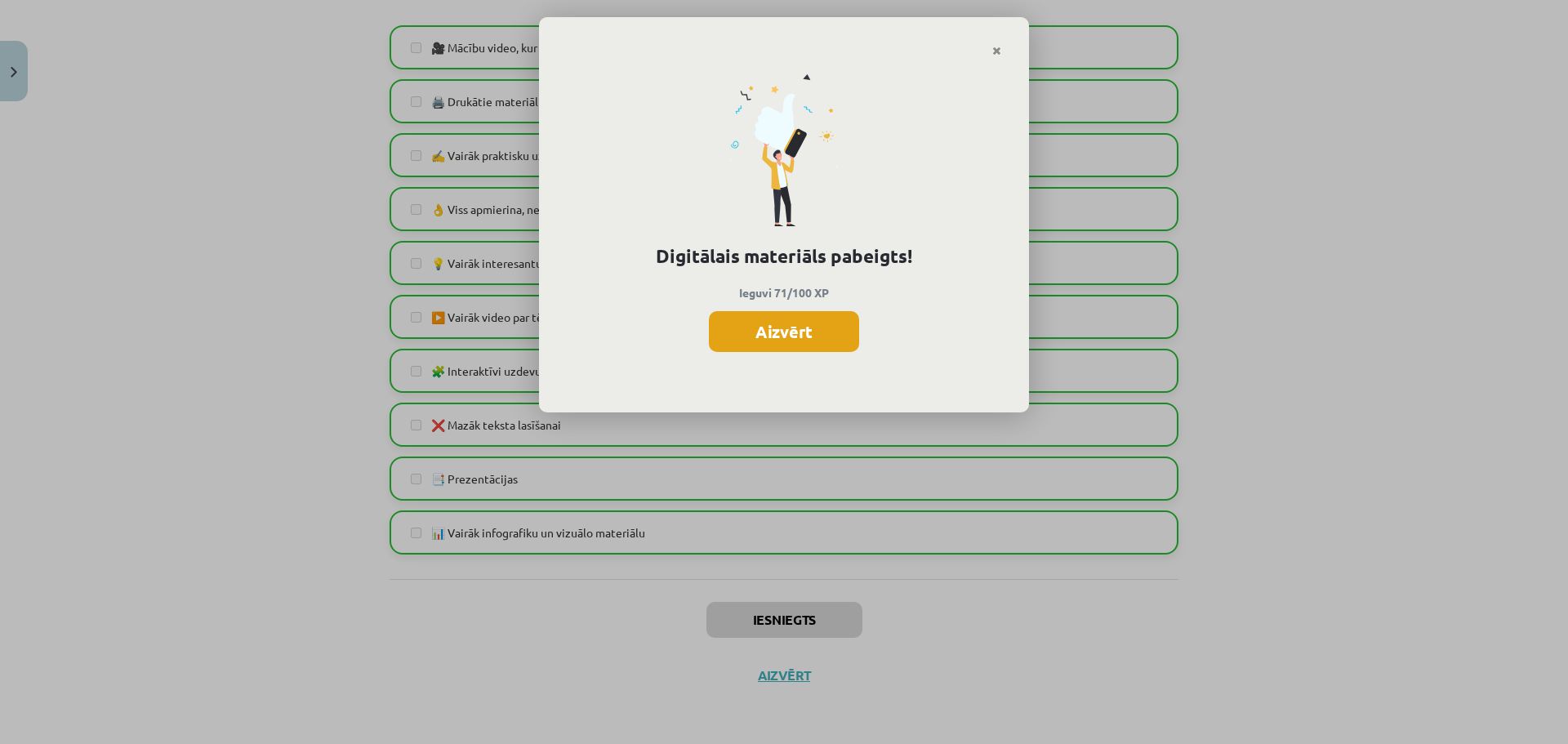
click at [789, 337] on button "Aizvērt" at bounding box center [784, 332] width 150 height 41
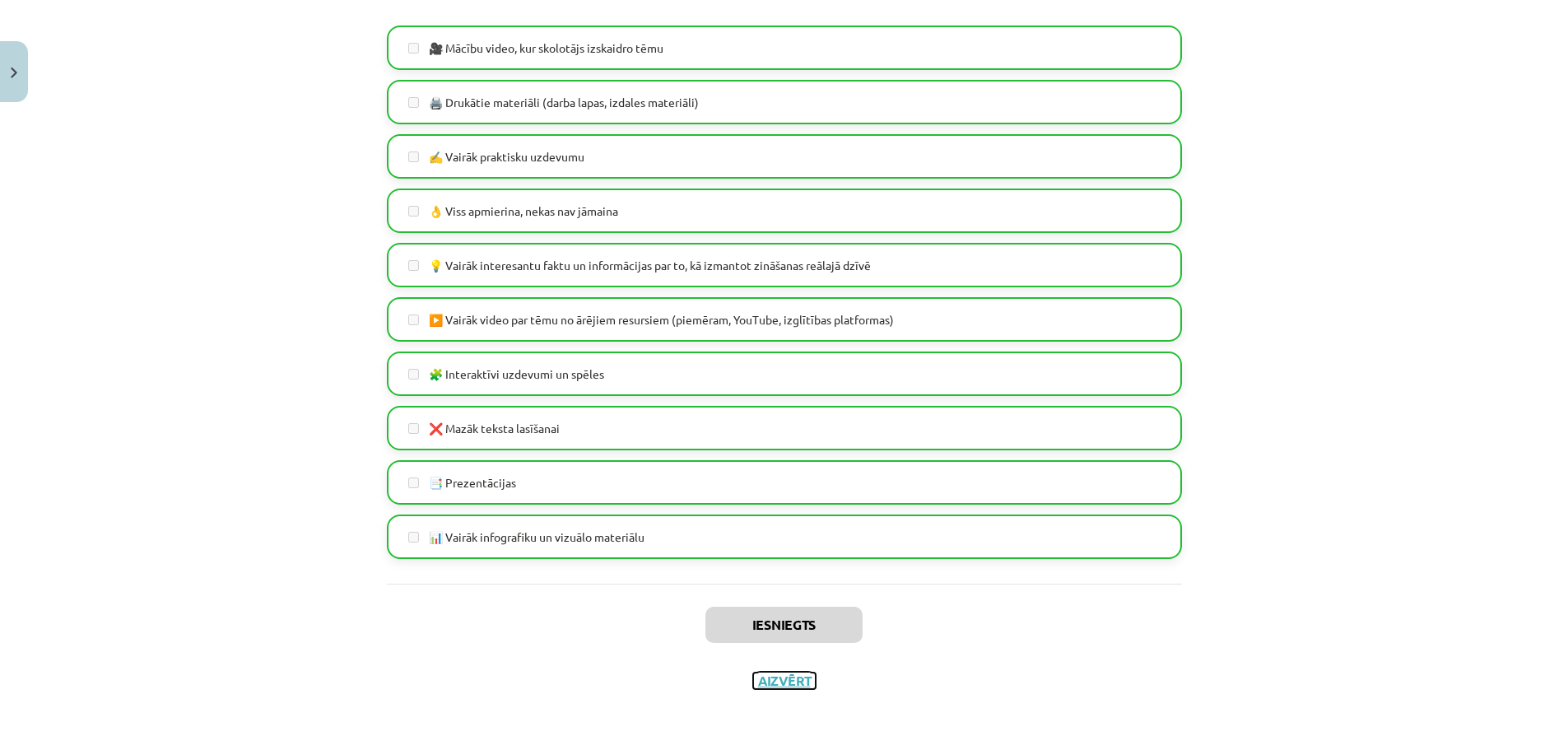
click at [789, 684] on button "Aizvērt" at bounding box center [784, 680] width 63 height 17
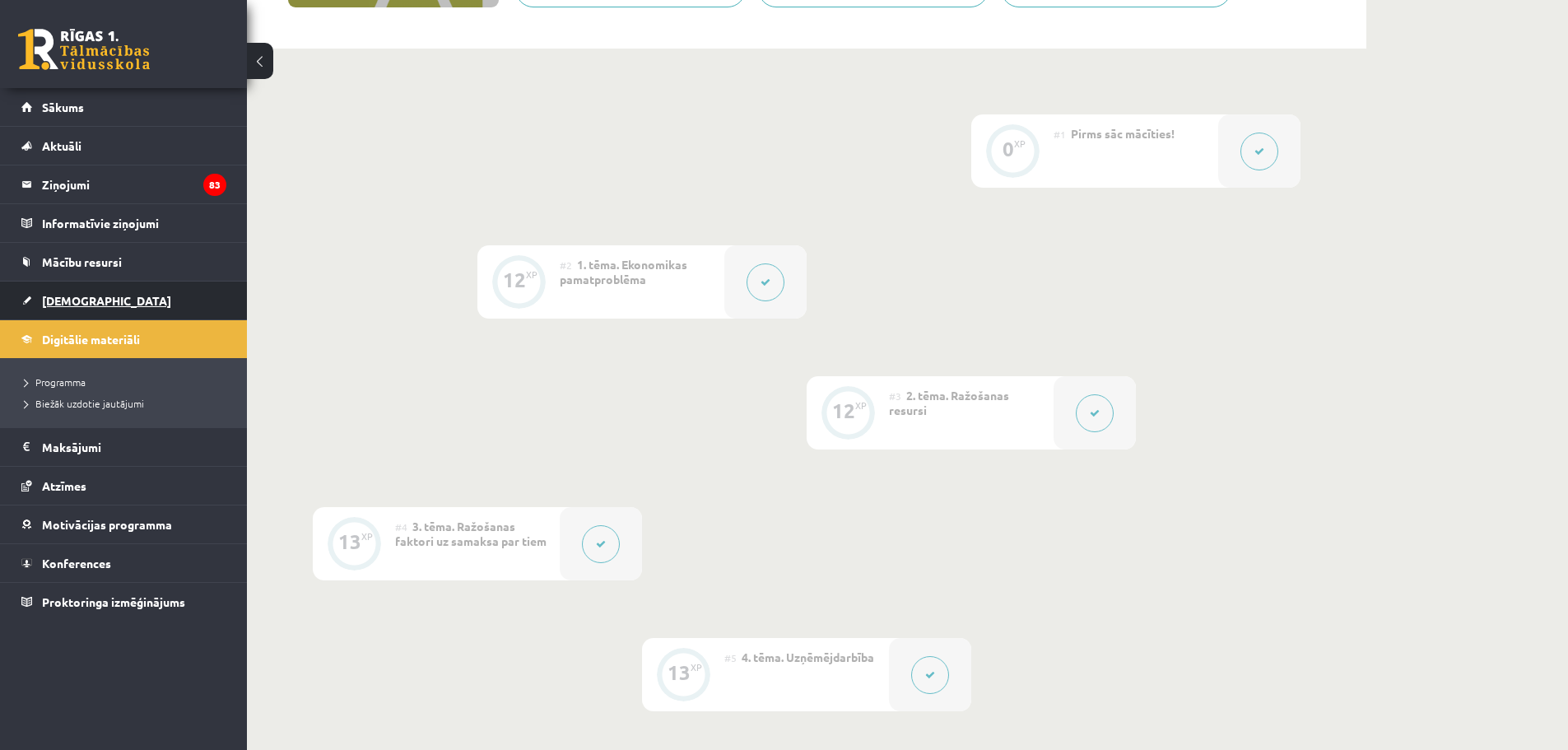
click at [61, 305] on span "[DEMOGRAPHIC_DATA]" at bounding box center [106, 300] width 129 height 15
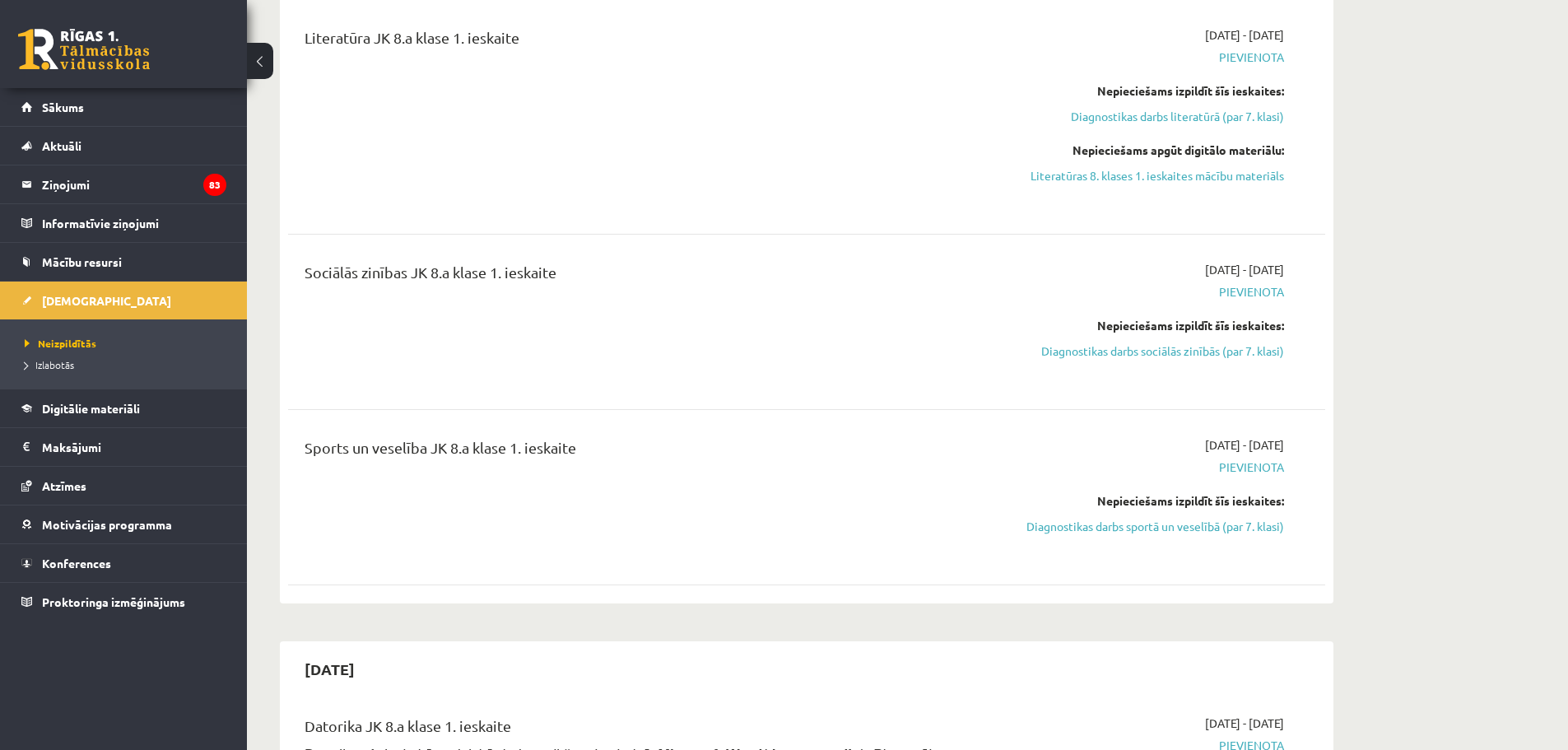
scroll to position [1481, 0]
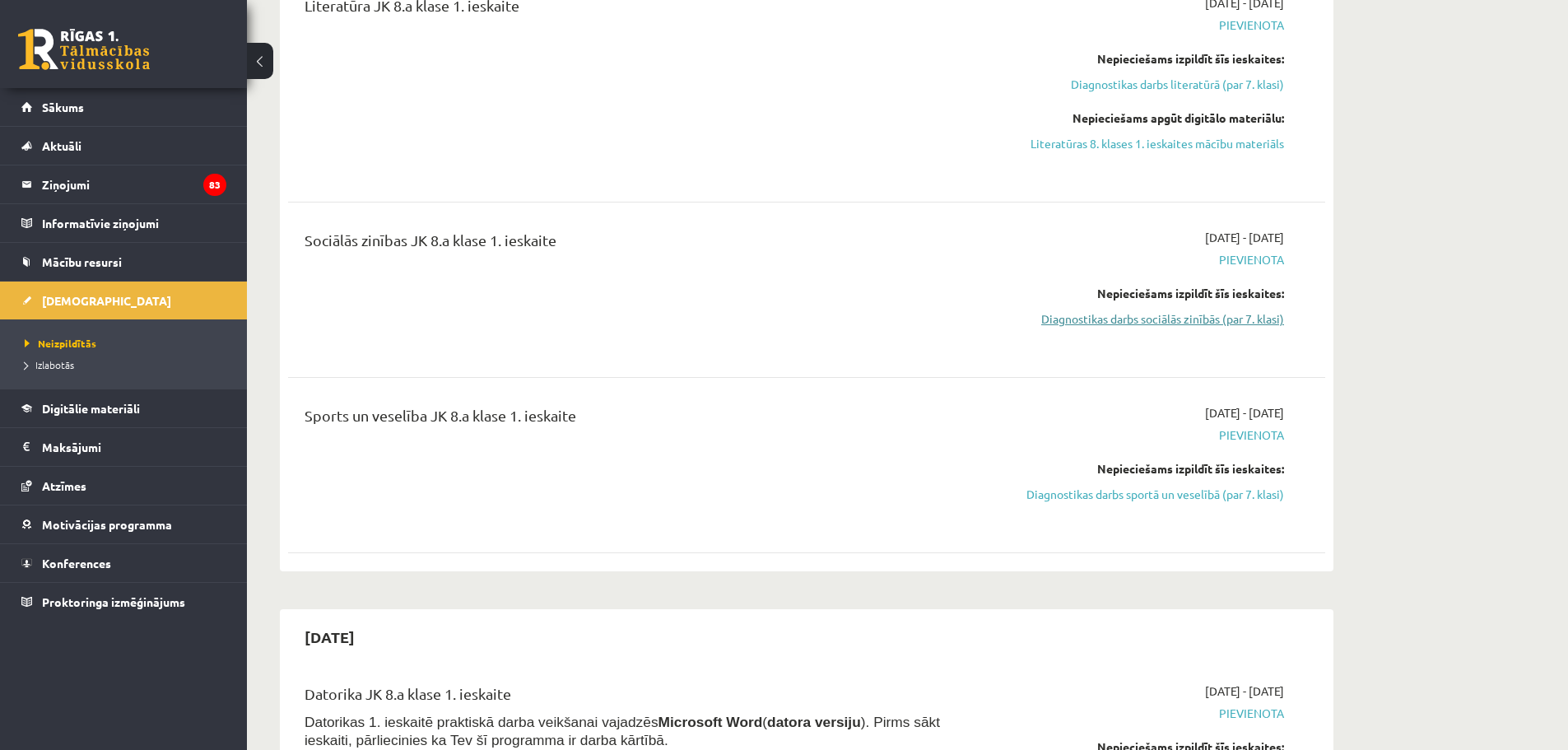
click at [1200, 317] on link "Diagnostikas darbs sociālās zinībās (par 7. klasi)" at bounding box center [1130, 319] width 311 height 18
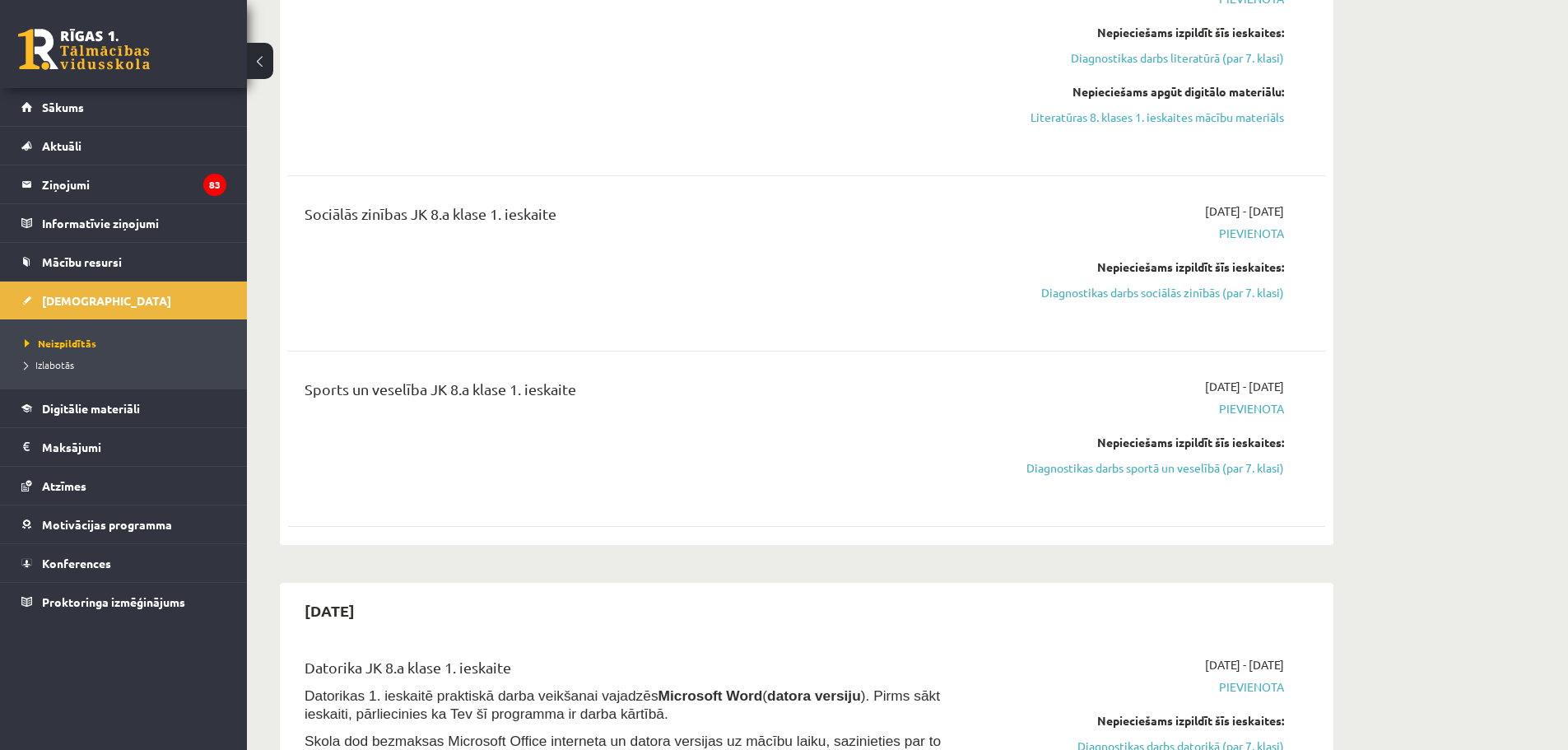
scroll to position [1477, 0]
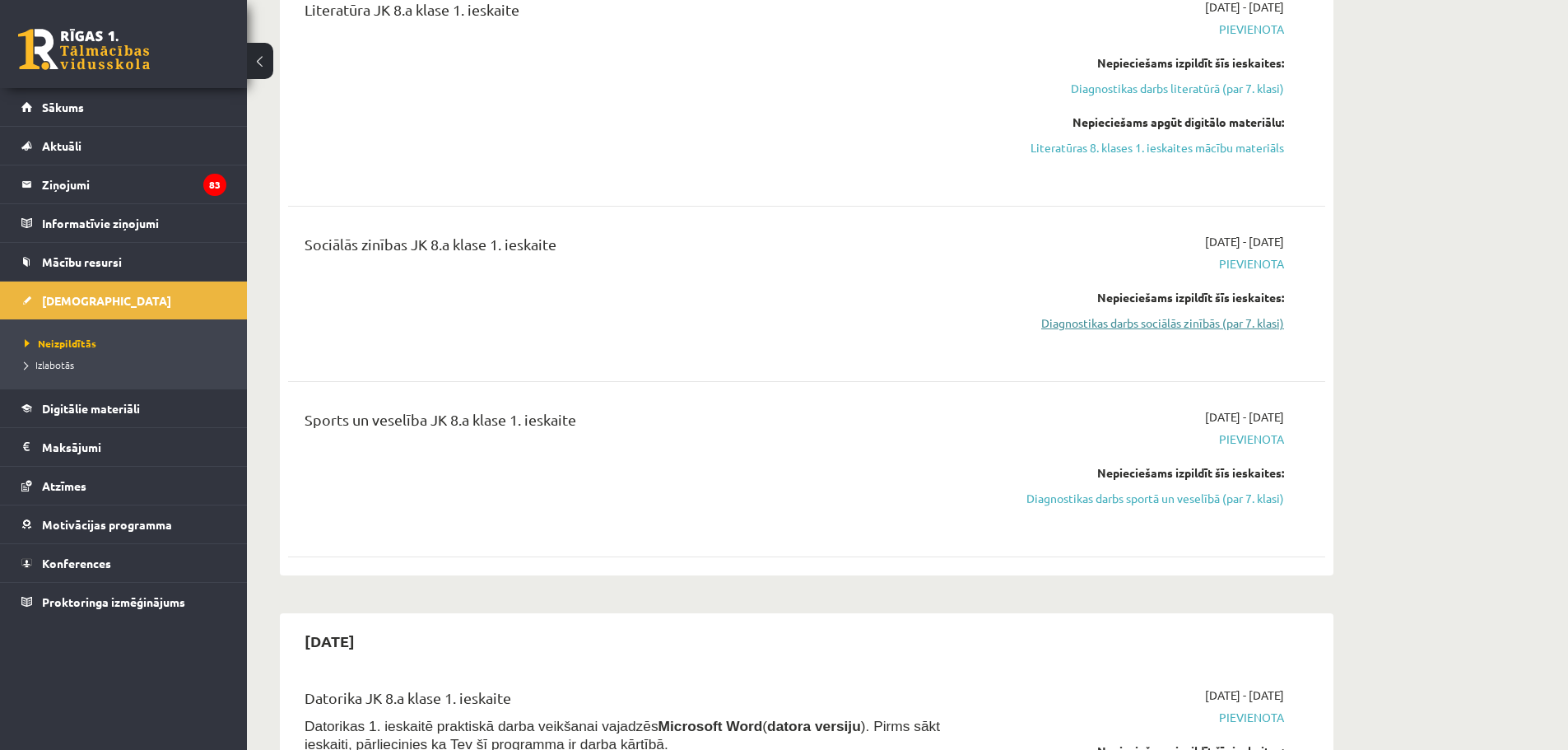
click at [1191, 323] on link "Diagnostikas darbs sociālās zinībās (par 7. klasi)" at bounding box center [1130, 323] width 311 height 18
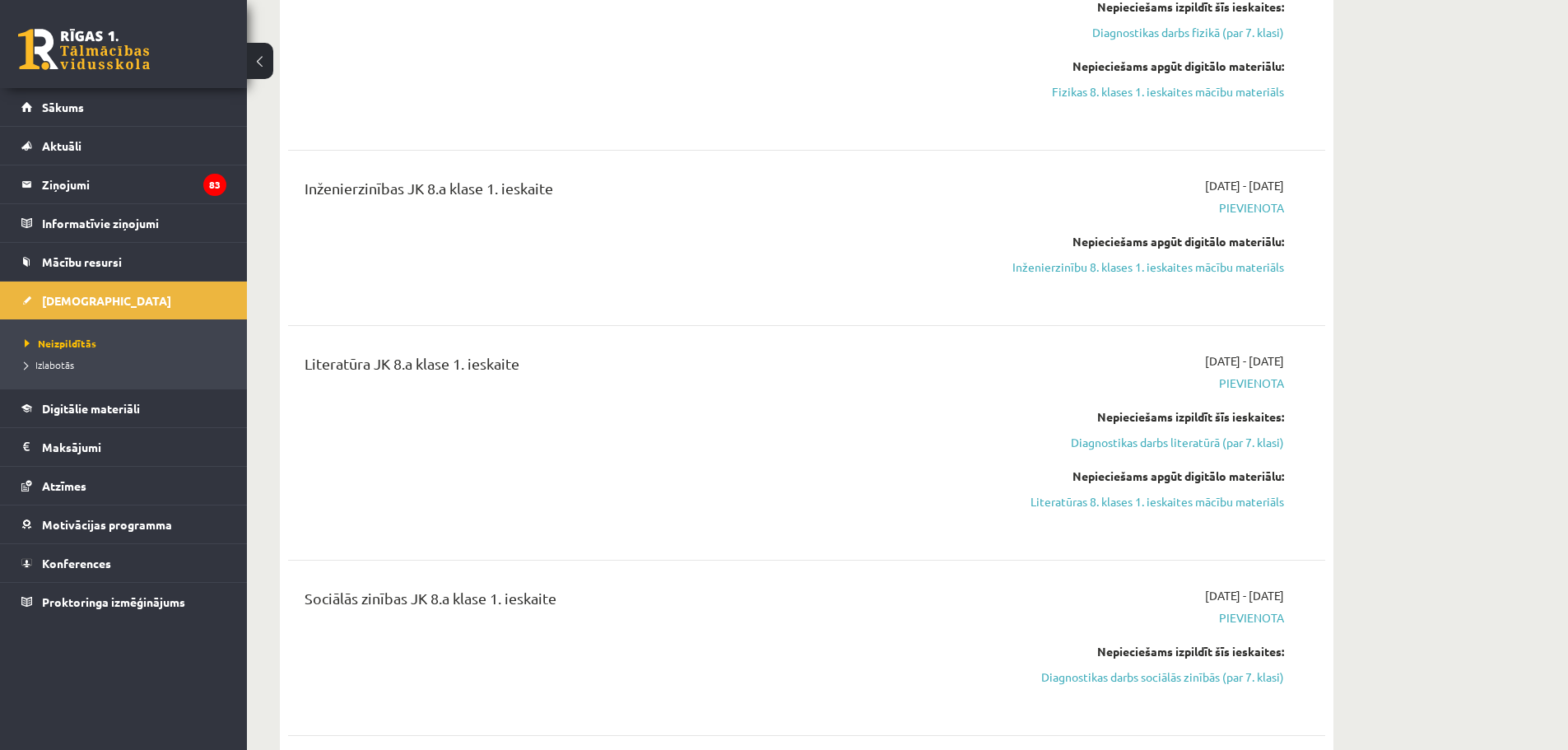
scroll to position [1148, 0]
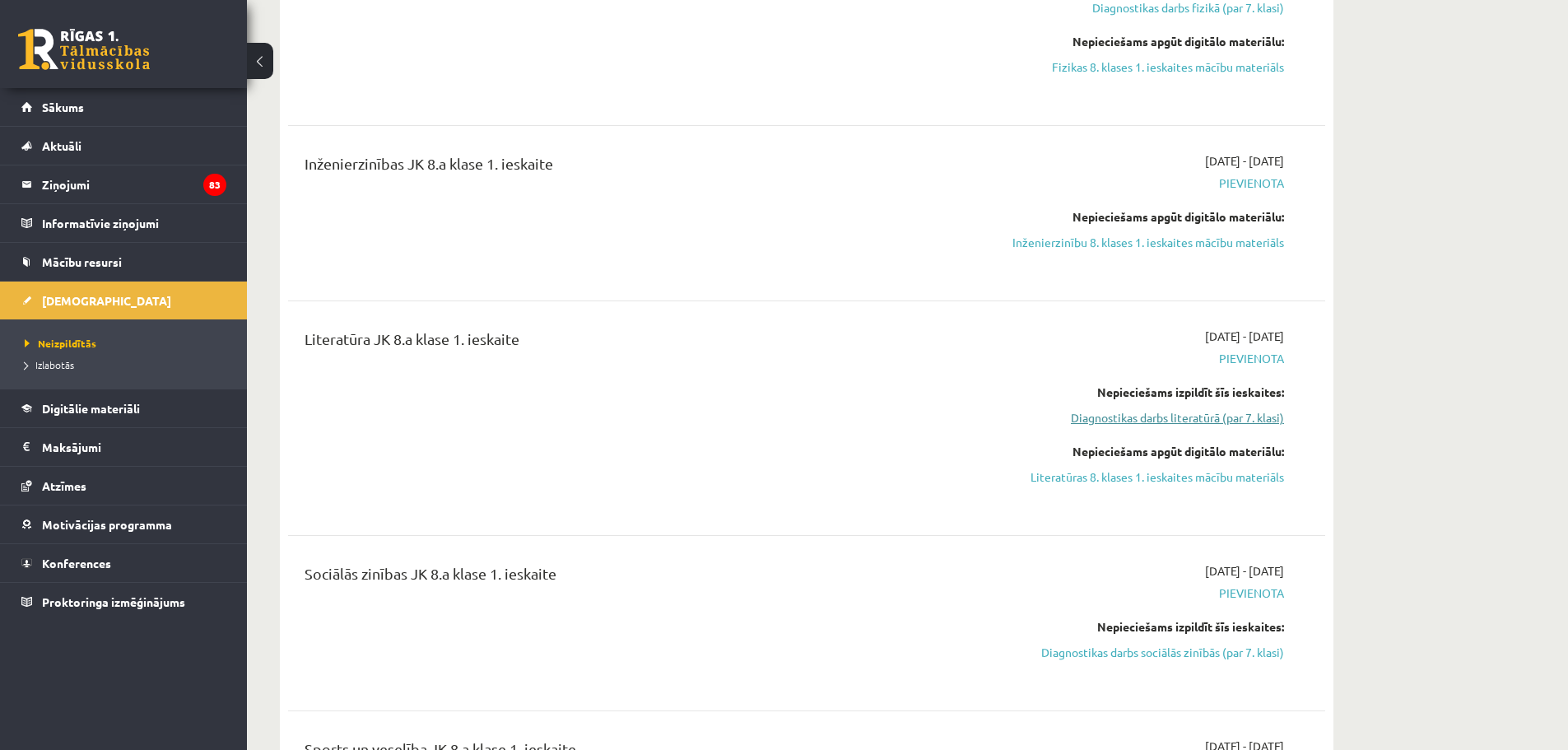
click at [1190, 416] on link "Diagnostikas darbs literatūrā (par 7. klasi)" at bounding box center [1130, 418] width 311 height 18
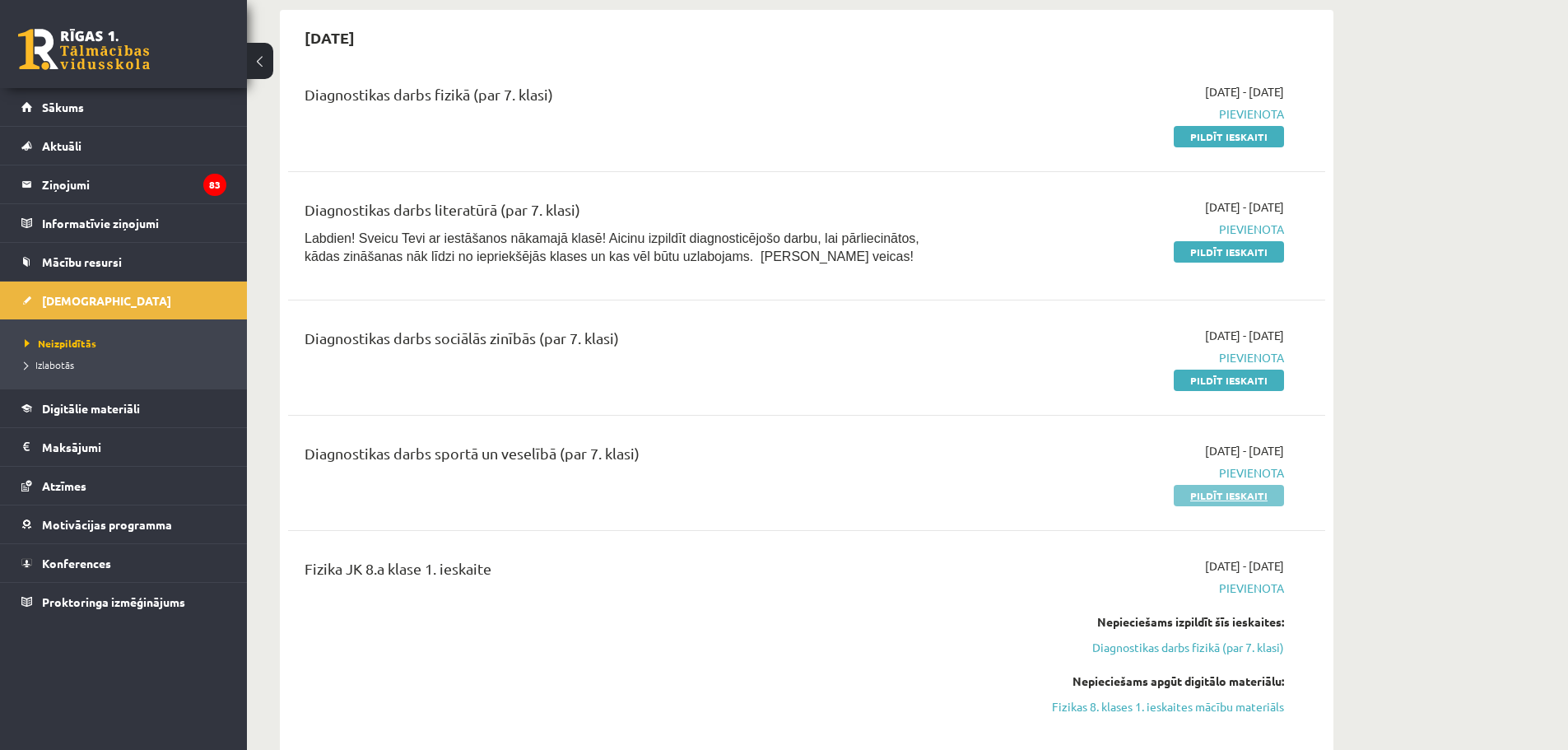
scroll to position [608, 0]
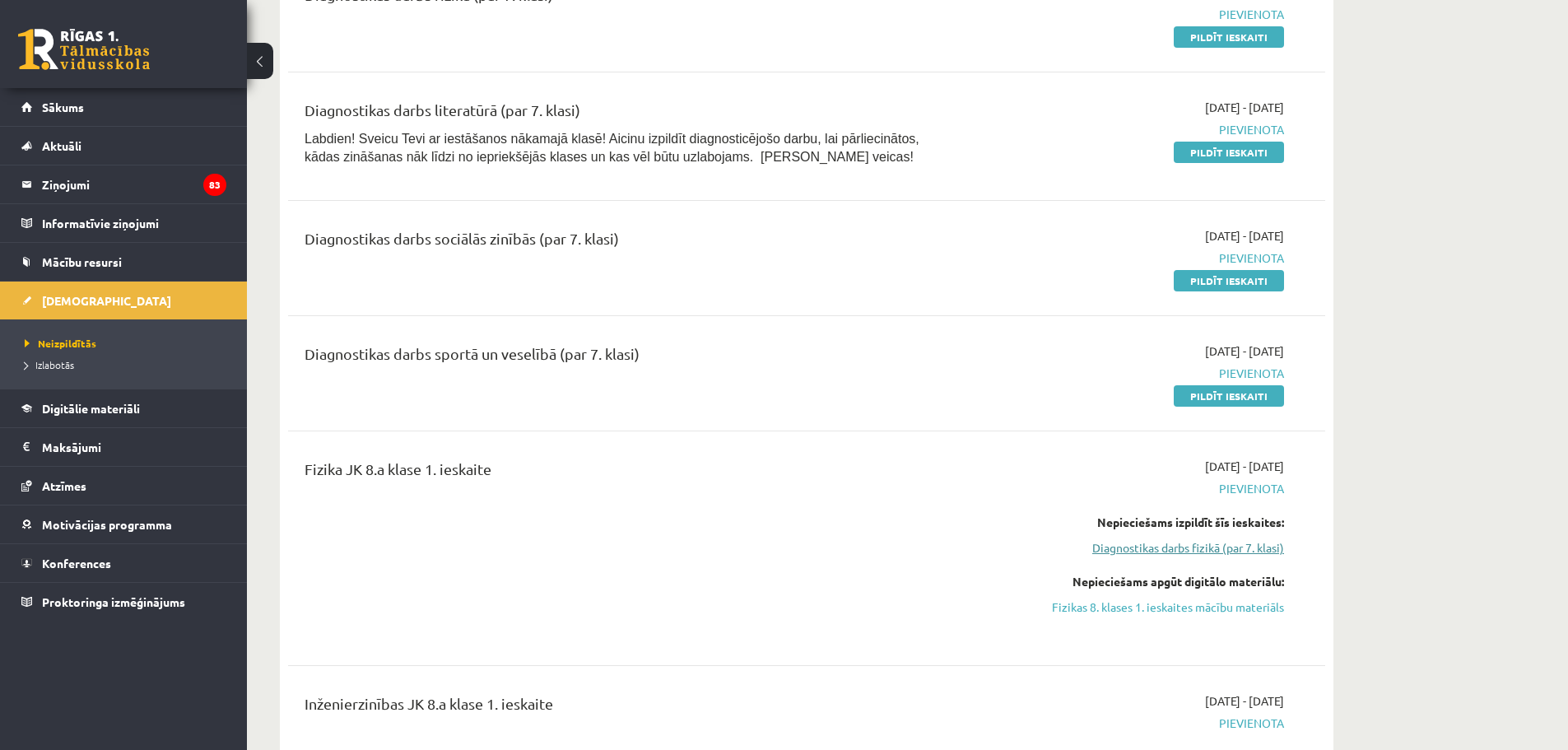
click at [1236, 548] on link "Diagnostikas darbs fizikā (par 7. klasi)" at bounding box center [1130, 548] width 311 height 18
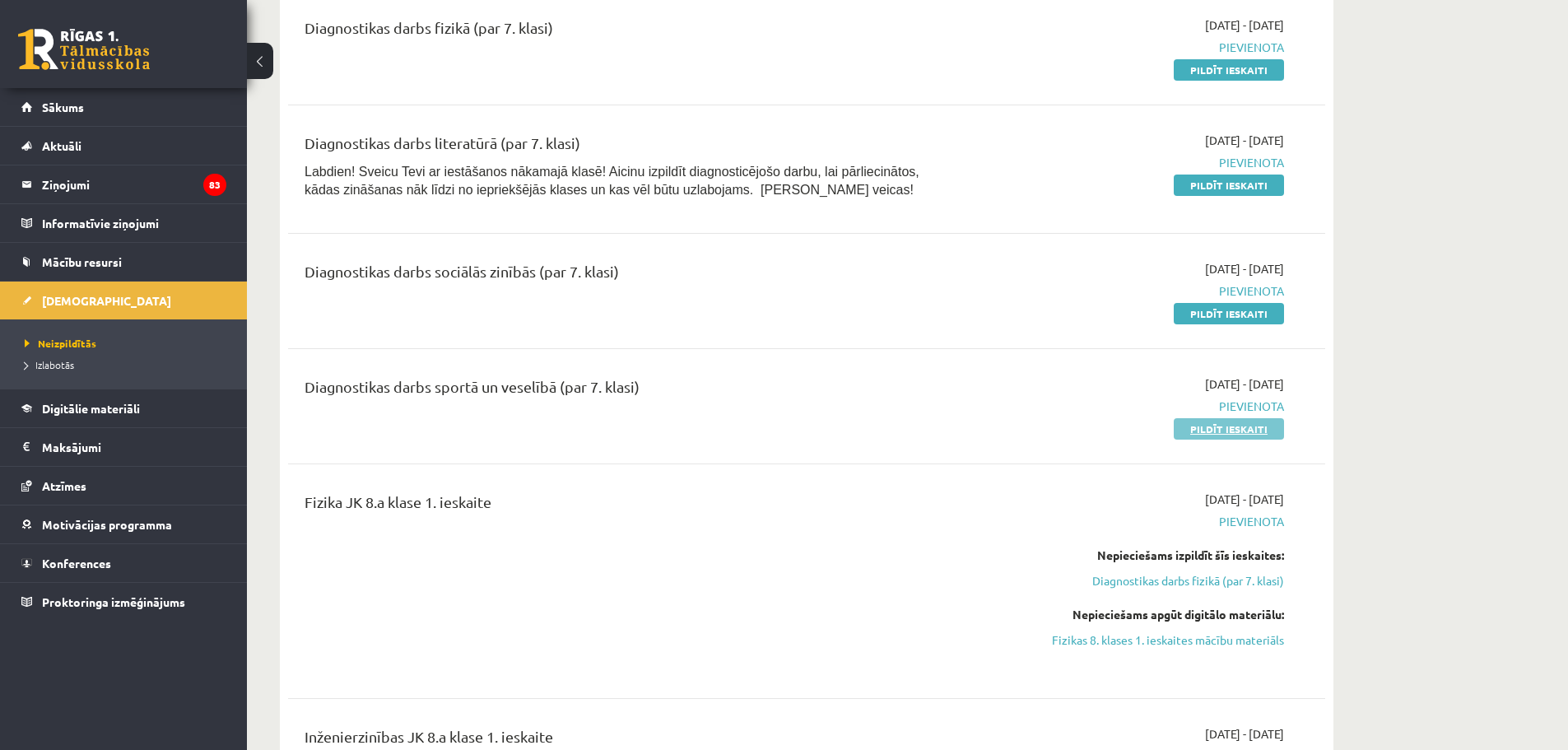
click at [1258, 428] on link "Pildīt ieskaiti" at bounding box center [1229, 429] width 110 height 22
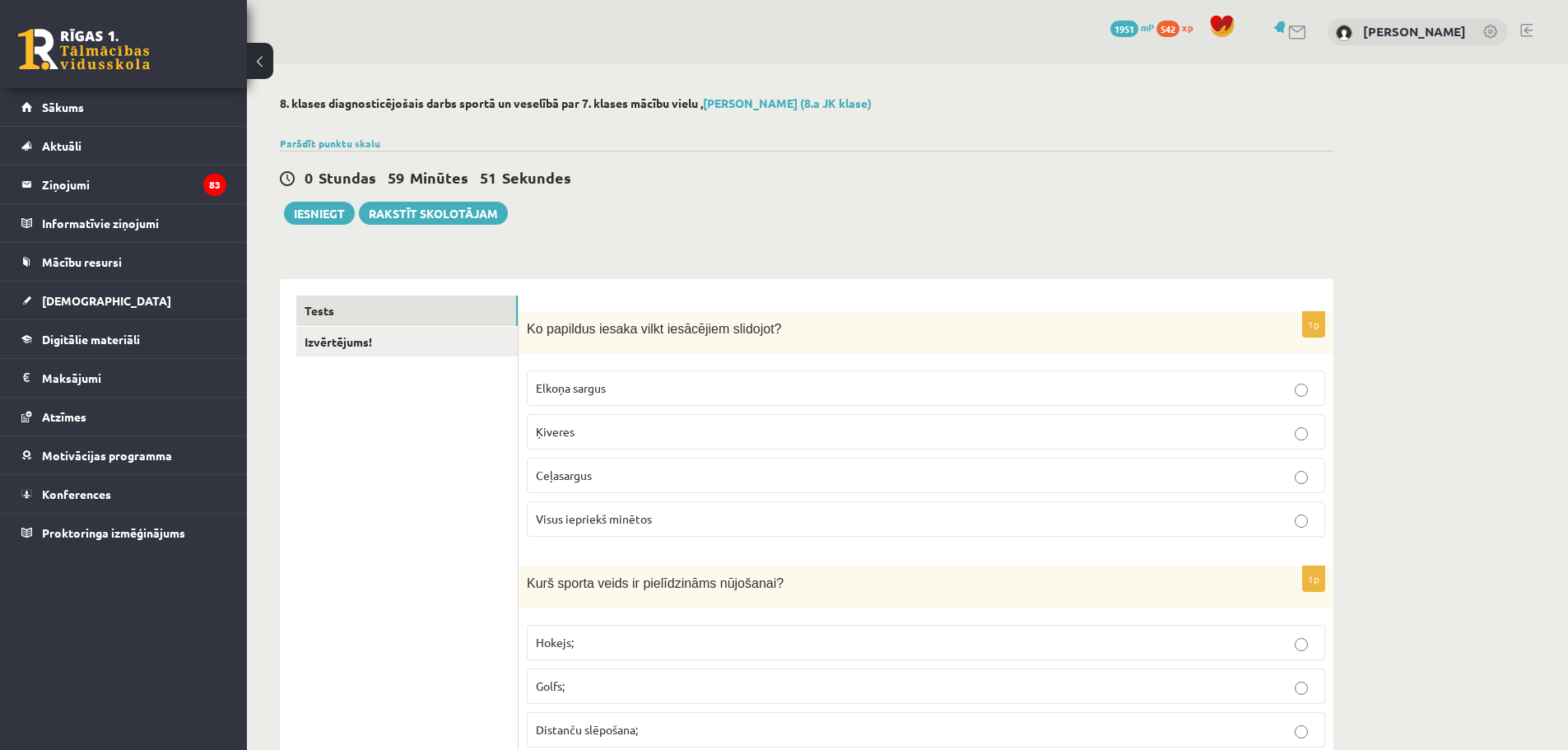
click at [635, 515] on span "Visus iepriekš minētos" at bounding box center [594, 518] width 116 height 15
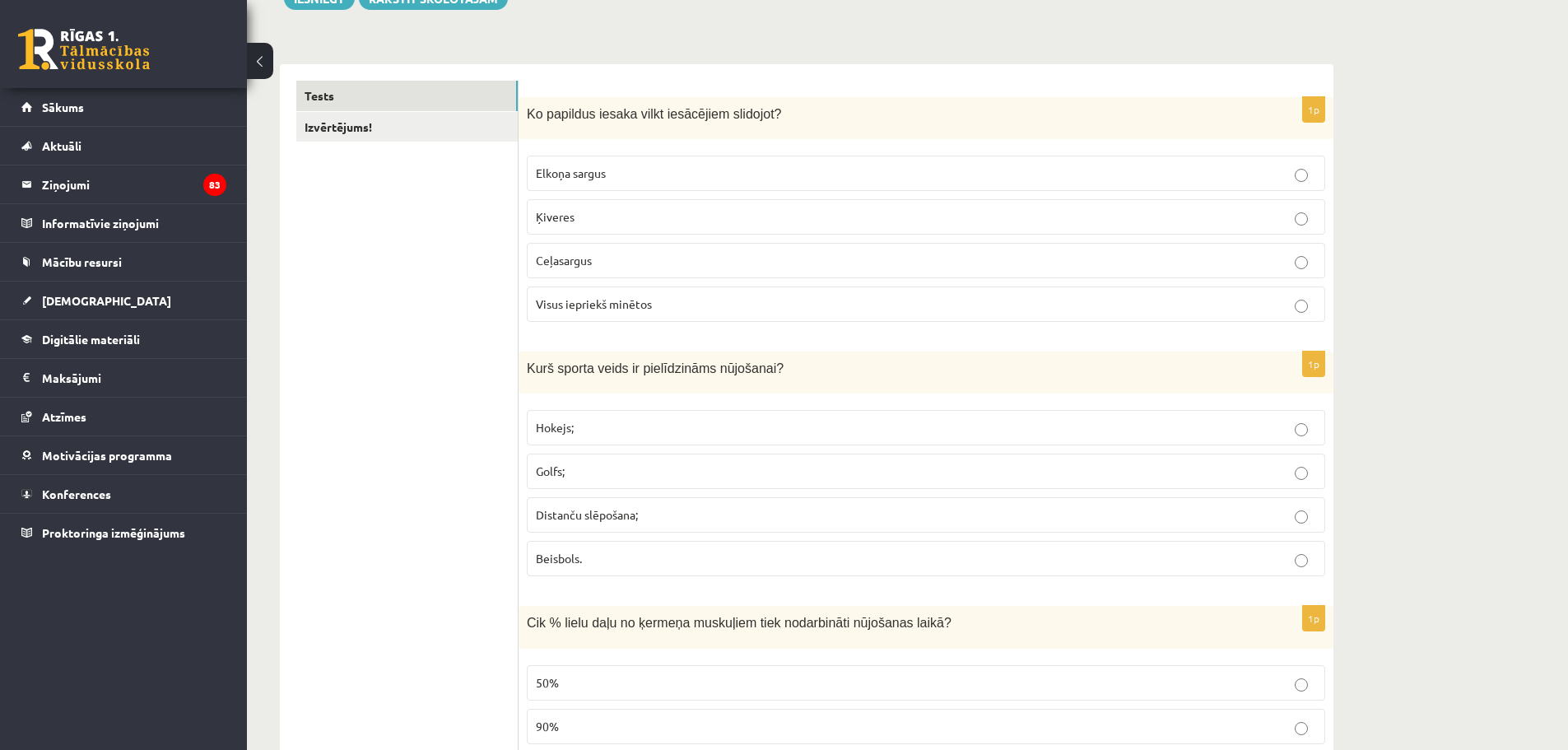
scroll to position [329, 0]
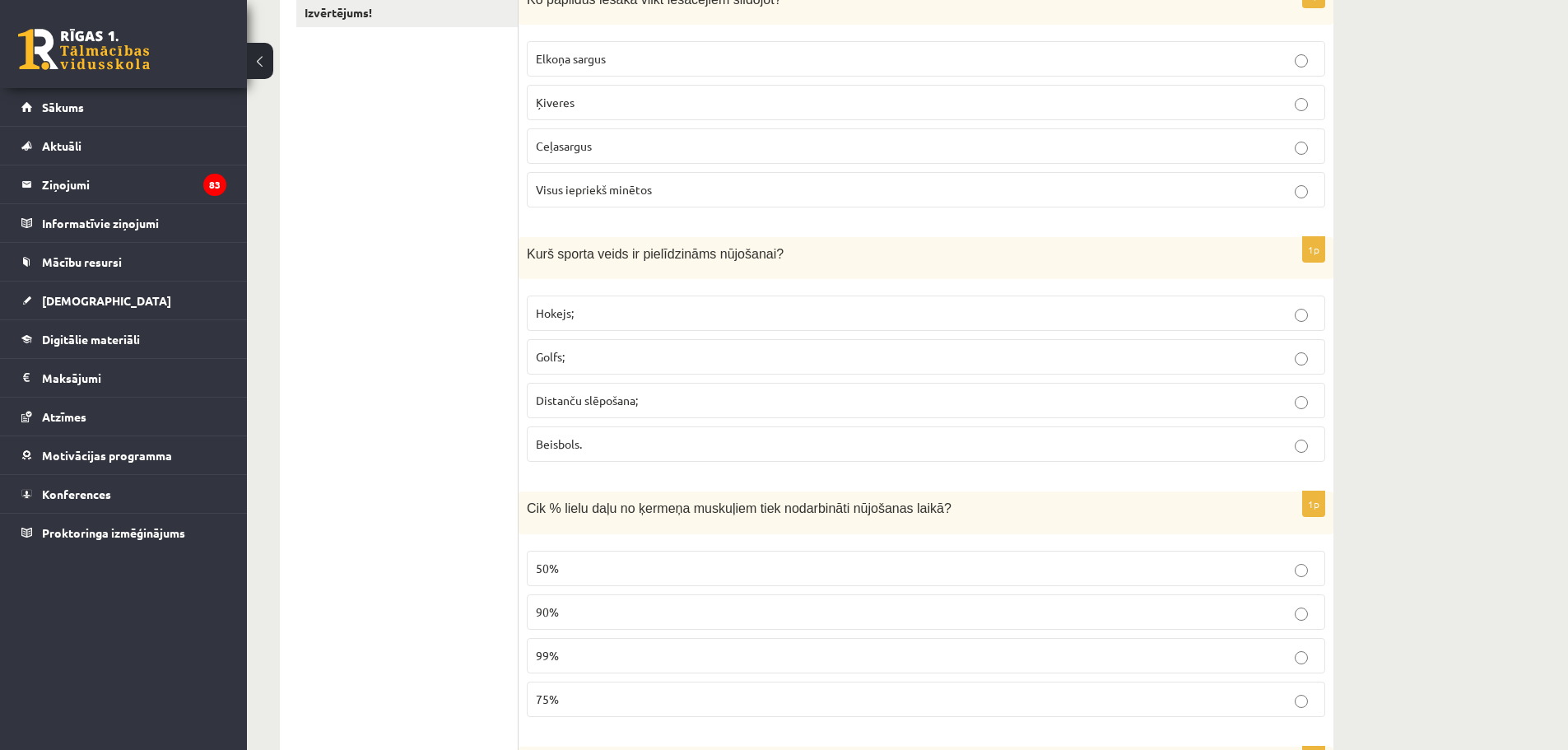
click at [628, 401] on span "Distanču slēpošana;" at bounding box center [587, 399] width 102 height 15
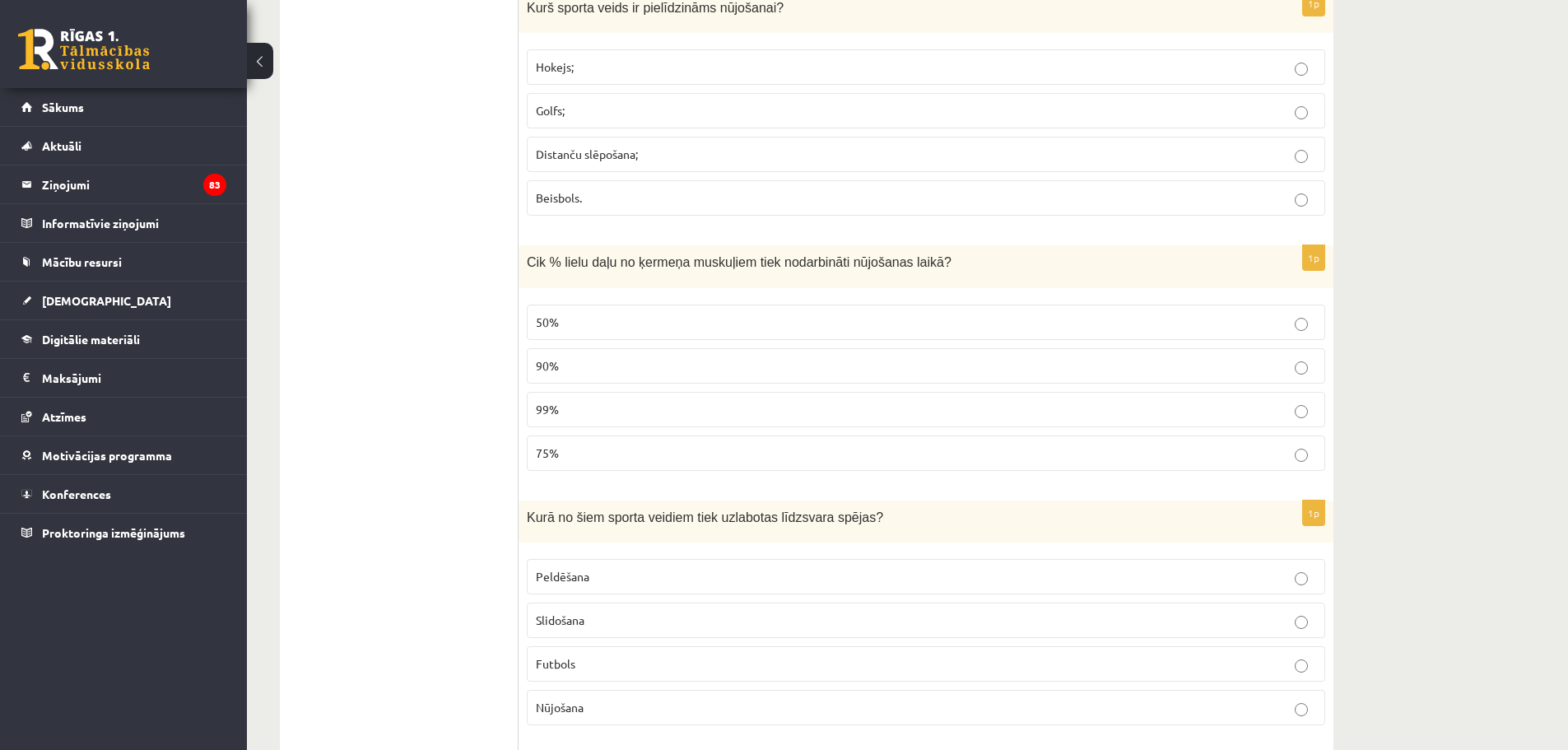
scroll to position [576, 0]
click at [626, 367] on p "90%" at bounding box center [926, 366] width 781 height 18
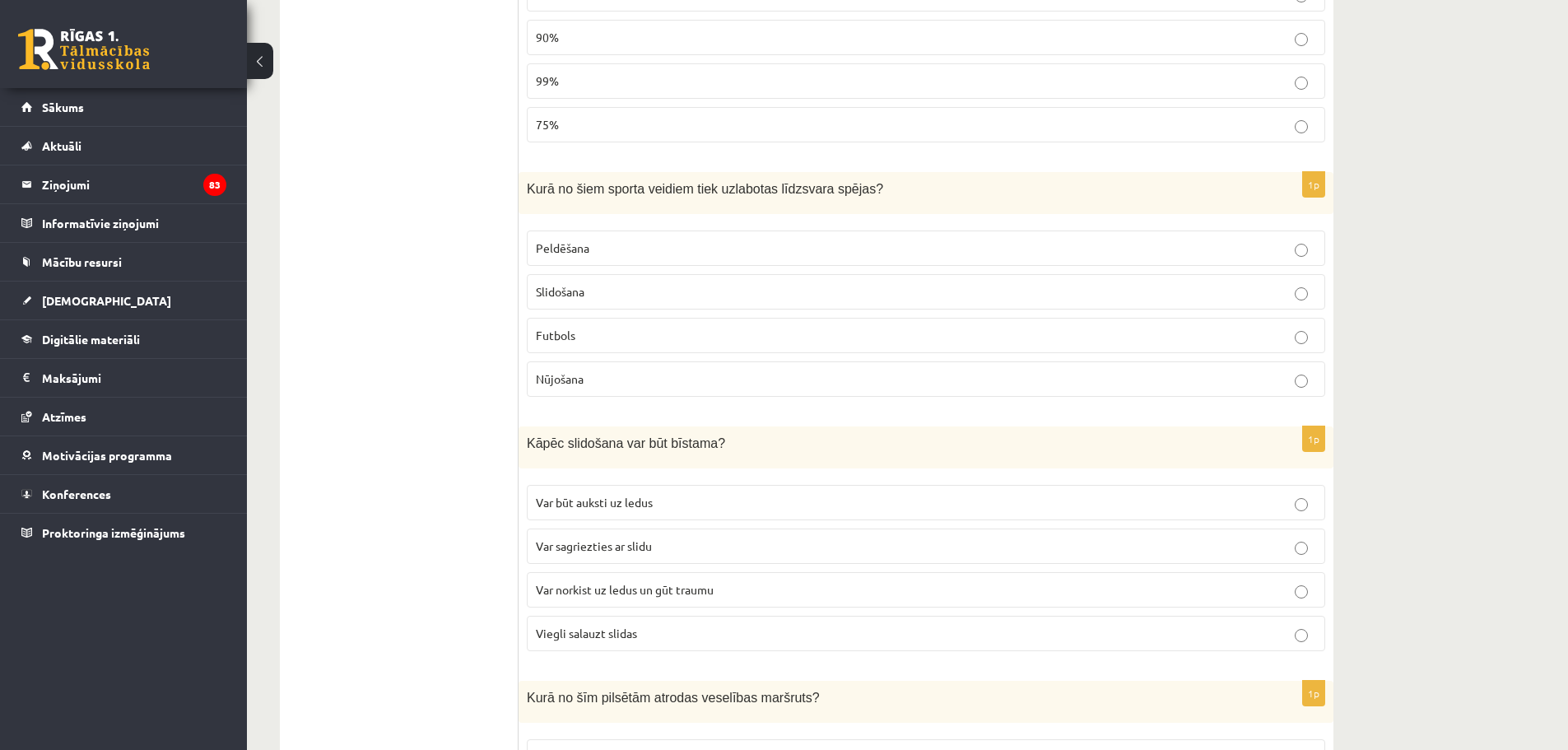
scroll to position [905, 0]
click at [633, 377] on p "Nūjošana" at bounding box center [926, 377] width 781 height 18
click at [644, 594] on span "Var norkist uz ledus un gūt traumu" at bounding box center [624, 587] width 178 height 15
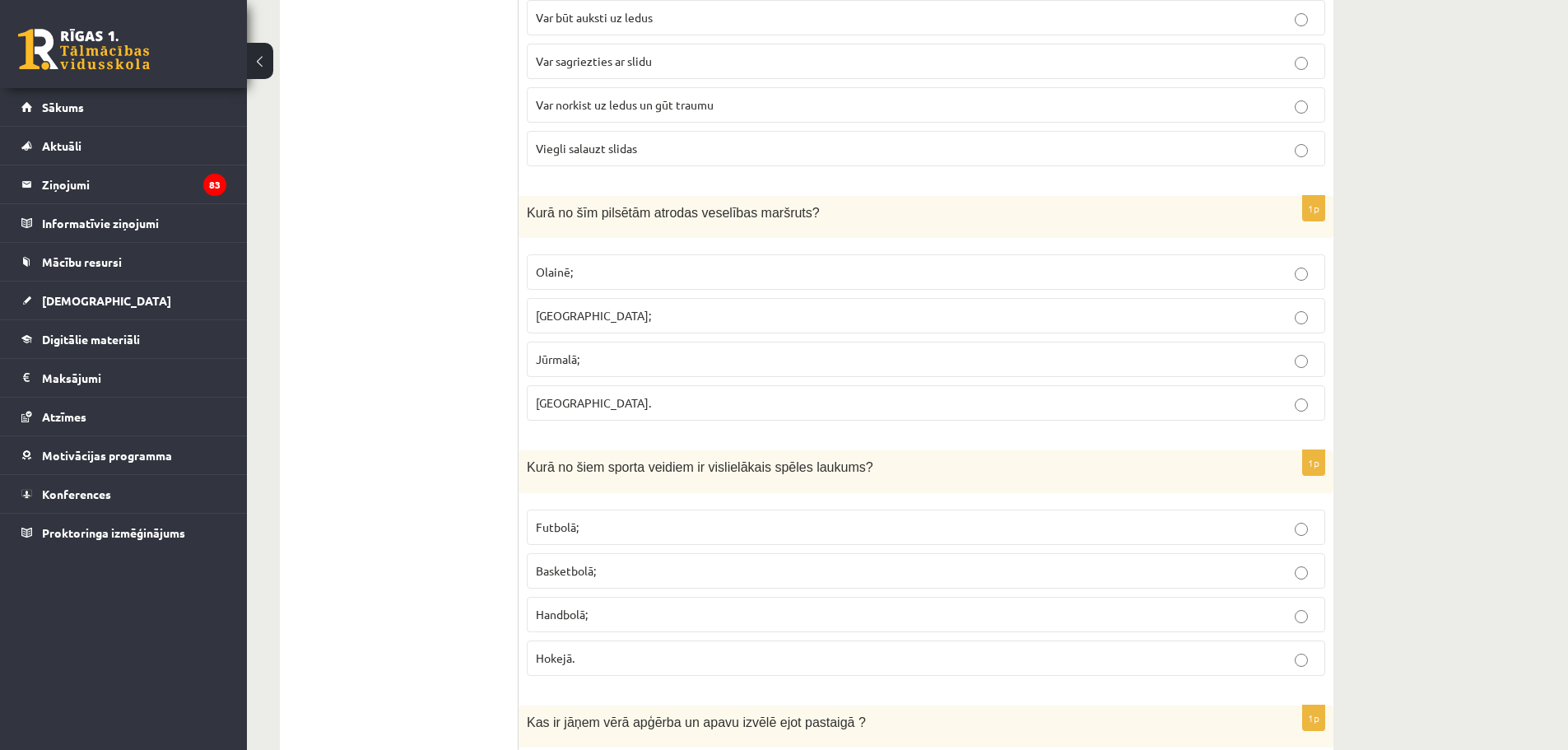
scroll to position [1400, 0]
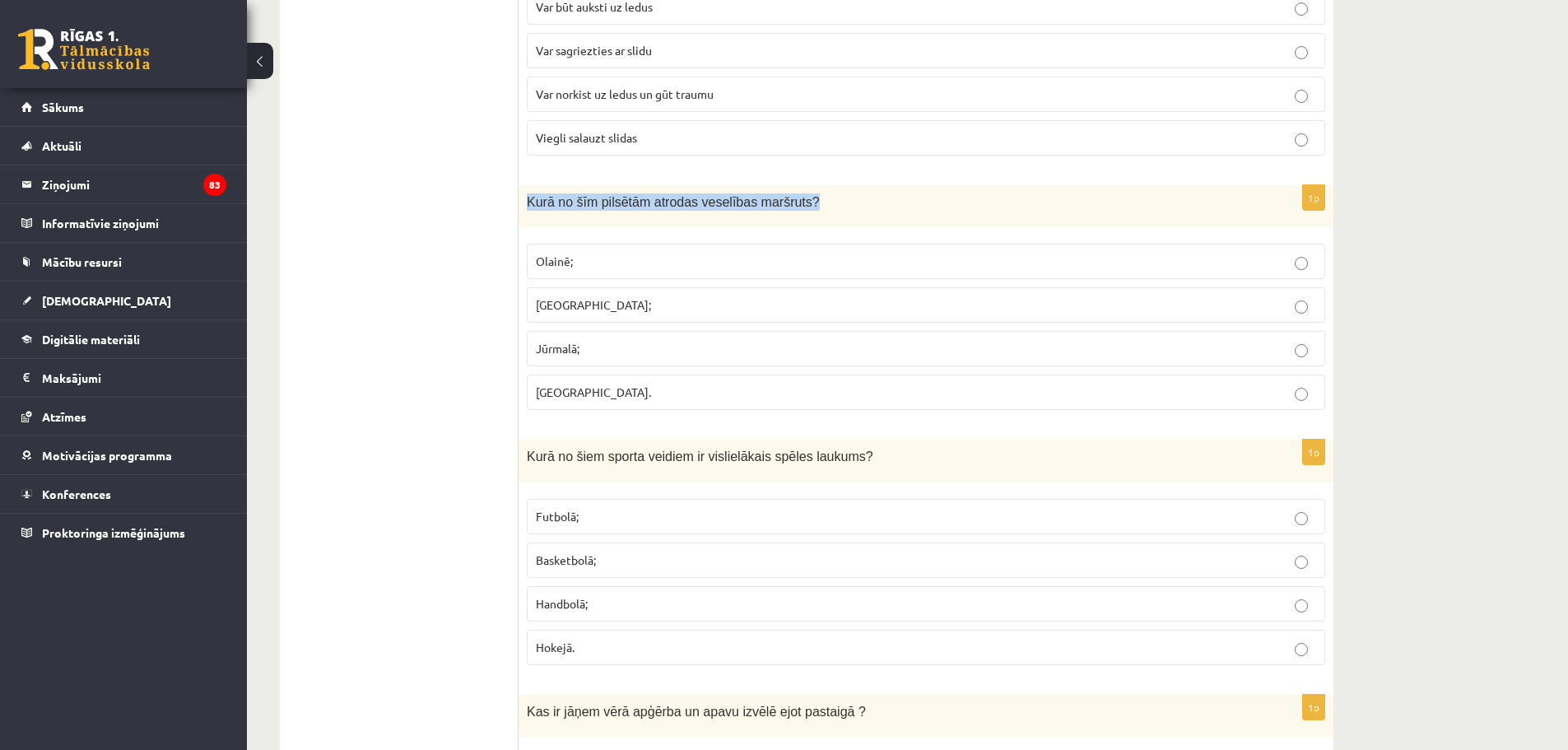
drag, startPoint x: 529, startPoint y: 200, endPoint x: 851, endPoint y: 210, distance: 322.2
click at [851, 210] on p "Kurā no šīm pilsētām atrodas veselības maršruts?" at bounding box center [885, 202] width 717 height 18
copy span "Kurā no šīm pilsētām atrodas veselības maršruts?"
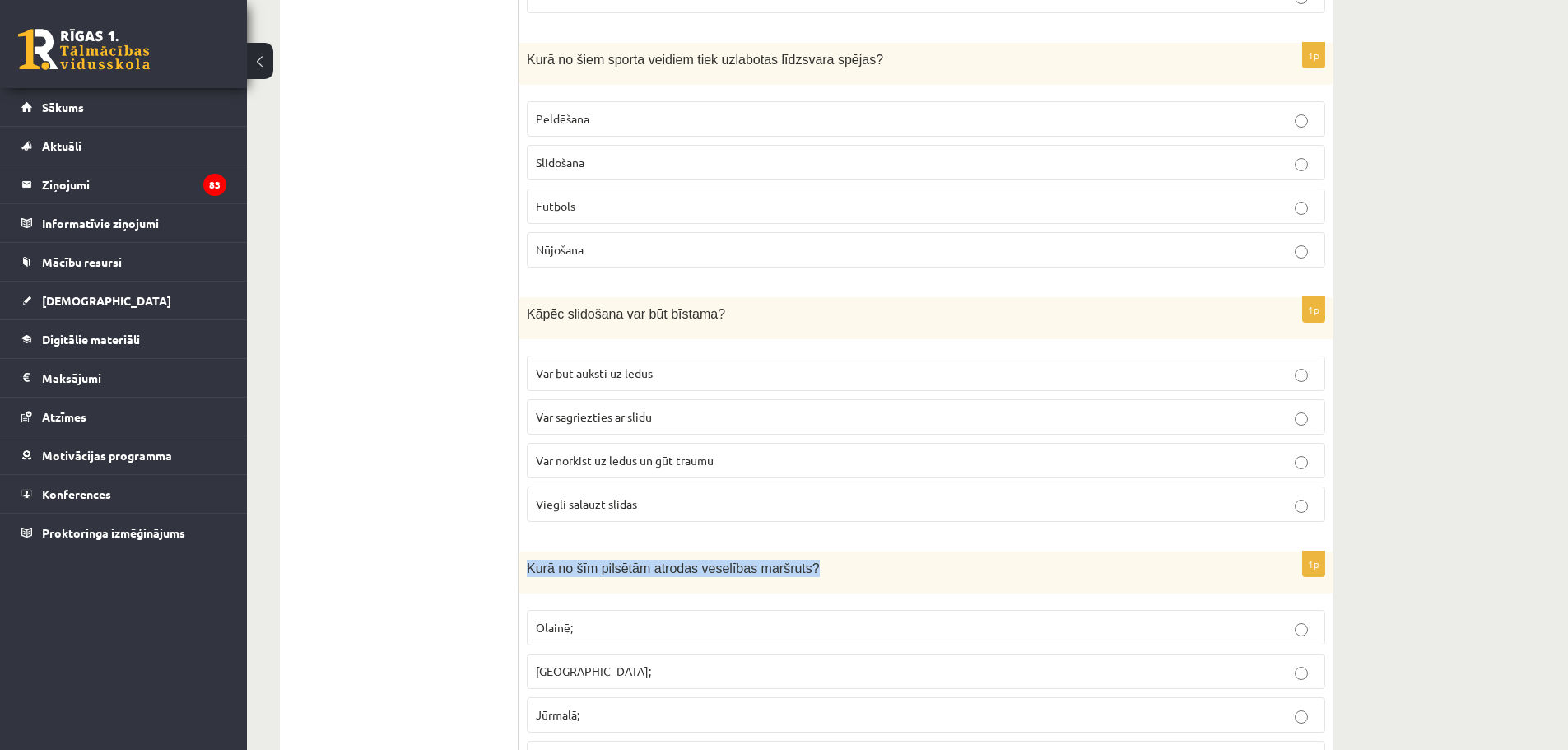
scroll to position [1235, 0]
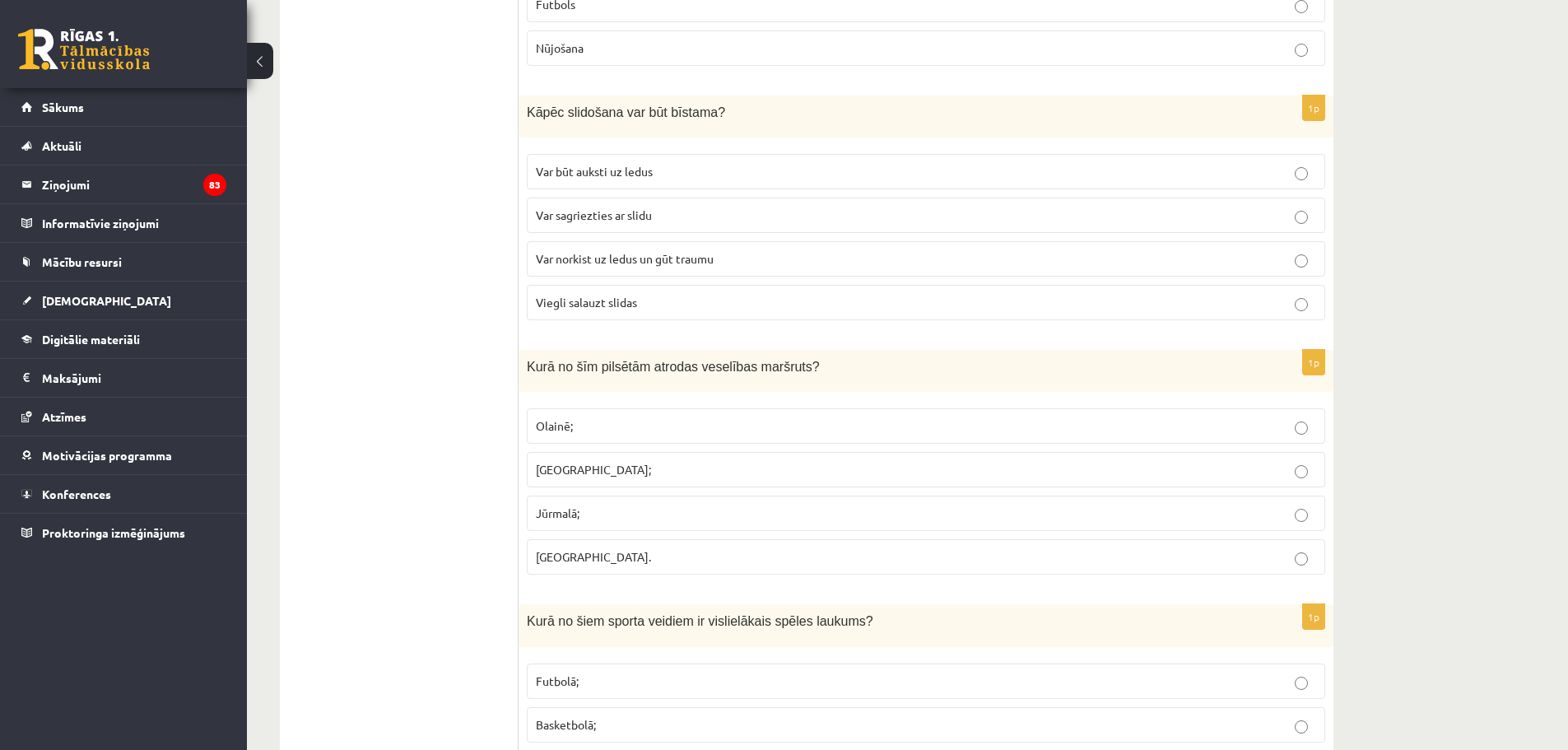
click at [606, 471] on p "Rīgā;" at bounding box center [926, 470] width 781 height 18
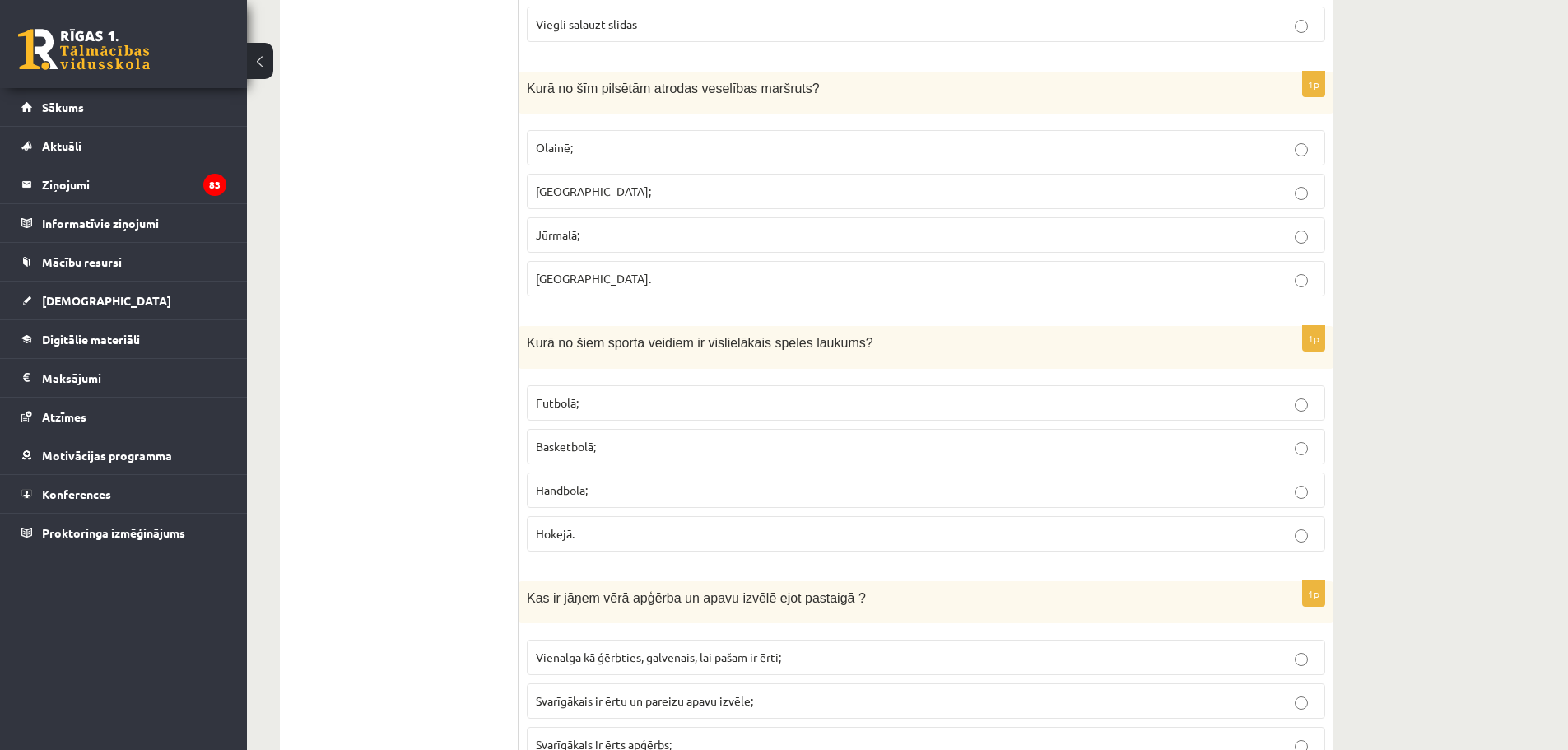
scroll to position [1564, 0]
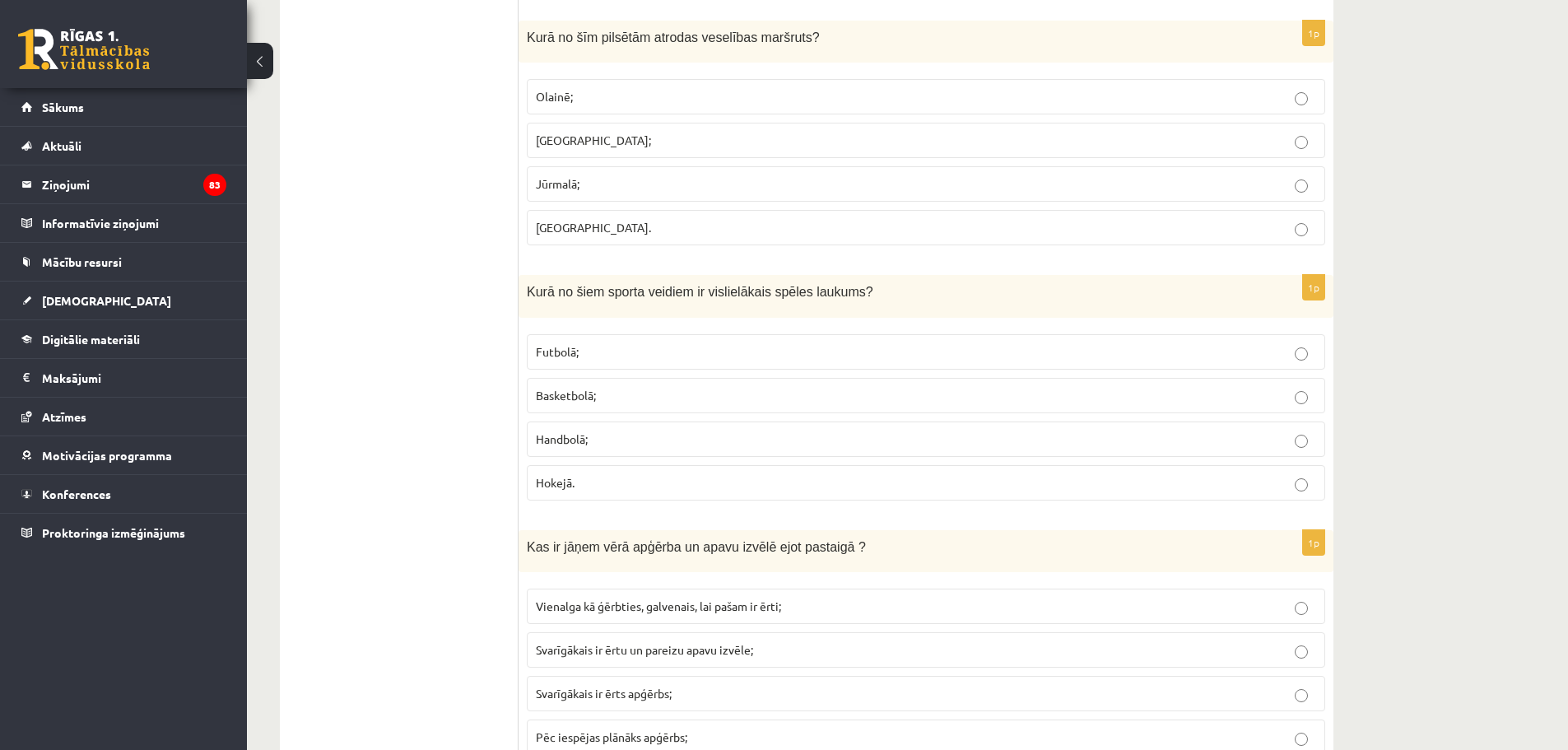
click at [647, 352] on p "Futbolā;" at bounding box center [926, 352] width 781 height 18
drag, startPoint x: 526, startPoint y: 290, endPoint x: 850, endPoint y: 304, distance: 324.3
click at [850, 304] on div "Kurā no šiem sporta veidiem ir vislielākais spēles laukums?" at bounding box center [926, 296] width 815 height 42
copy span "Kurā no šiem sporta veidiem ir vislielākais spēles laukums?"
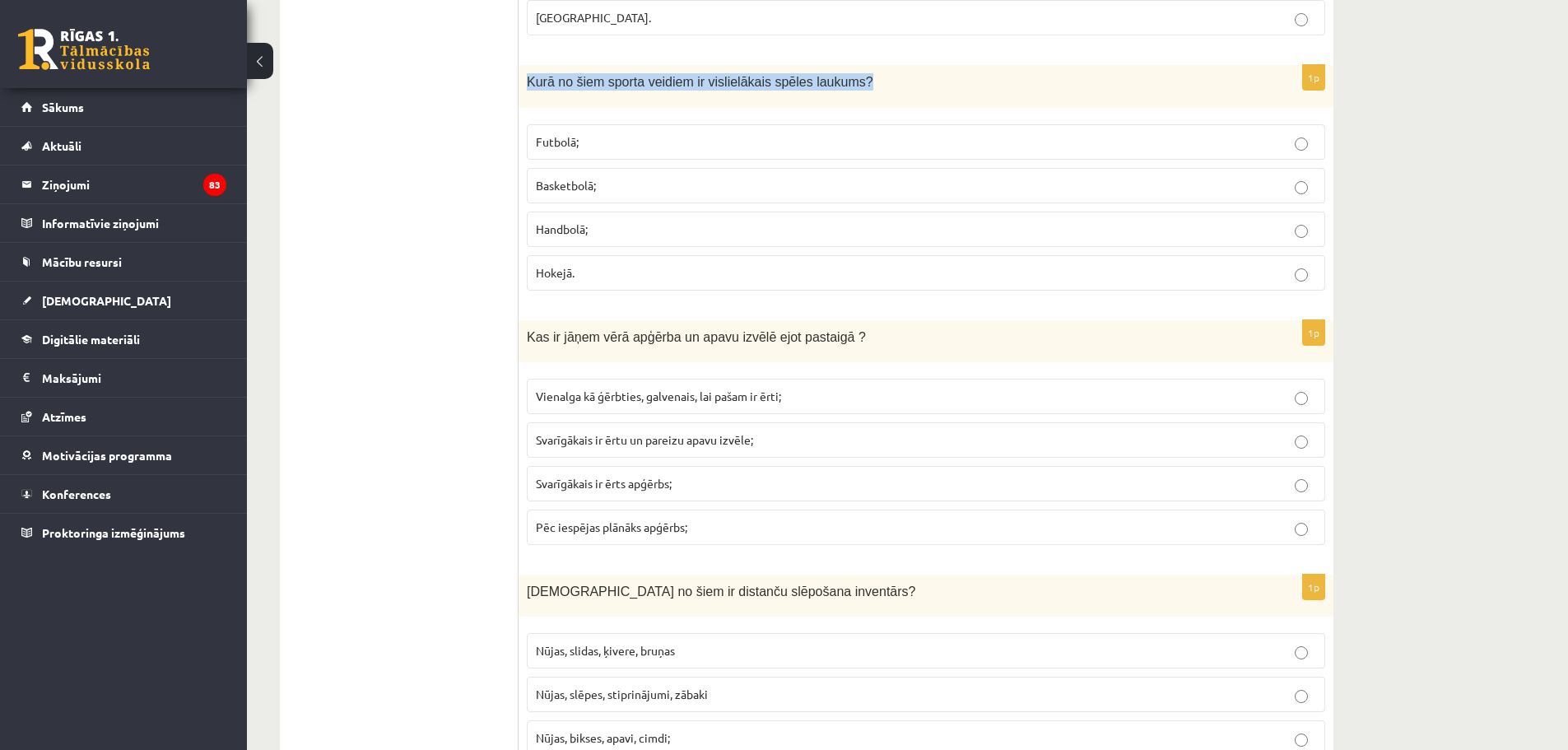
scroll to position [1811, 0]
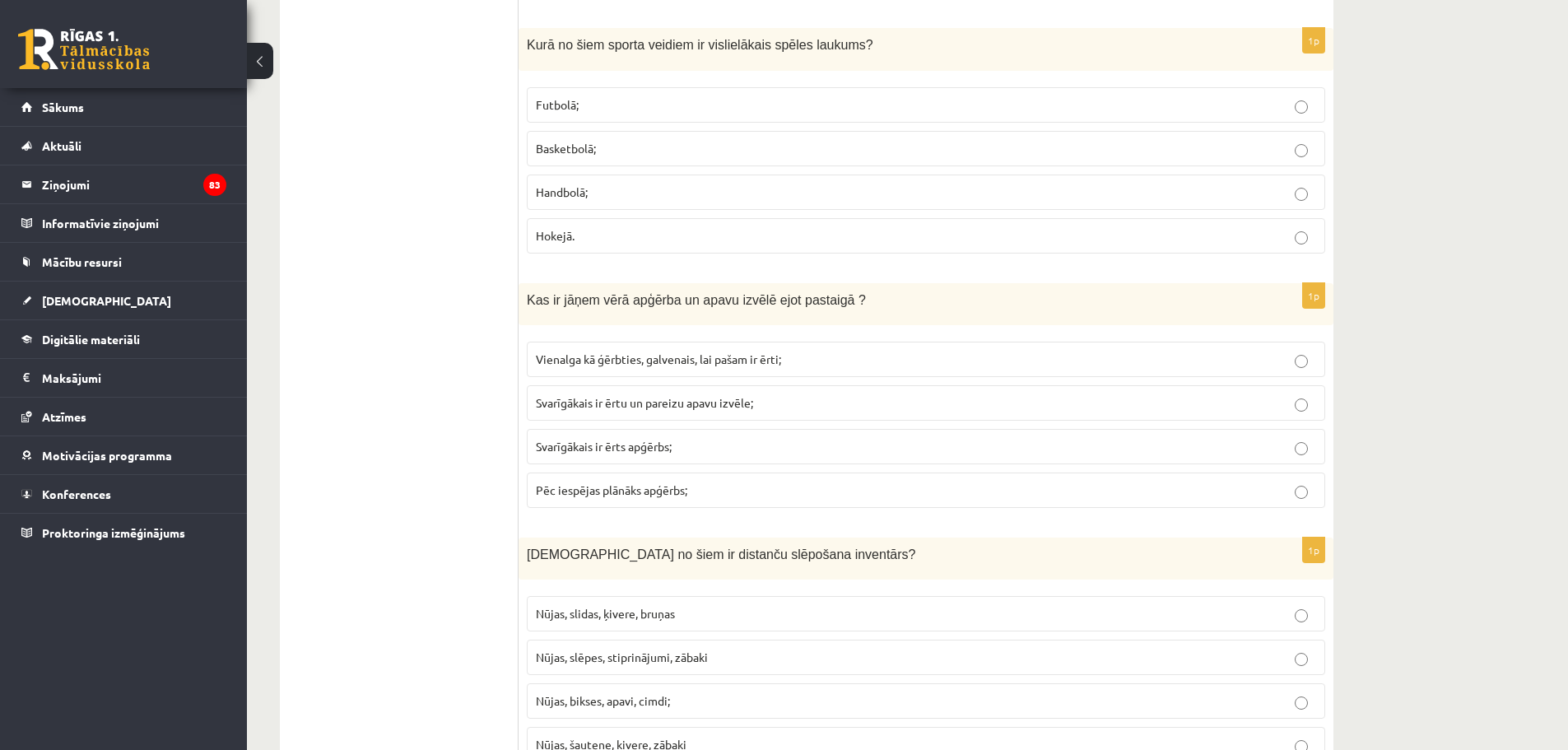
click at [715, 405] on span "Svarīgākais ir ērtu un pareizu apavu izvēle;" at bounding box center [644, 402] width 217 height 15
click at [707, 444] on p "Svarīgākais ir ērts apģērbs;" at bounding box center [926, 447] width 781 height 18
click at [711, 399] on span "Svarīgākais ir ērtu un pareizu apavu izvēle;" at bounding box center [644, 402] width 217 height 15
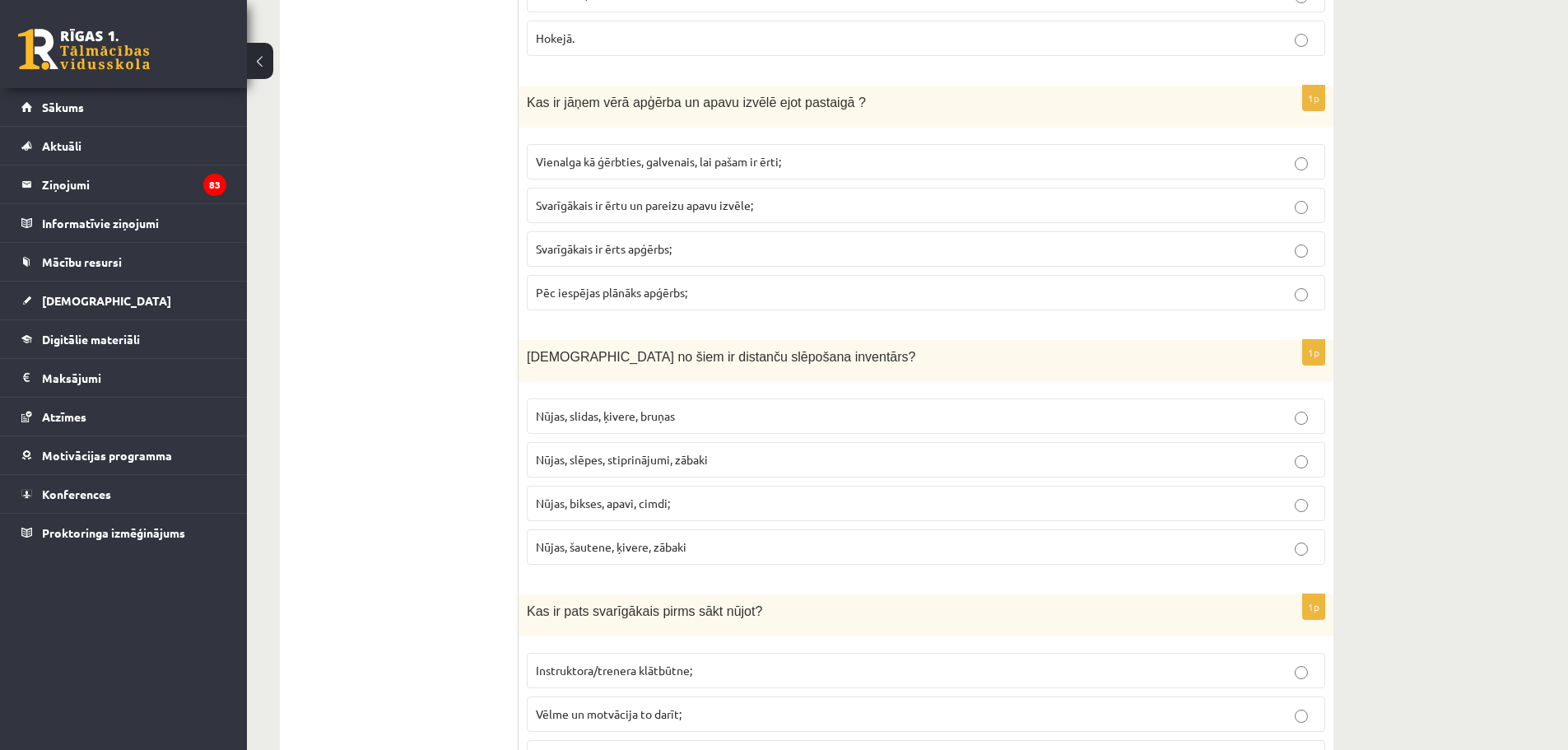
scroll to position [2058, 0]
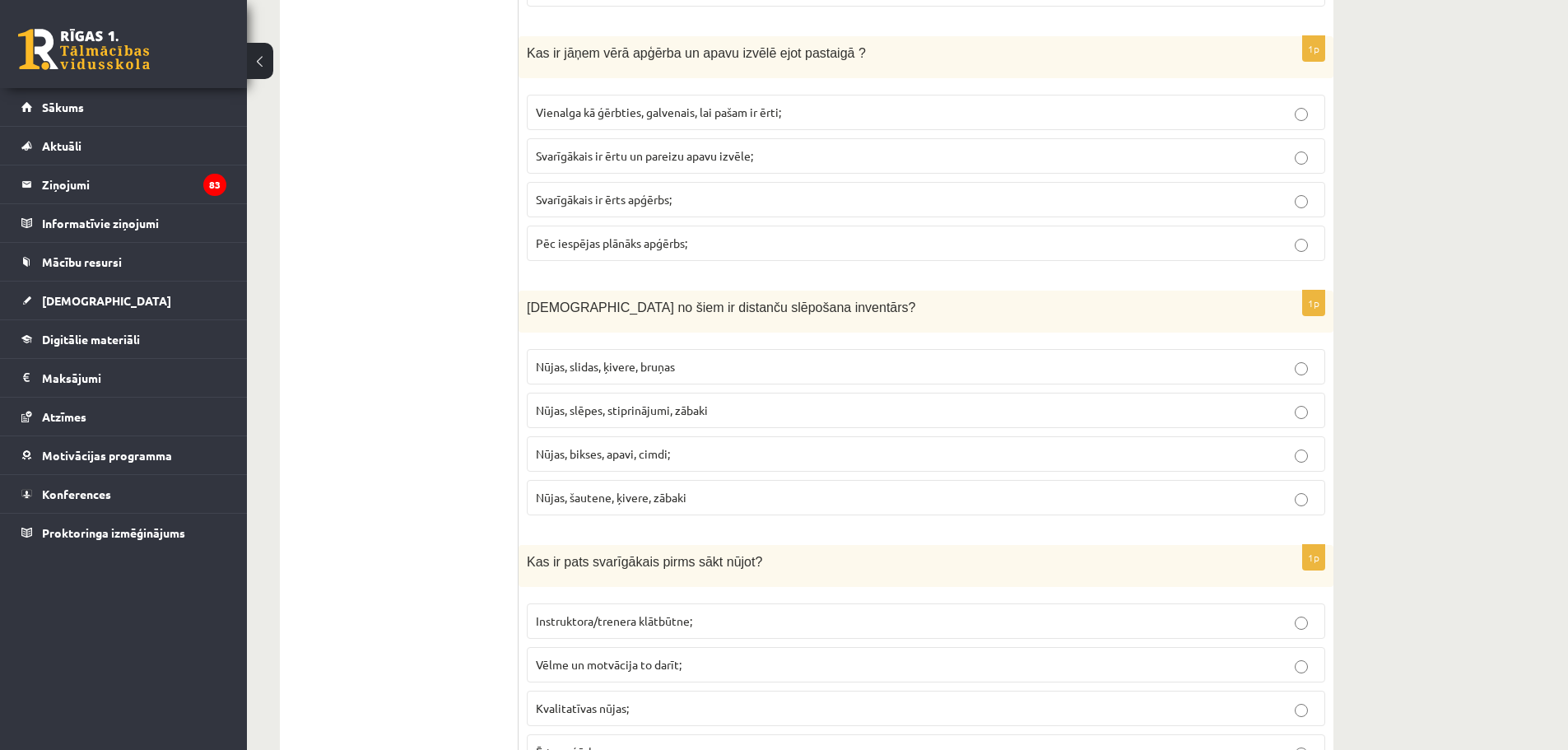
click at [724, 410] on p "Nūjas, slēpes, stiprinājumi, zābaki" at bounding box center [926, 411] width 781 height 18
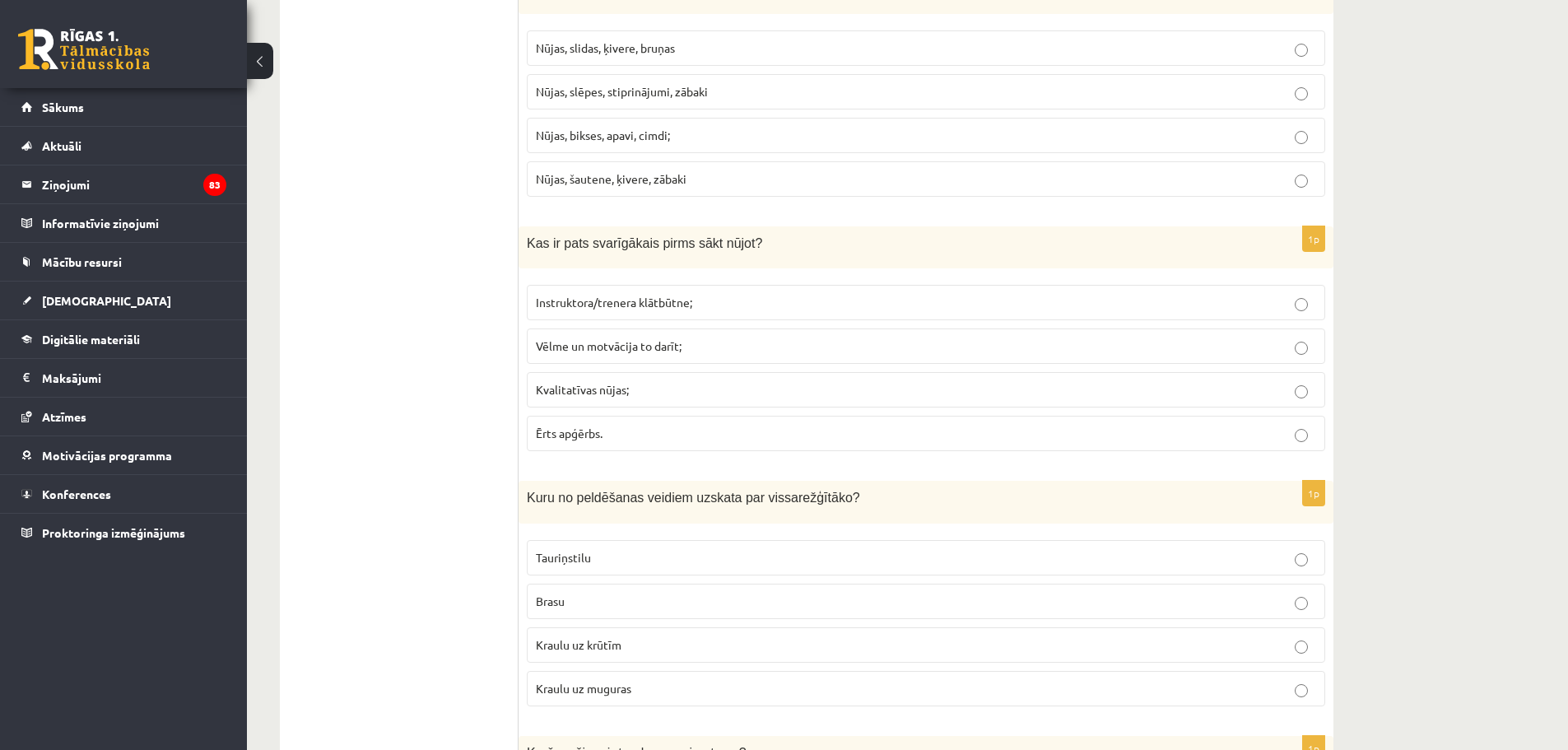
scroll to position [2388, 0]
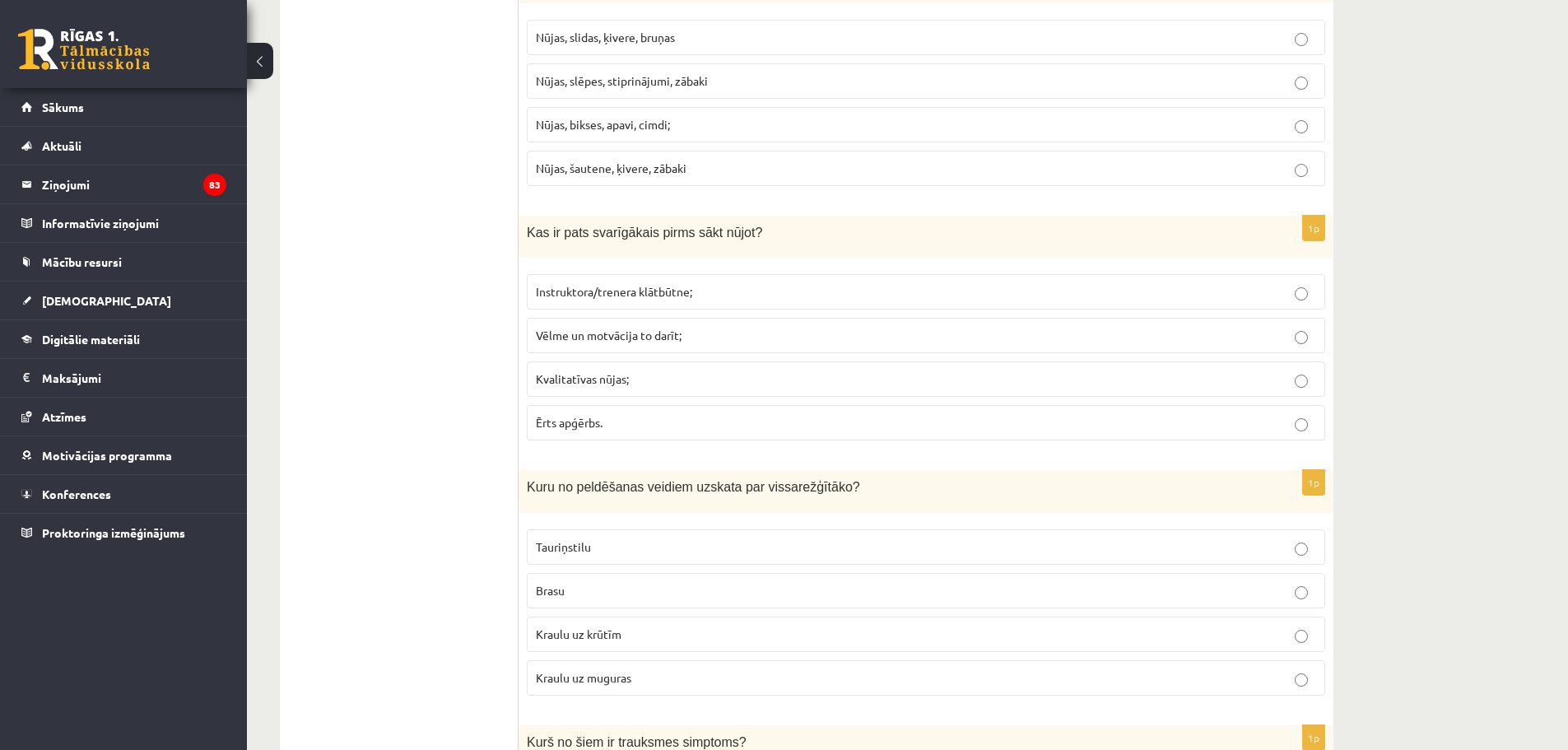
click at [768, 292] on p "Instruktora/trenera klātbūtne;" at bounding box center [926, 292] width 781 height 18
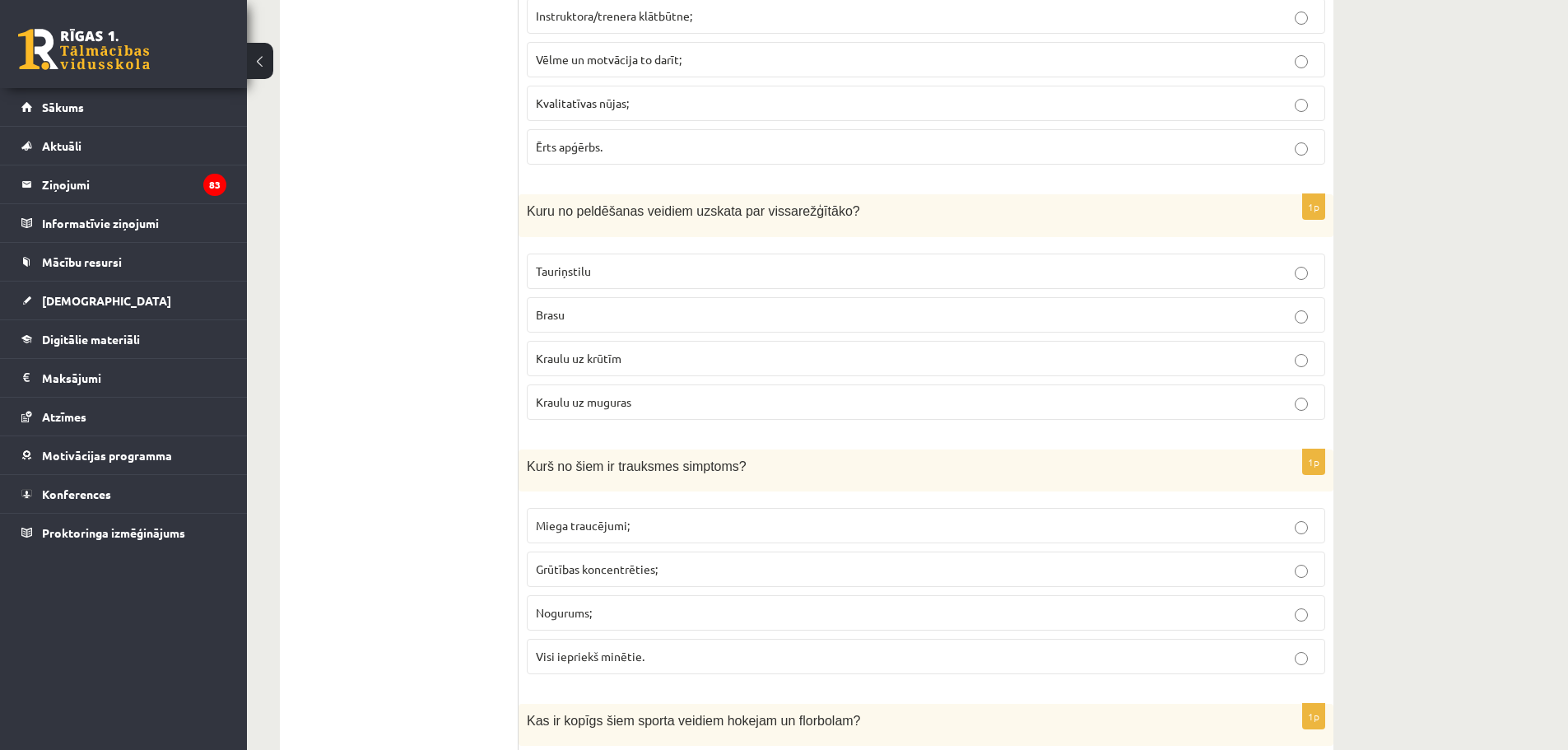
scroll to position [2634, 0]
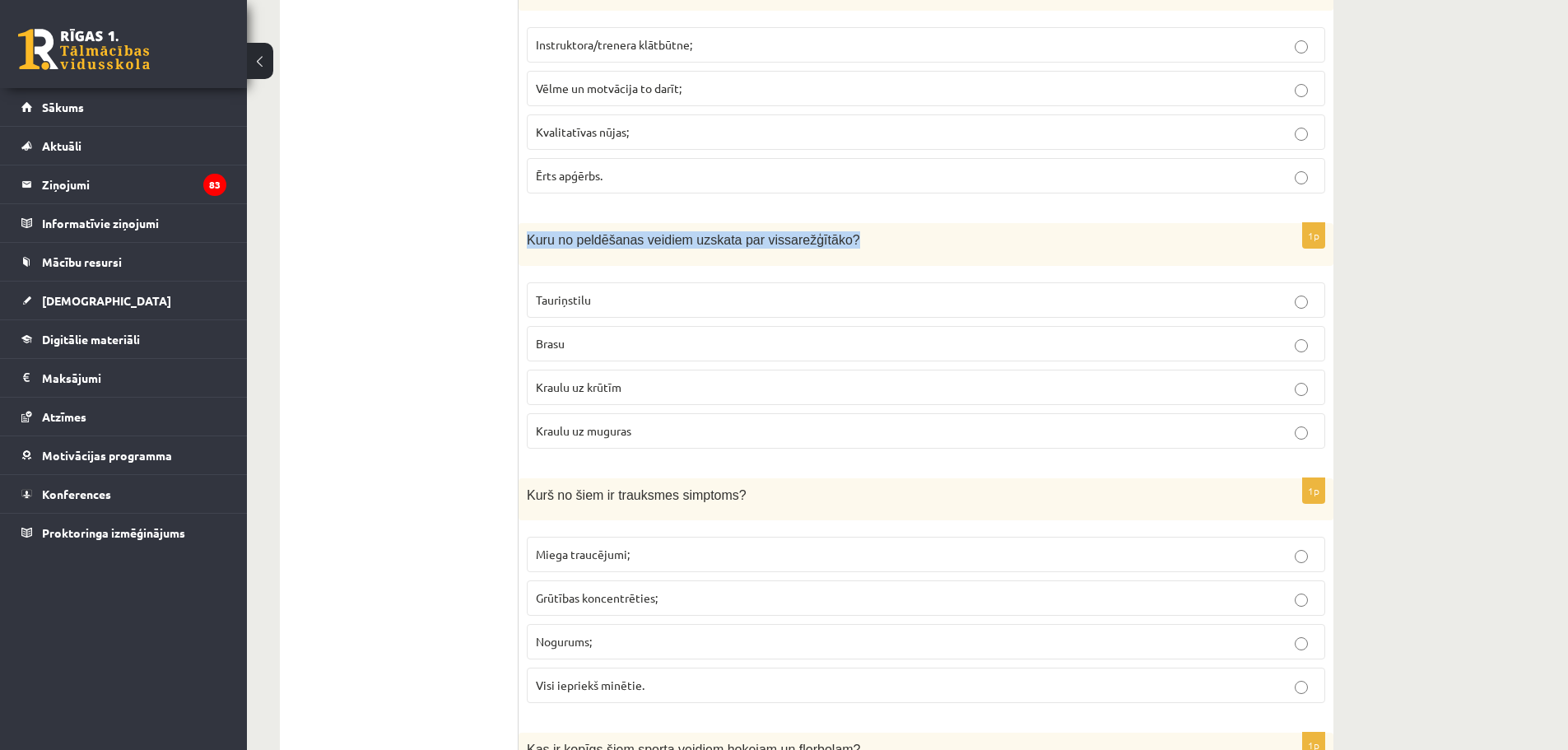
drag, startPoint x: 528, startPoint y: 232, endPoint x: 847, endPoint y: 256, distance: 319.9
click at [847, 256] on div "Kuru no peldēšanas veidiem uzskata par vissarežģītāko?" at bounding box center [926, 244] width 815 height 42
copy span "Kuru no peldēšanas veidiem uzskata par vissarežģītāko?"
click at [640, 430] on p "Kraulu uz muguras" at bounding box center [926, 432] width 781 height 18
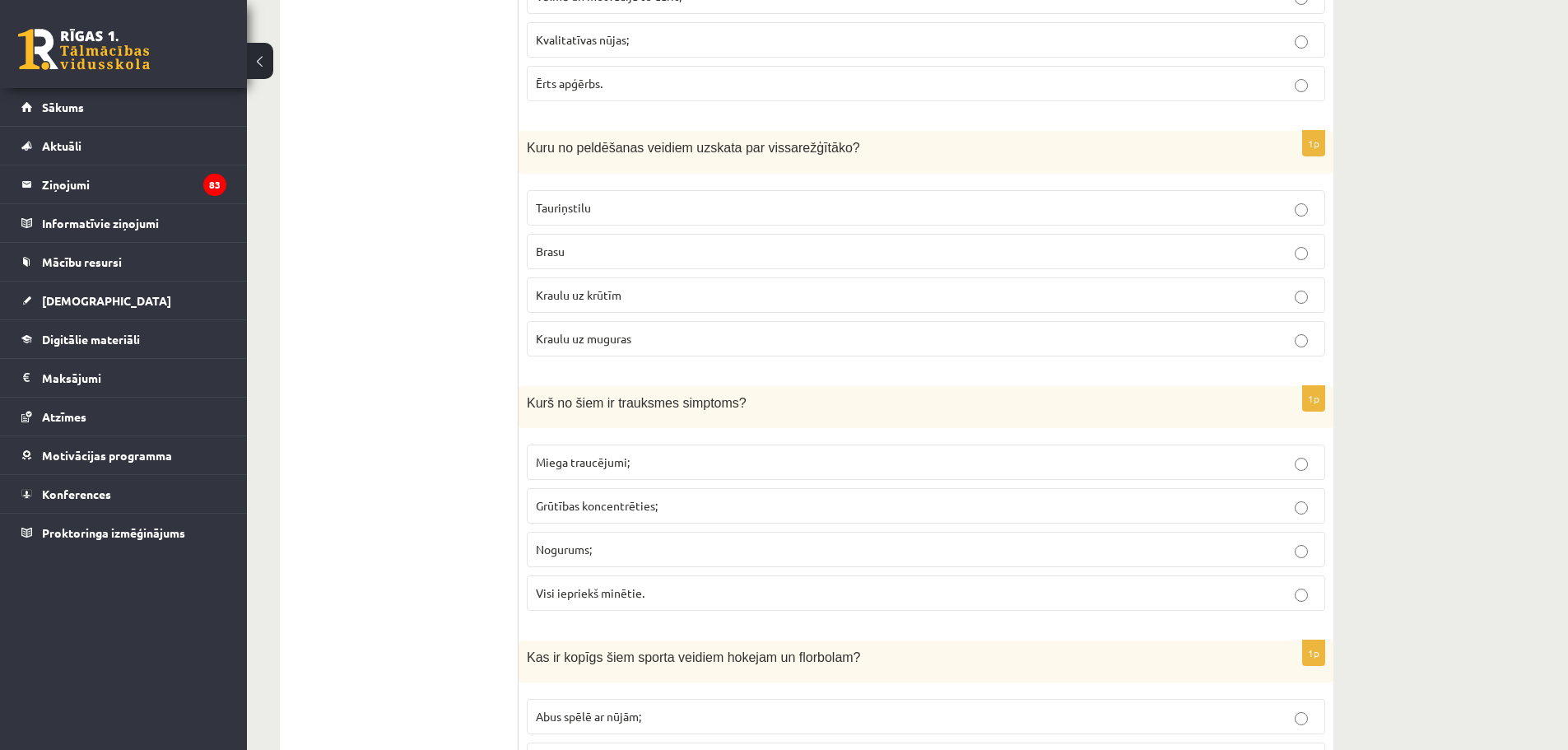
scroll to position [2881, 0]
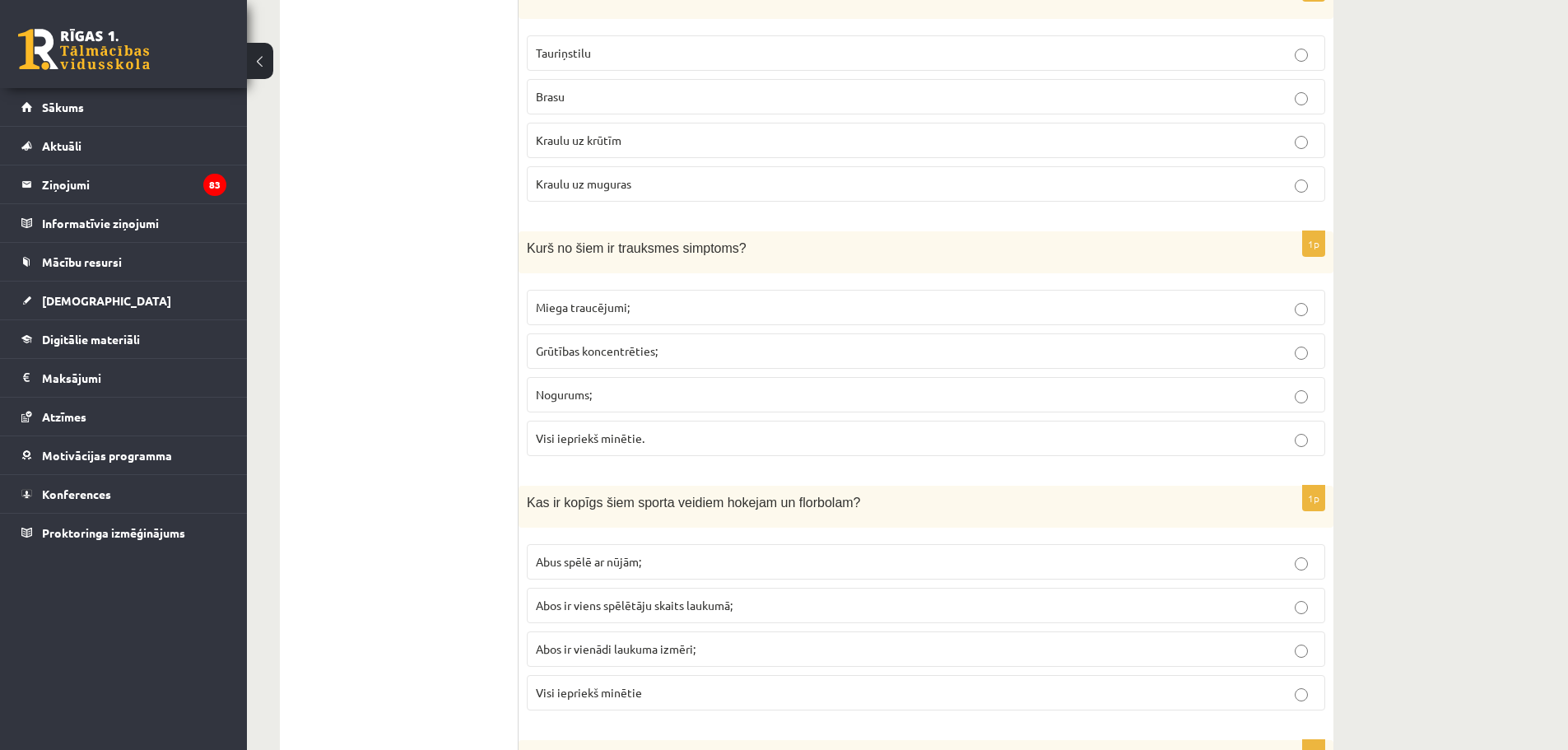
click at [644, 436] on p "Visi iepriekš minētie." at bounding box center [926, 438] width 781 height 18
click at [668, 690] on p "Visi iepriekš minētie" at bounding box center [926, 693] width 781 height 18
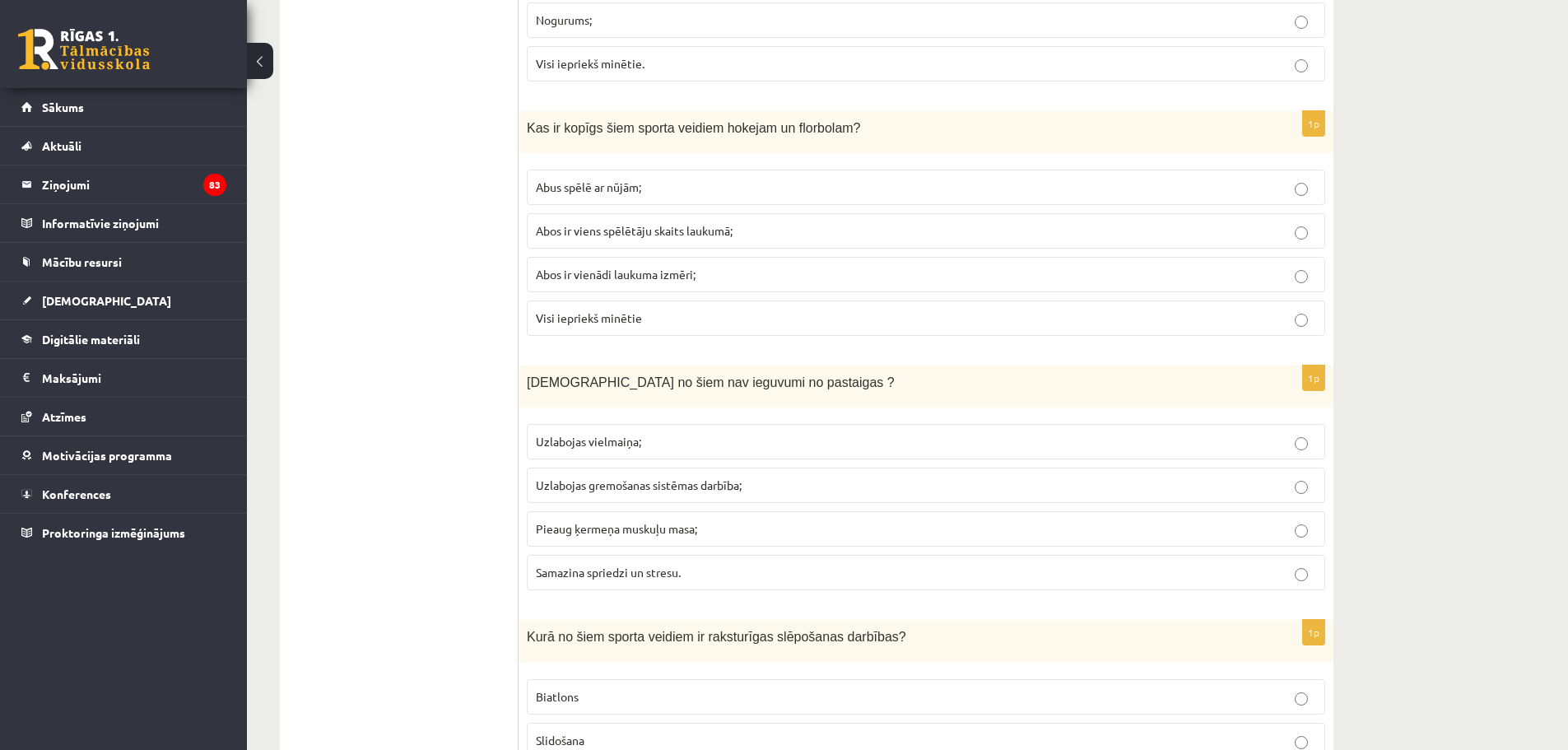
scroll to position [3210, 0]
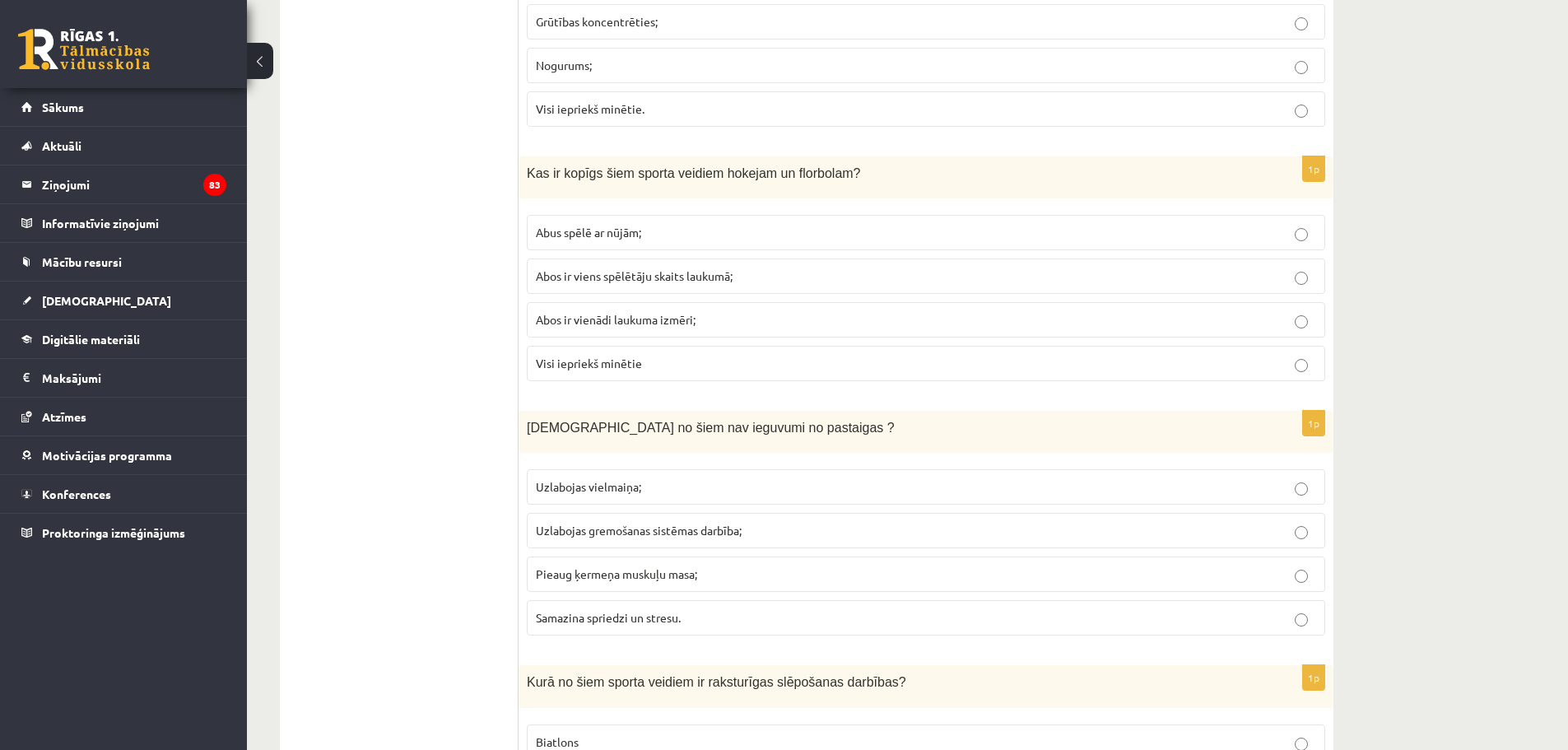
click at [664, 624] on span "Samazina spriedzi un stresu." at bounding box center [608, 617] width 145 height 15
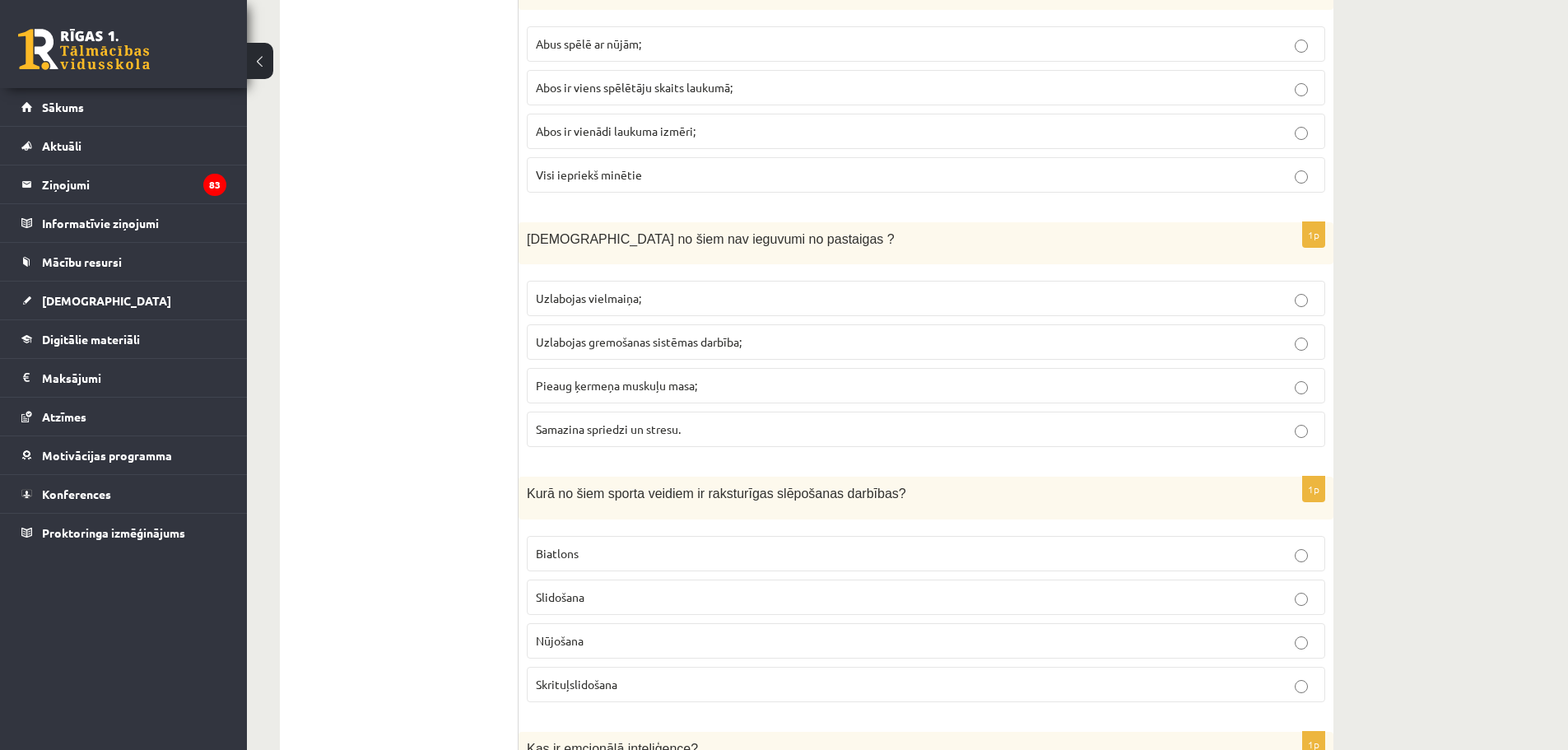
scroll to position [3457, 0]
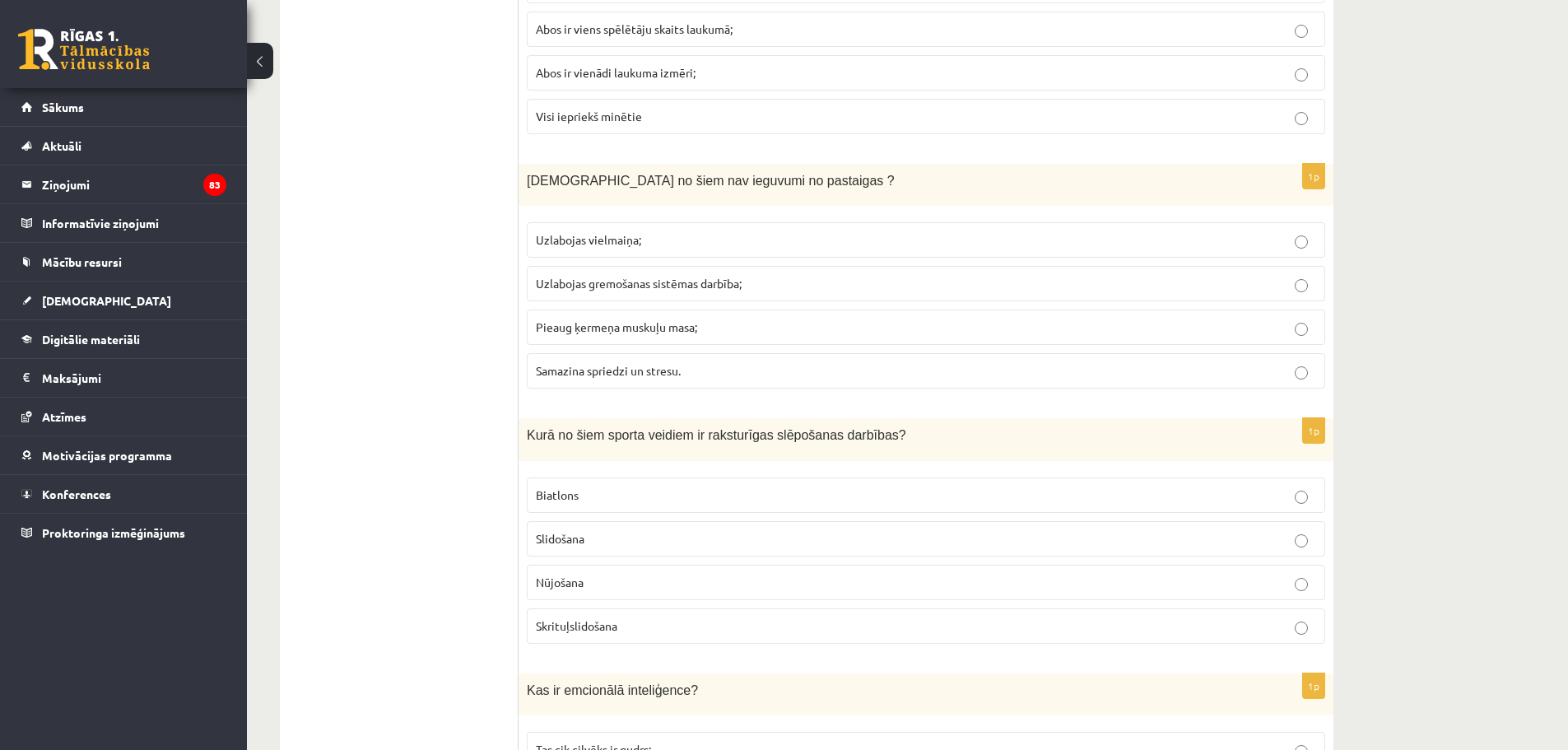
click at [579, 245] on span "Uzlabojas vielmaiņa;" at bounding box center [588, 239] width 105 height 15
click at [598, 286] on span "Uzlabojas gremošanas sistēmas darbība;" at bounding box center [638, 283] width 205 height 15
click at [636, 373] on span "Samazina spriedzi un stresu." at bounding box center [608, 370] width 145 height 15
click at [633, 626] on p "Skrituļslidošana" at bounding box center [926, 626] width 781 height 18
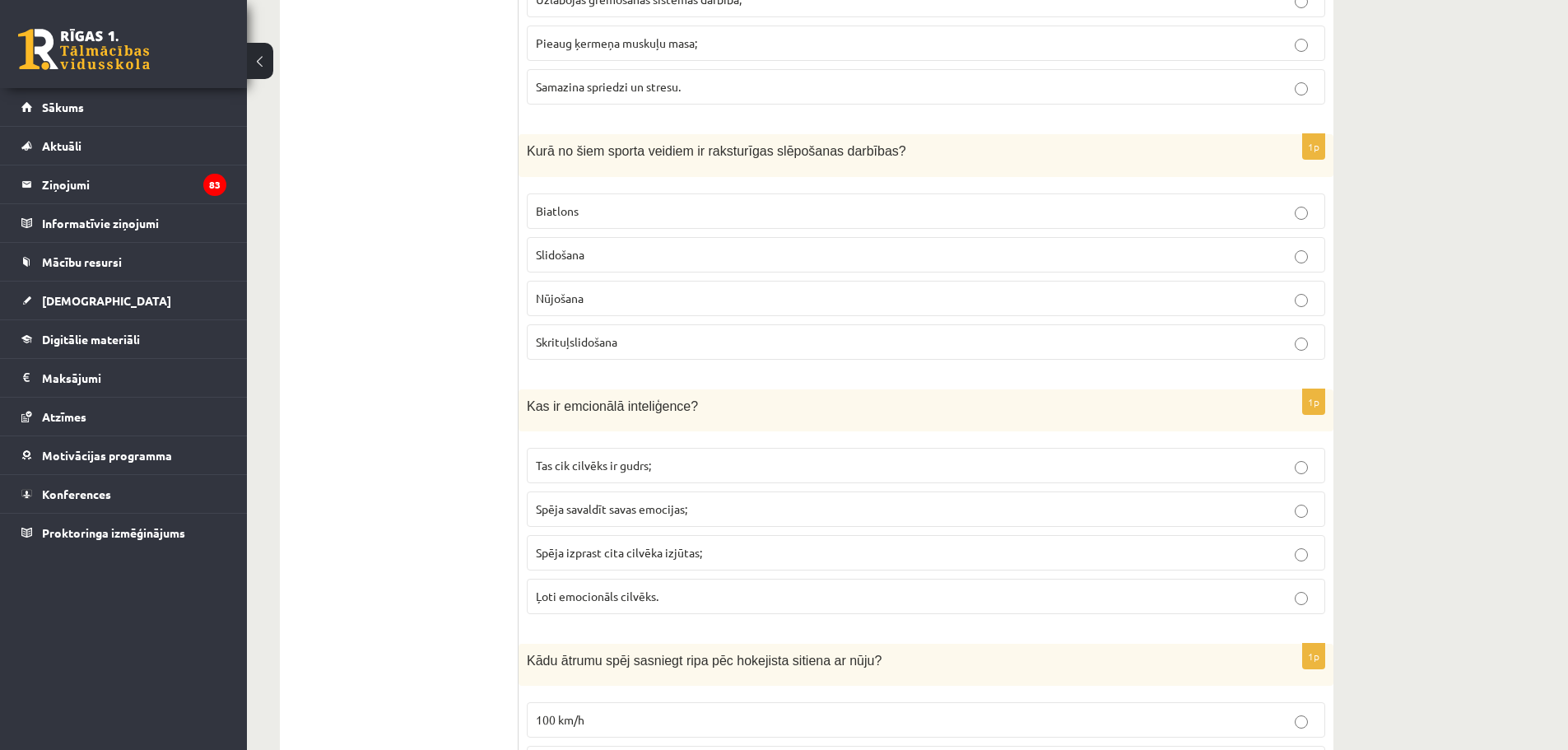
scroll to position [3786, 0]
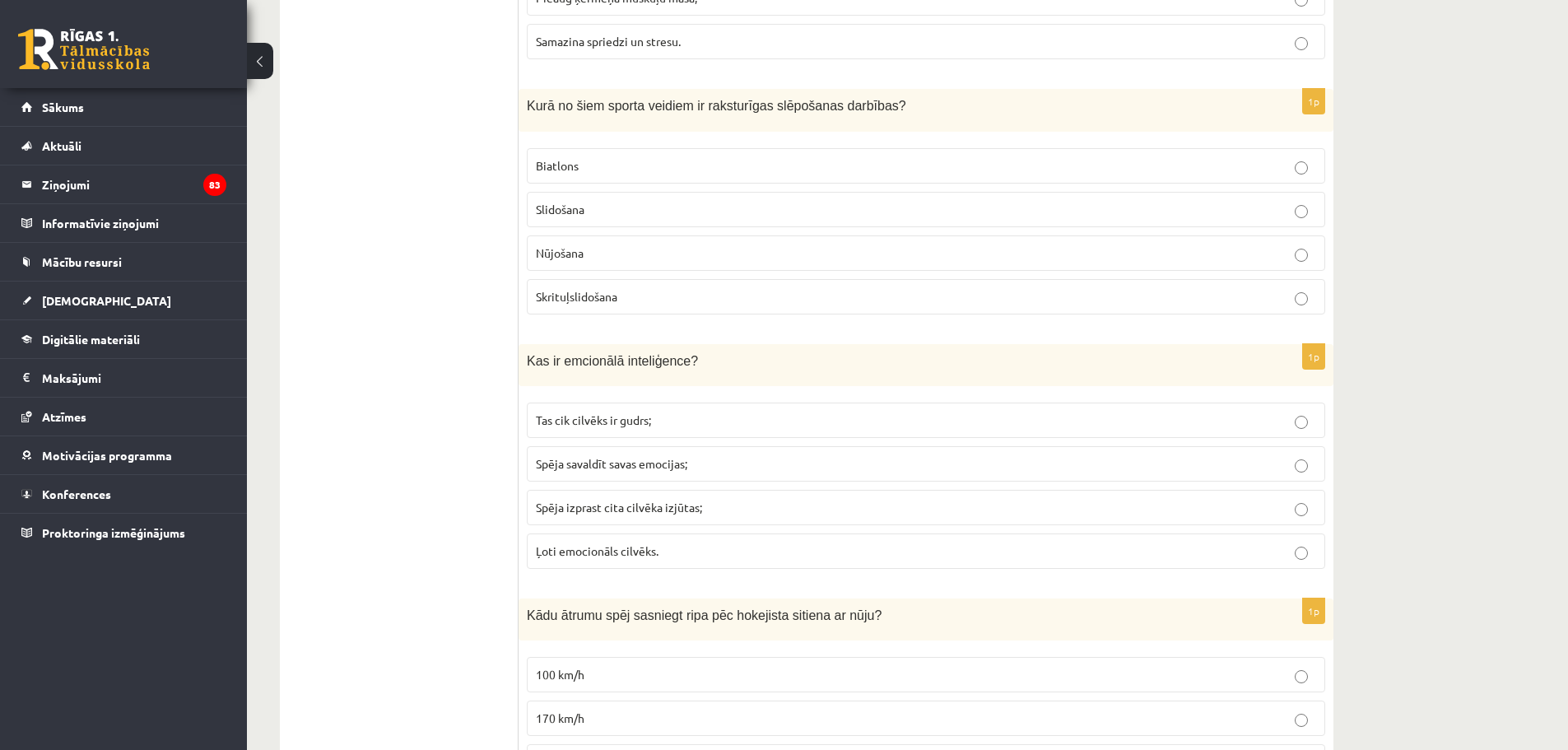
click at [676, 467] on span "Spēja savaldīt savas emocijas;" at bounding box center [611, 463] width 151 height 15
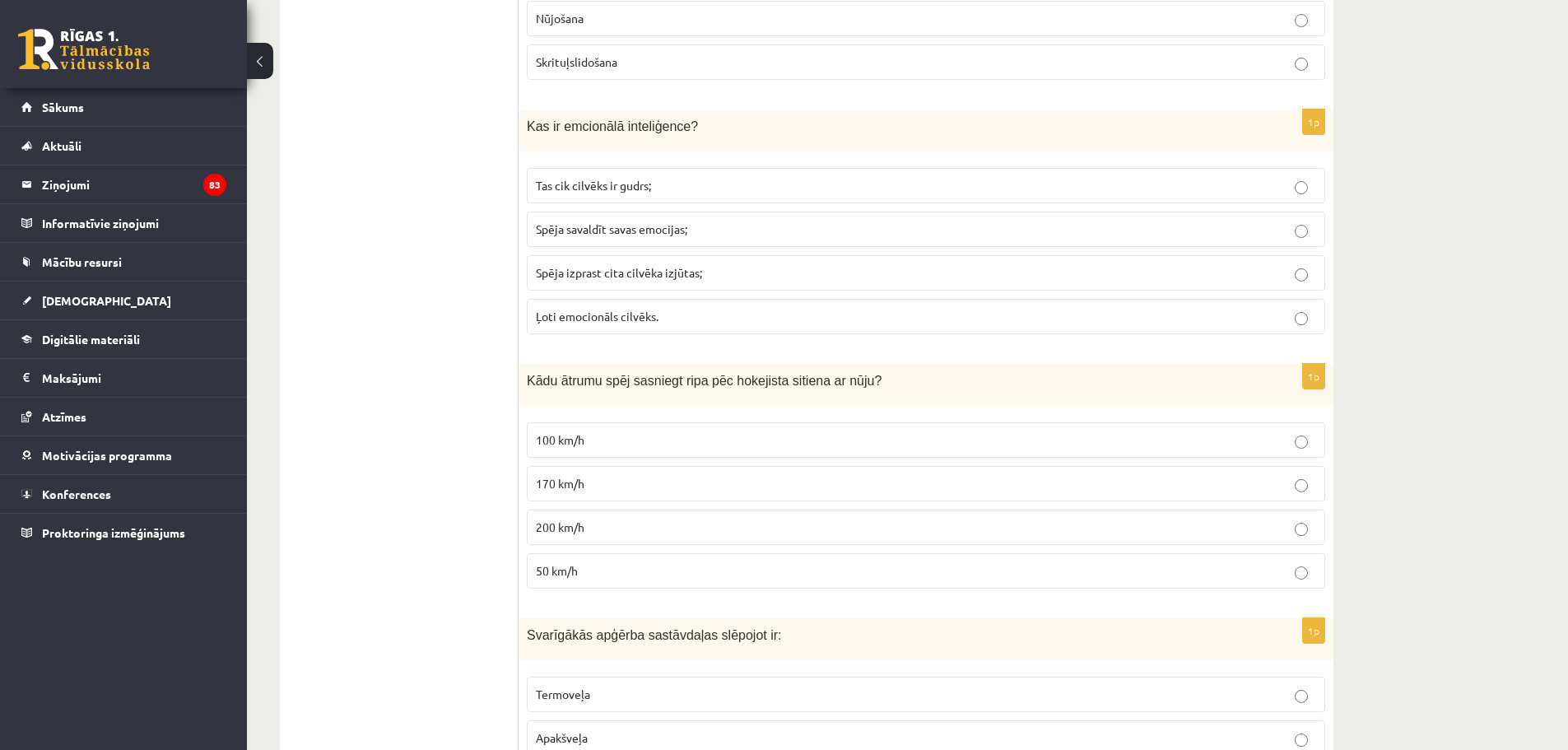
scroll to position [4116, 0]
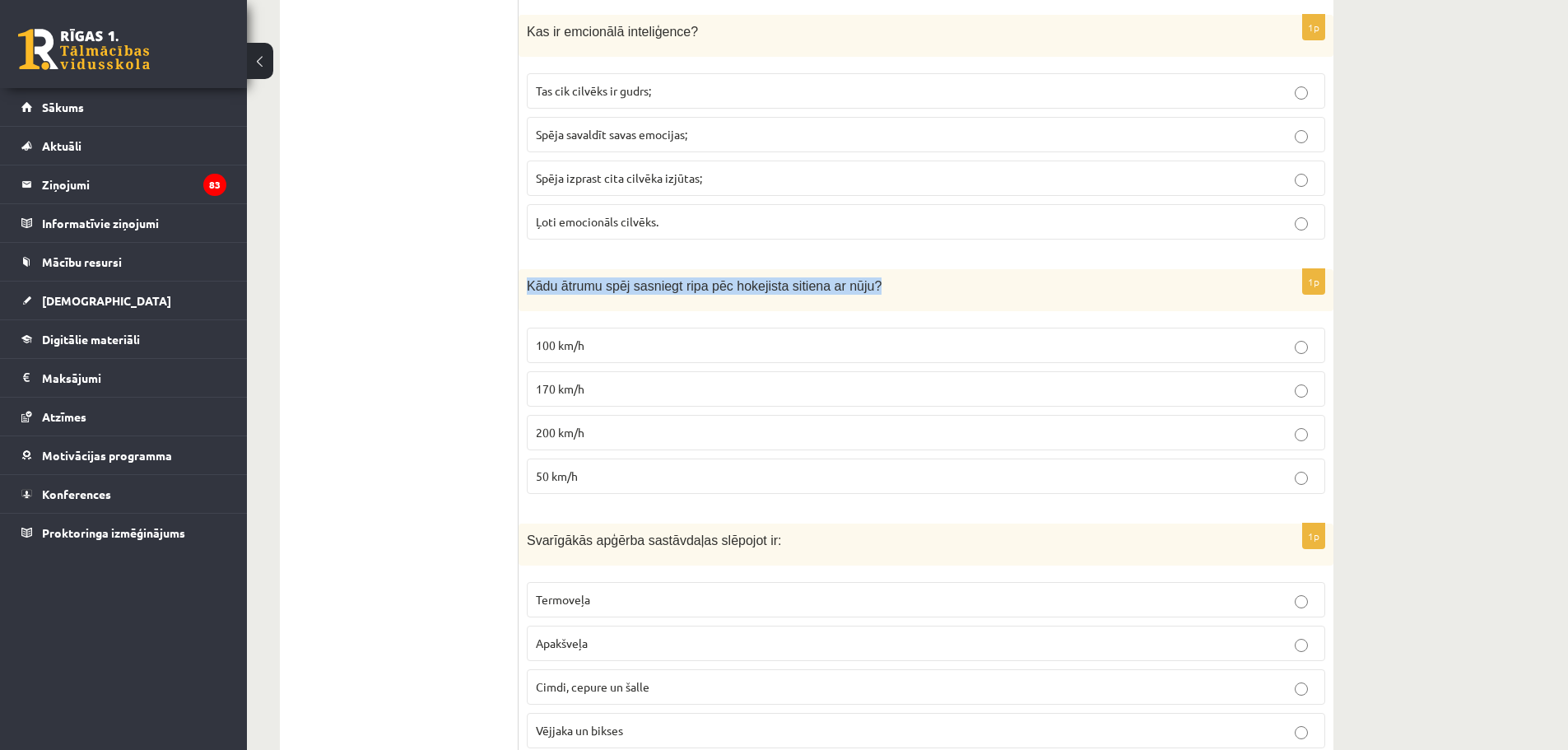
drag, startPoint x: 528, startPoint y: 280, endPoint x: 869, endPoint y: 282, distance: 341.0
click at [869, 282] on p "Kādu ātrumu spēj sasniegt ripa pēc hokejista sitiena ar nūju?" at bounding box center [885, 286] width 717 height 18
copy span "Kādu ātrumu spēj sasniegt ripa pēc hokejista sitiena ar nūju?"
click at [574, 387] on span "170 km/h" at bounding box center [559, 388] width 48 height 15
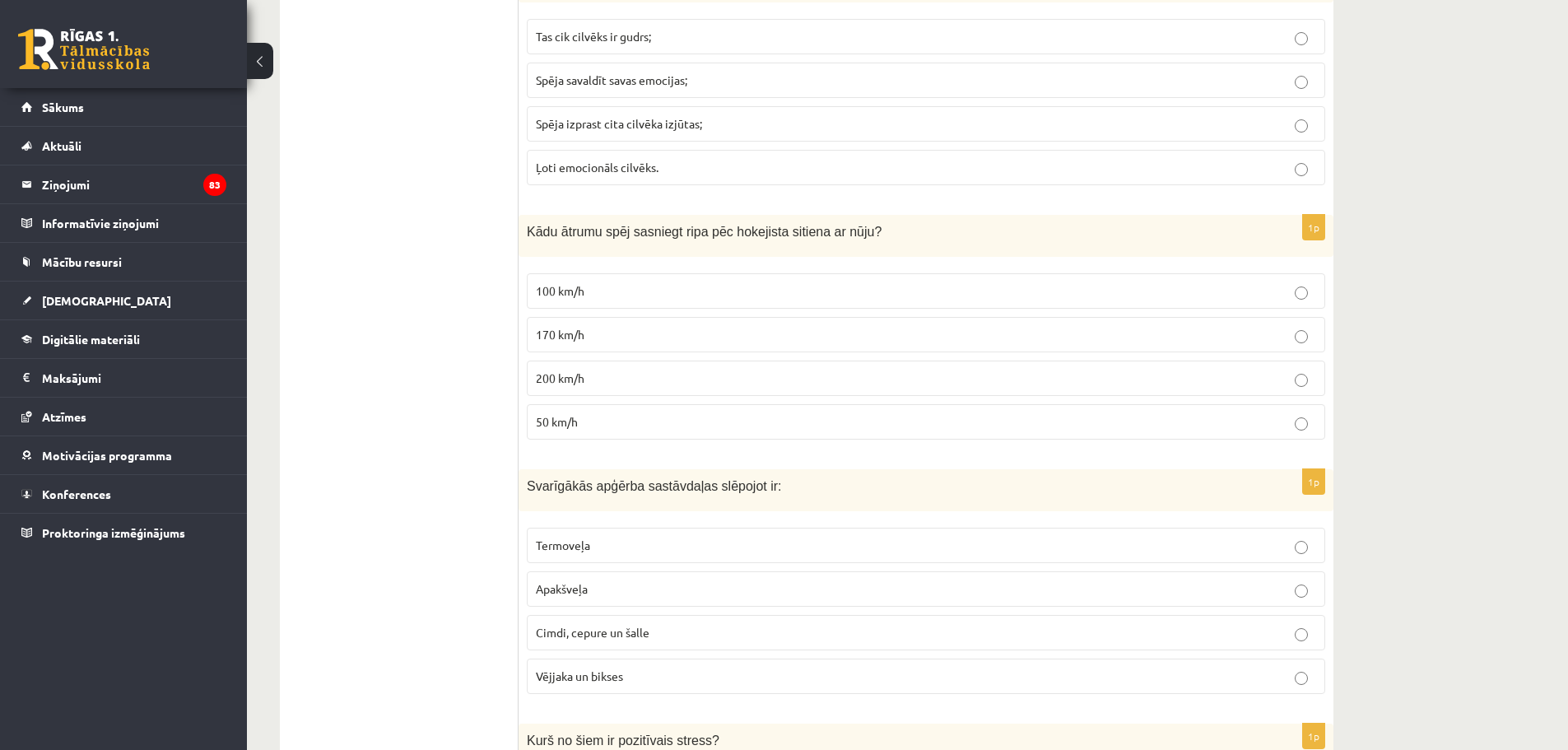
scroll to position [4281, 0]
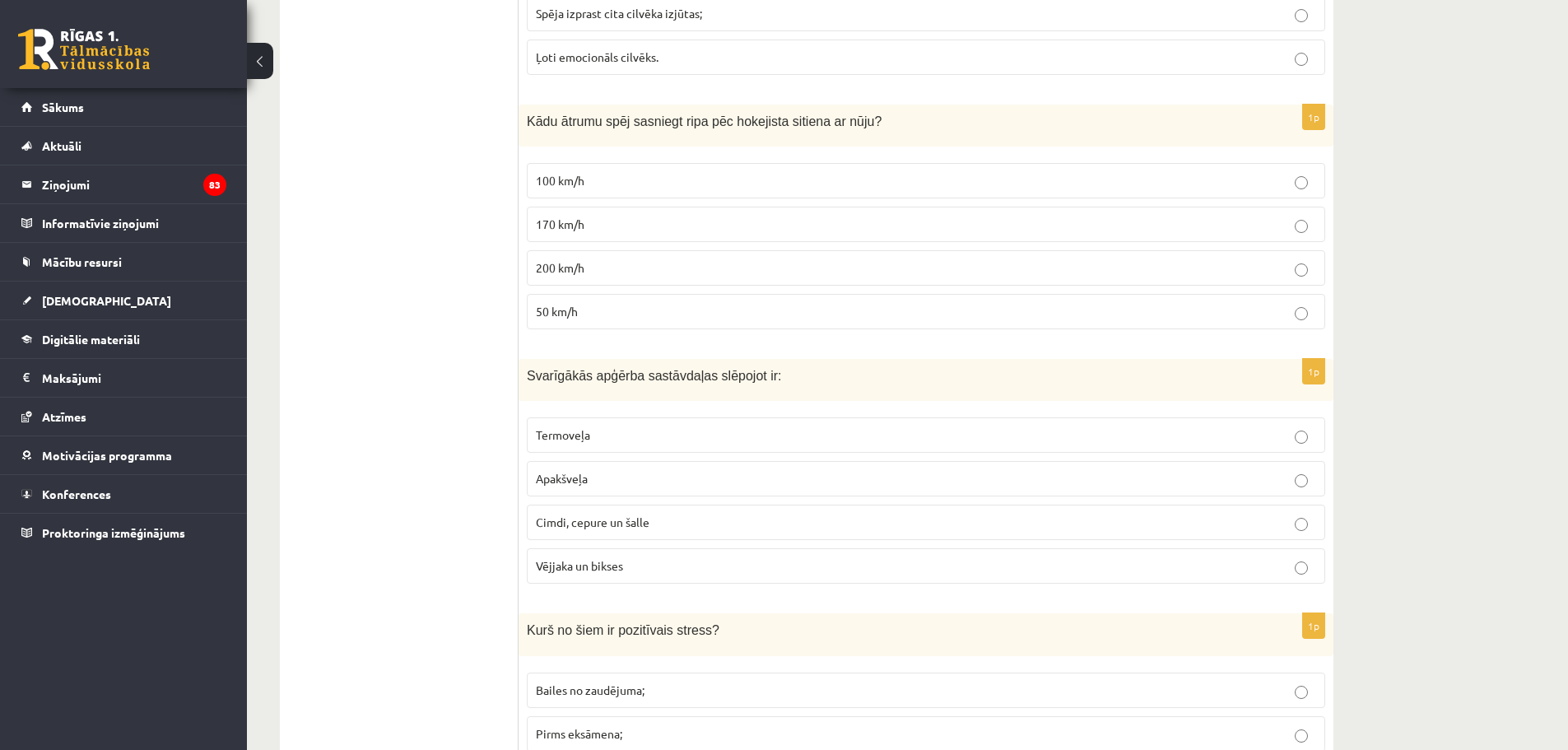
click at [643, 524] on span "Cimdi, cepure un šalle" at bounding box center [593, 521] width 114 height 15
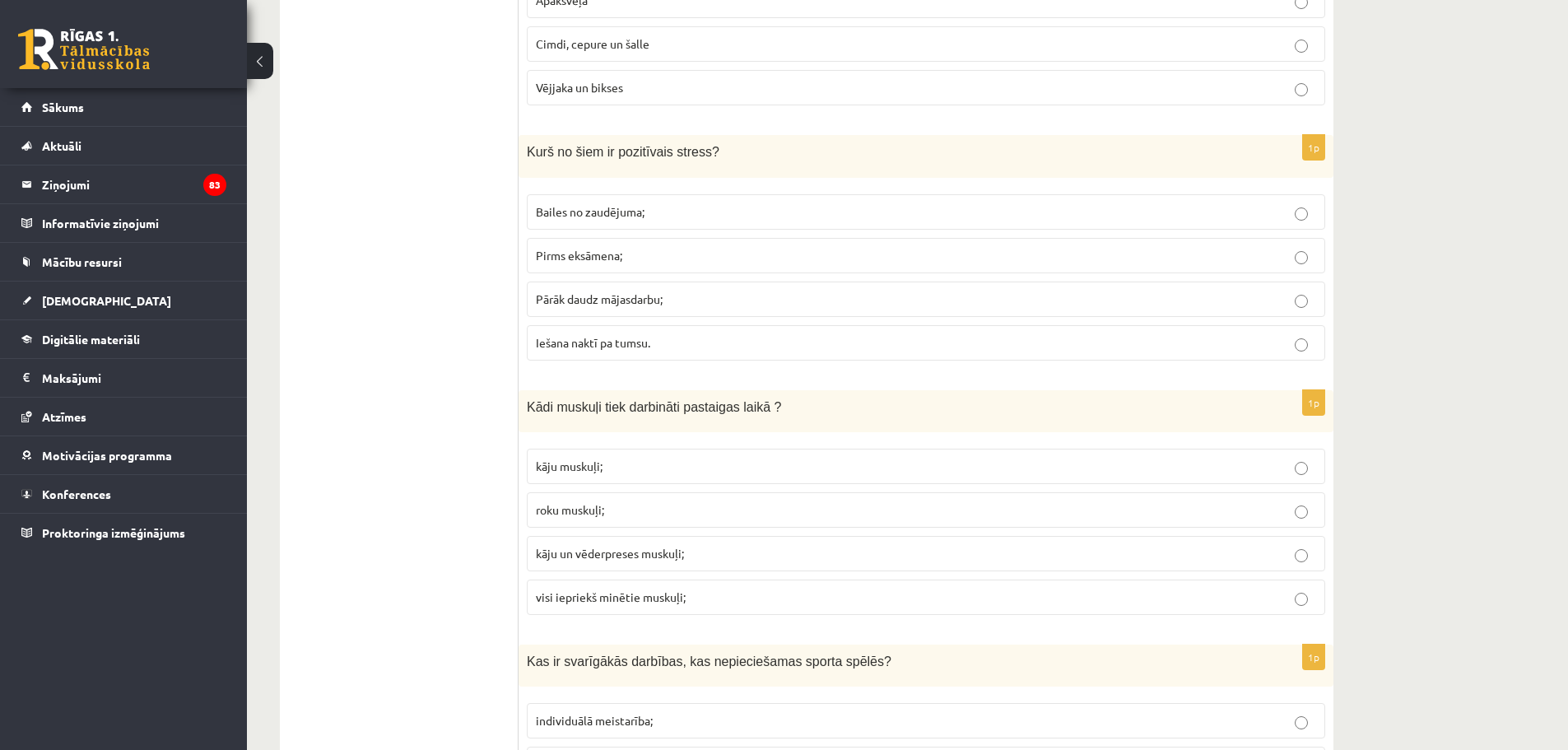
scroll to position [4774, 0]
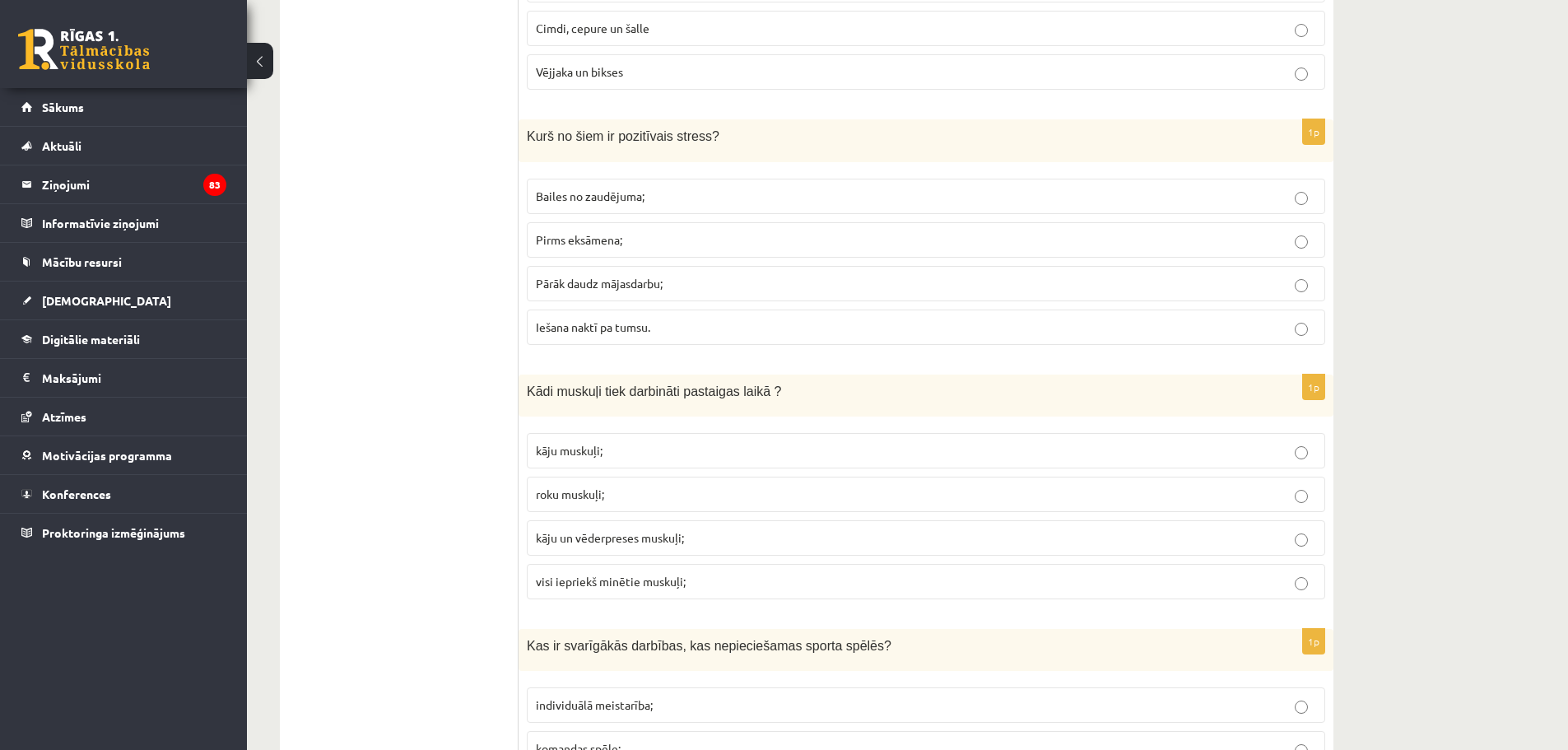
click at [602, 244] on span "Pirms eksāmena;" at bounding box center [579, 239] width 87 height 15
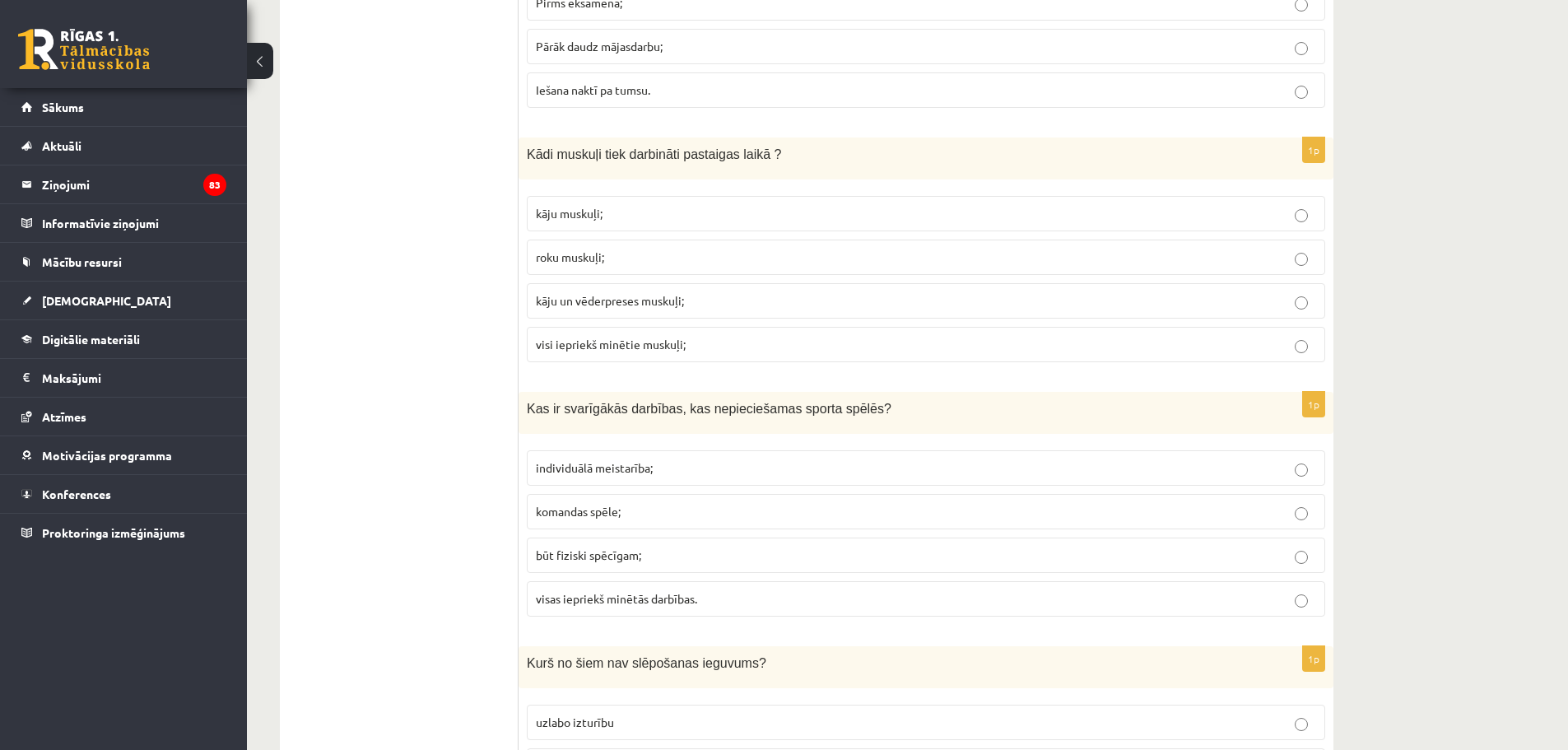
scroll to position [5021, 0]
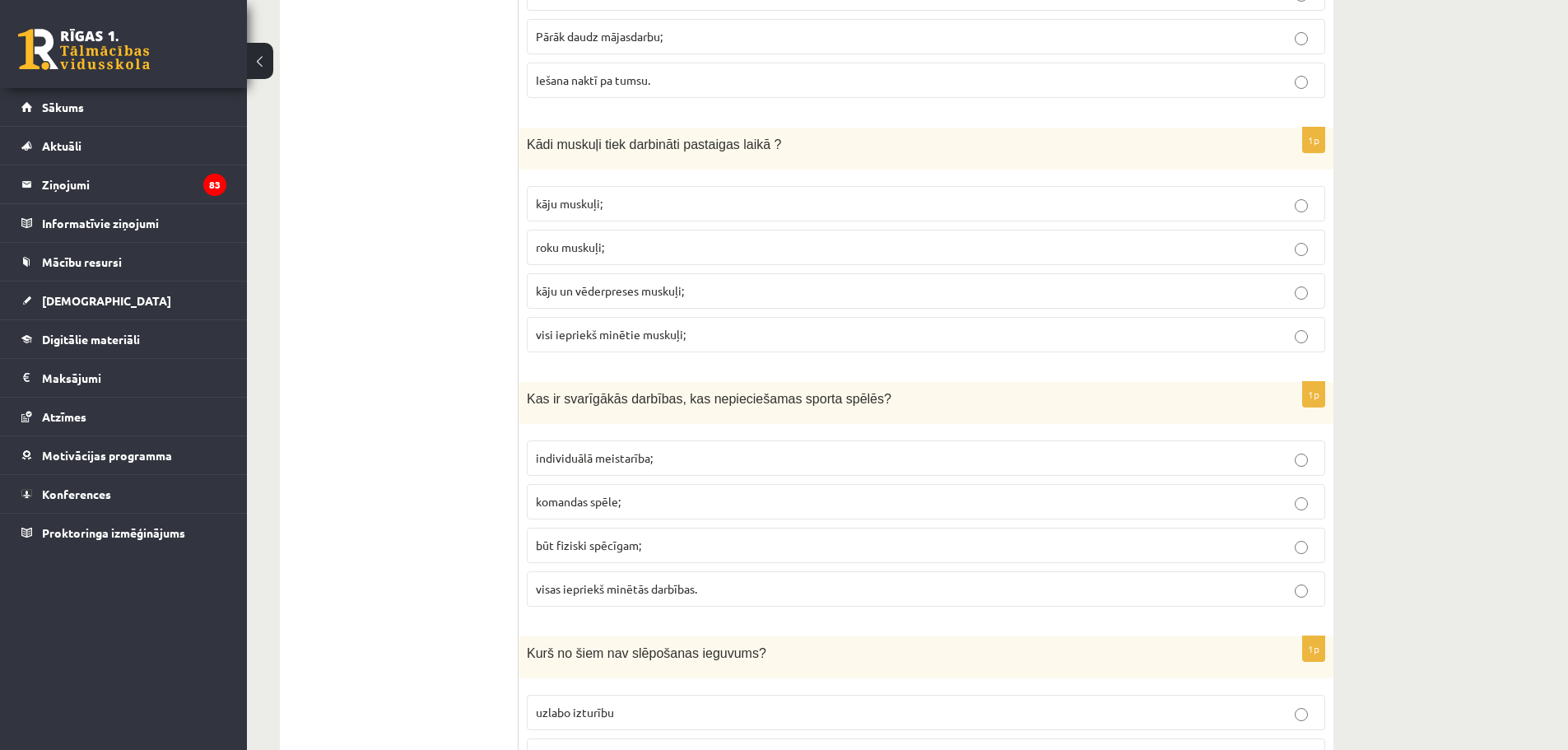
click at [658, 331] on span "visi iepriekš minētie muskuļi;" at bounding box center [610, 333] width 149 height 15
click at [617, 549] on span "būt fiziski spēcīgam;" at bounding box center [588, 545] width 105 height 15
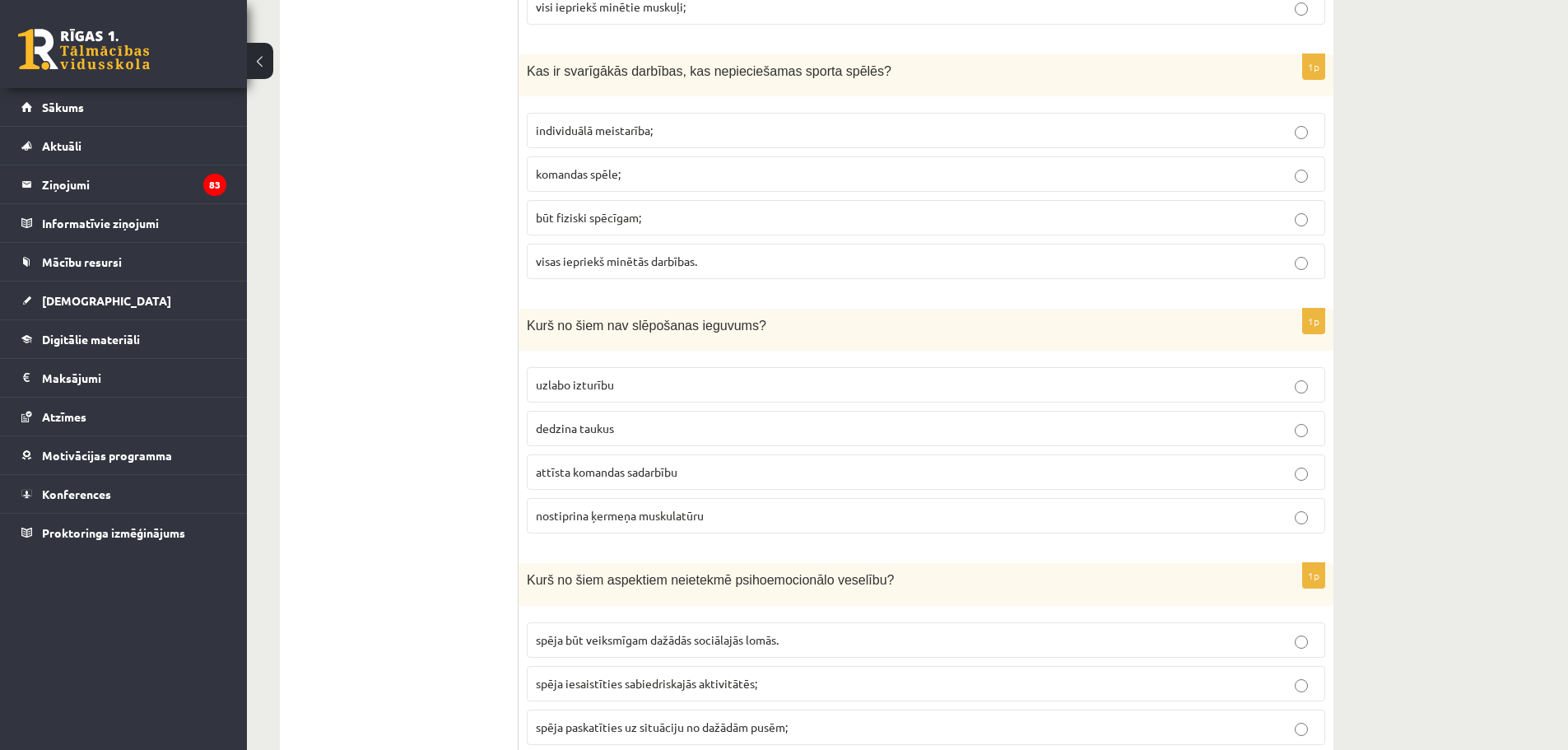
scroll to position [5350, 0]
click at [663, 474] on span "attīsta komandas sadarbību" at bounding box center [607, 470] width 142 height 15
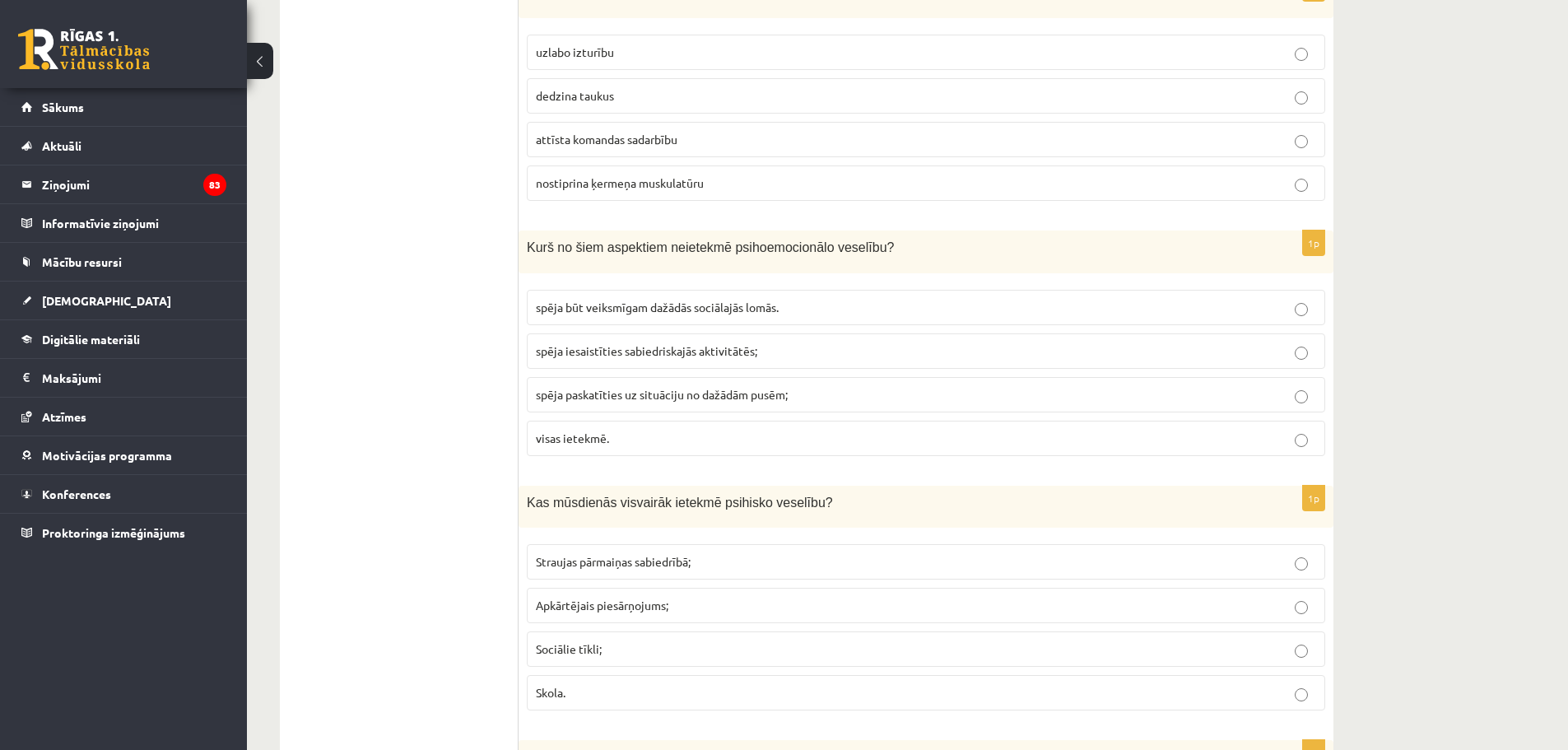
scroll to position [5680, 0]
click at [593, 443] on span "visas ietekmē." at bounding box center [572, 439] width 74 height 15
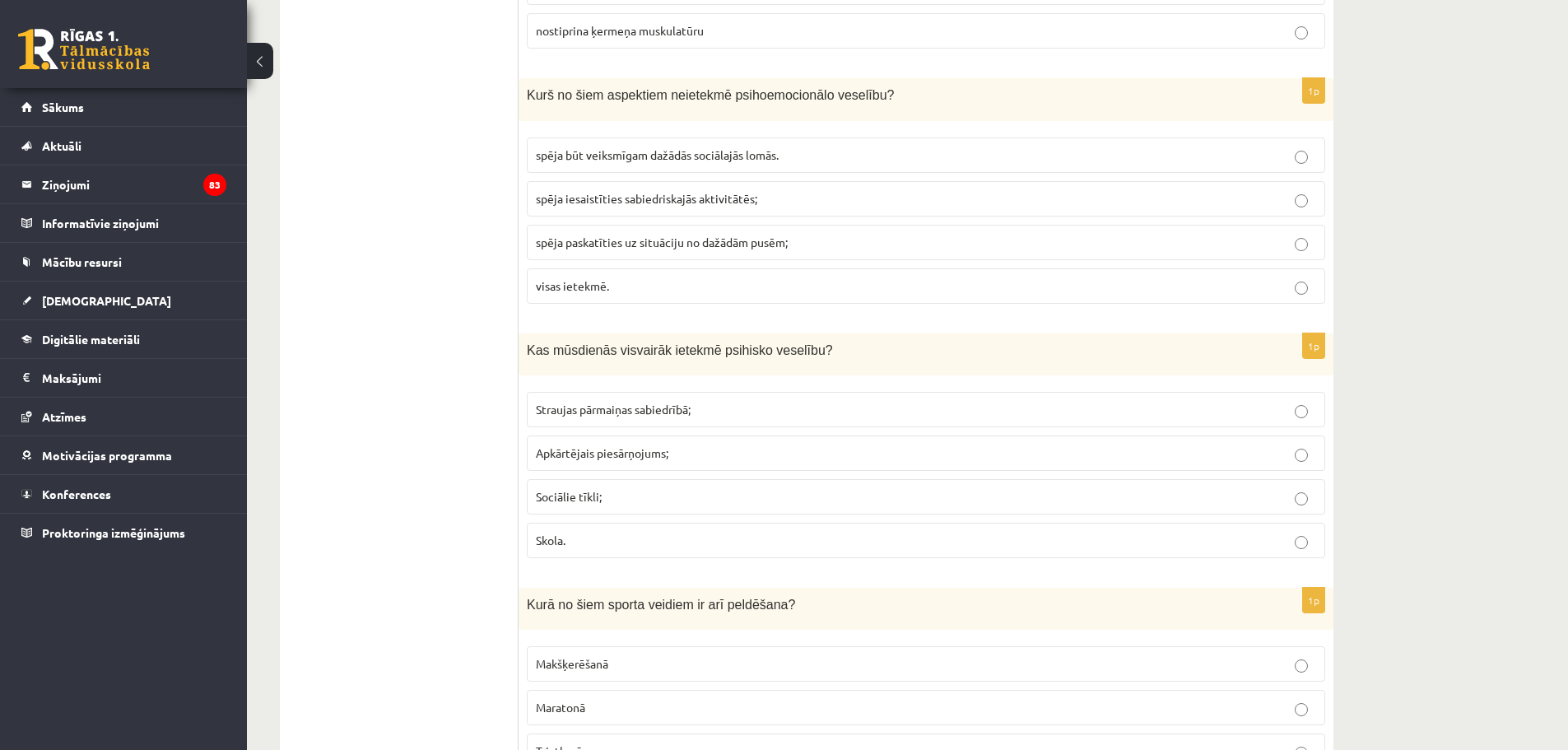
scroll to position [5845, 0]
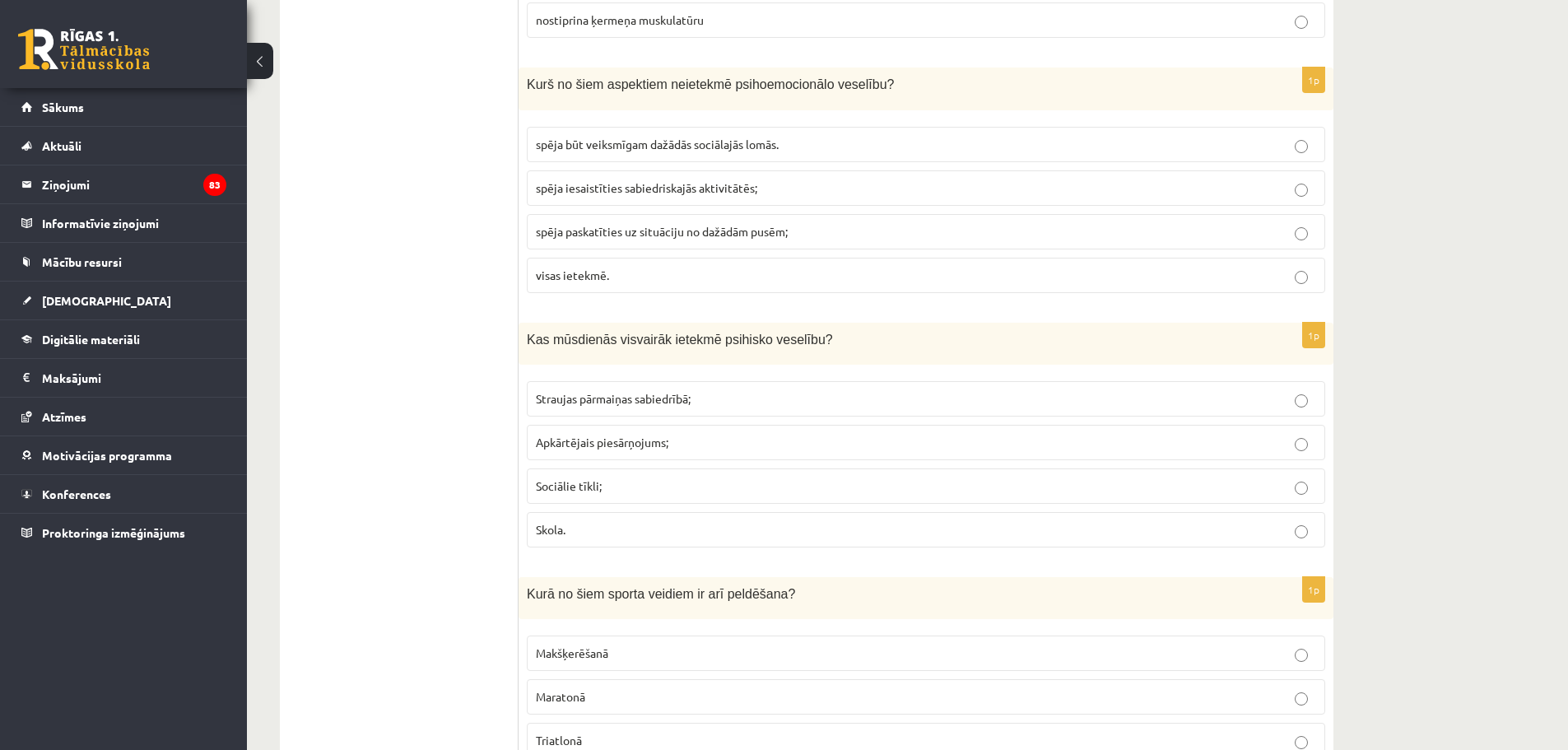
click at [601, 484] on span "Sociālie tīkli;" at bounding box center [568, 486] width 66 height 15
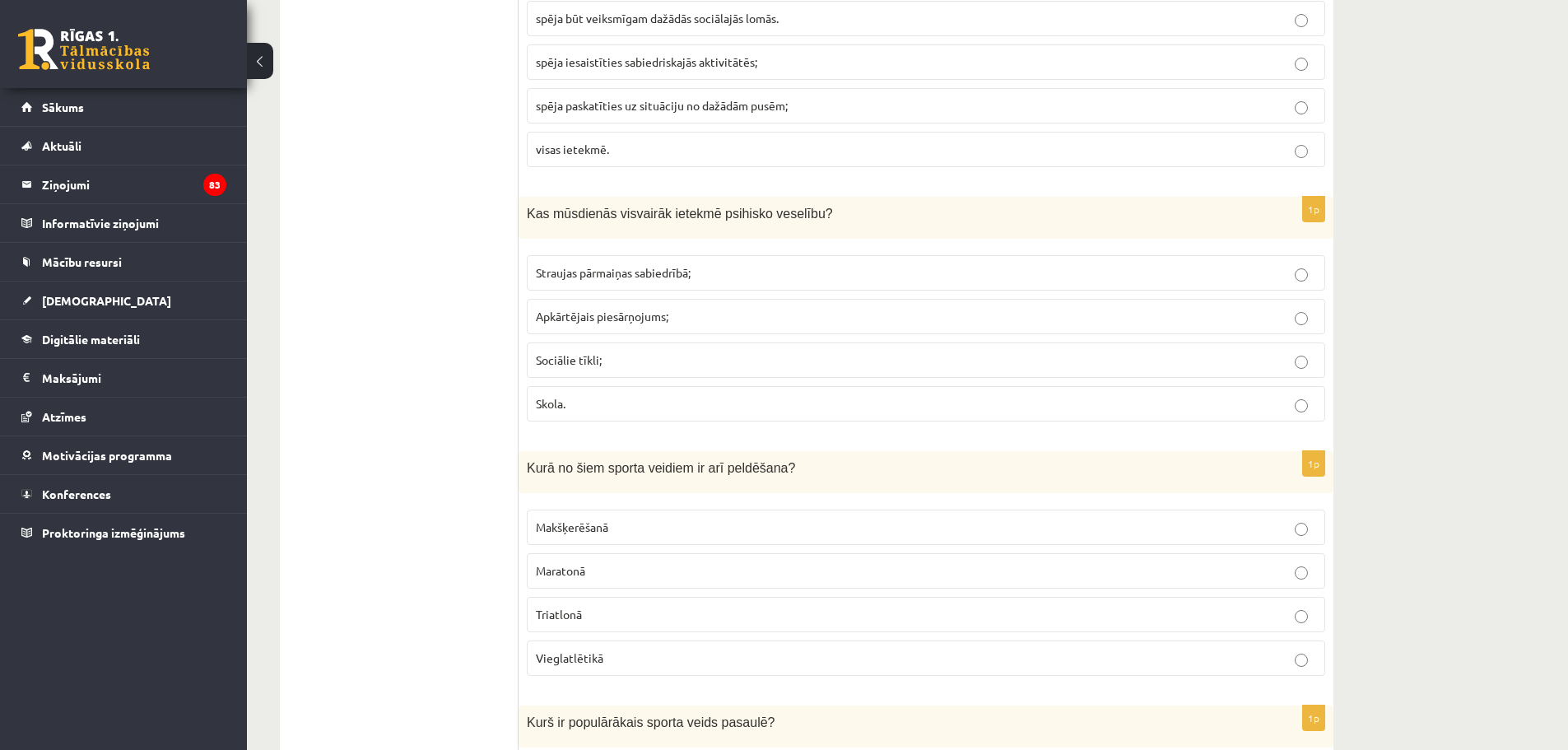
scroll to position [6009, 0]
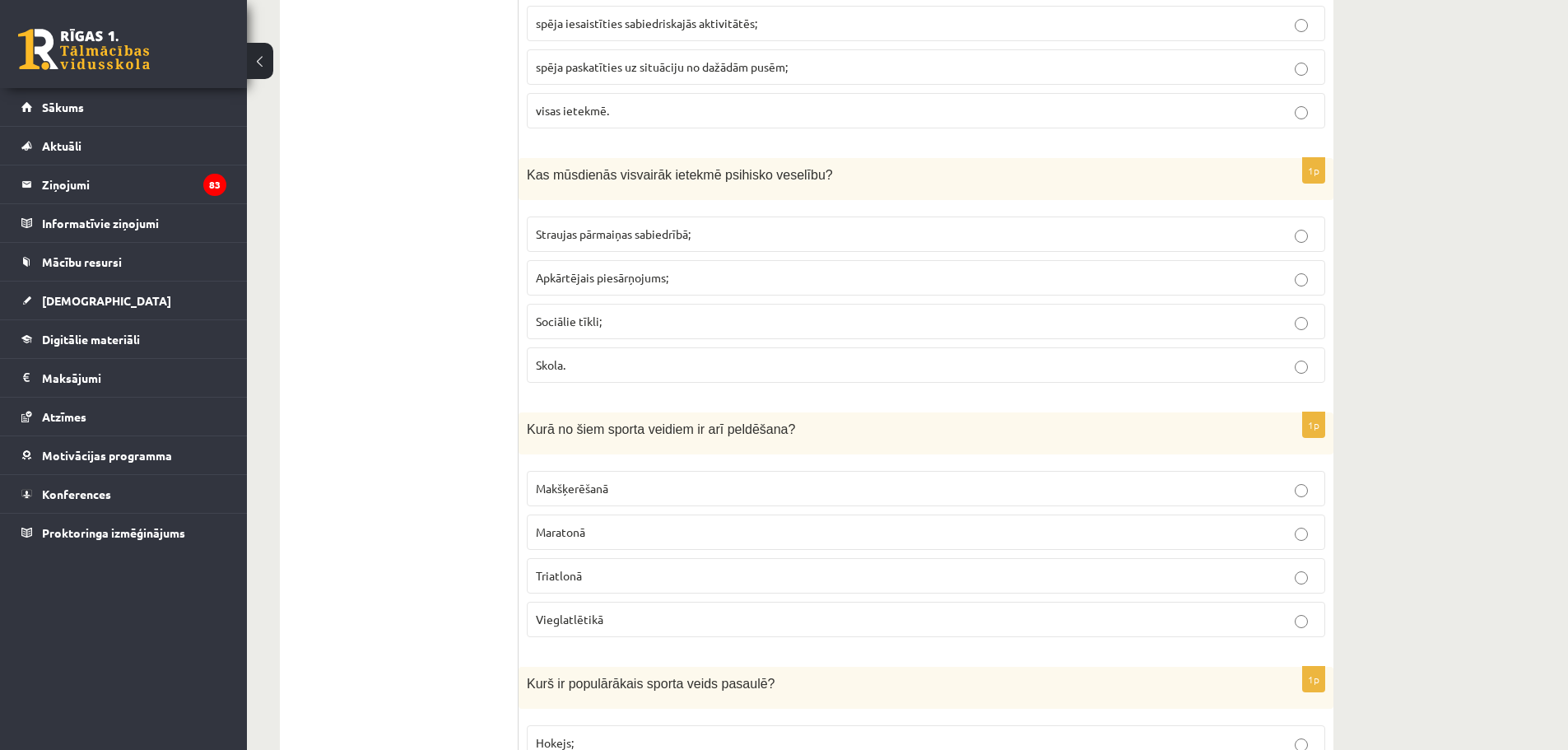
click at [602, 493] on span "Makšķerēšanā" at bounding box center [572, 488] width 73 height 15
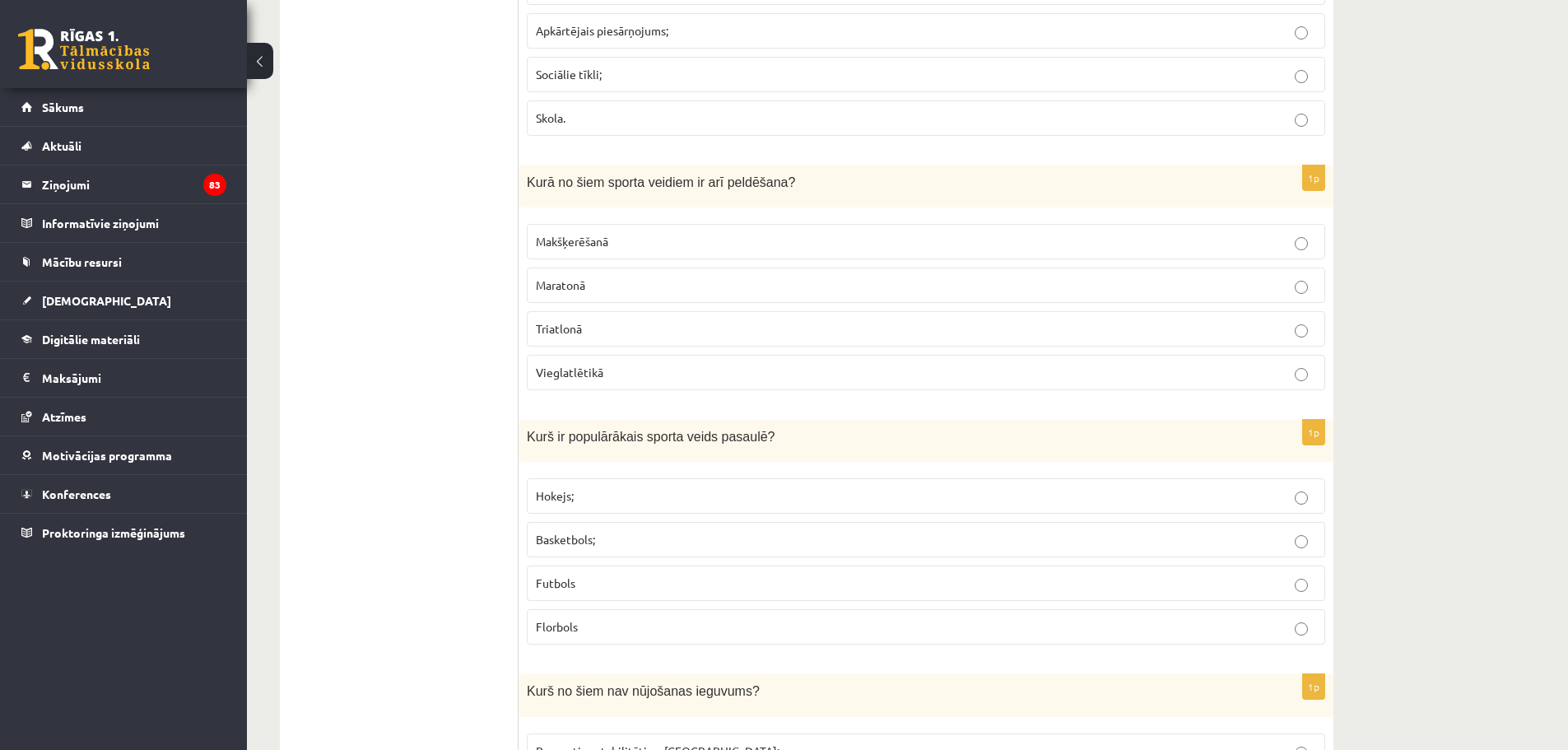
click at [660, 497] on p "Hokejs;" at bounding box center [926, 496] width 781 height 18
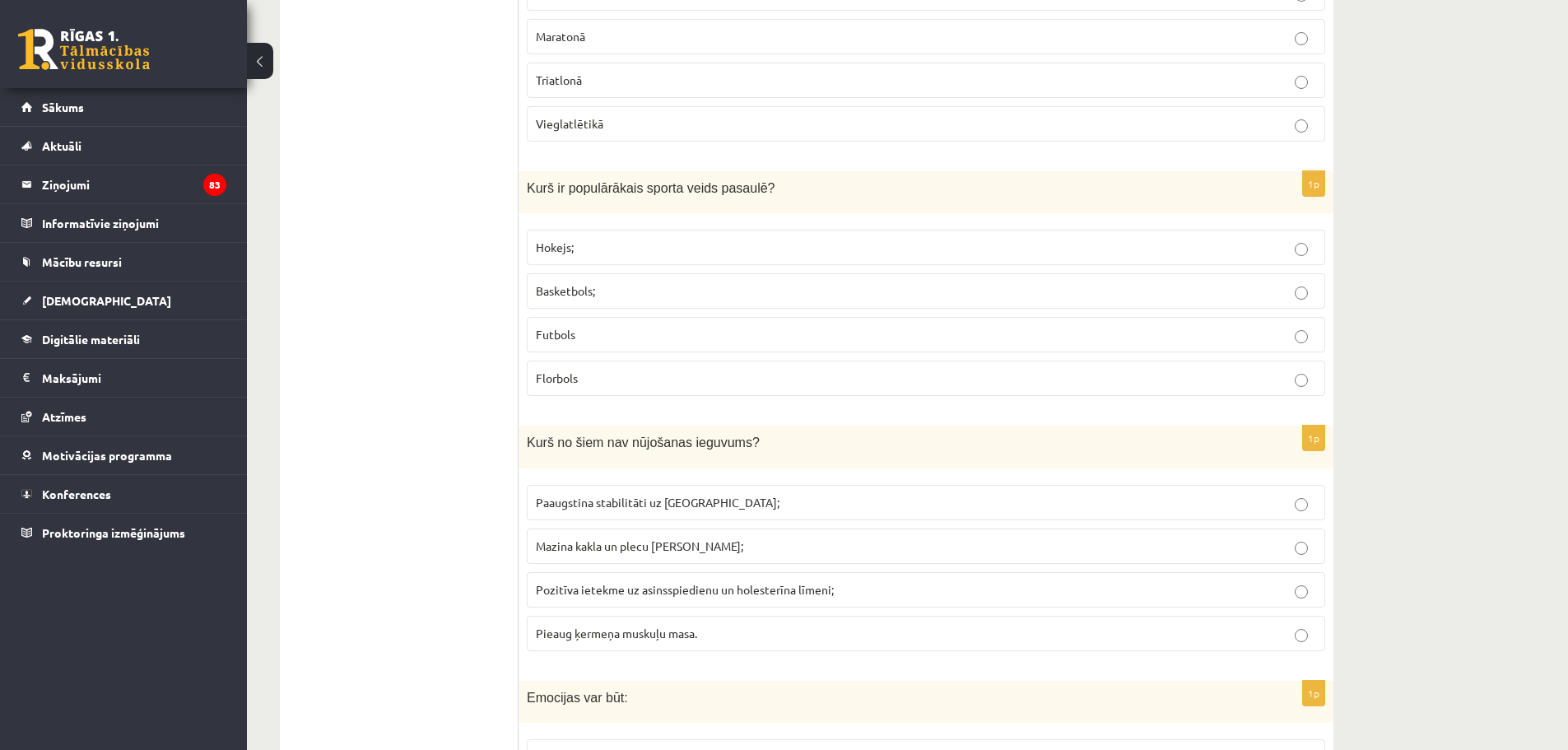
scroll to position [6586, 0]
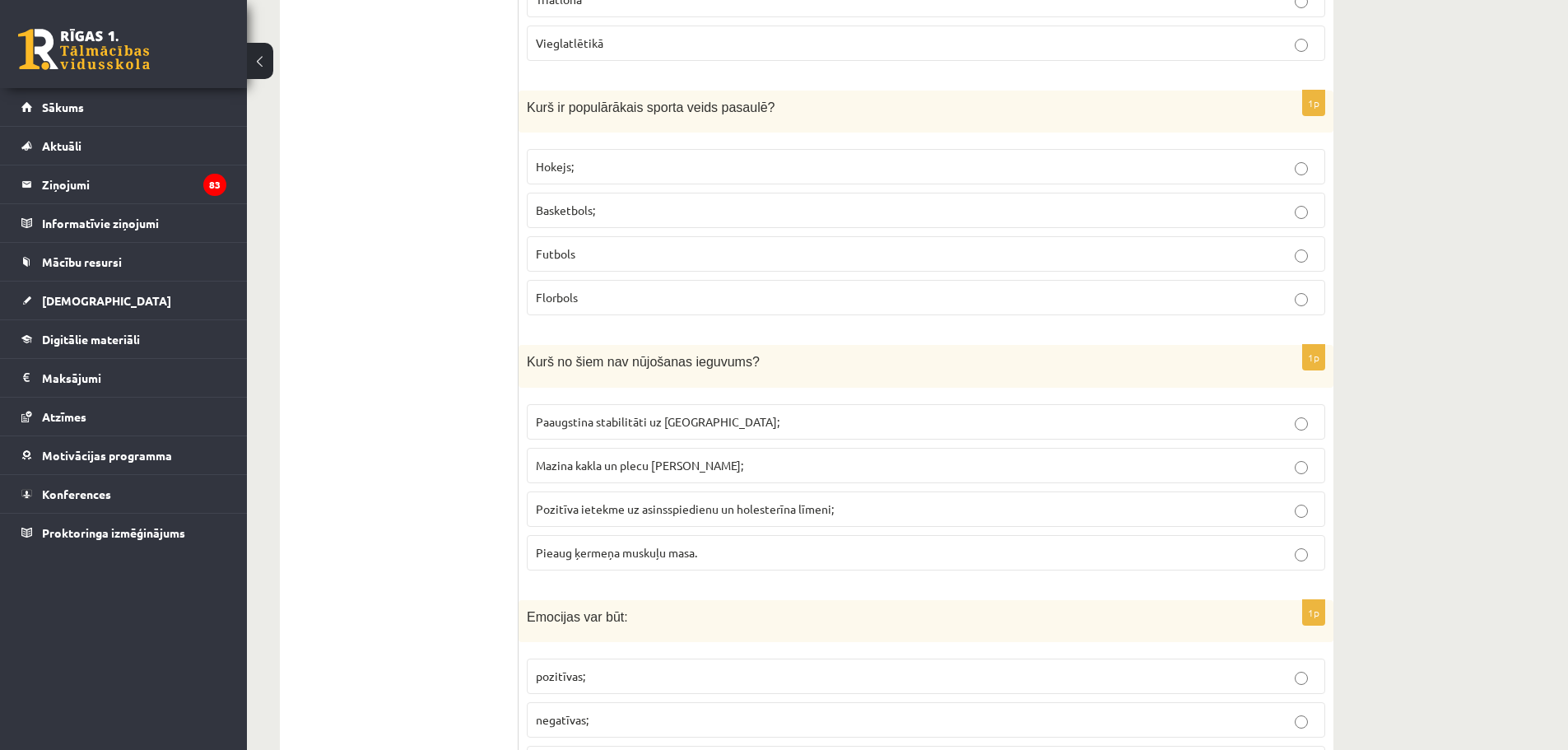
click at [667, 429] on p "Paaugstina stabilitāti uz ceļa;" at bounding box center [926, 422] width 781 height 18
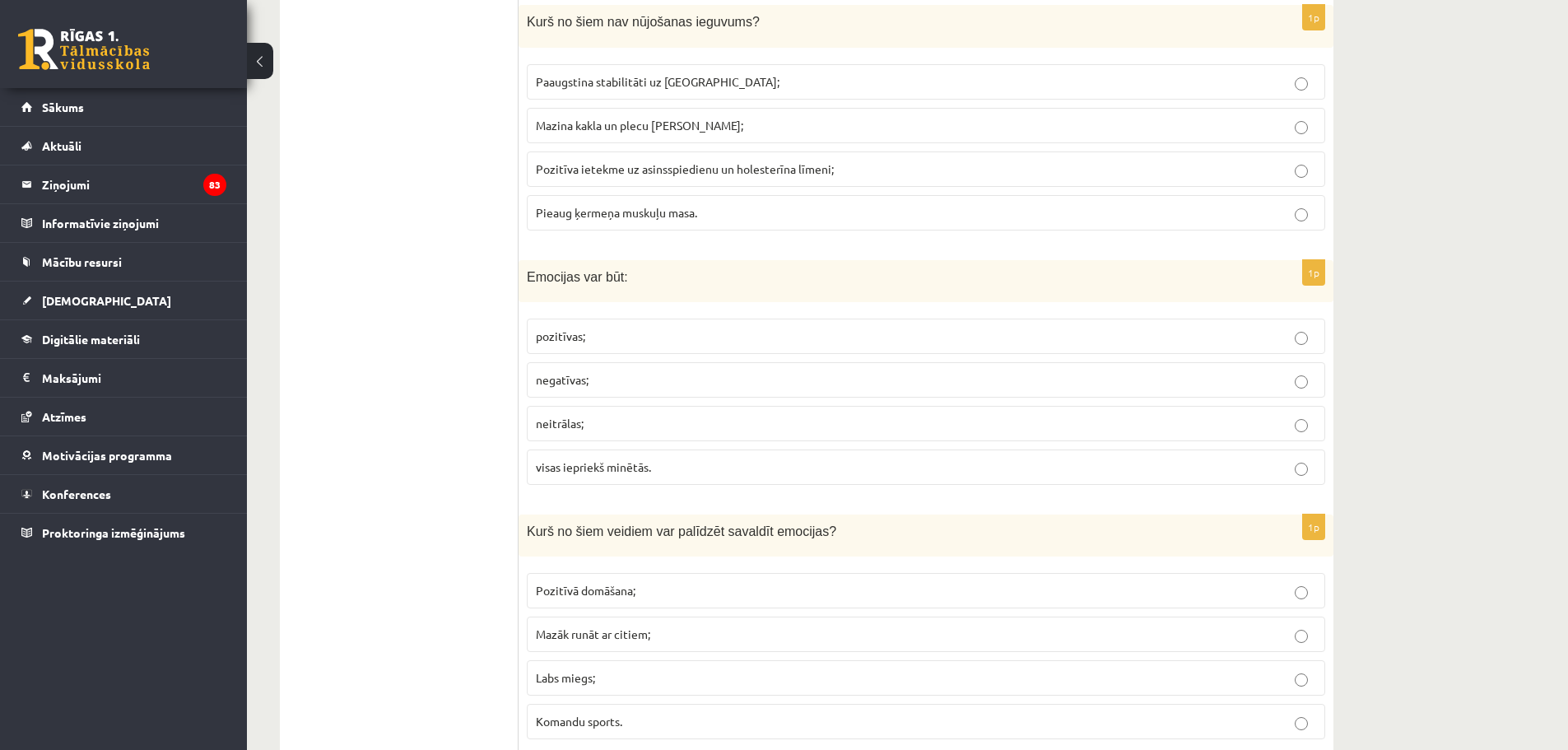
scroll to position [6997, 0]
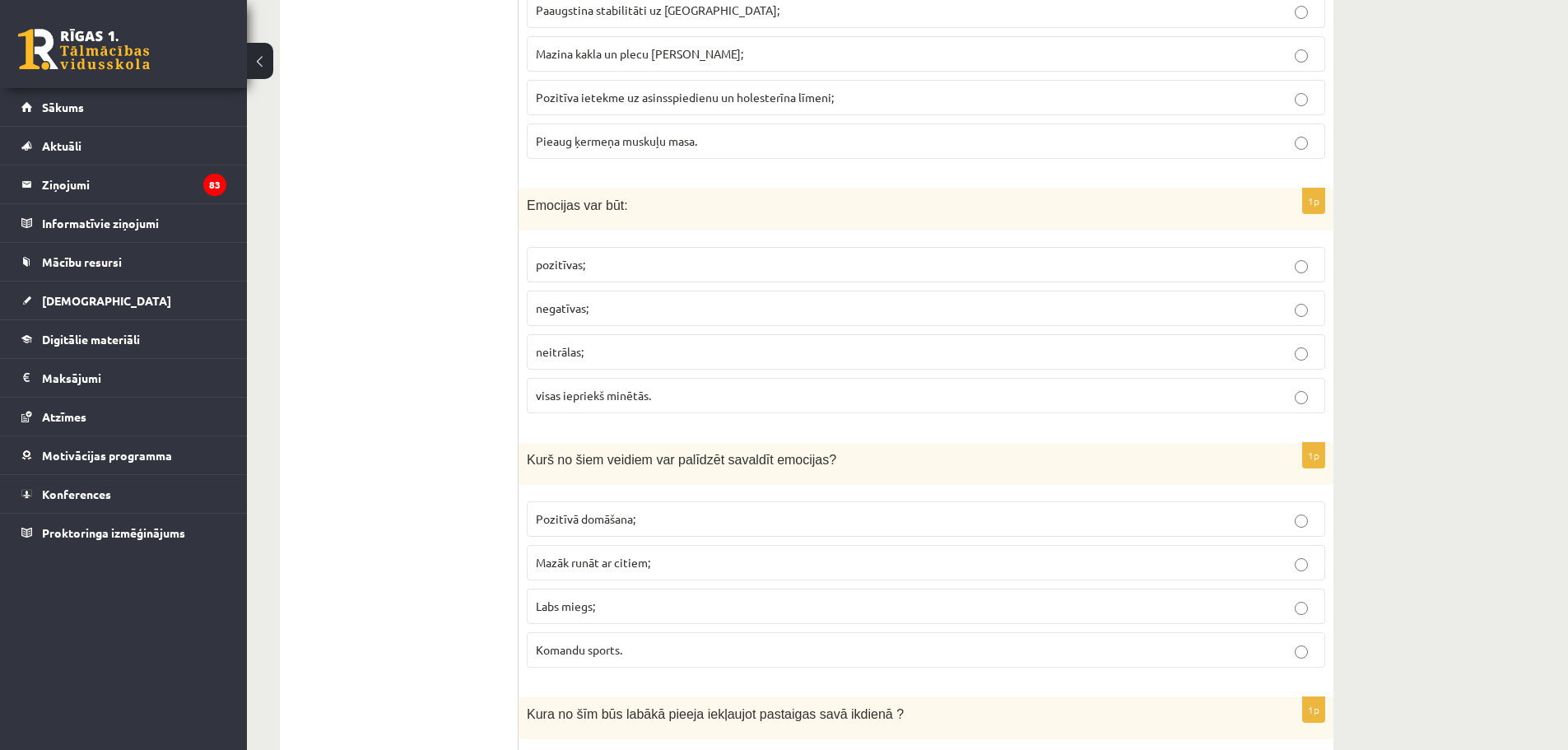
click at [696, 402] on p "visas iepriekš minētās." at bounding box center [926, 396] width 781 height 18
click at [648, 511] on p "Pozitīvā domāšana;" at bounding box center [926, 519] width 781 height 18
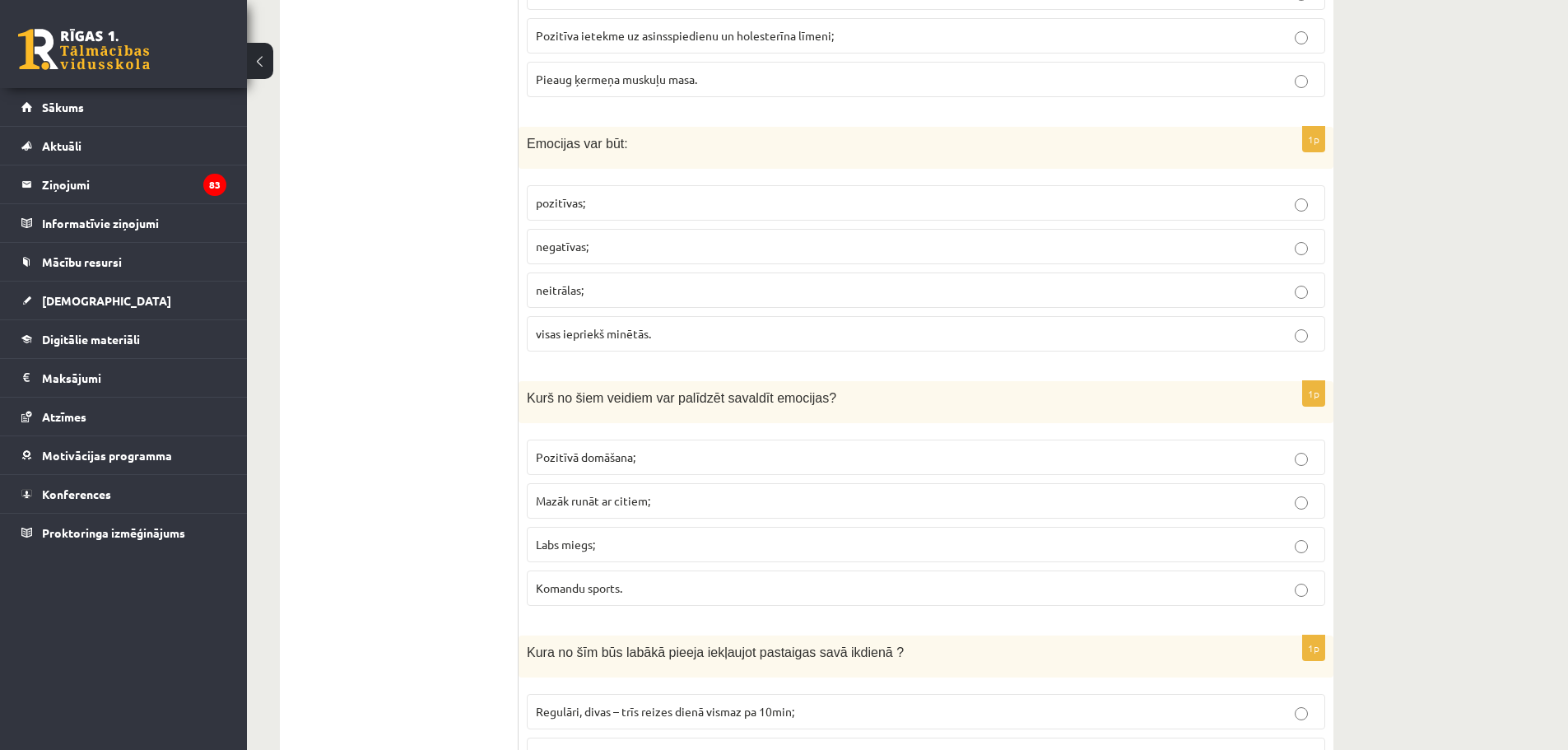
scroll to position [7233, 0]
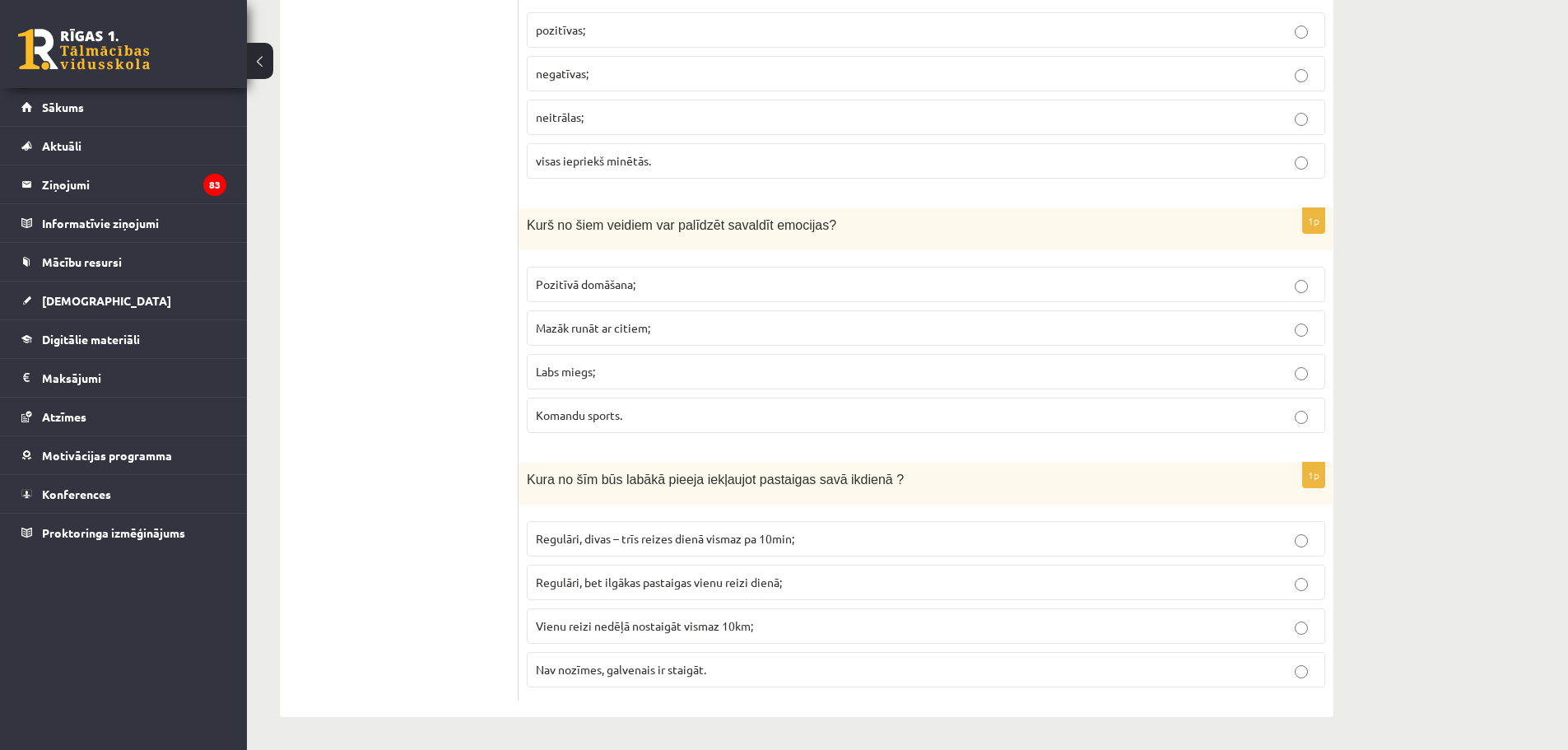
click at [696, 672] on span "Nav nozīmes, galvenais ir staigāt." at bounding box center [620, 668] width 170 height 15
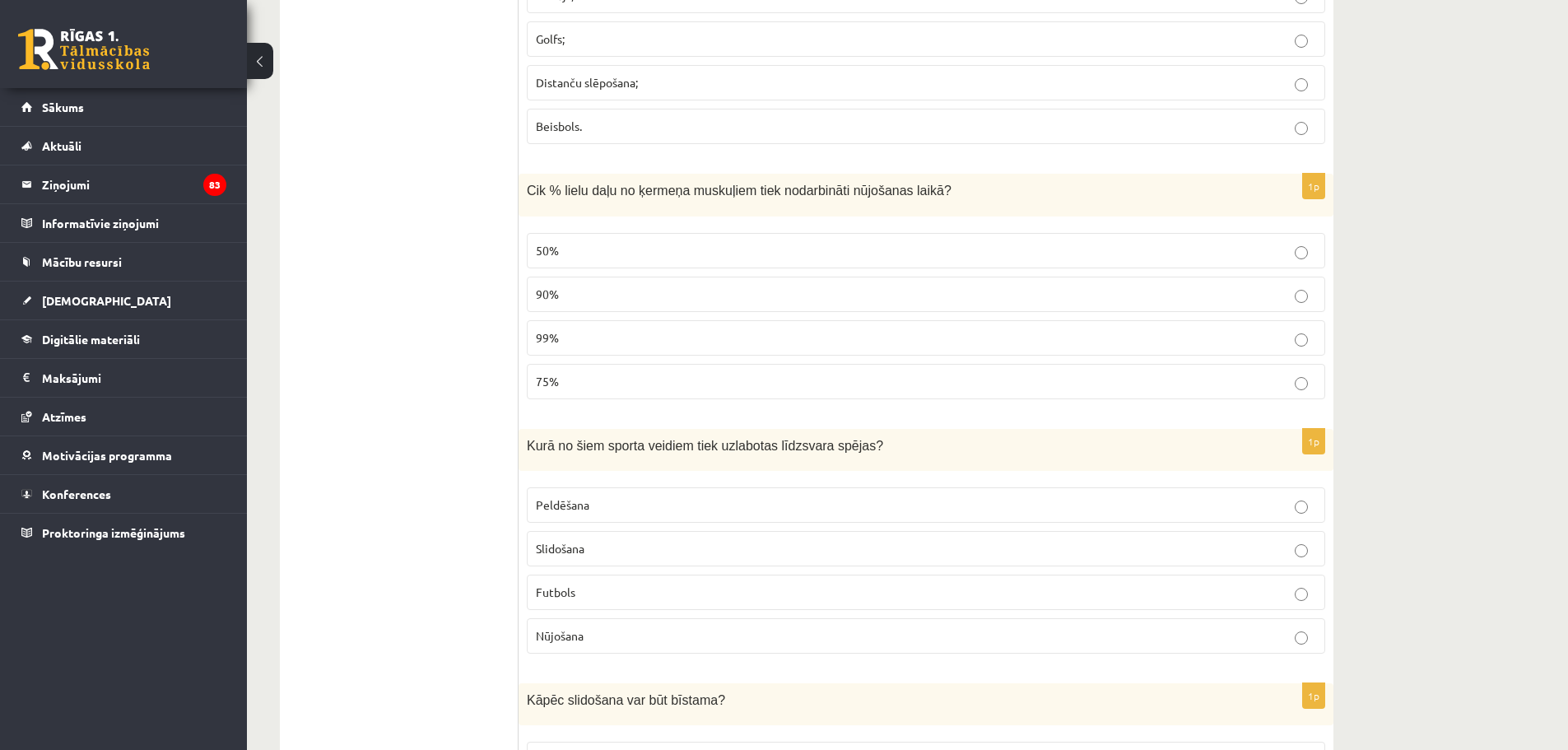
scroll to position [0, 0]
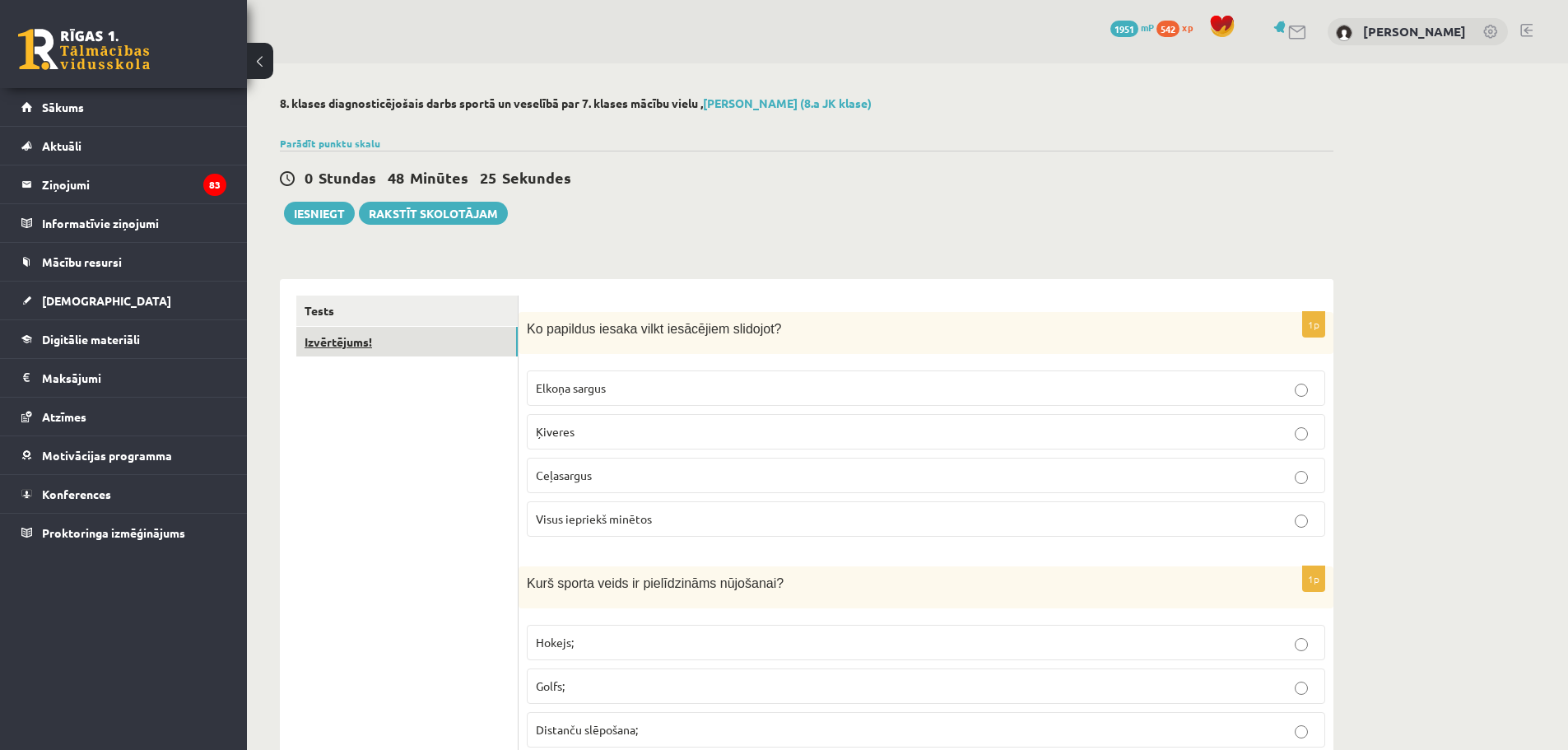
click at [346, 335] on link "Izvērtējums!" at bounding box center [406, 341] width 221 height 30
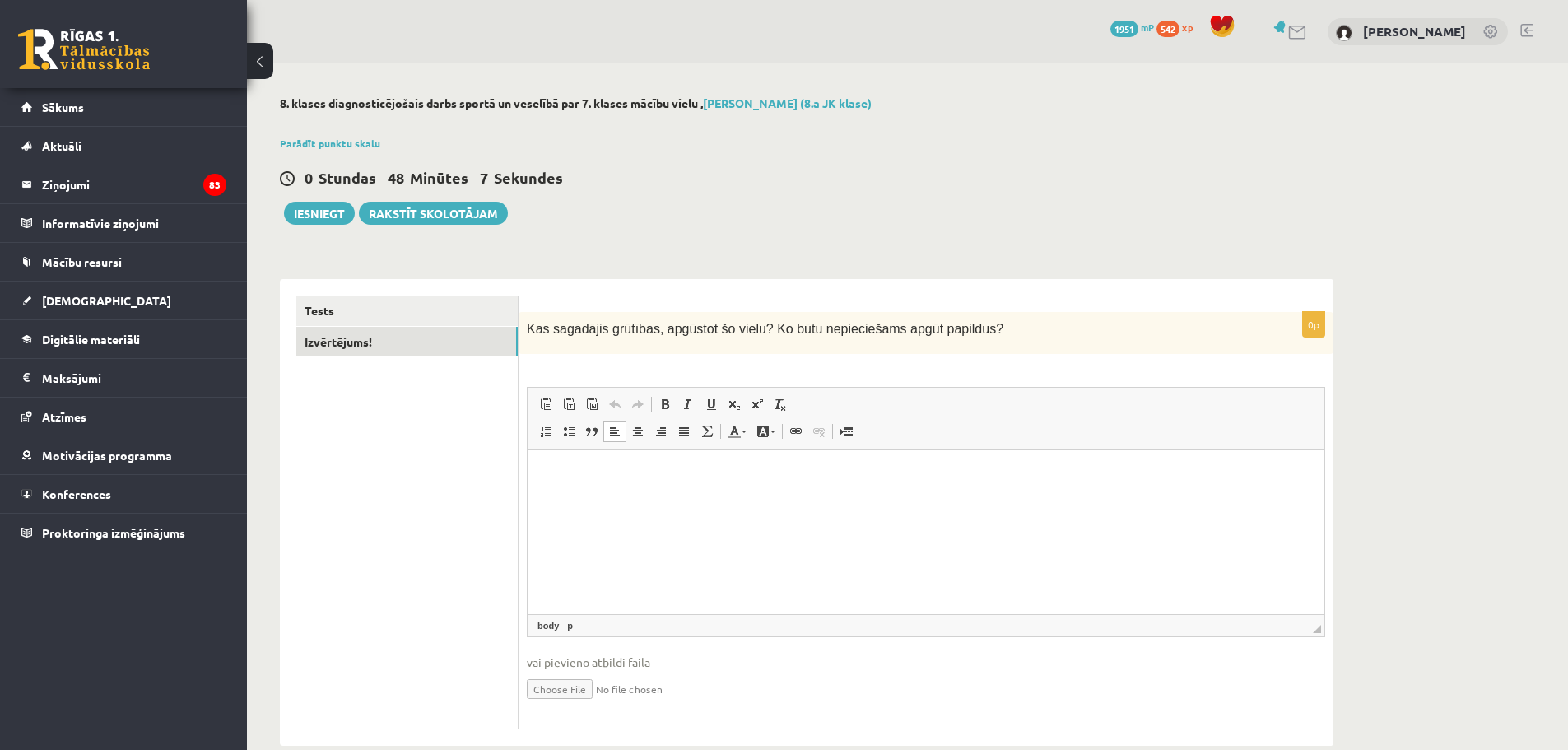
click at [600, 474] on p "Bagātinātā teksta redaktors, wiswyg-editor-user-answer-47433885899080" at bounding box center [926, 475] width 764 height 18
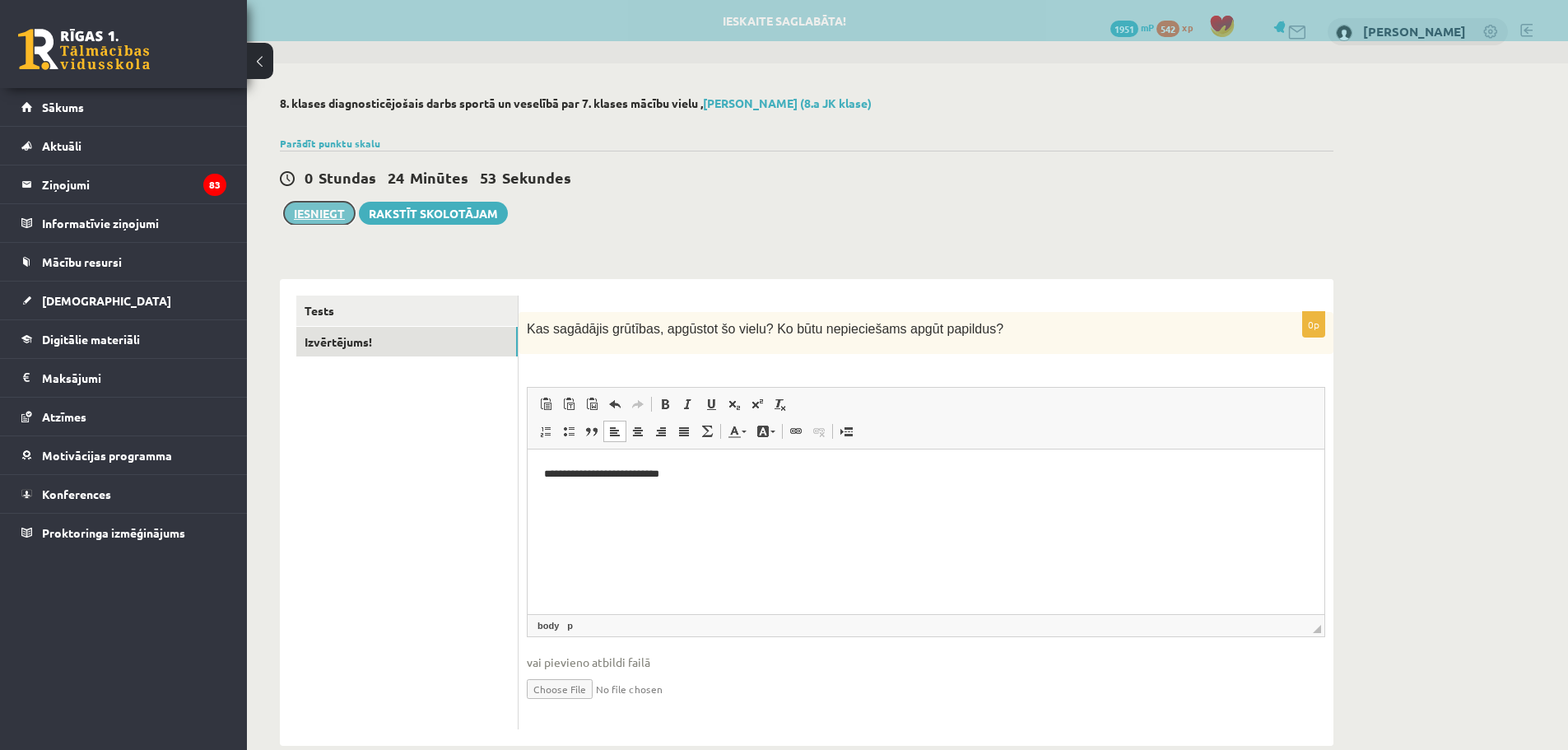
click at [319, 217] on button "Iesniegt" at bounding box center [319, 212] width 71 height 23
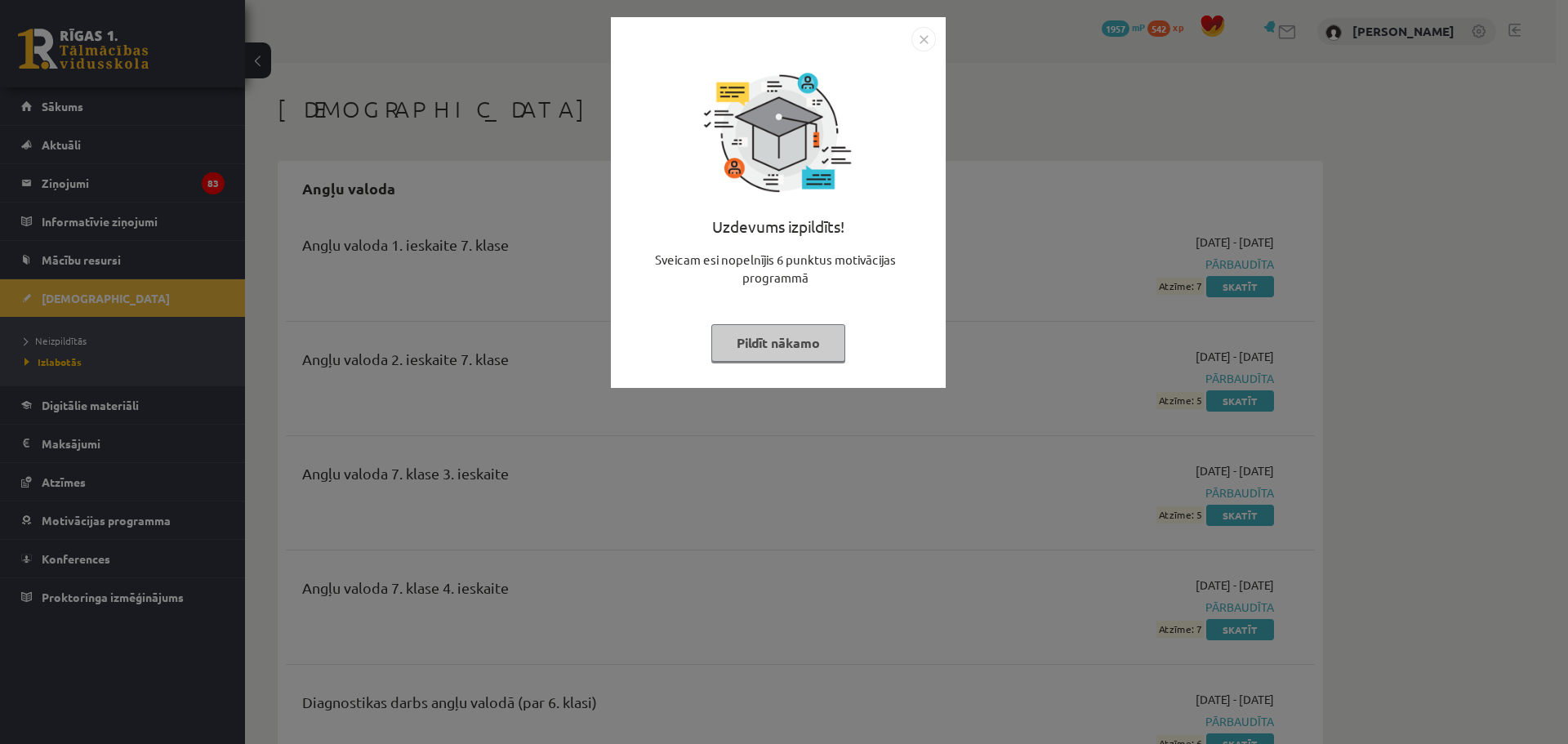
click at [923, 34] on img "Close" at bounding box center [923, 39] width 24 height 24
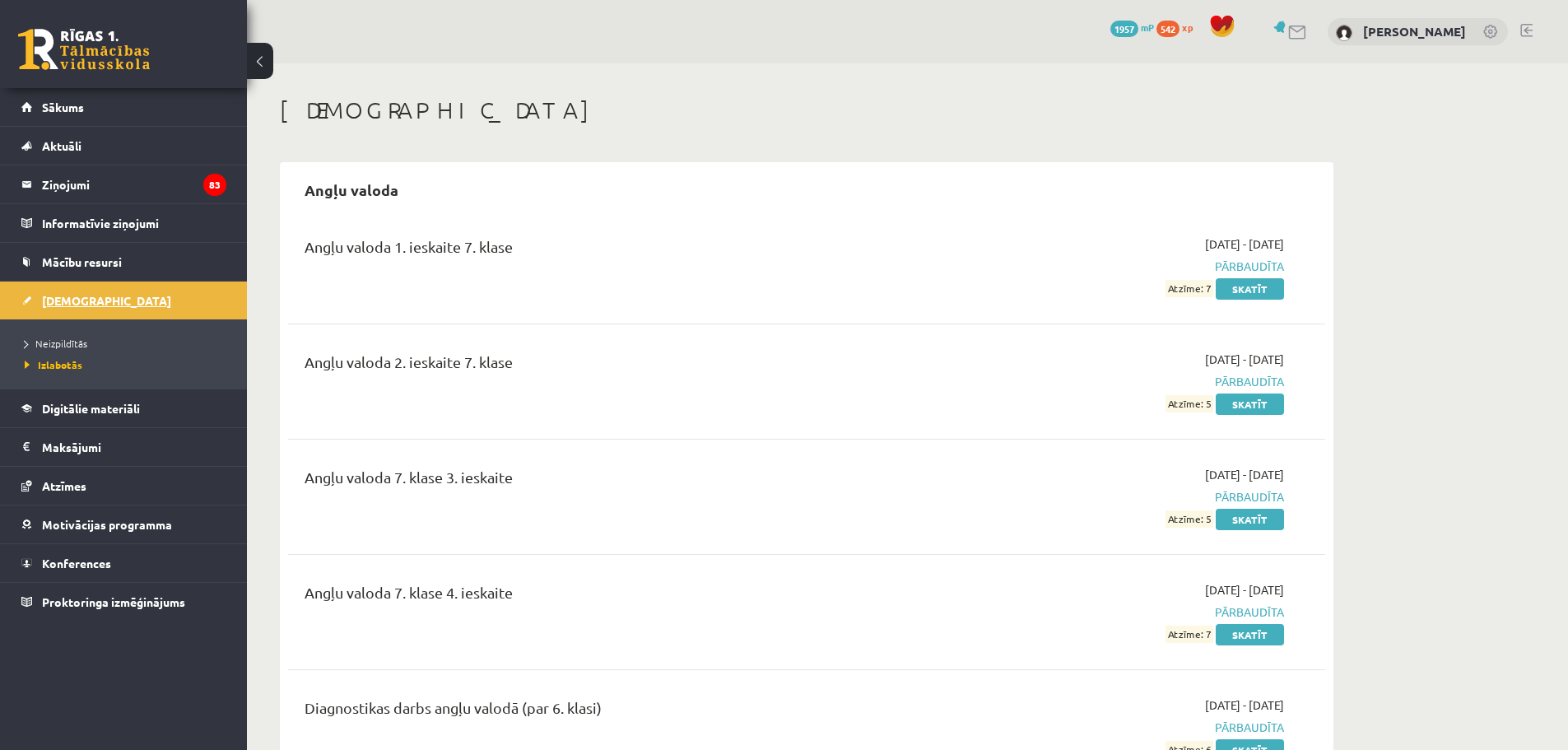
click at [76, 301] on span "[DEMOGRAPHIC_DATA]" at bounding box center [106, 300] width 129 height 15
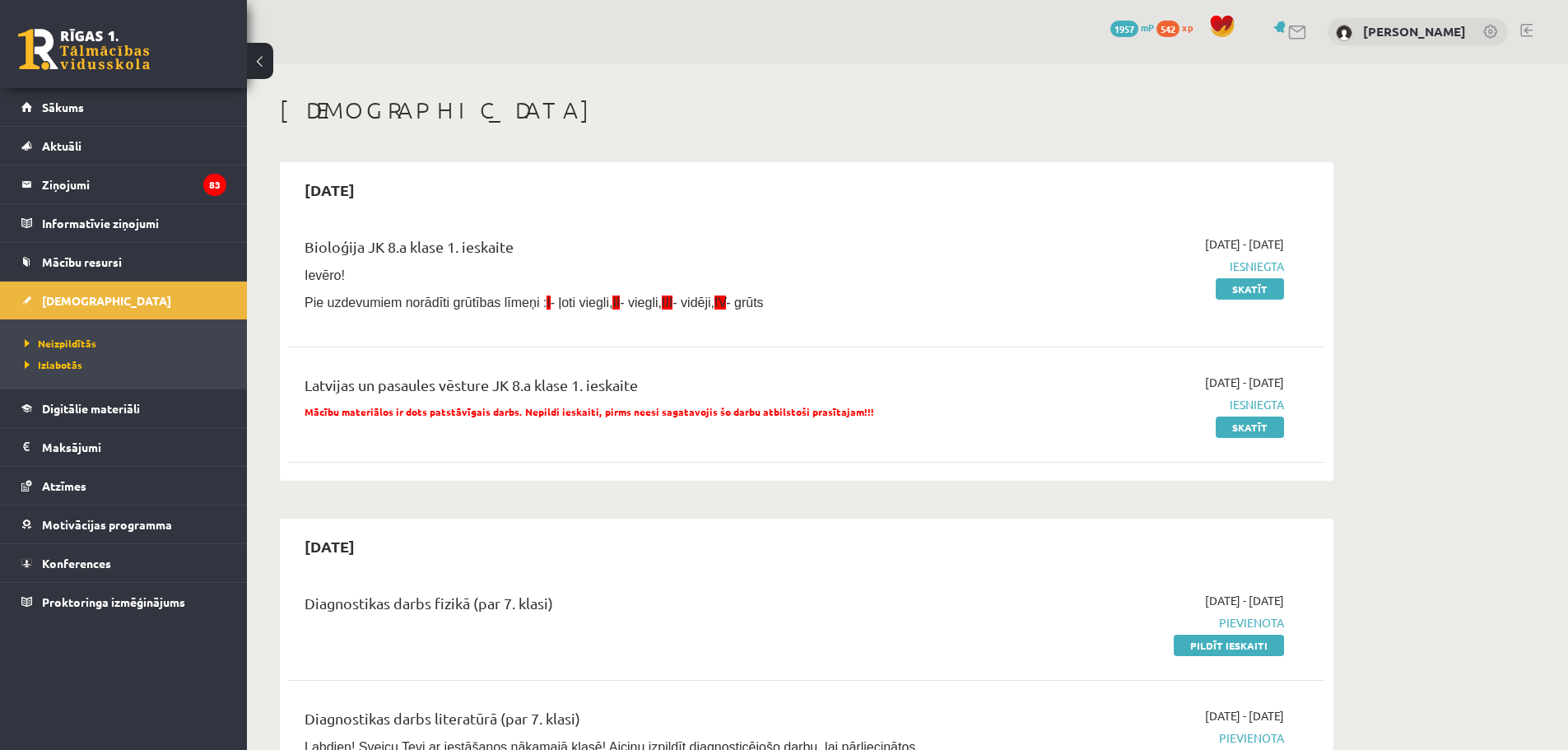
click at [1534, 25] on div "0 Dāvanas 1957 mP 542 xp [PERSON_NAME]" at bounding box center [907, 31] width 1321 height 63
click at [1531, 18] on div "0 Dāvanas 1957 mP 542 xp [PERSON_NAME]" at bounding box center [907, 31] width 1321 height 63
click at [1527, 25] on link at bounding box center [1527, 29] width 13 height 13
